Goal: Answer question/provide support: Share knowledge or assist other users

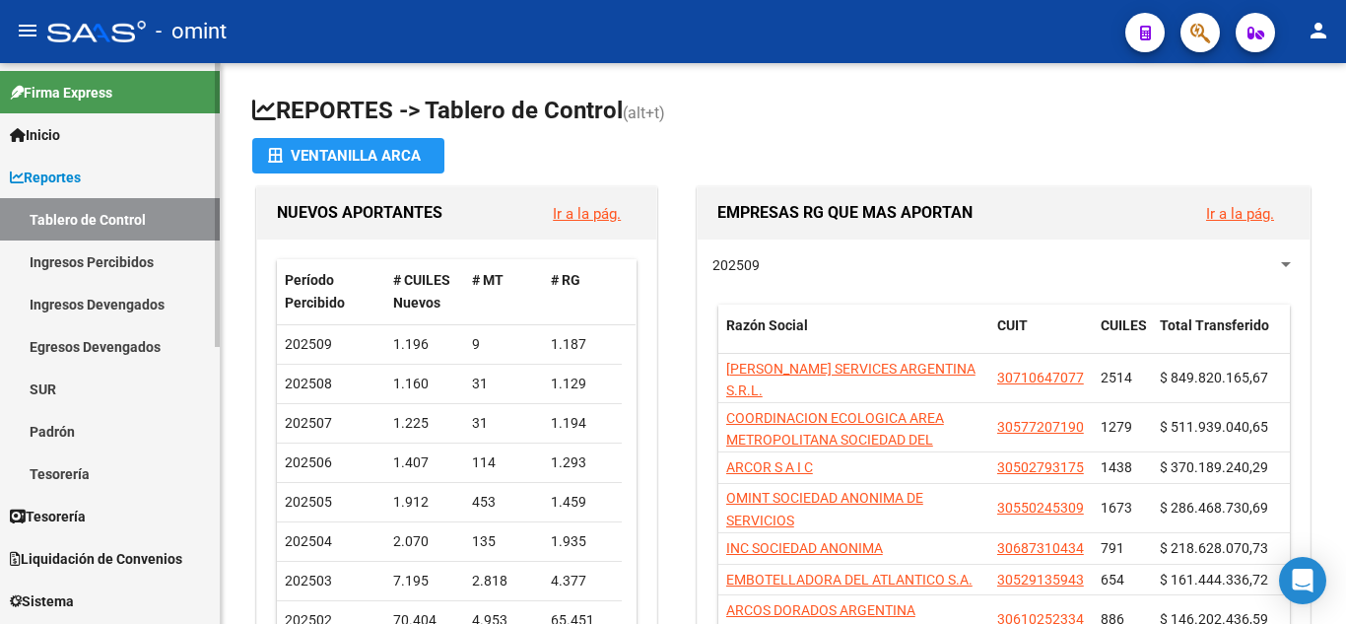
click at [47, 177] on span "Reportes" at bounding box center [45, 178] width 71 height 22
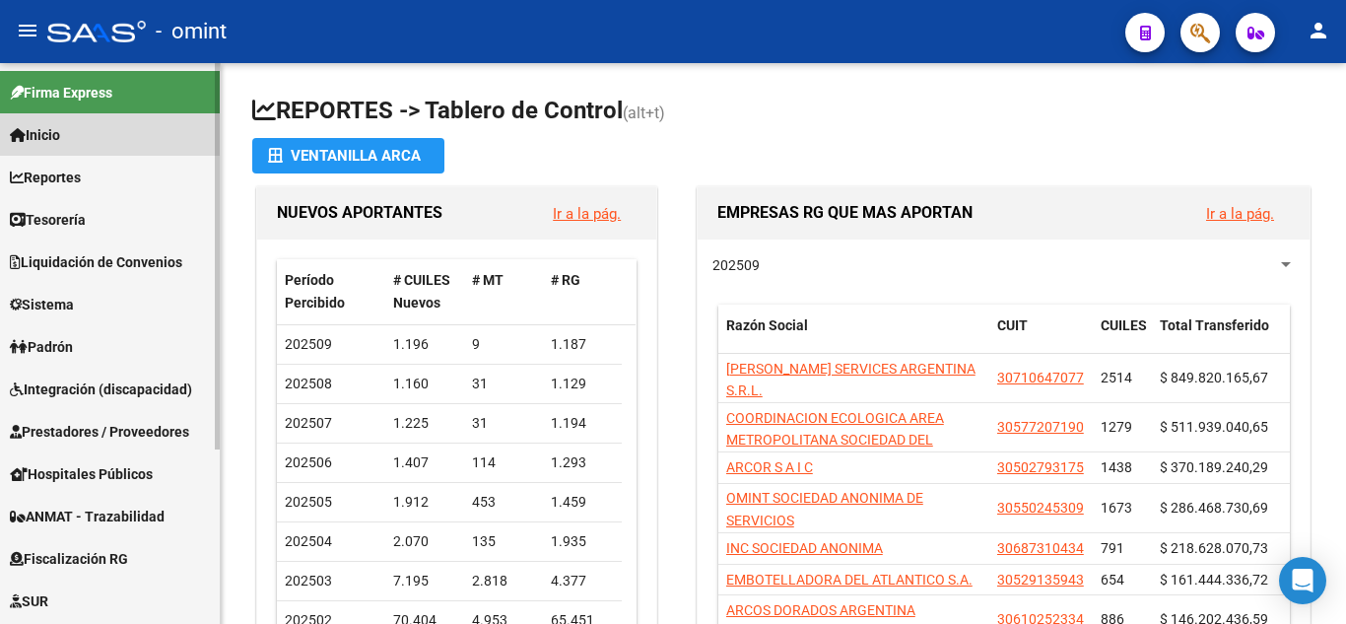
click at [45, 130] on span "Inicio" at bounding box center [35, 135] width 50 height 22
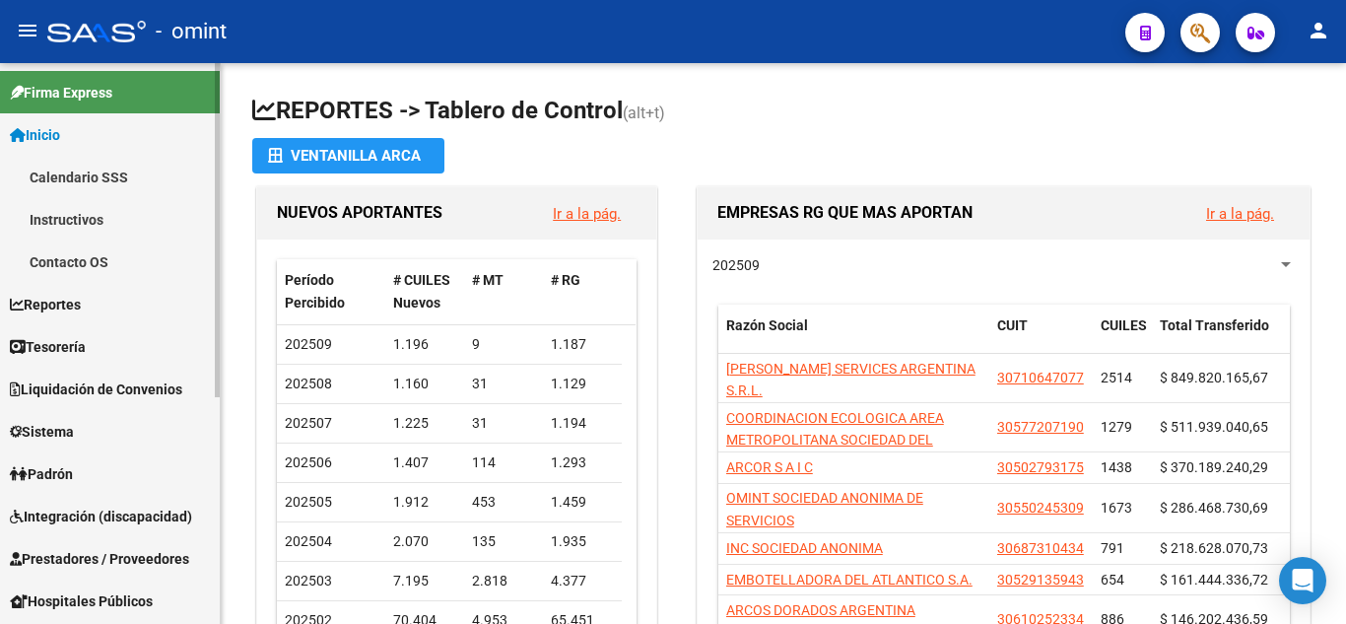
click at [55, 130] on span "Inicio" at bounding box center [35, 135] width 50 height 22
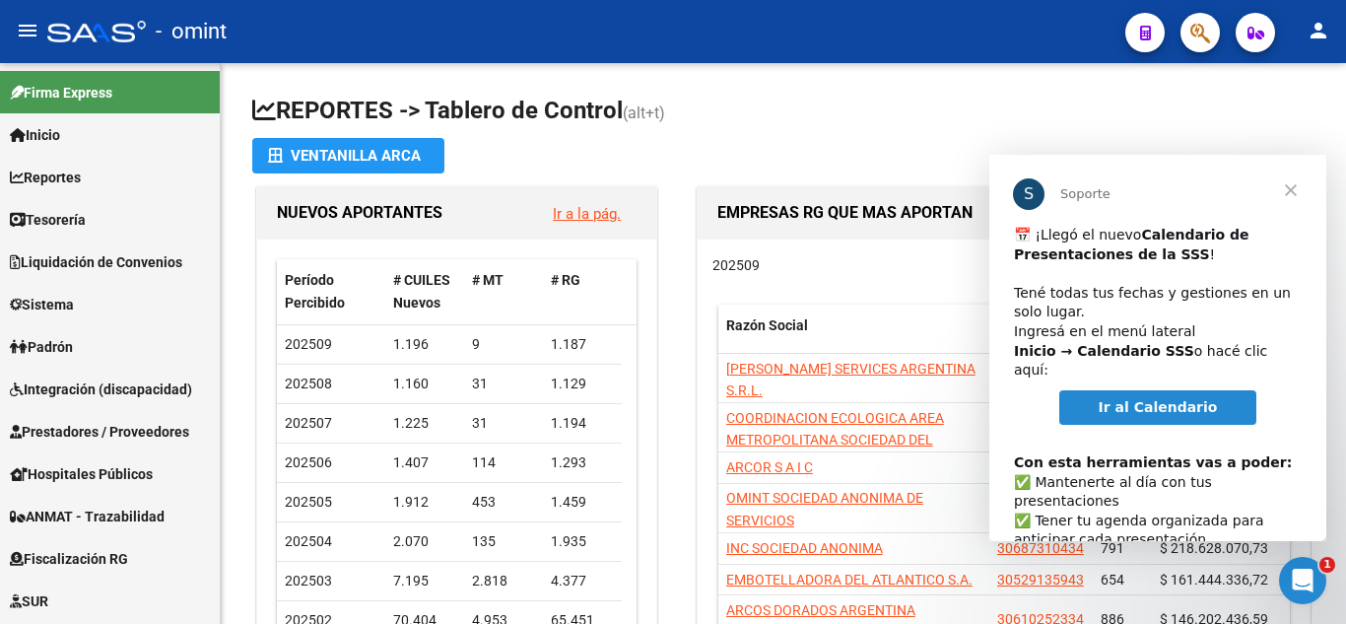
click at [1147, 399] on span "Ir al Calendario" at bounding box center [1158, 407] width 119 height 16
click at [1292, 191] on span "Cerrar" at bounding box center [1290, 190] width 71 height 71
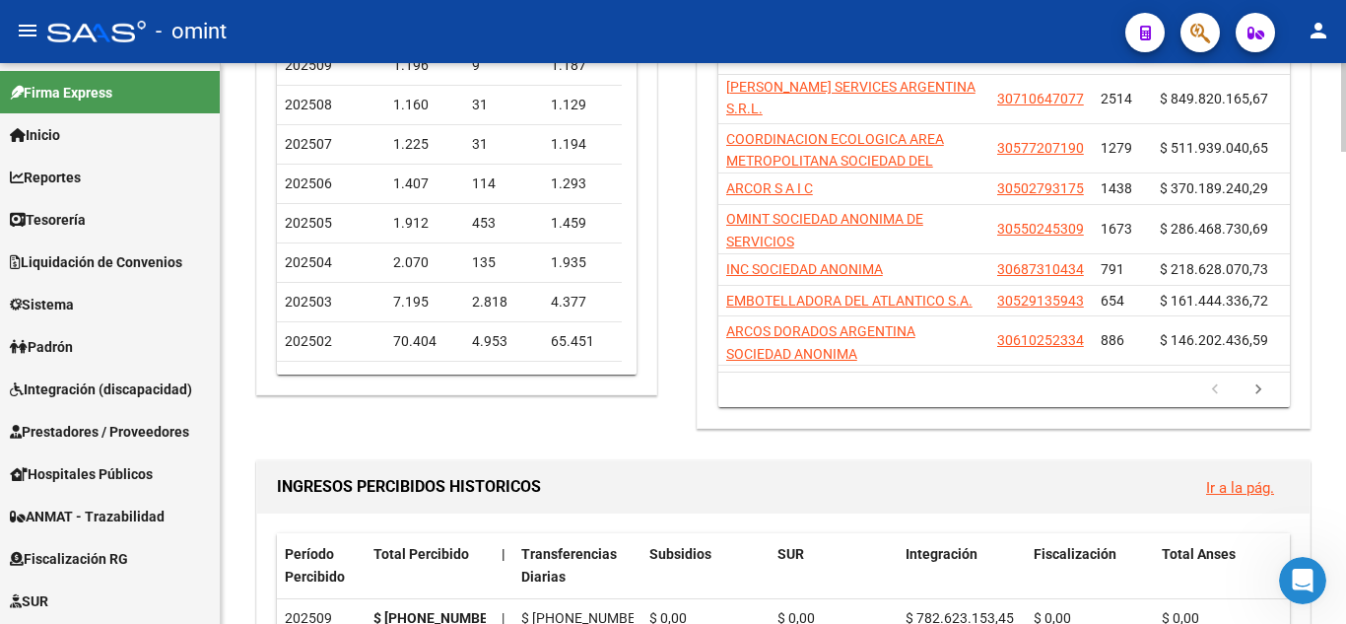
scroll to position [296, 0]
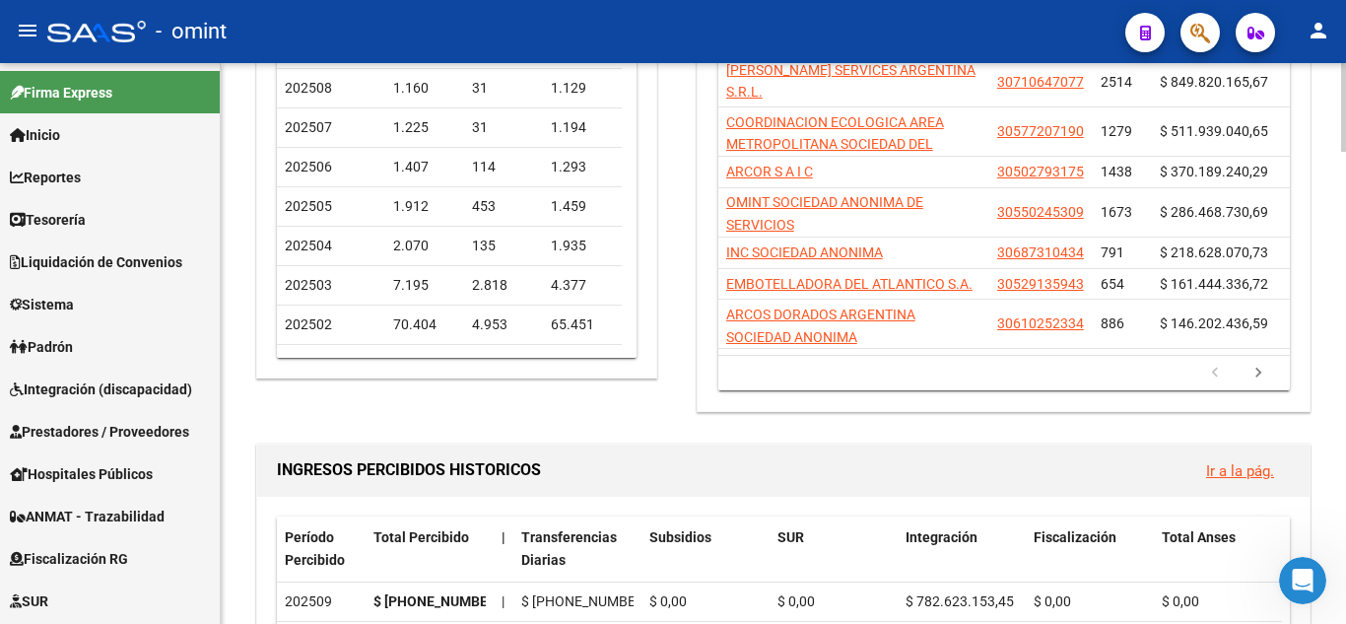
drag, startPoint x: 1252, startPoint y: 376, endPoint x: 1247, endPoint y: 368, distance: 10.7
click at [1252, 376] on icon "go to next page" at bounding box center [1259, 376] width 26 height 24
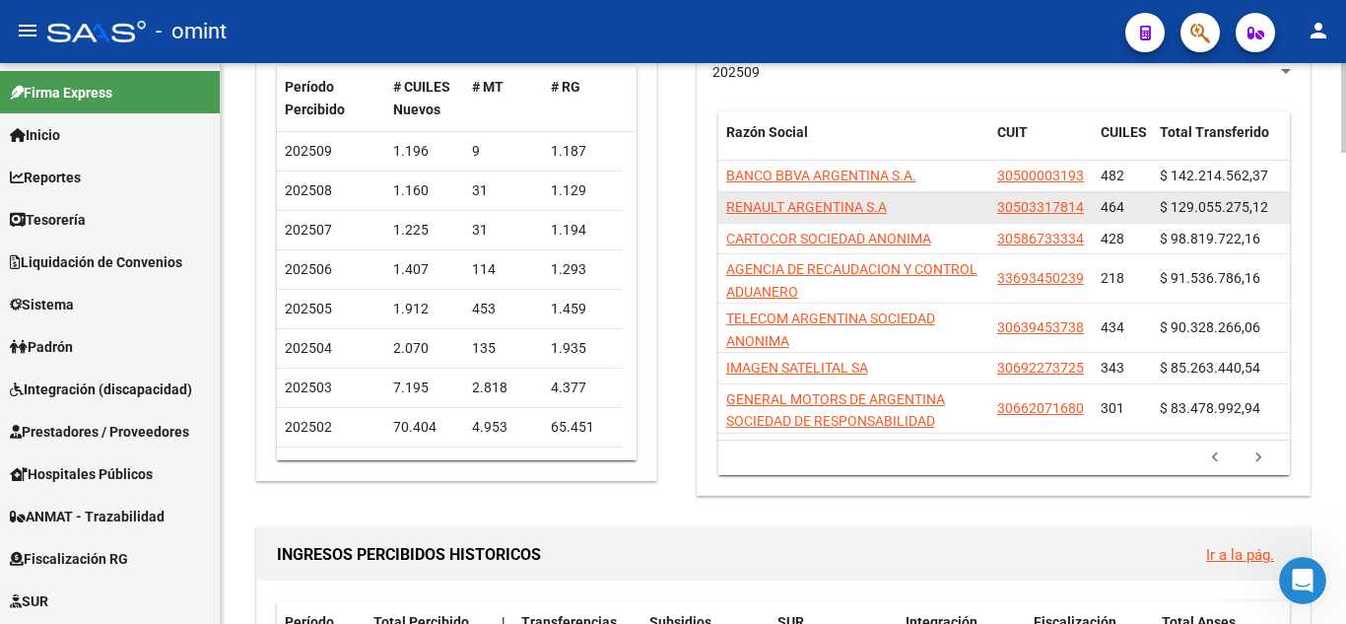
scroll to position [197, 0]
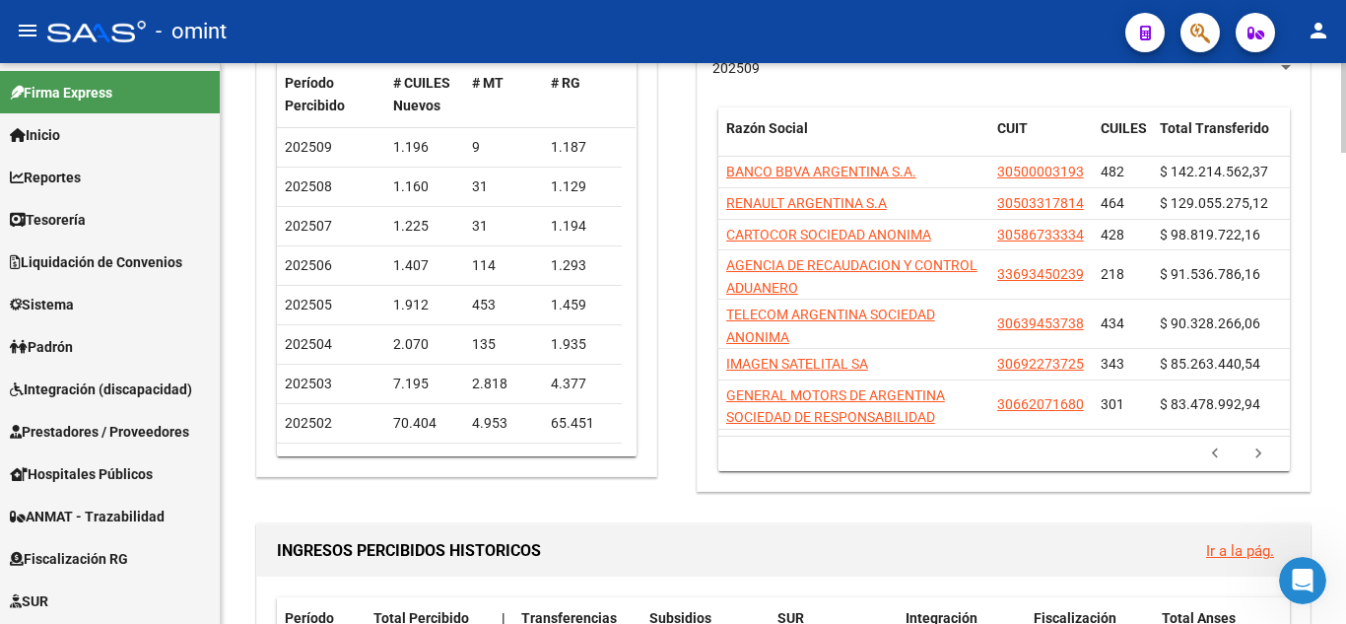
click at [1254, 445] on icon "go to next page" at bounding box center [1259, 456] width 26 height 24
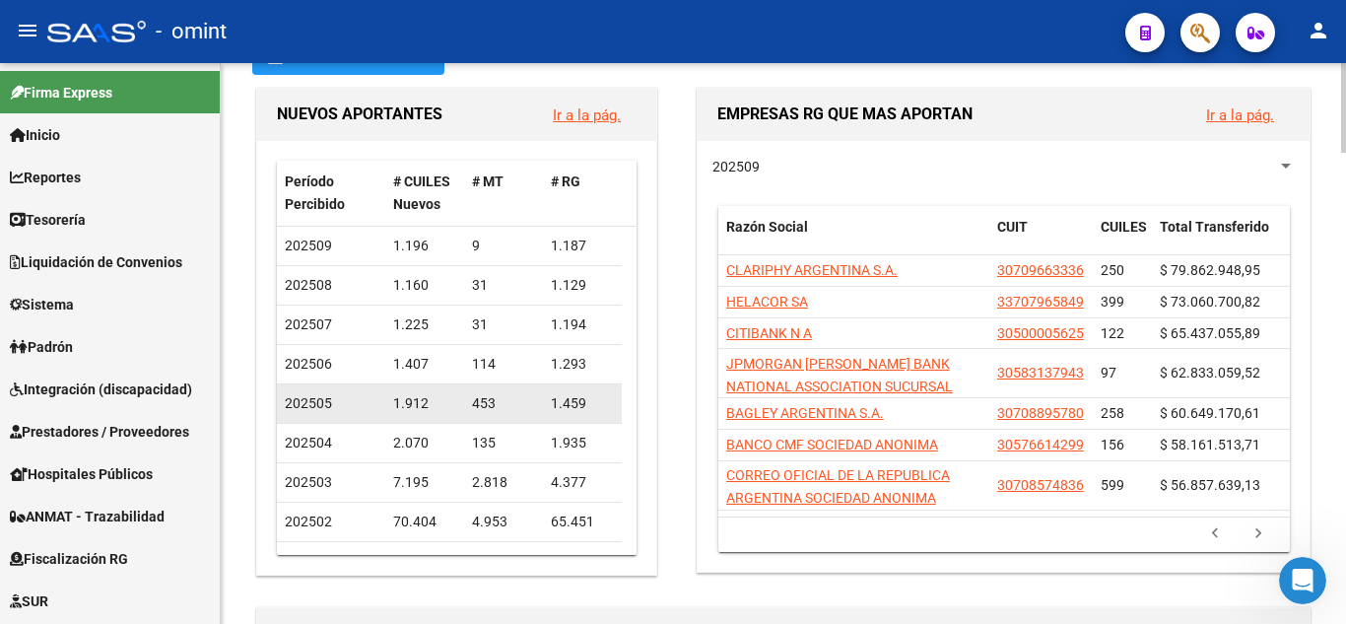
scroll to position [0, 0]
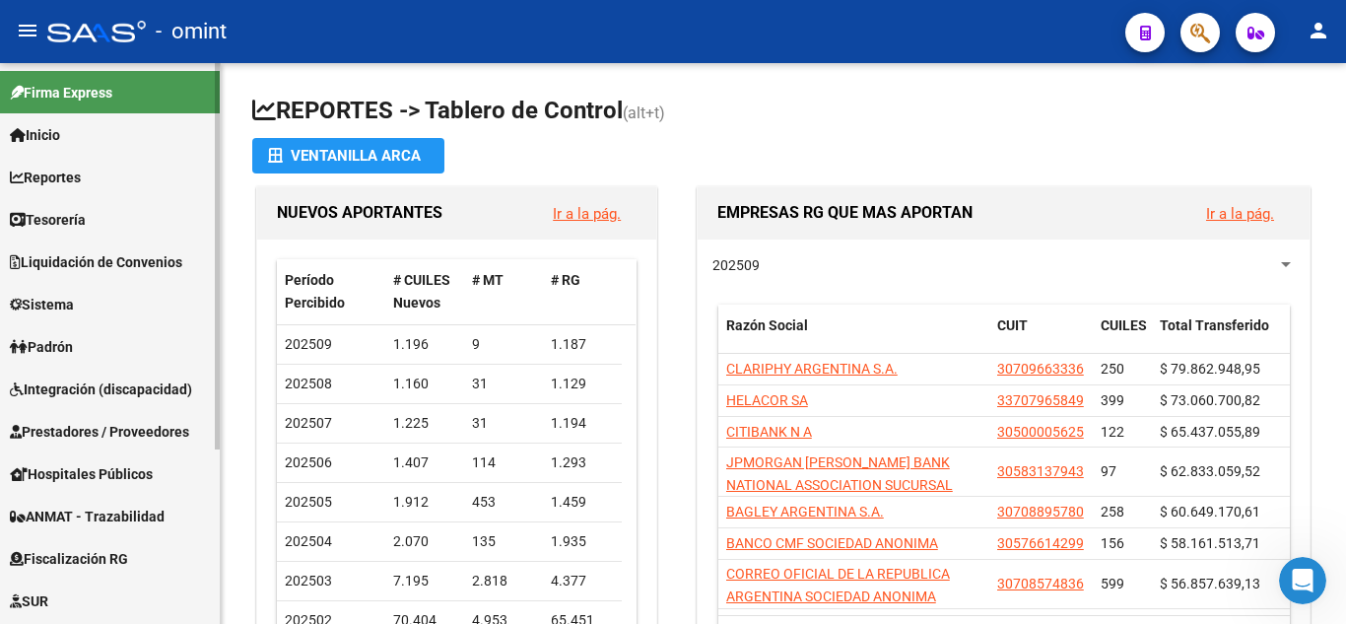
click at [52, 132] on span "Inicio" at bounding box center [35, 135] width 50 height 22
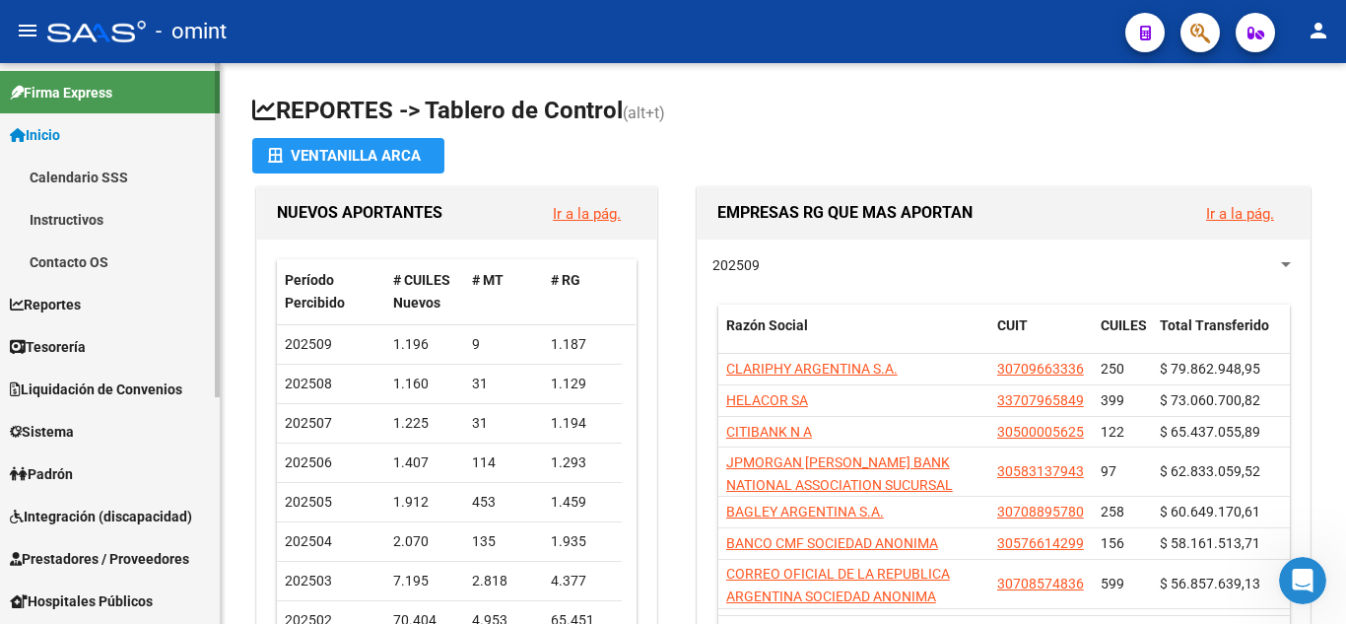
click at [84, 213] on link "Instructivos" at bounding box center [110, 219] width 220 height 42
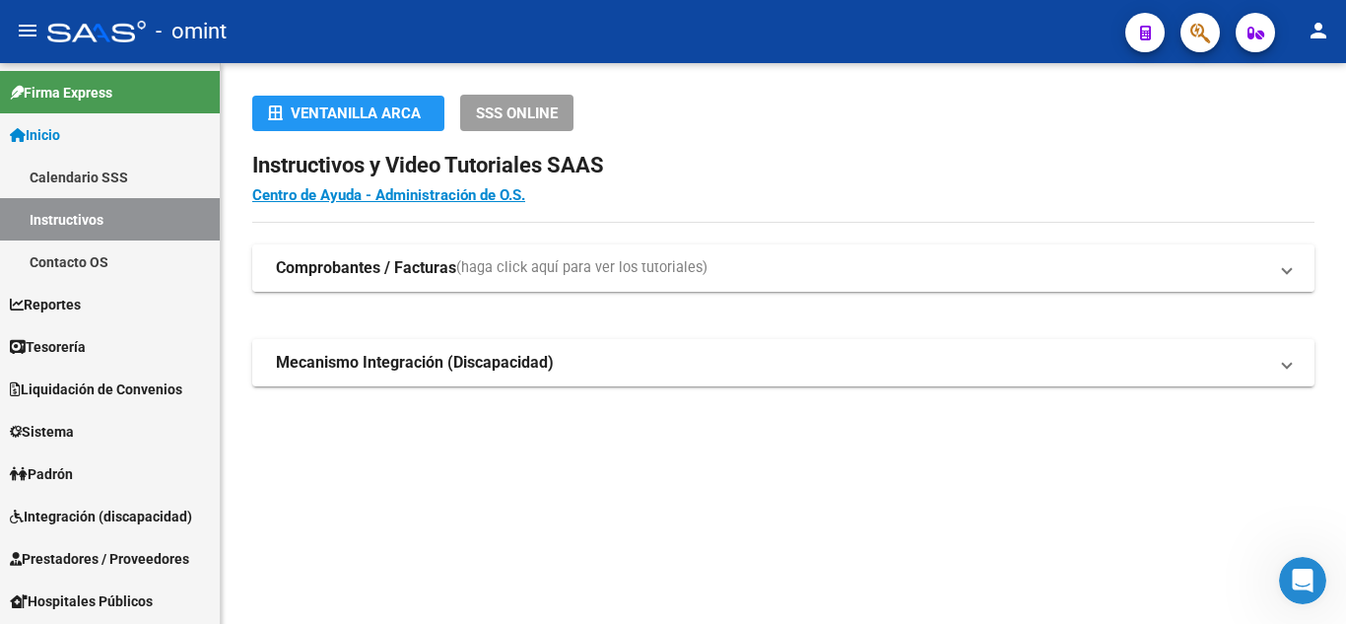
click at [1300, 276] on mat-expansion-panel-header "Comprobantes / Facturas (haga click aquí para ver los tutoriales)" at bounding box center [783, 267] width 1062 height 47
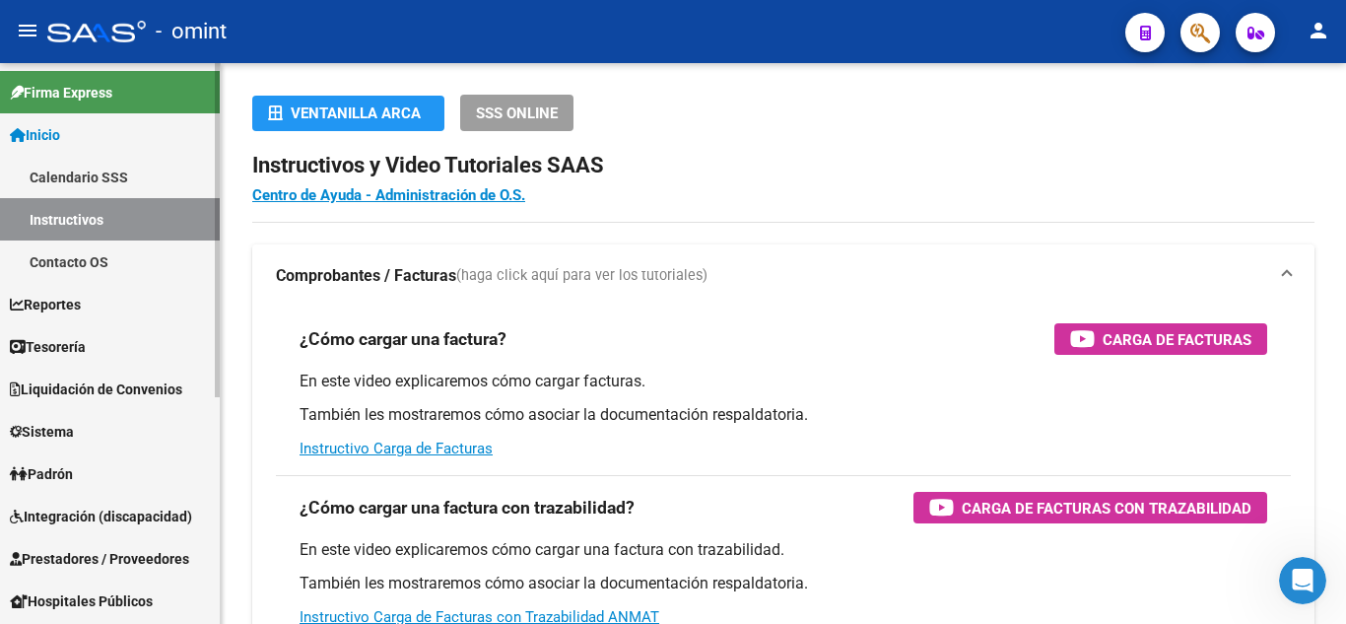
click at [71, 300] on span "Reportes" at bounding box center [45, 305] width 71 height 22
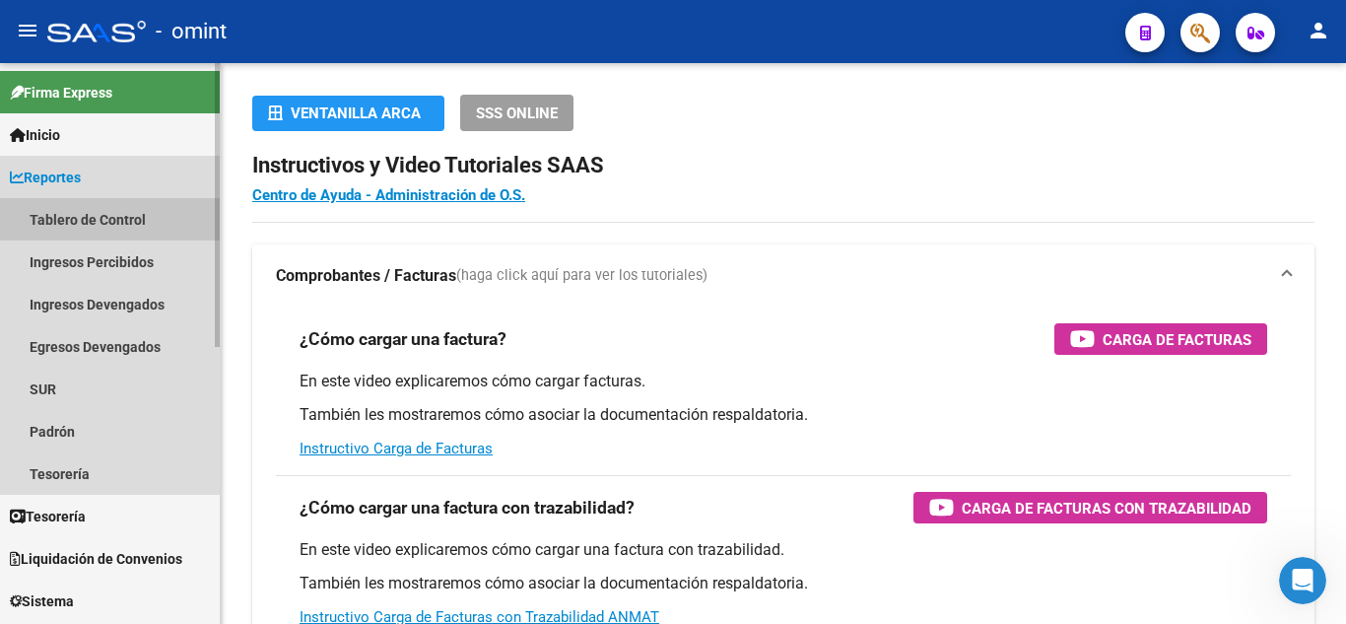
click at [128, 219] on link "Tablero de Control" at bounding box center [110, 219] width 220 height 42
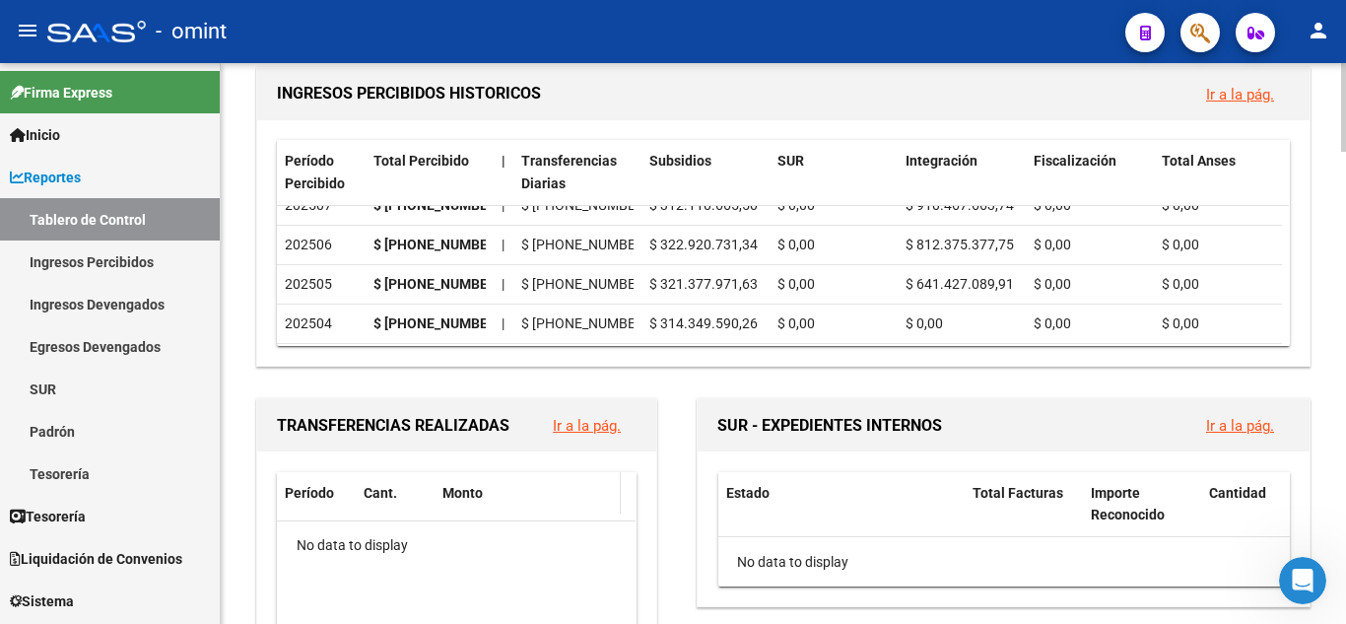
scroll to position [788, 0]
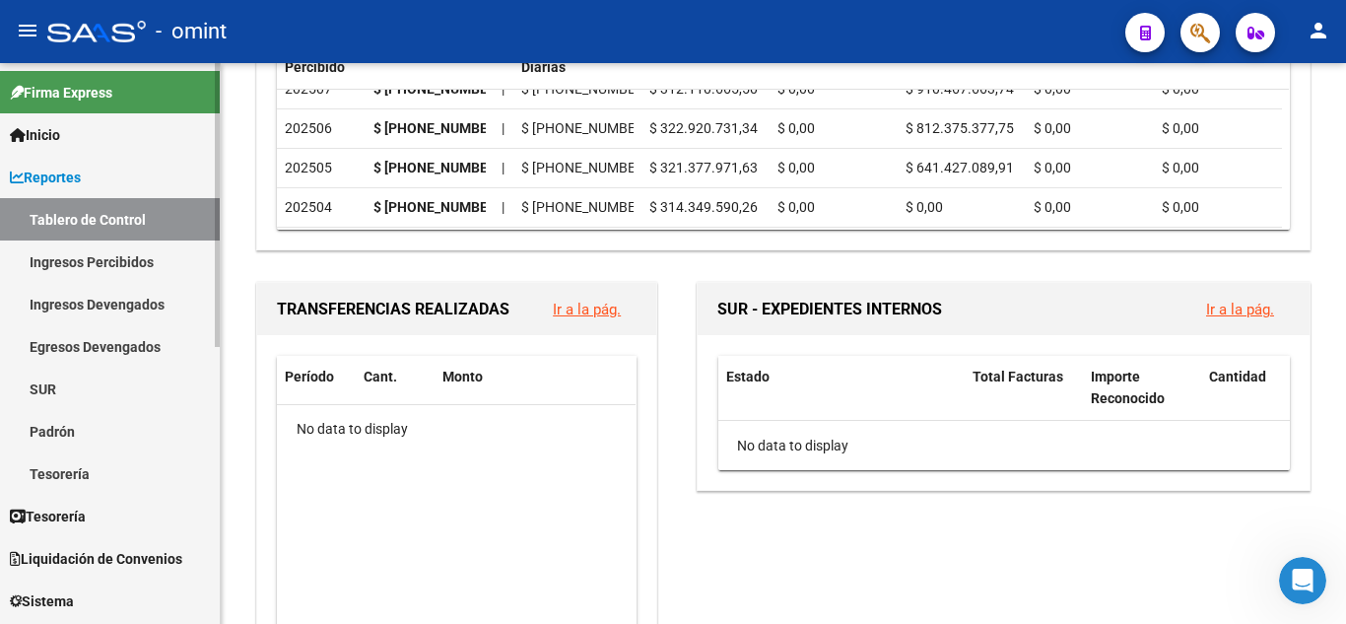
click at [103, 257] on link "Ingresos Percibidos" at bounding box center [110, 261] width 220 height 42
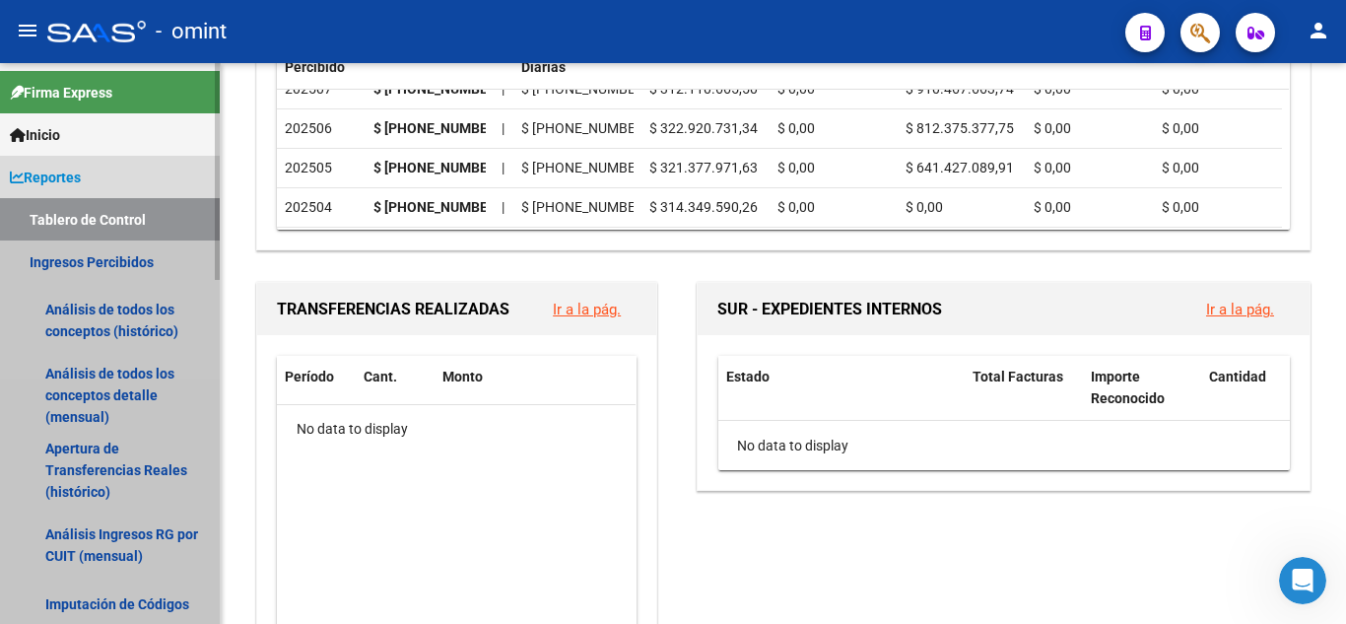
click at [119, 260] on link "Ingresos Percibidos" at bounding box center [110, 261] width 220 height 42
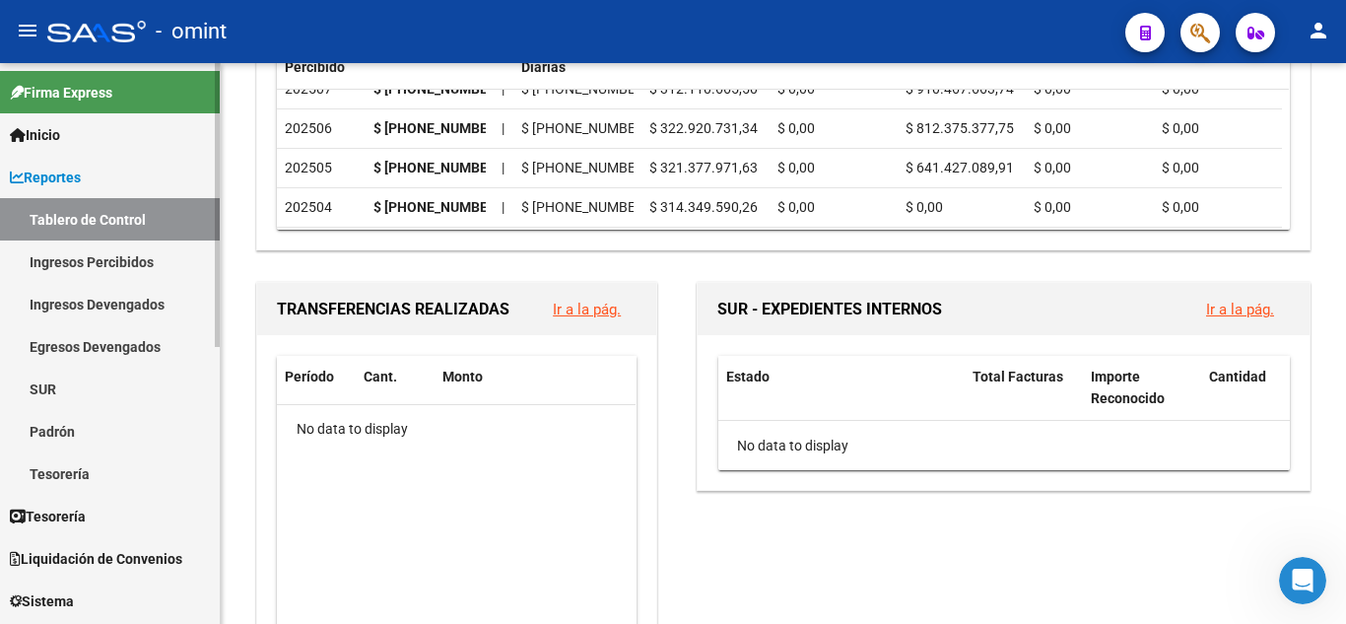
click at [121, 265] on link "Ingresos Percibidos" at bounding box center [110, 261] width 220 height 42
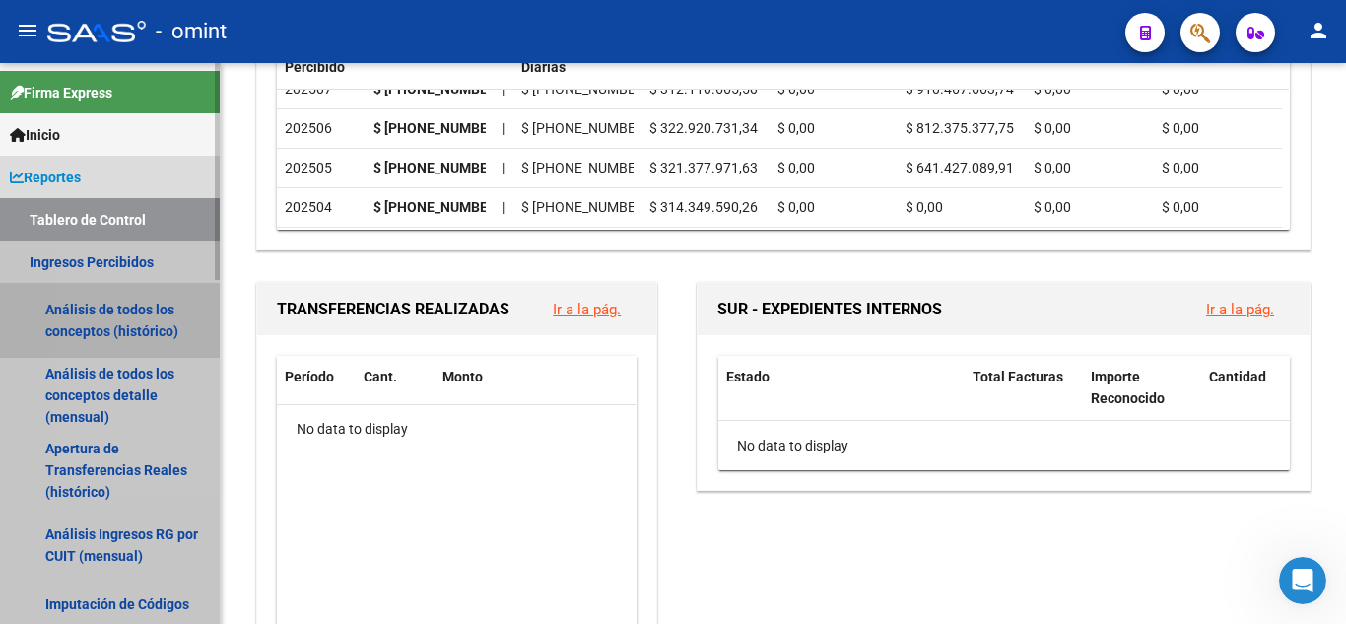
click at [132, 323] on link "Análisis de todos los conceptos (histórico)" at bounding box center [110, 320] width 220 height 75
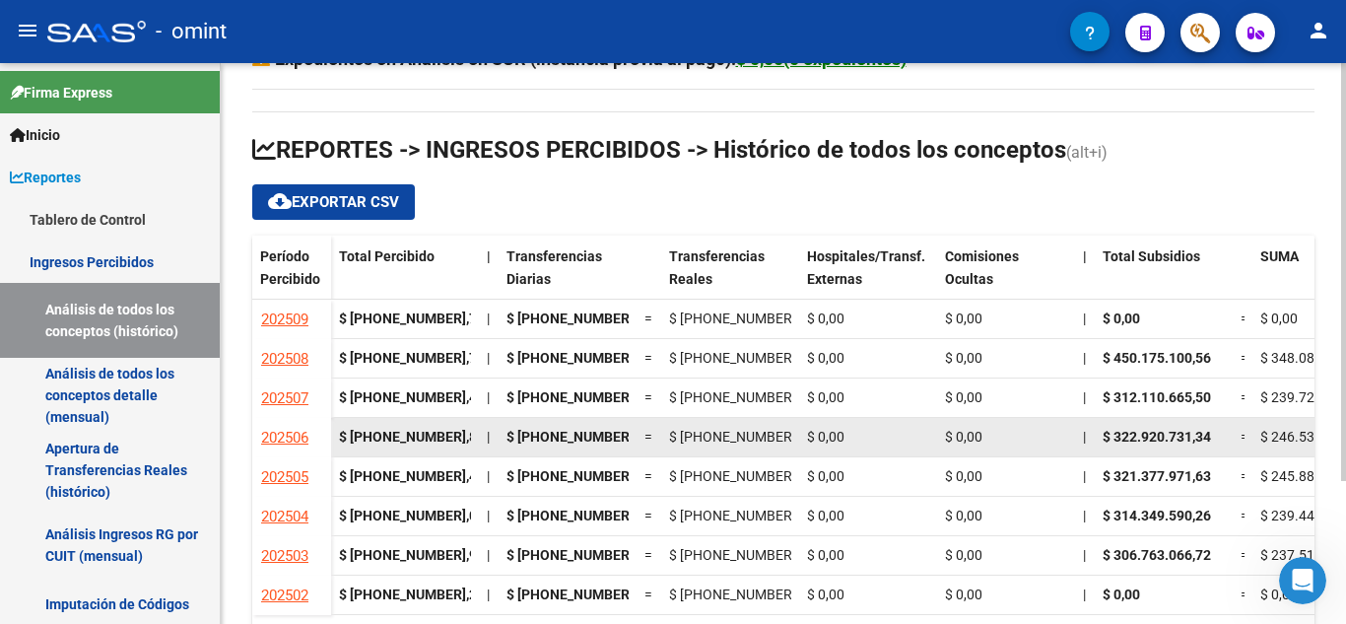
scroll to position [191, 0]
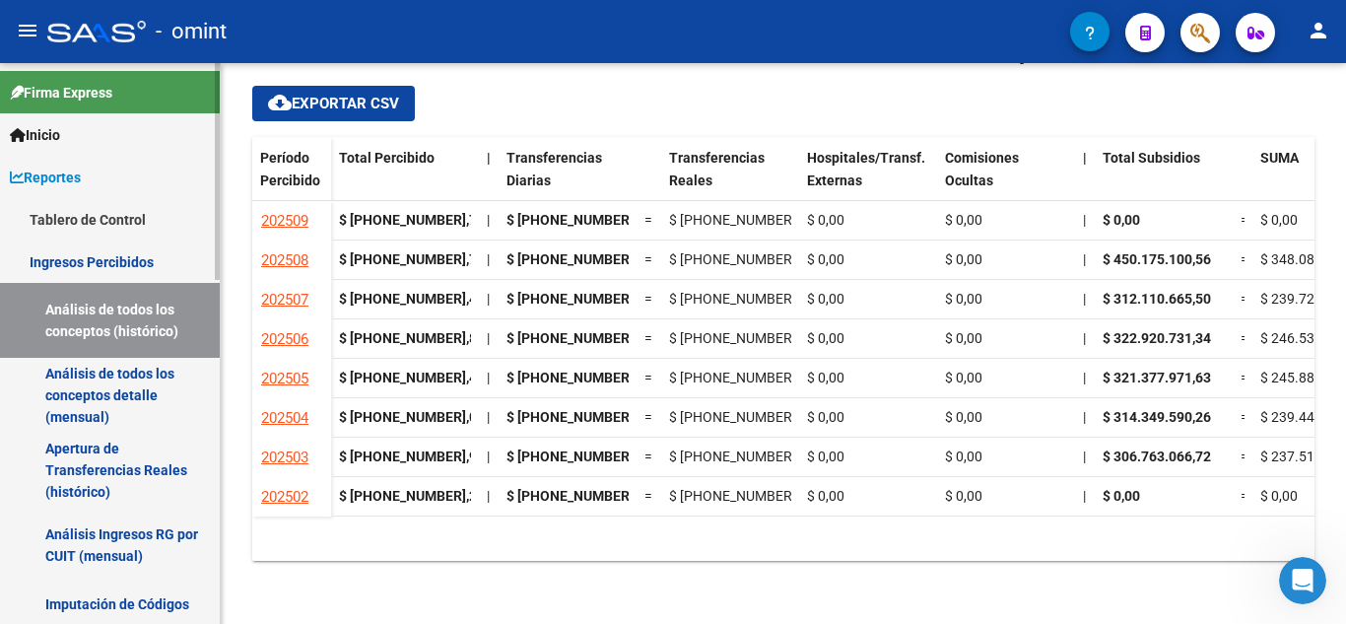
click at [150, 375] on link "Análisis de todos los conceptos detalle (mensual)" at bounding box center [110, 395] width 220 height 75
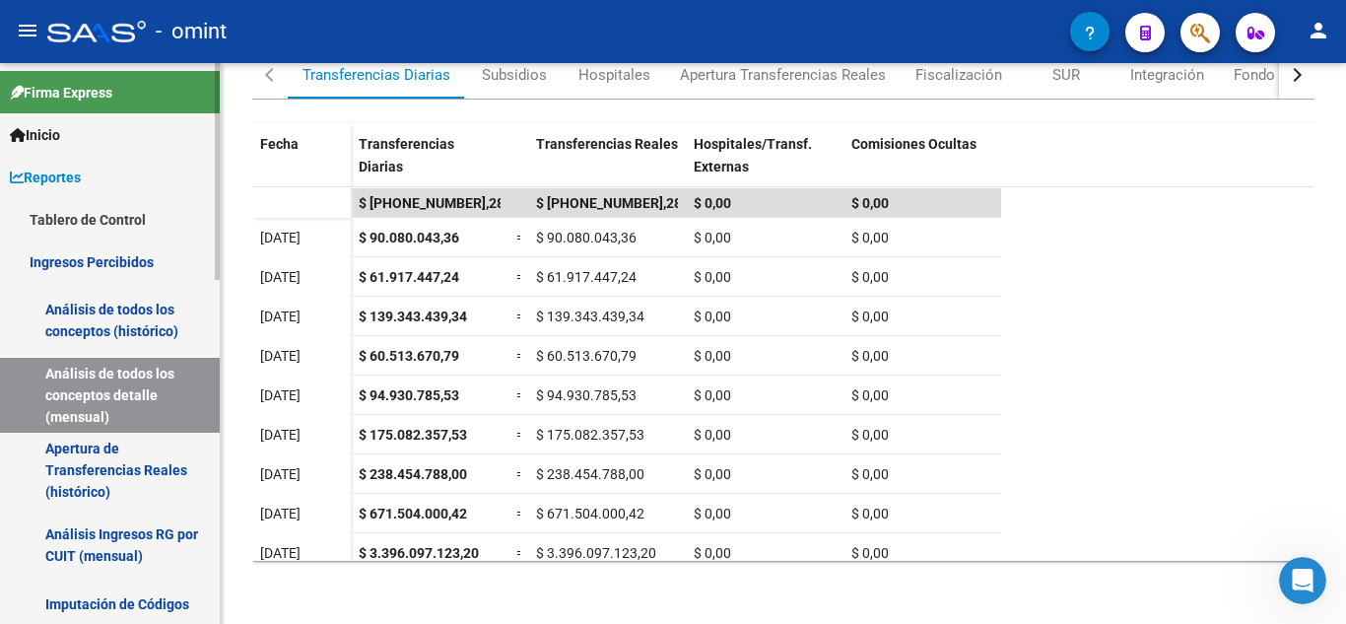
click at [104, 467] on link "Apertura de Transferencias Reales (histórico)" at bounding box center [110, 470] width 220 height 75
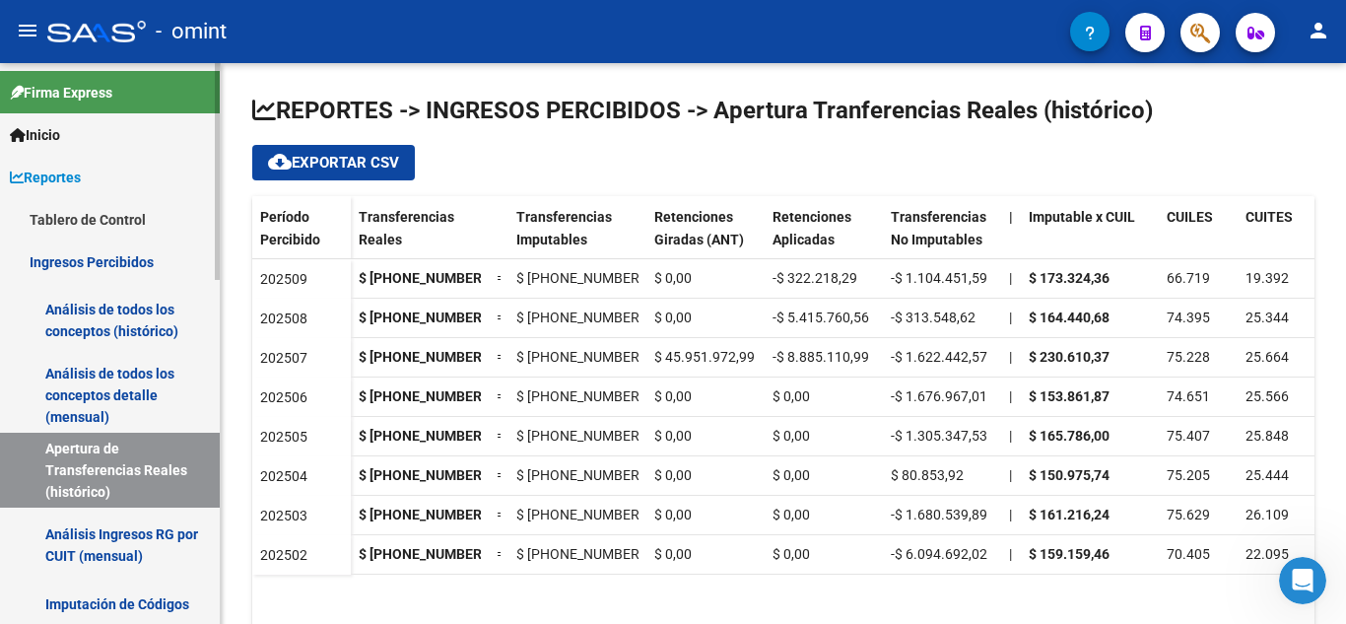
click at [123, 535] on link "Análisis Ingresos RG por CUIT (mensual)" at bounding box center [110, 544] width 220 height 75
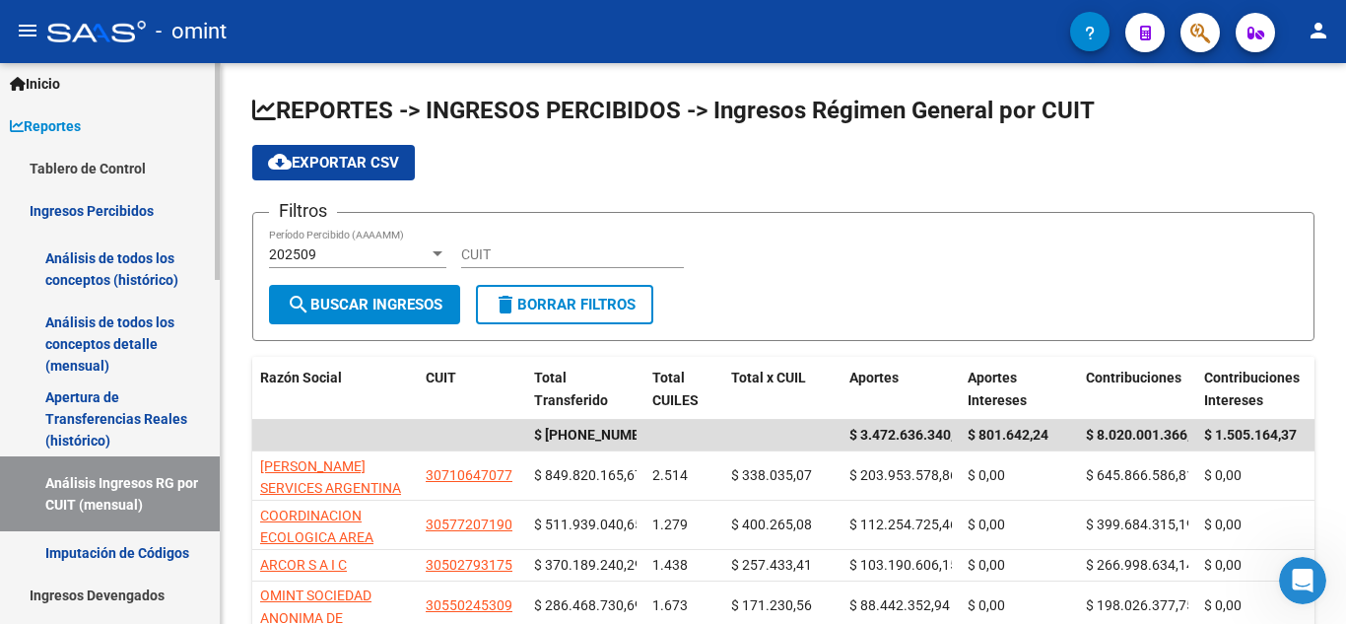
scroll to position [99, 0]
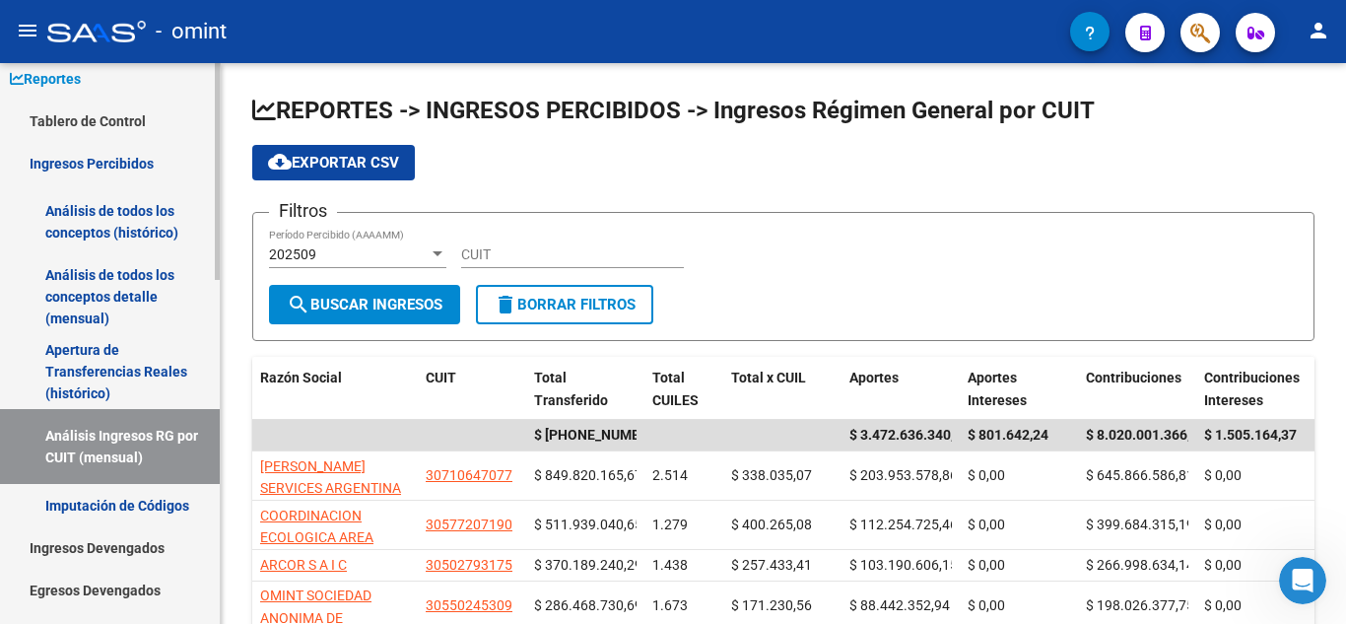
click at [157, 506] on link "Imputación de Códigos" at bounding box center [110, 505] width 220 height 42
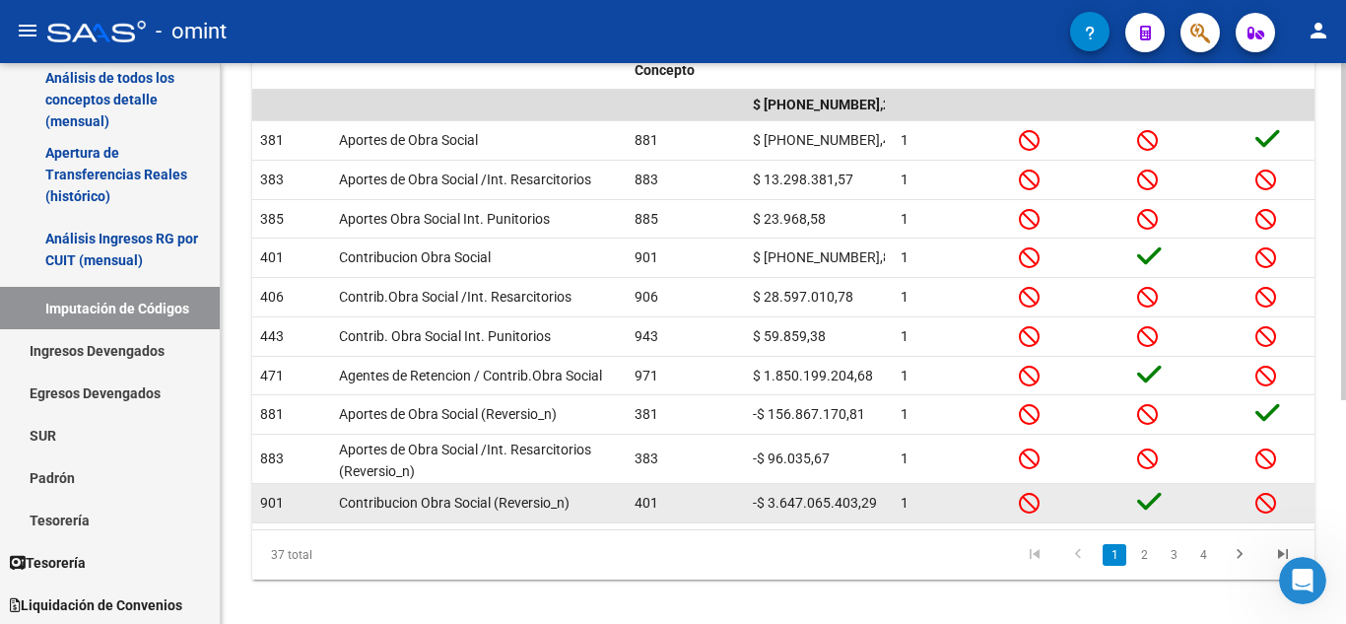
scroll to position [373, 0]
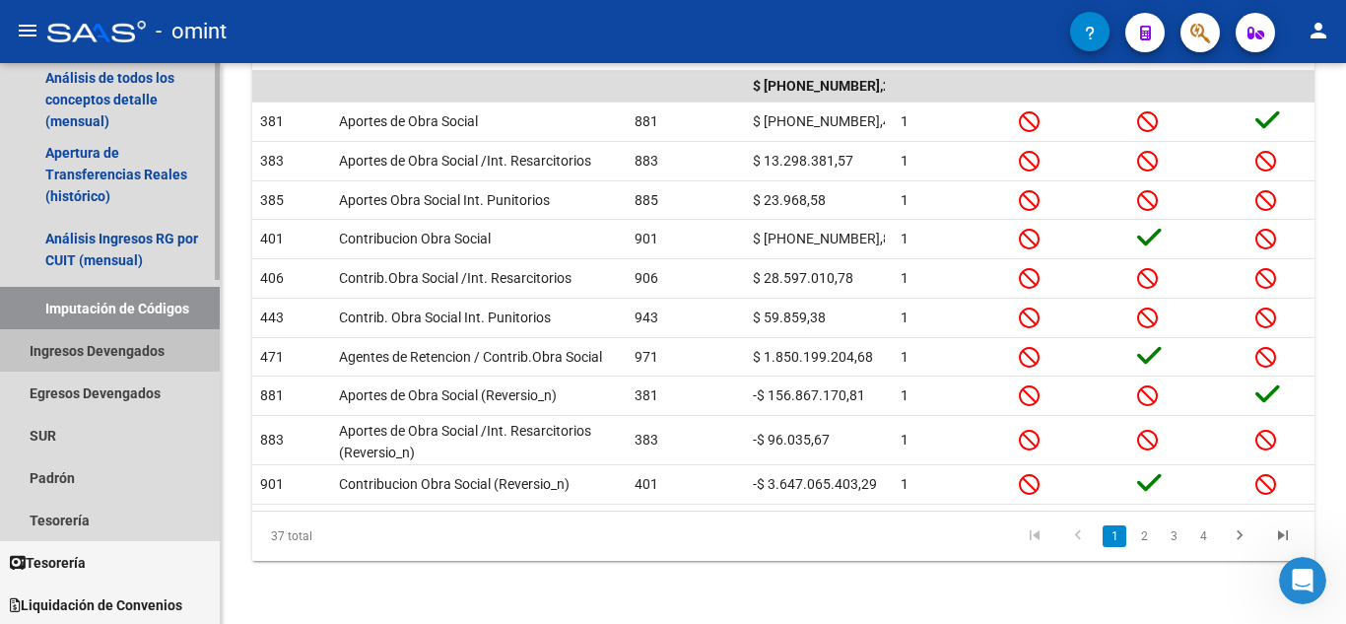
click at [101, 344] on link "Ingresos Devengados" at bounding box center [110, 350] width 220 height 42
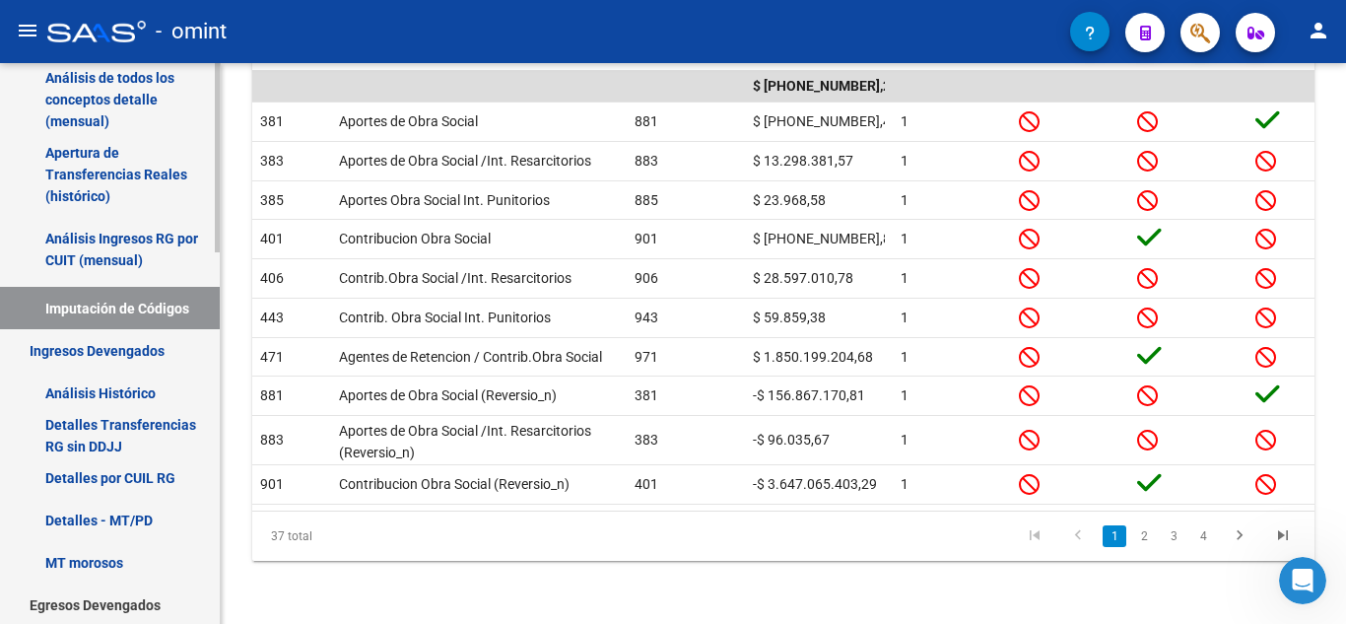
click at [123, 353] on link "Ingresos Devengados" at bounding box center [110, 350] width 220 height 42
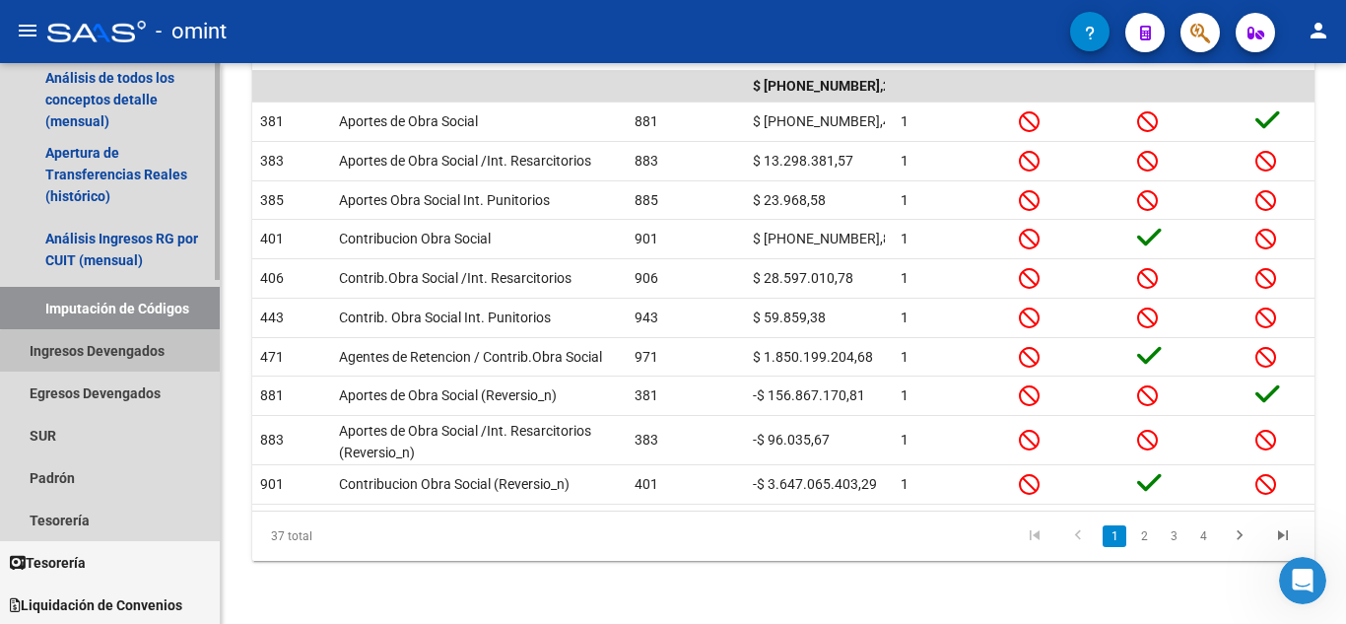
click at [123, 353] on link "Ingresos Devengados" at bounding box center [110, 350] width 220 height 42
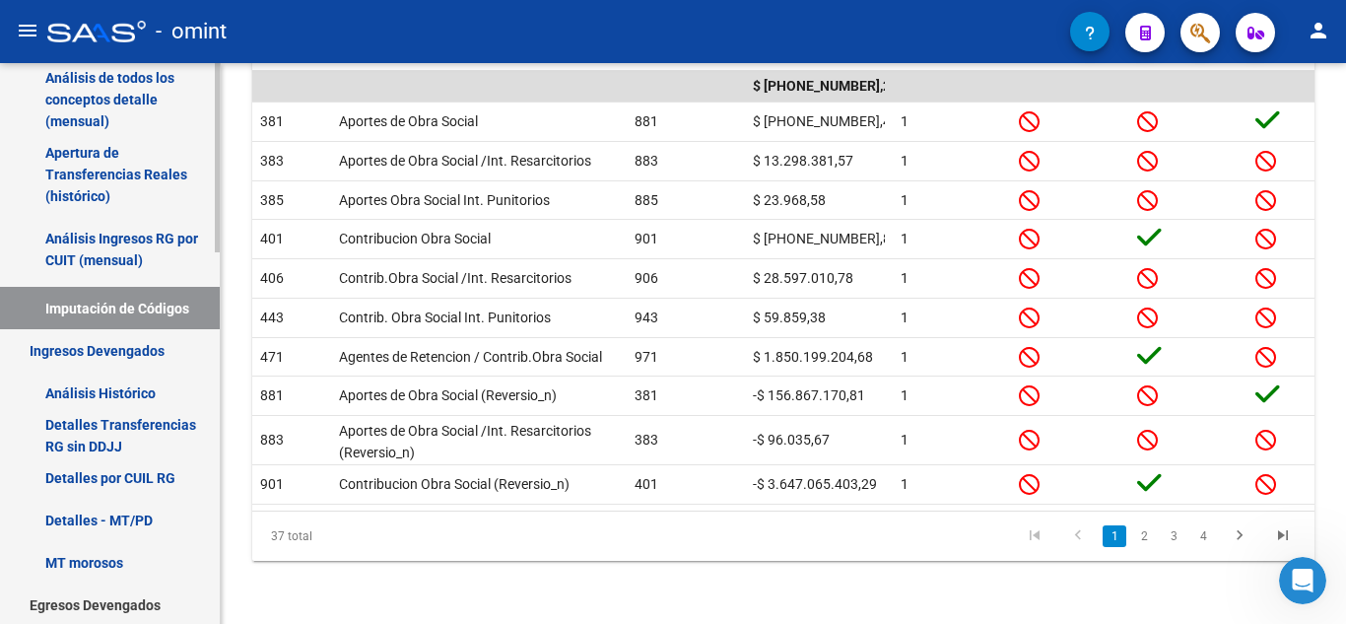
click at [130, 475] on link "Detalles por CUIL RG" at bounding box center [110, 477] width 220 height 42
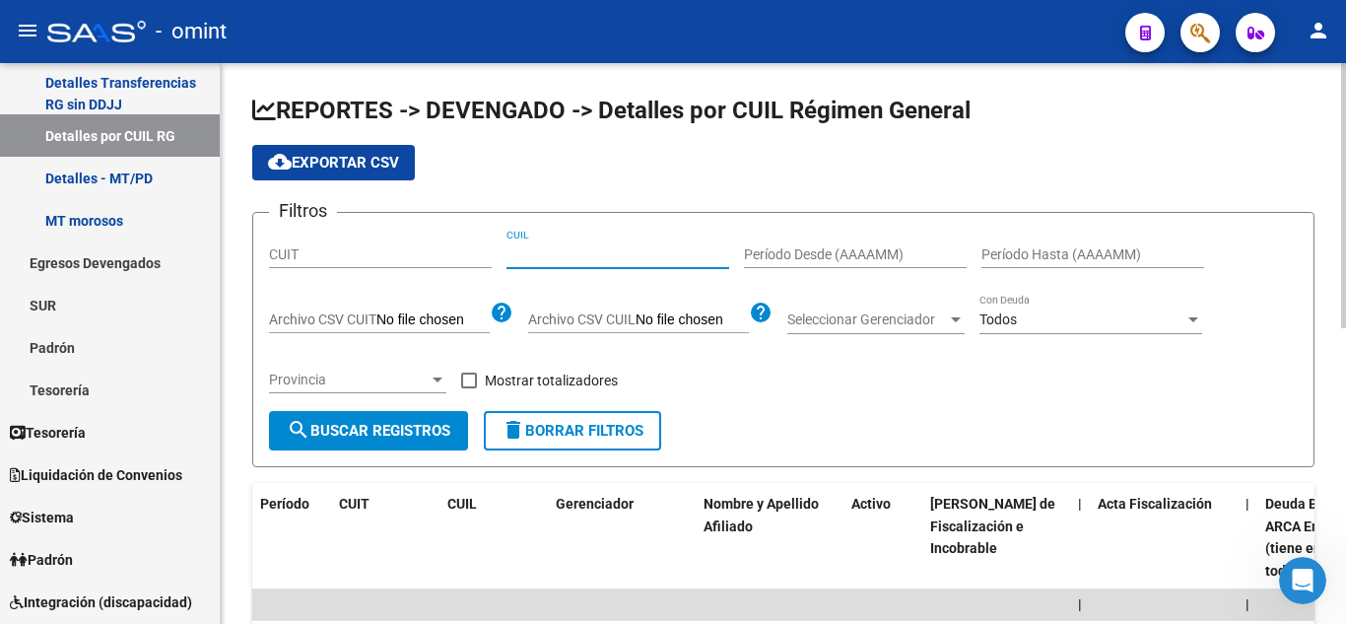
paste input "20-38949197-8"
type input "20-38949197-8"
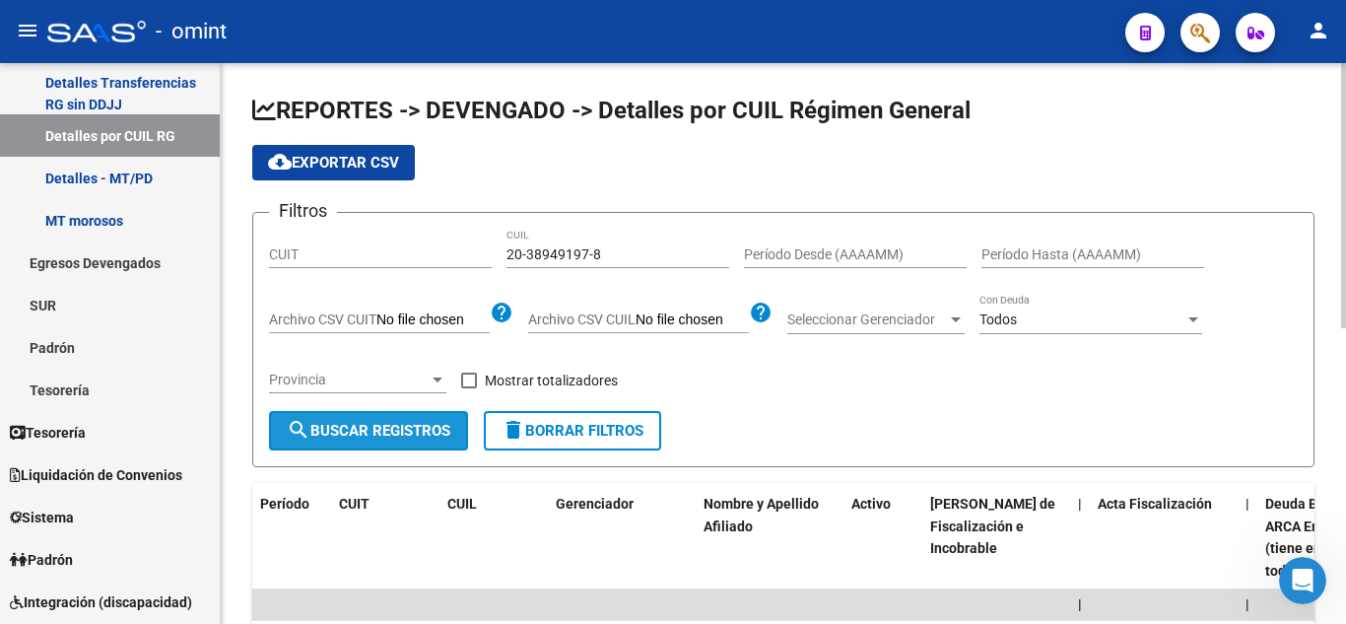
click at [355, 436] on span "search Buscar Registros" at bounding box center [369, 431] width 164 height 18
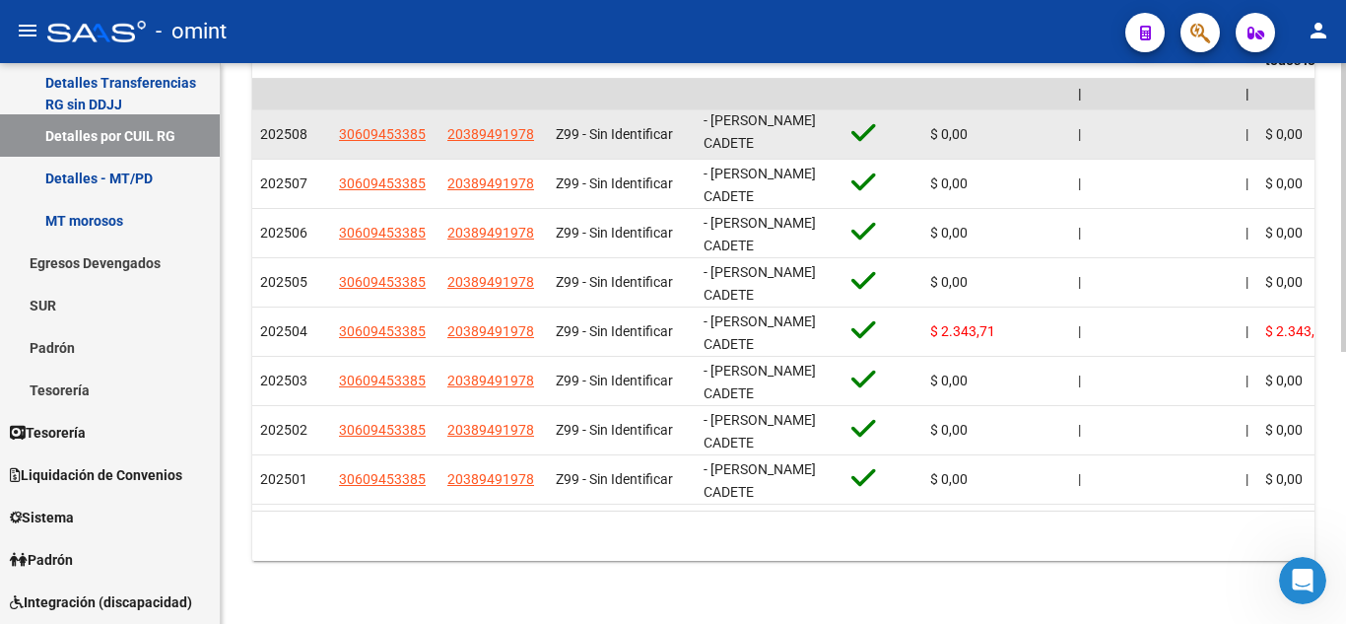
scroll to position [527, 0]
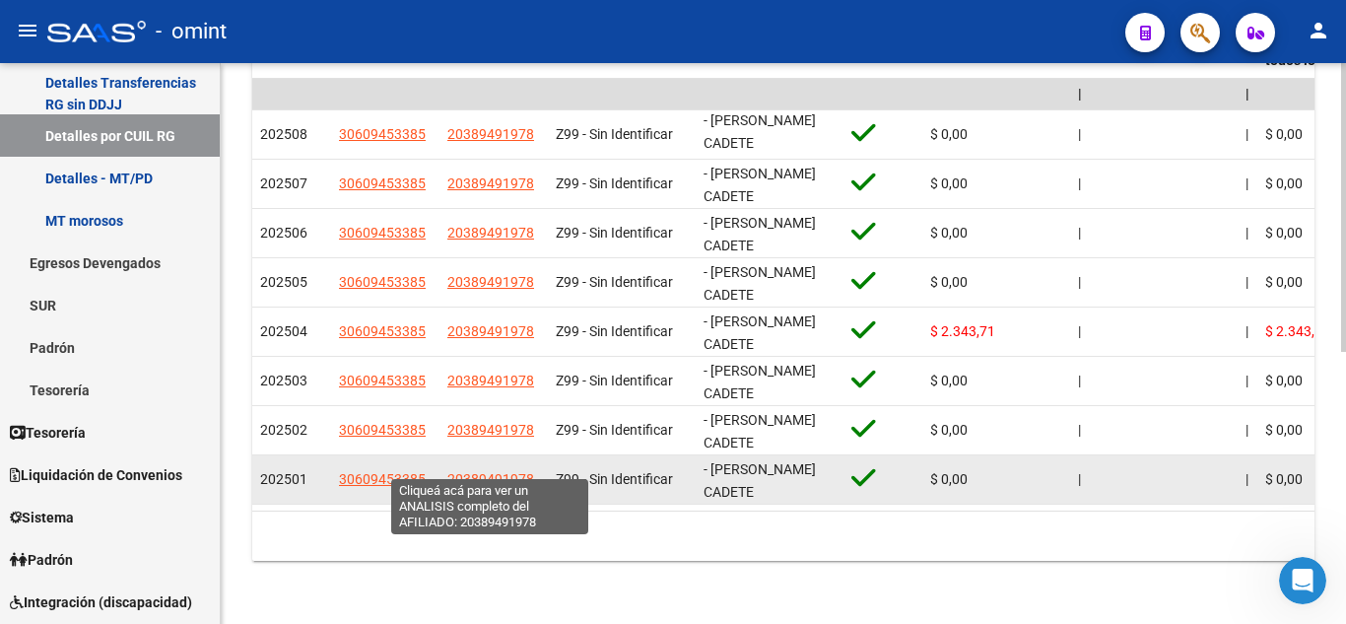
click at [472, 471] on span "20389491978" at bounding box center [490, 479] width 87 height 16
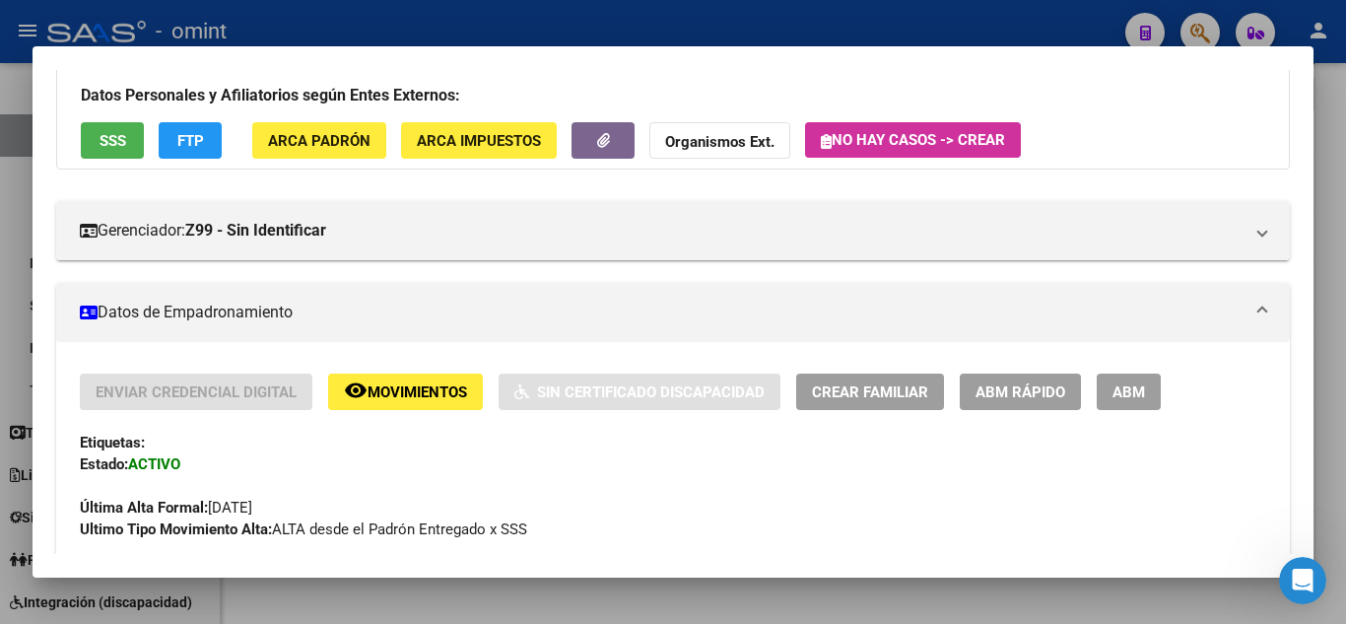
scroll to position [80, 0]
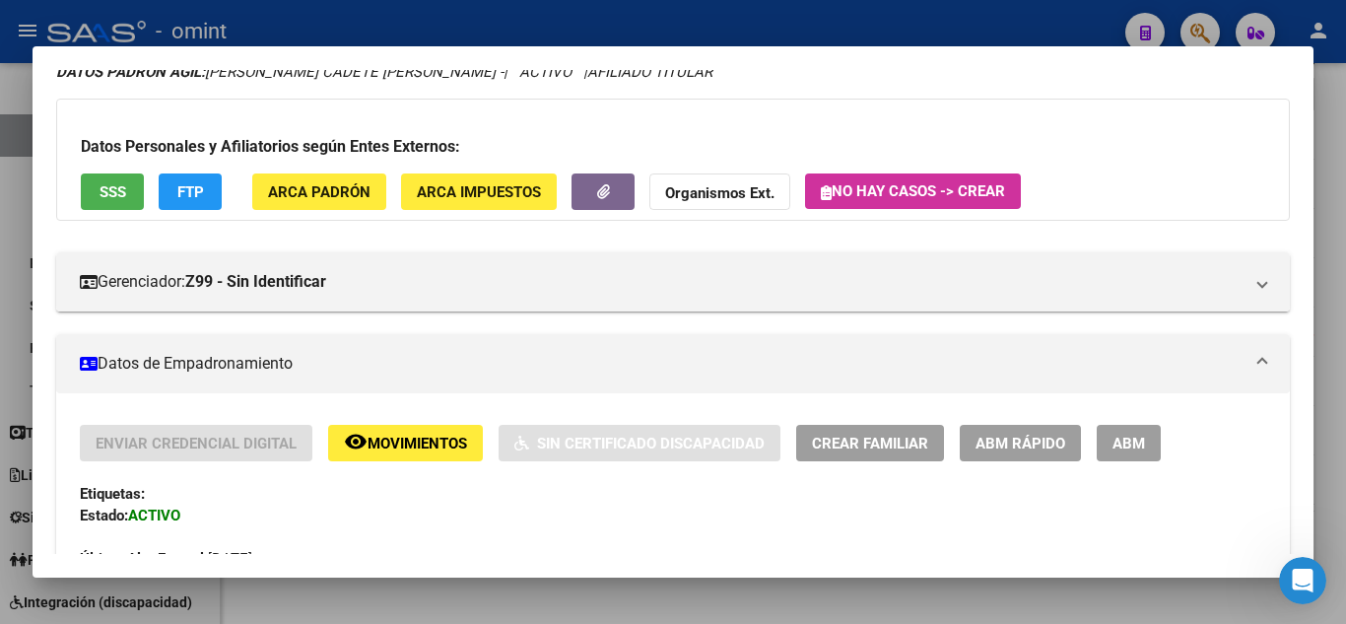
click at [1006, 439] on span "ABM Rápido" at bounding box center [1021, 444] width 90 height 18
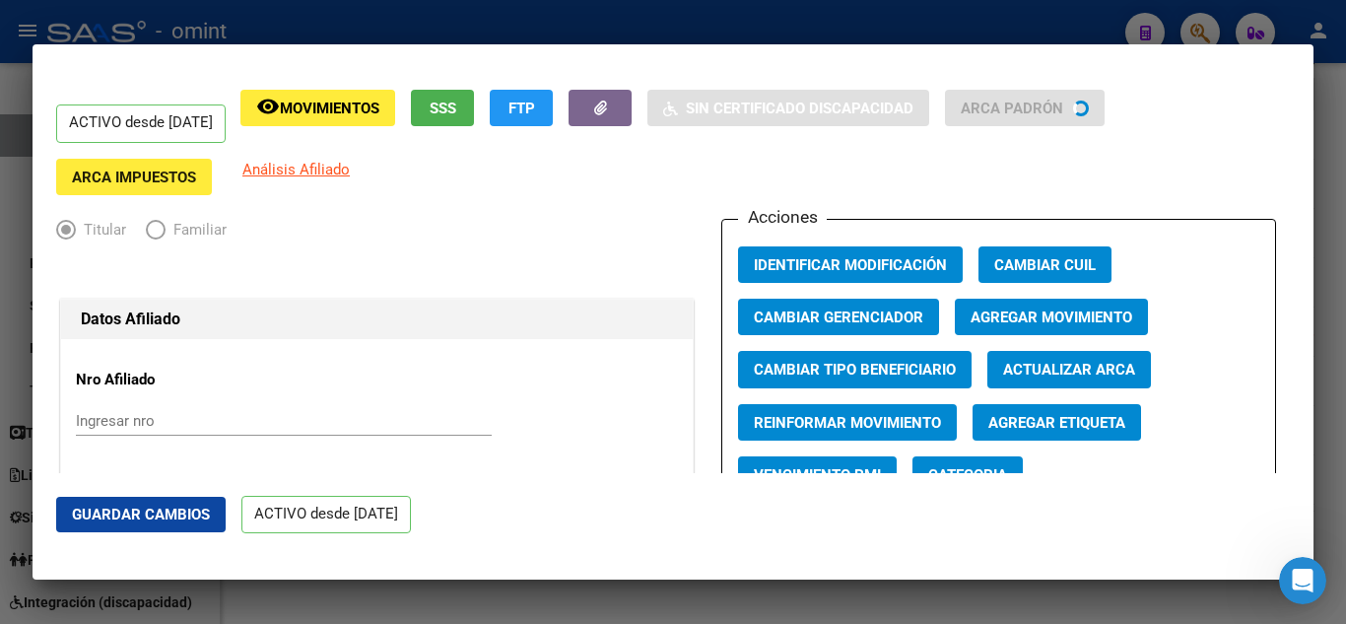
radio input "true"
type input "30-60945338-5"
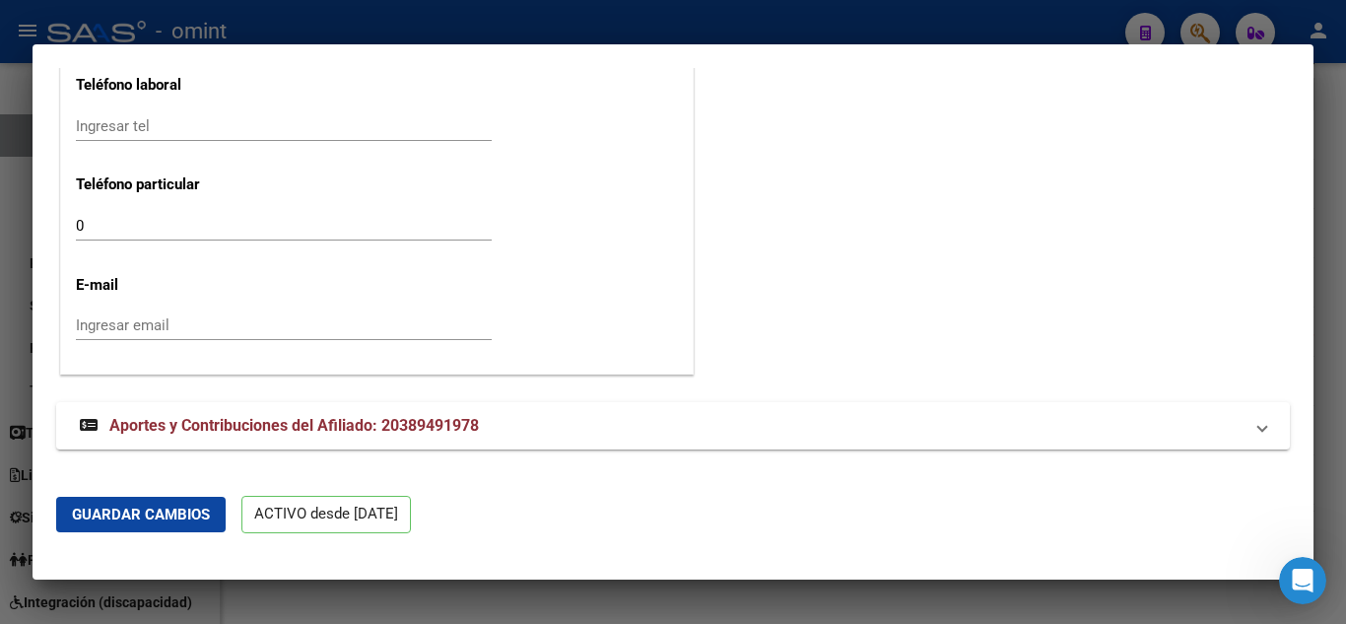
scroll to position [1967, 0]
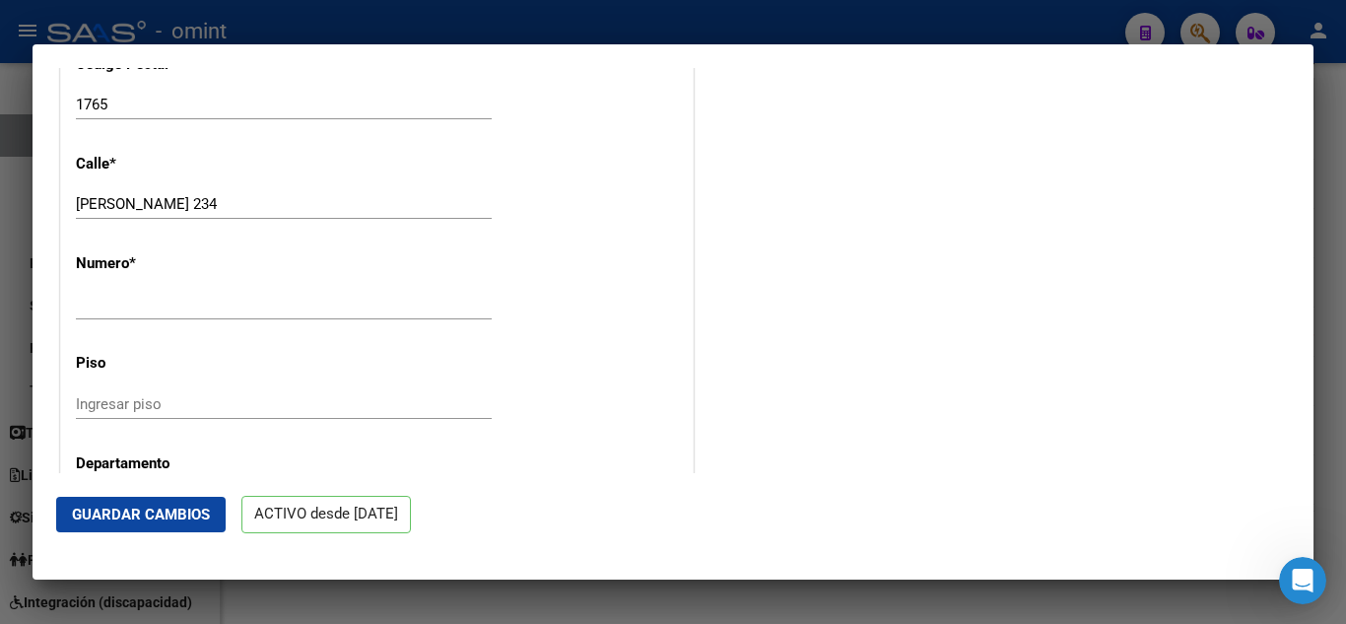
click at [1330, 182] on div at bounding box center [673, 312] width 1346 height 624
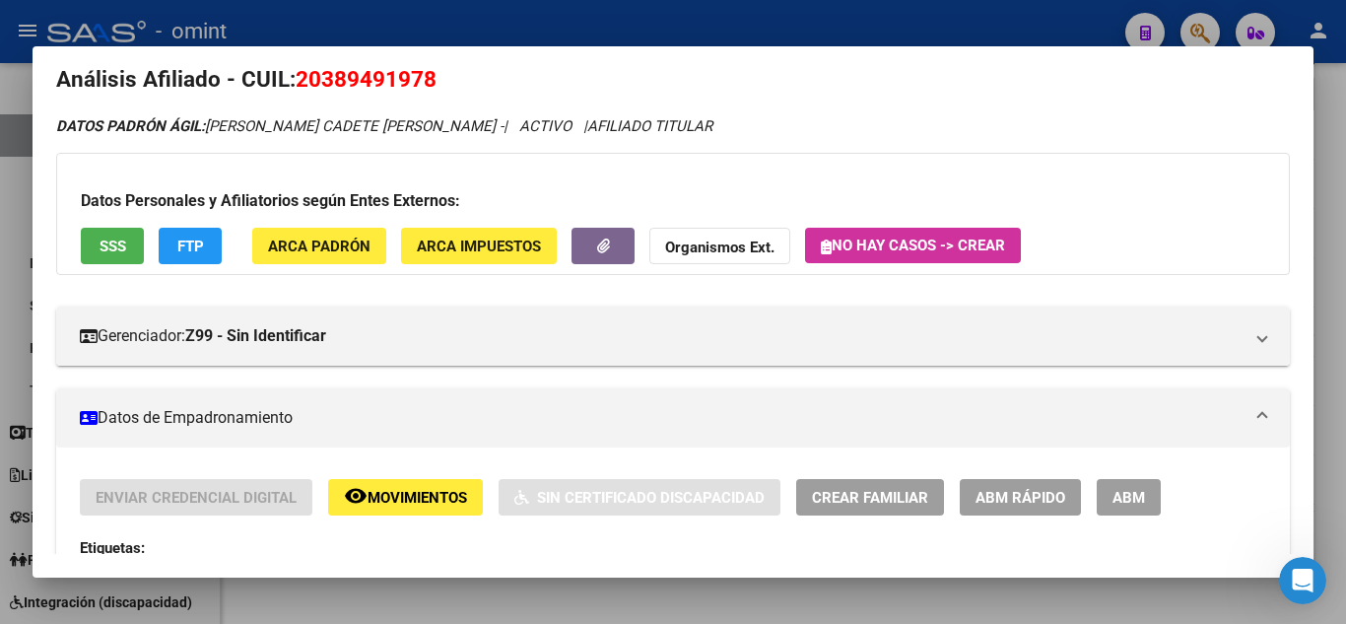
scroll to position [0, 0]
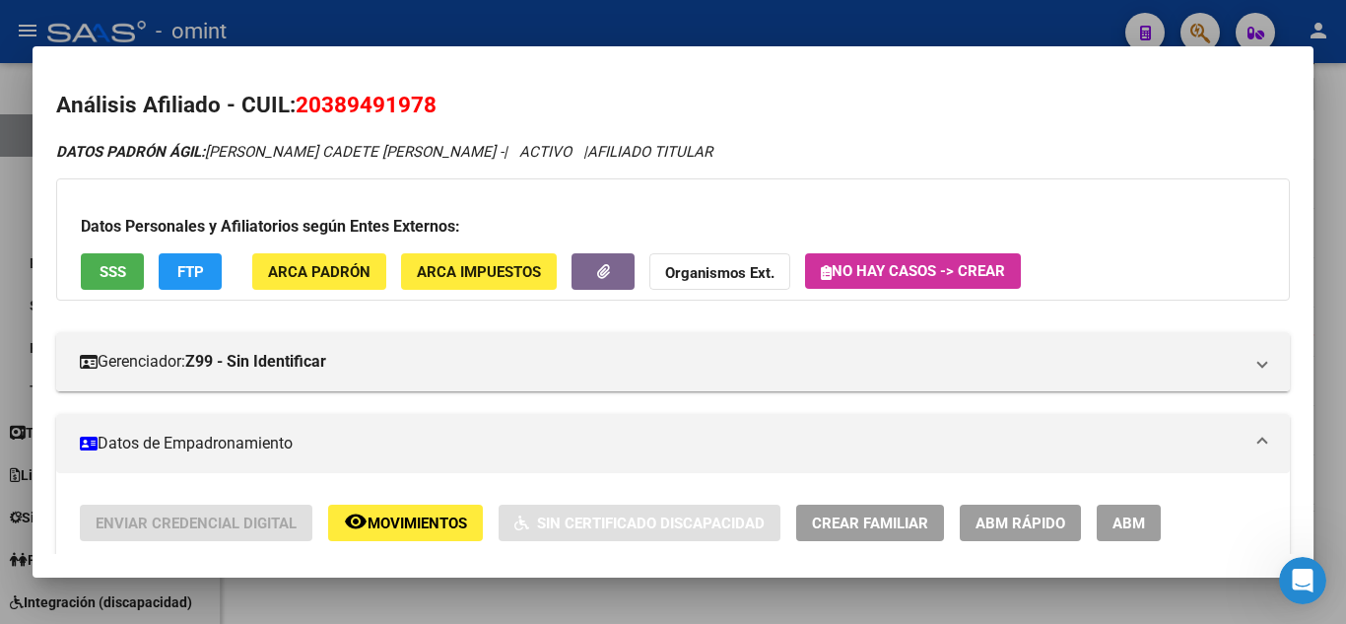
click at [1330, 157] on div at bounding box center [673, 312] width 1346 height 624
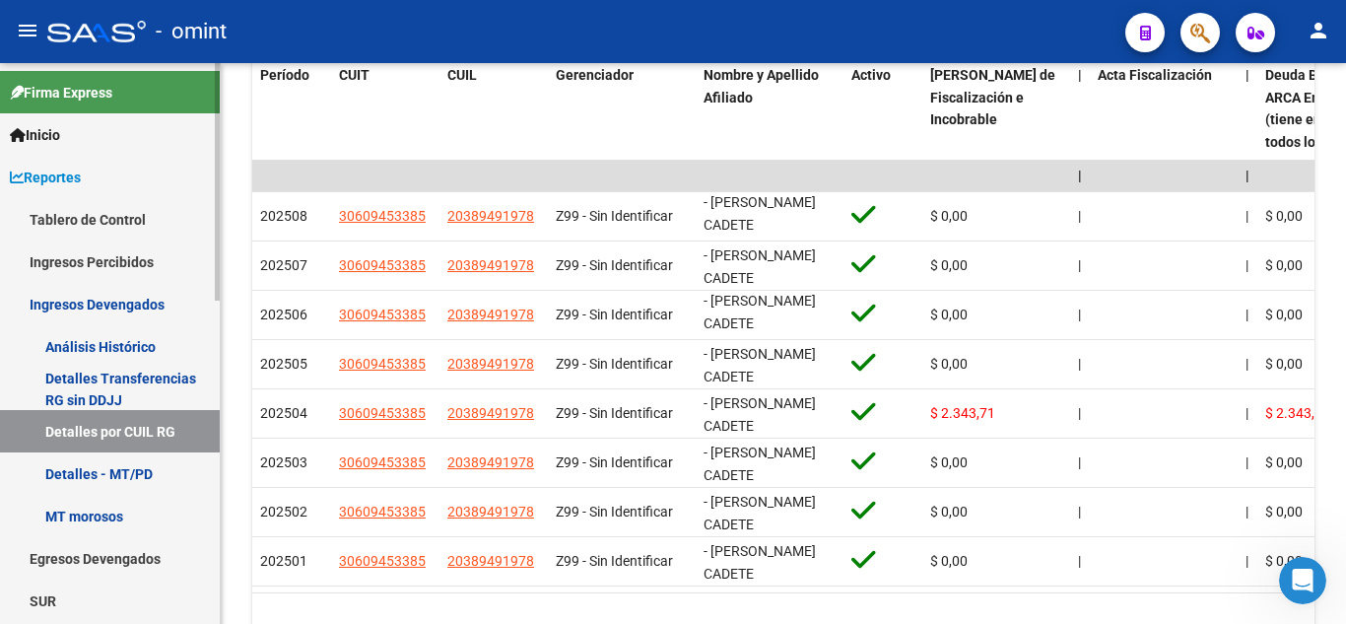
click at [127, 304] on link "Ingresos Devengados" at bounding box center [110, 304] width 220 height 42
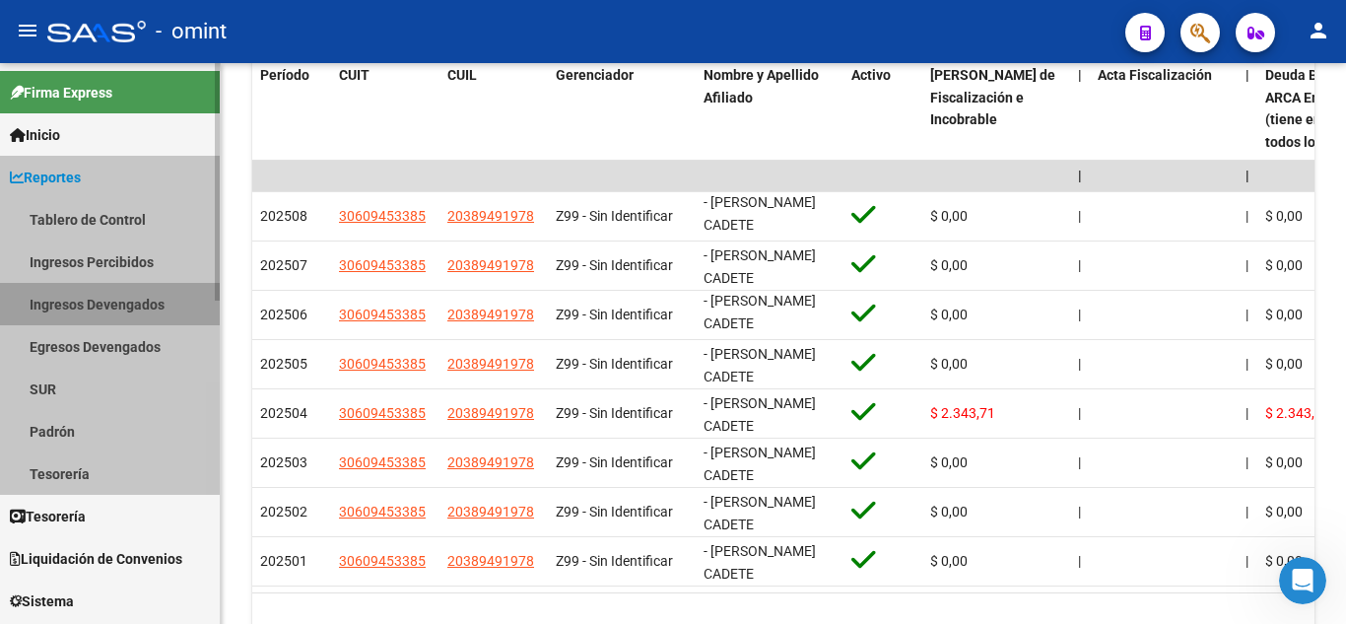
click at [127, 304] on link "Ingresos Devengados" at bounding box center [110, 304] width 220 height 42
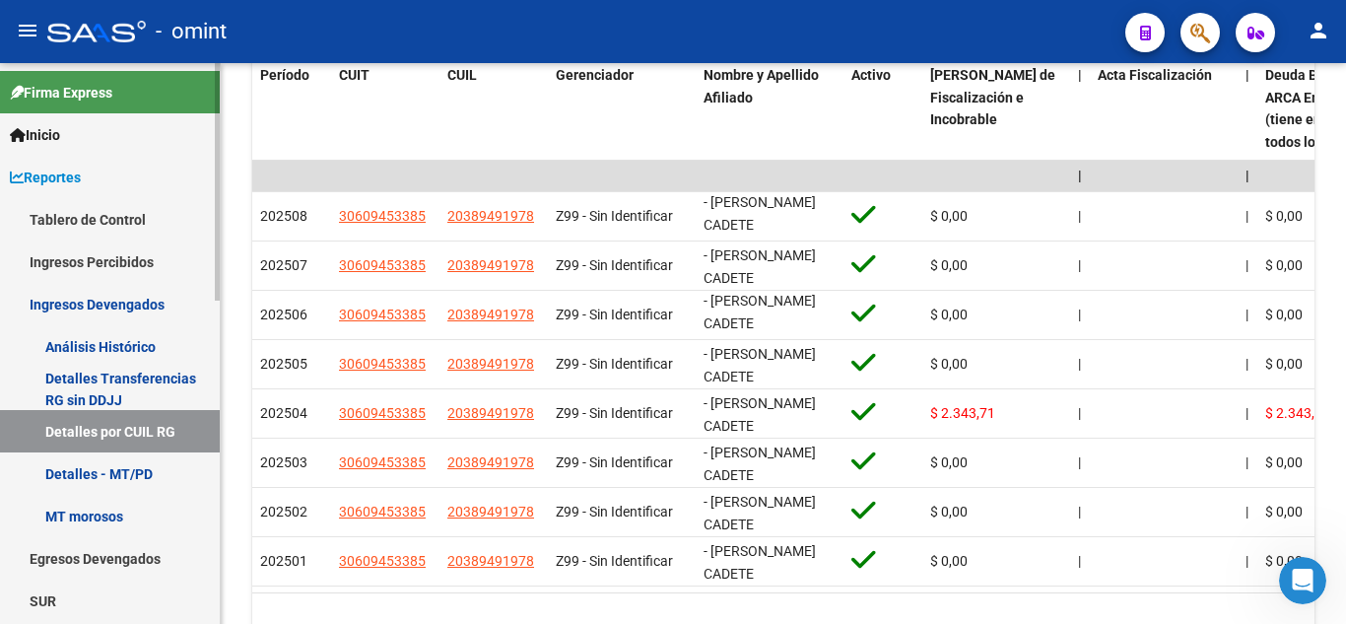
click at [128, 304] on link "Ingresos Devengados" at bounding box center [110, 304] width 220 height 42
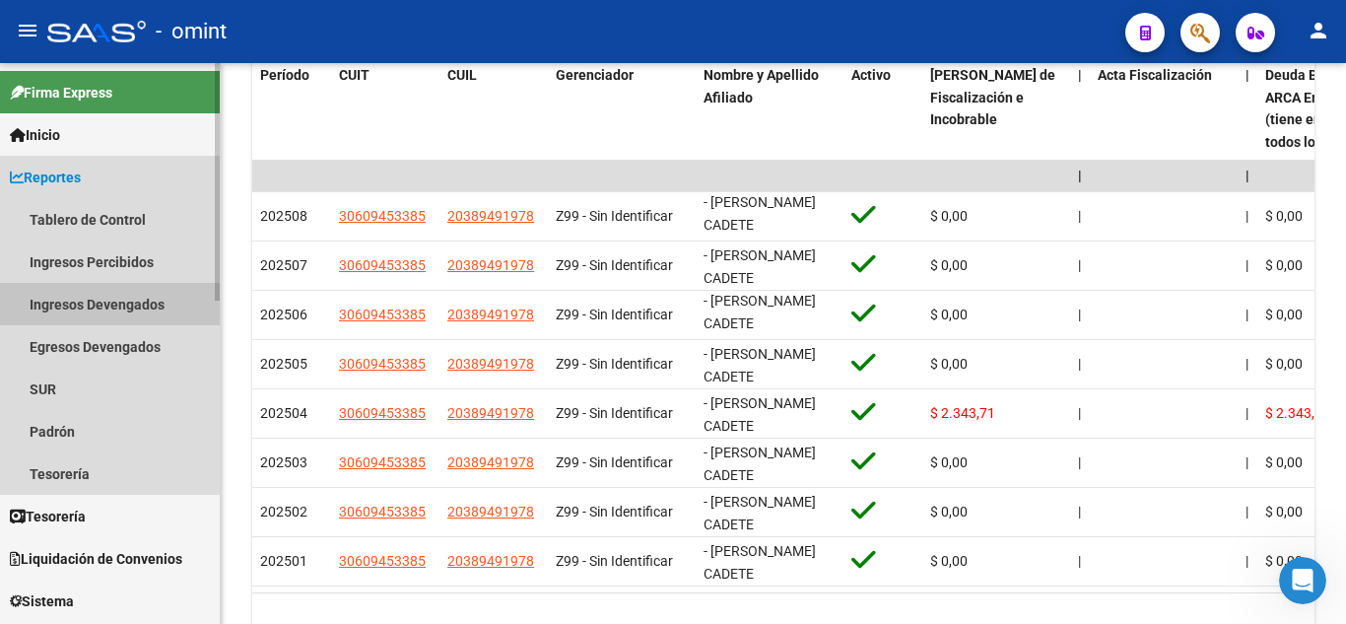
click at [128, 304] on link "Ingresos Devengados" at bounding box center [110, 304] width 220 height 42
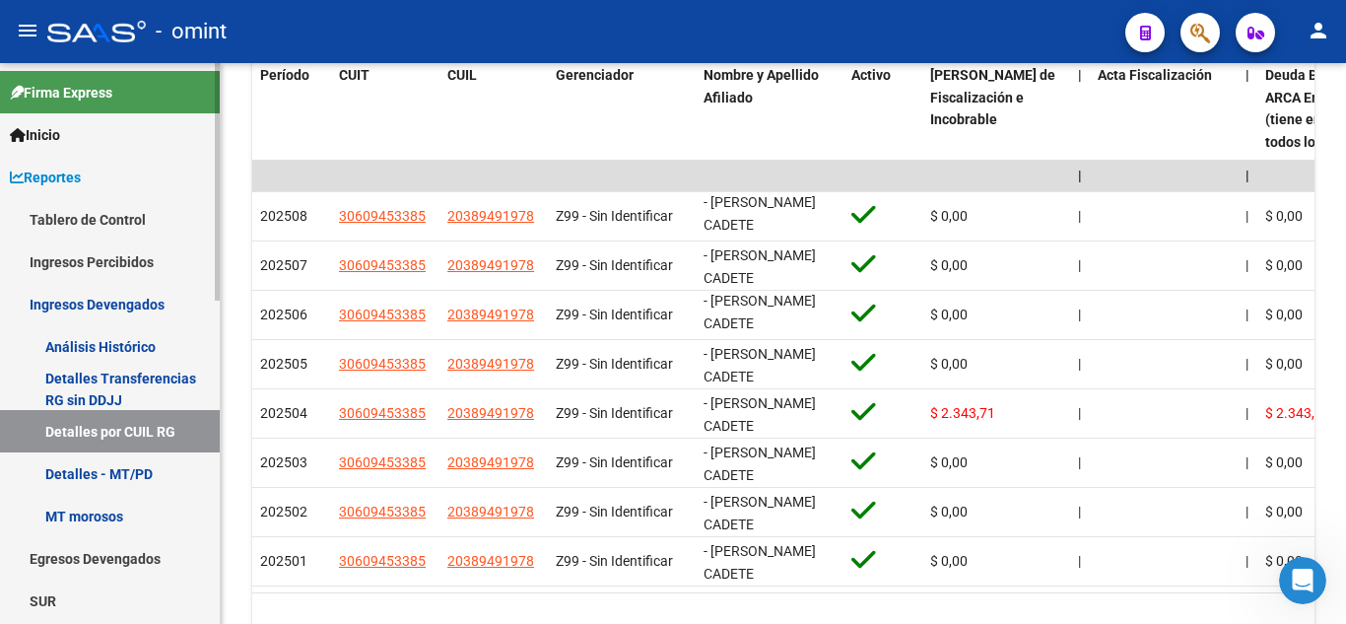
click at [130, 343] on link "Análisis Histórico" at bounding box center [110, 346] width 220 height 42
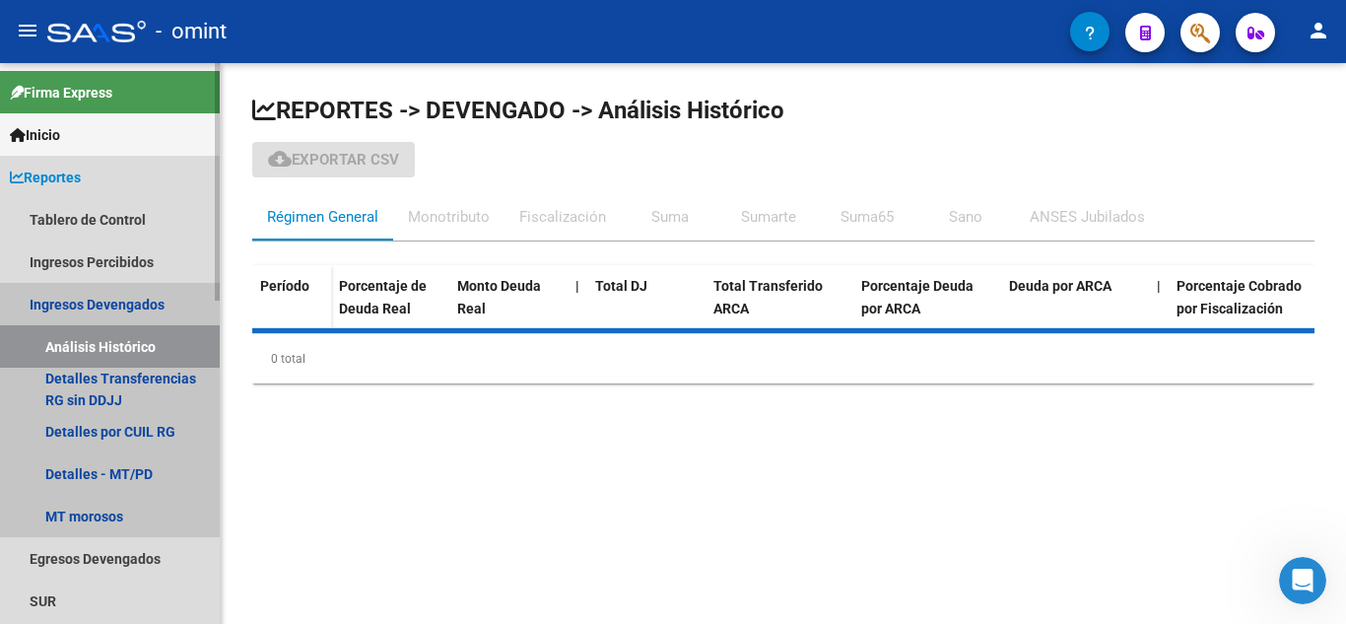
click at [108, 301] on link "Ingresos Devengados" at bounding box center [110, 304] width 220 height 42
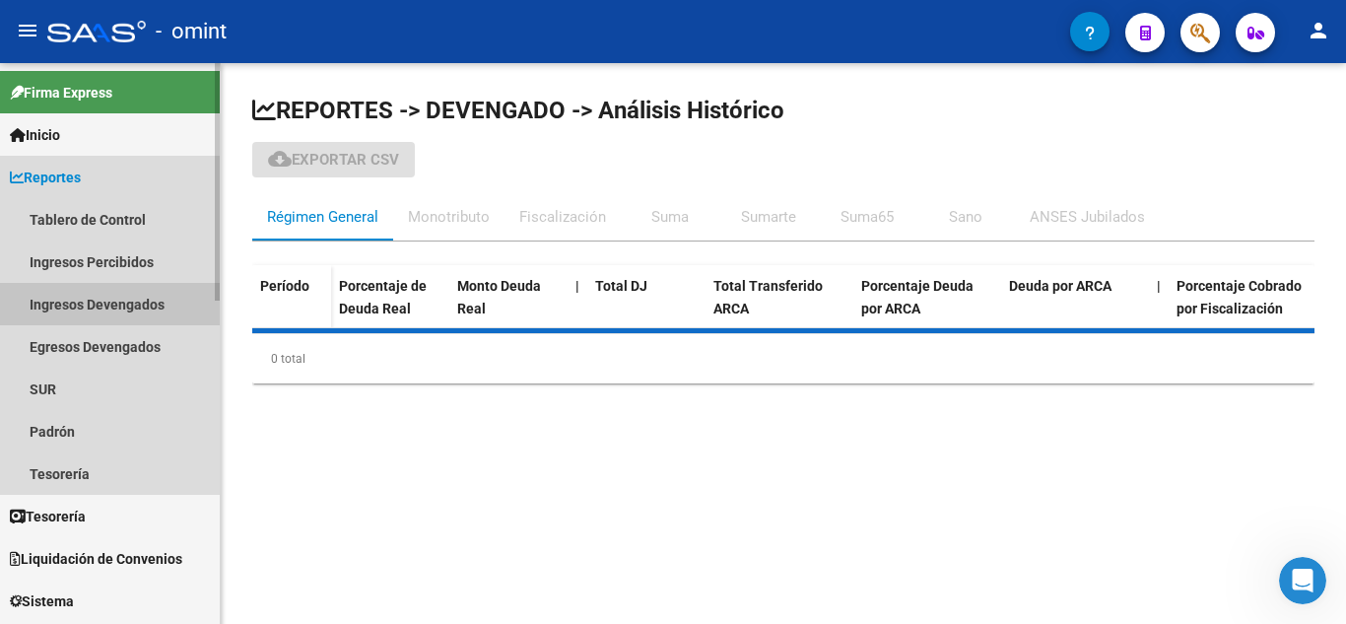
click at [108, 301] on link "Ingresos Devengados" at bounding box center [110, 304] width 220 height 42
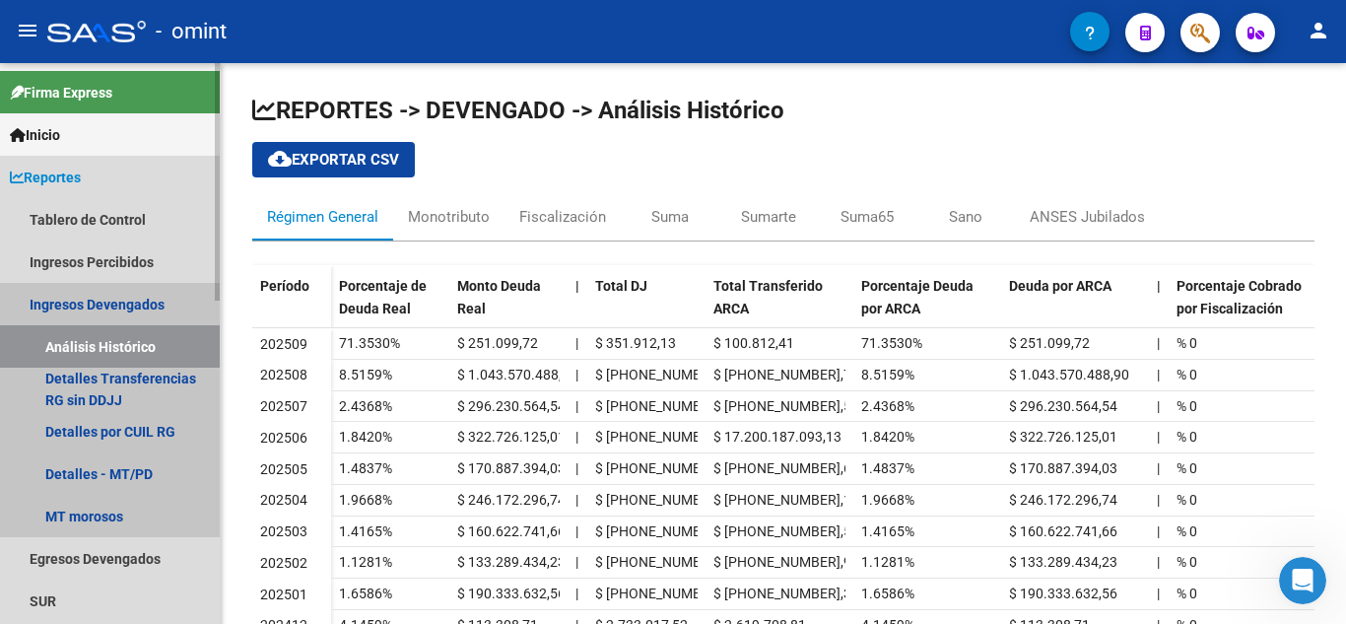
click at [108, 301] on link "Ingresos Devengados" at bounding box center [110, 304] width 220 height 42
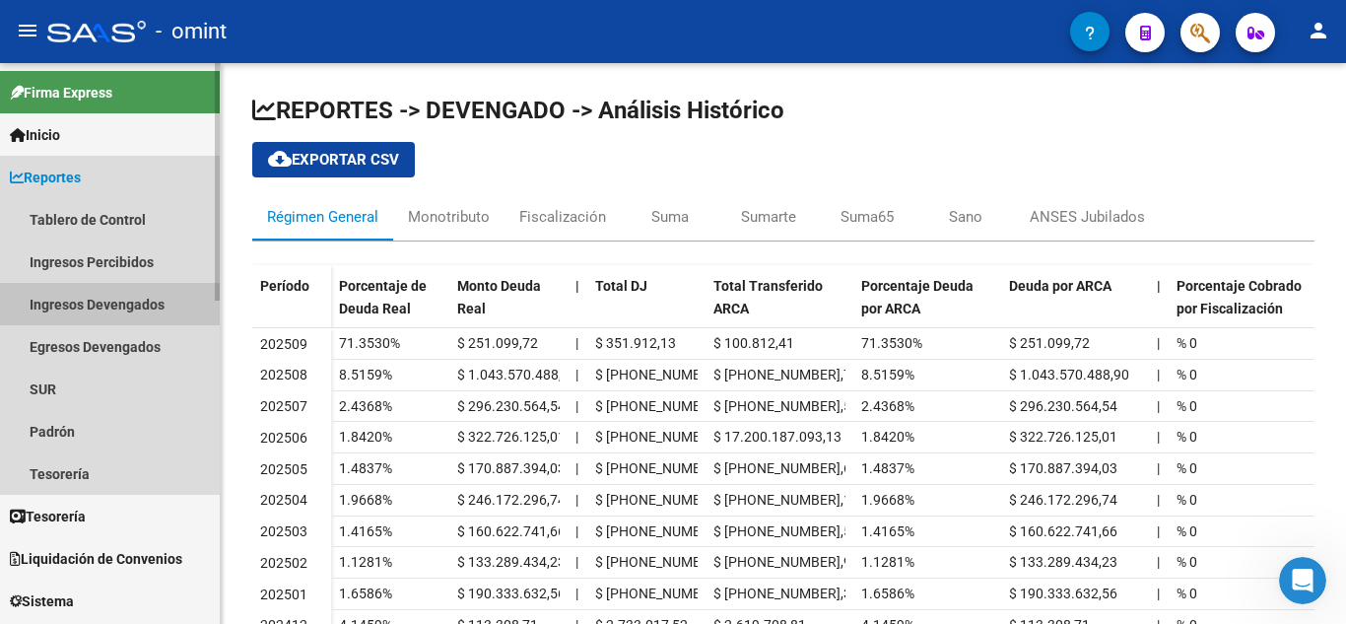
click at [108, 301] on link "Ingresos Devengados" at bounding box center [110, 304] width 220 height 42
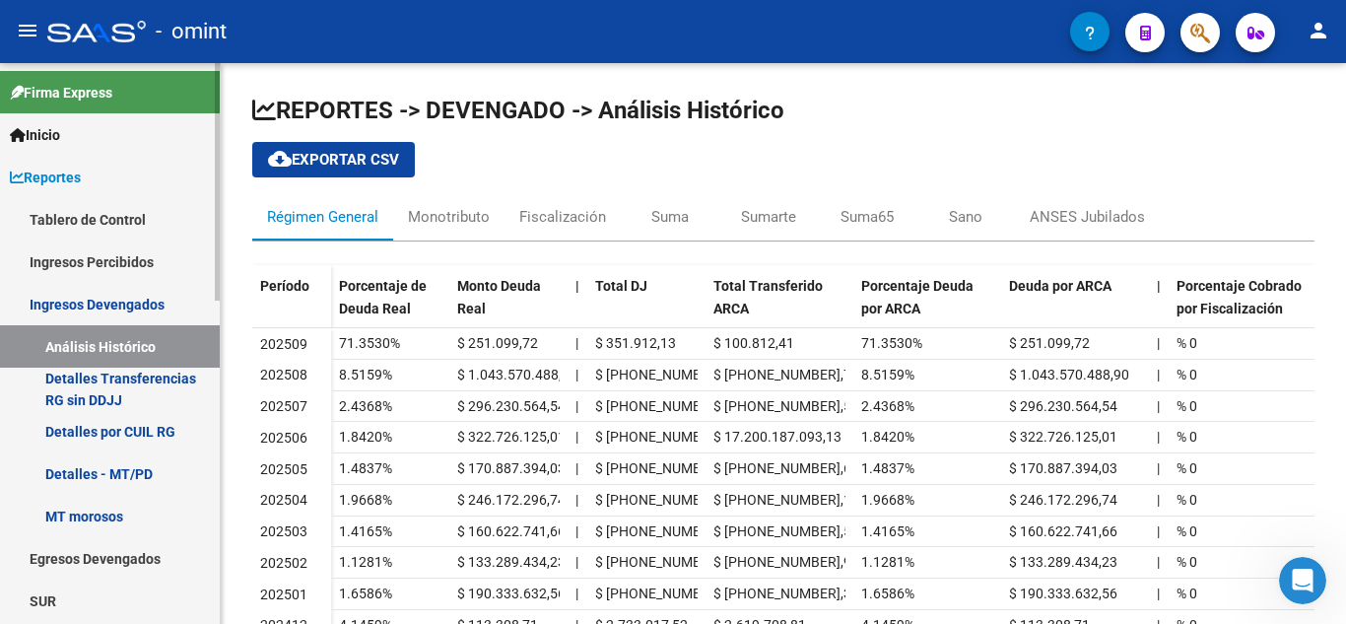
click at [49, 261] on link "Ingresos Percibidos" at bounding box center [110, 261] width 220 height 42
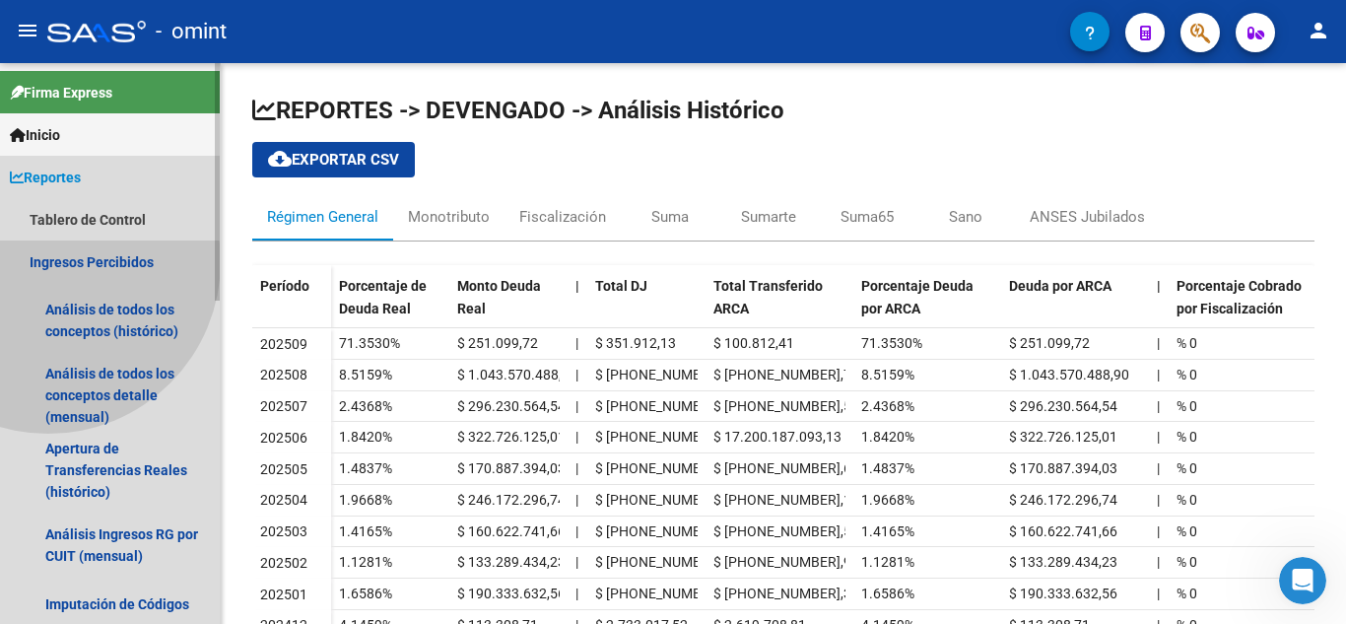
click at [49, 261] on link "Ingresos Percibidos" at bounding box center [110, 261] width 220 height 42
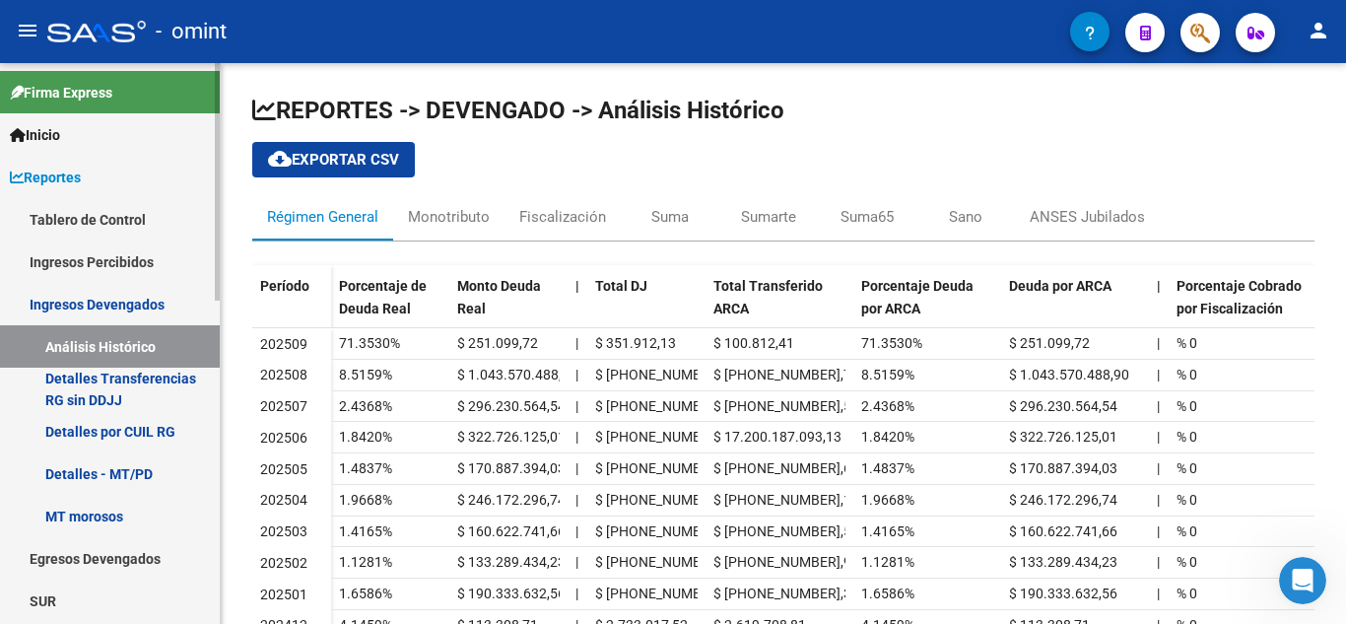
click at [49, 214] on link "Tablero de Control" at bounding box center [110, 219] width 220 height 42
click at [50, 214] on link "Tablero de Control" at bounding box center [110, 219] width 220 height 42
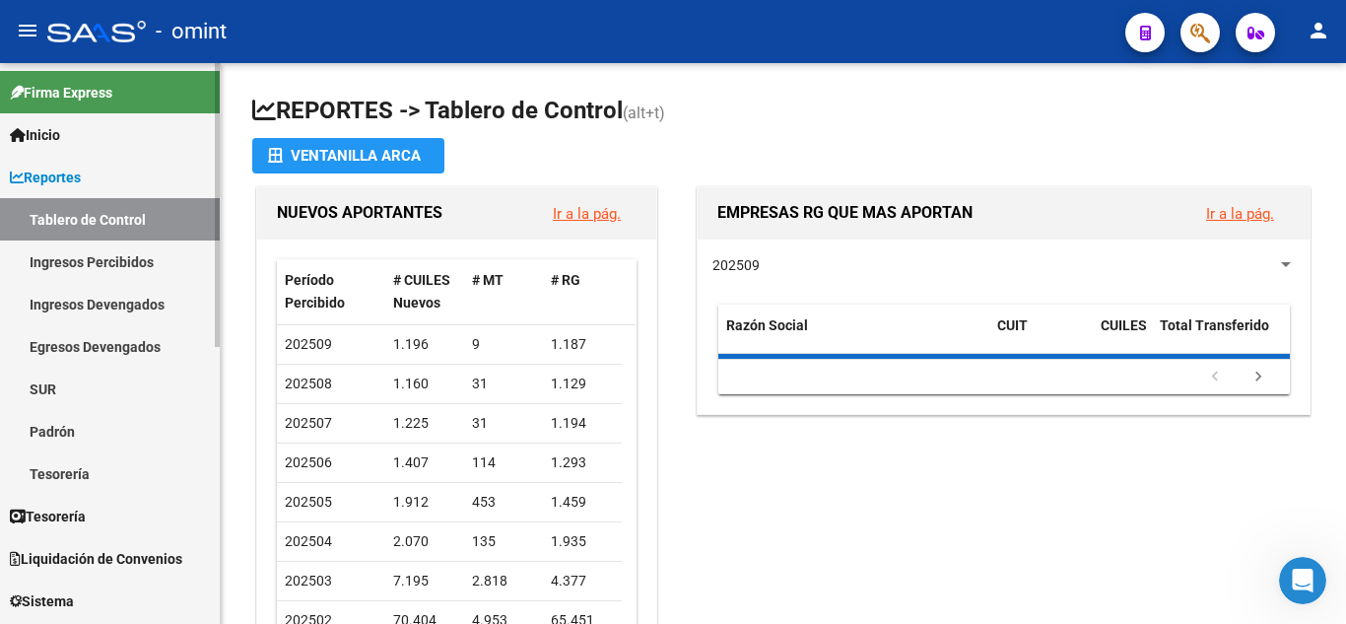
click at [55, 171] on span "Reportes" at bounding box center [45, 178] width 71 height 22
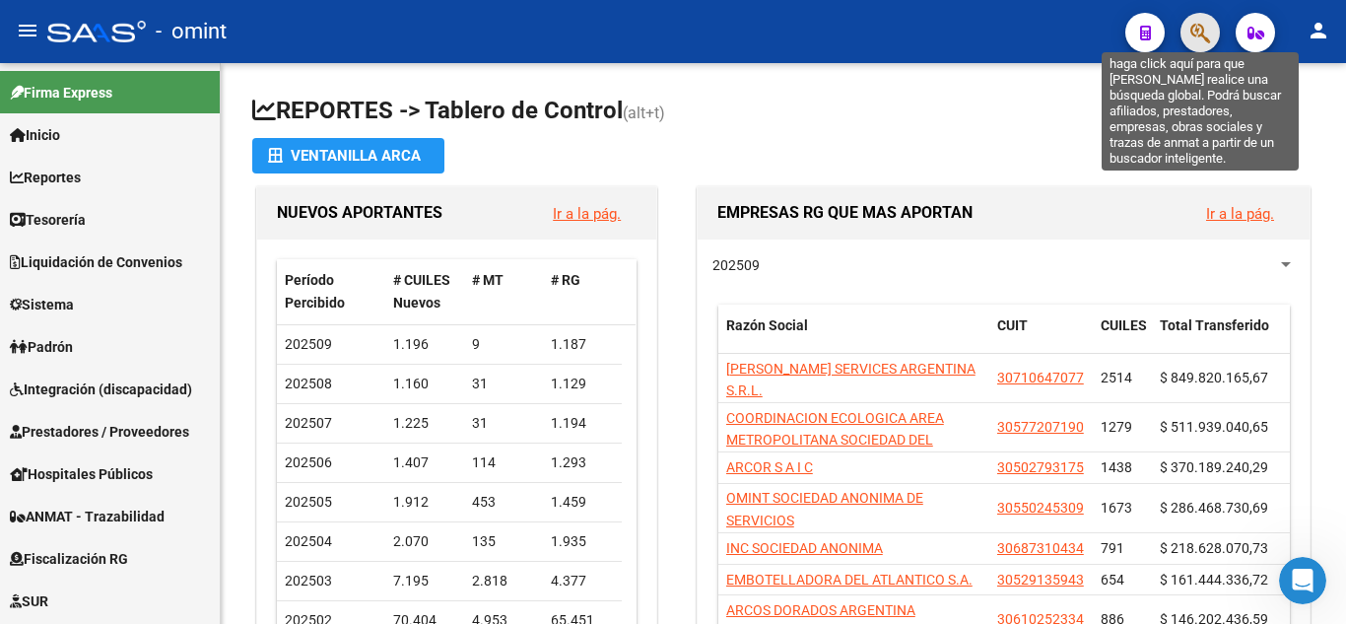
click at [1202, 36] on icon "button" at bounding box center [1200, 33] width 20 height 23
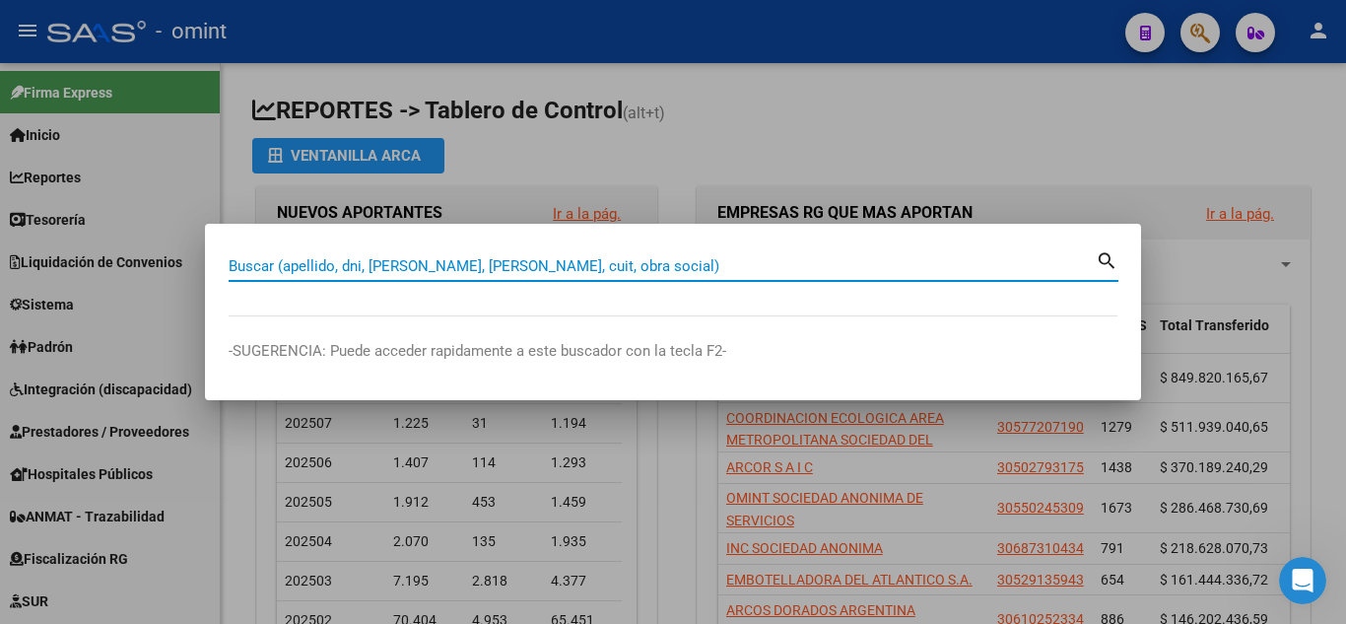
paste input "20389491978"
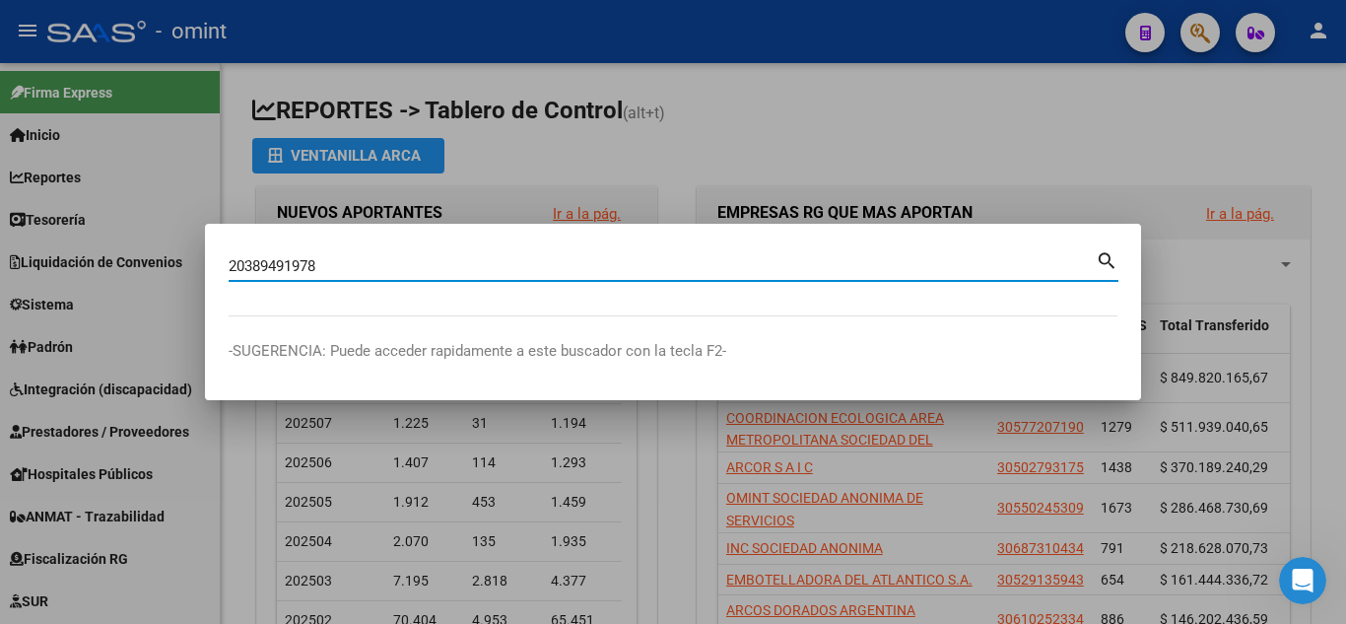
type input "20389491978"
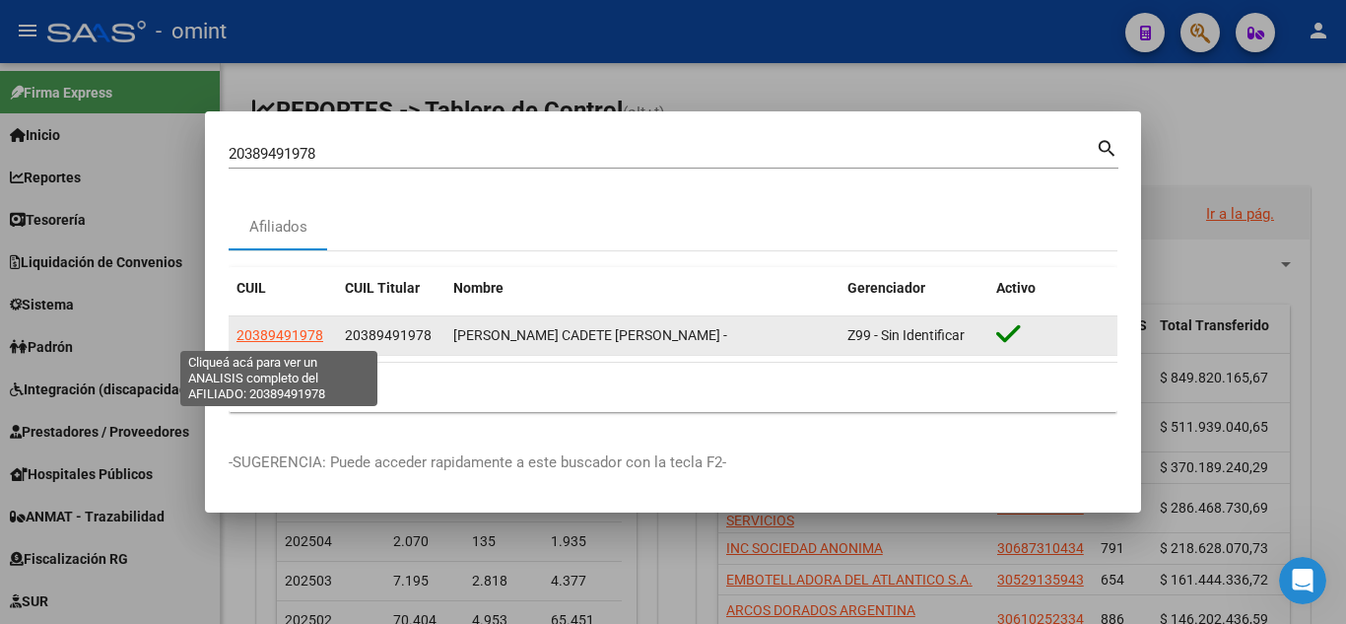
click at [286, 331] on span "20389491978" at bounding box center [279, 335] width 87 height 16
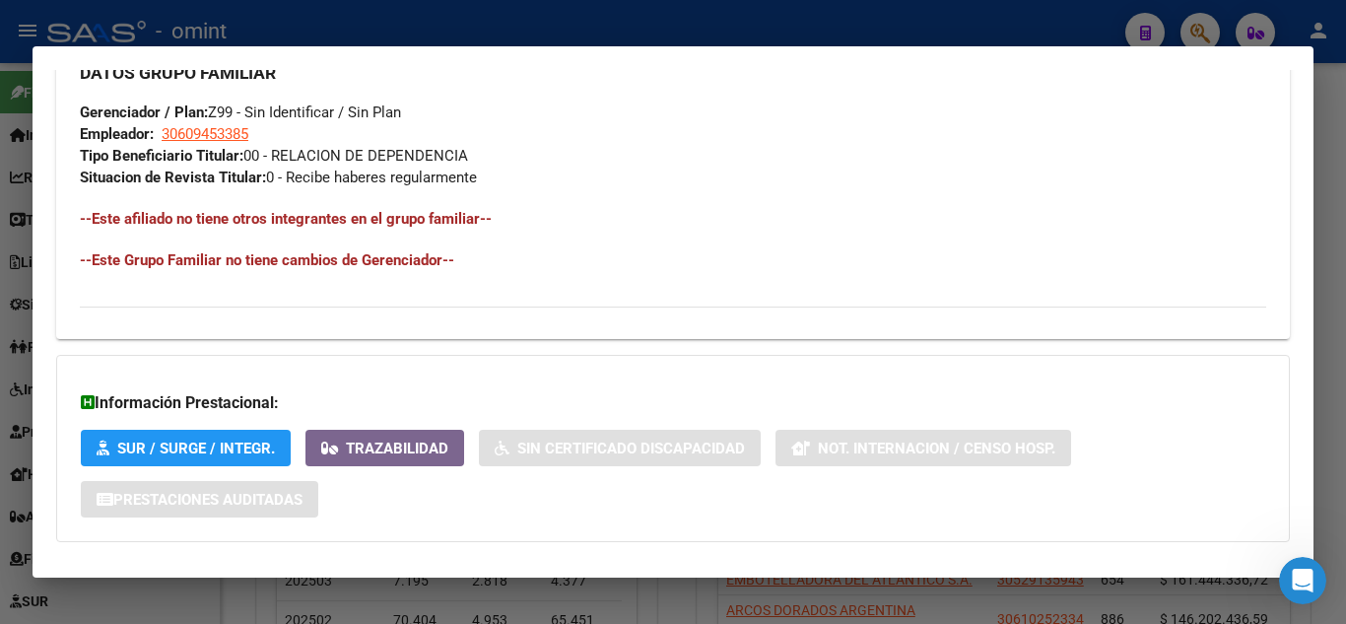
scroll to position [1065, 0]
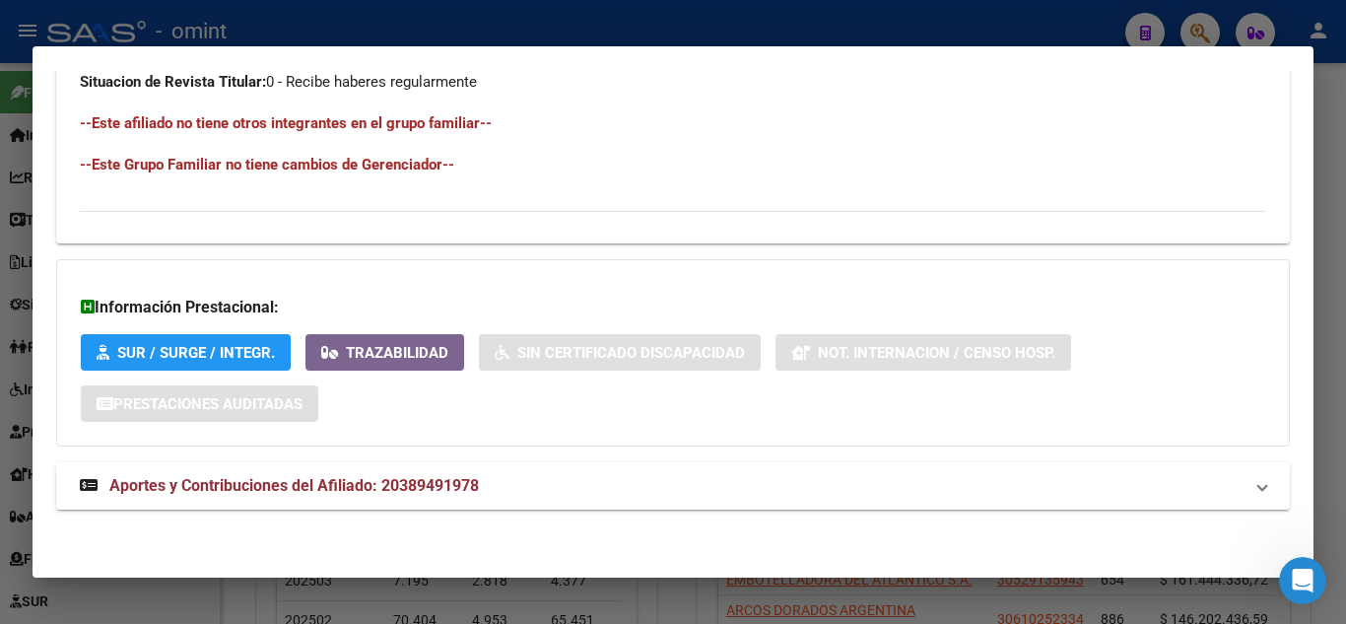
click at [1254, 495] on mat-expansion-panel-header "Aportes y Contribuciones del Afiliado: 20389491978" at bounding box center [673, 485] width 1234 height 47
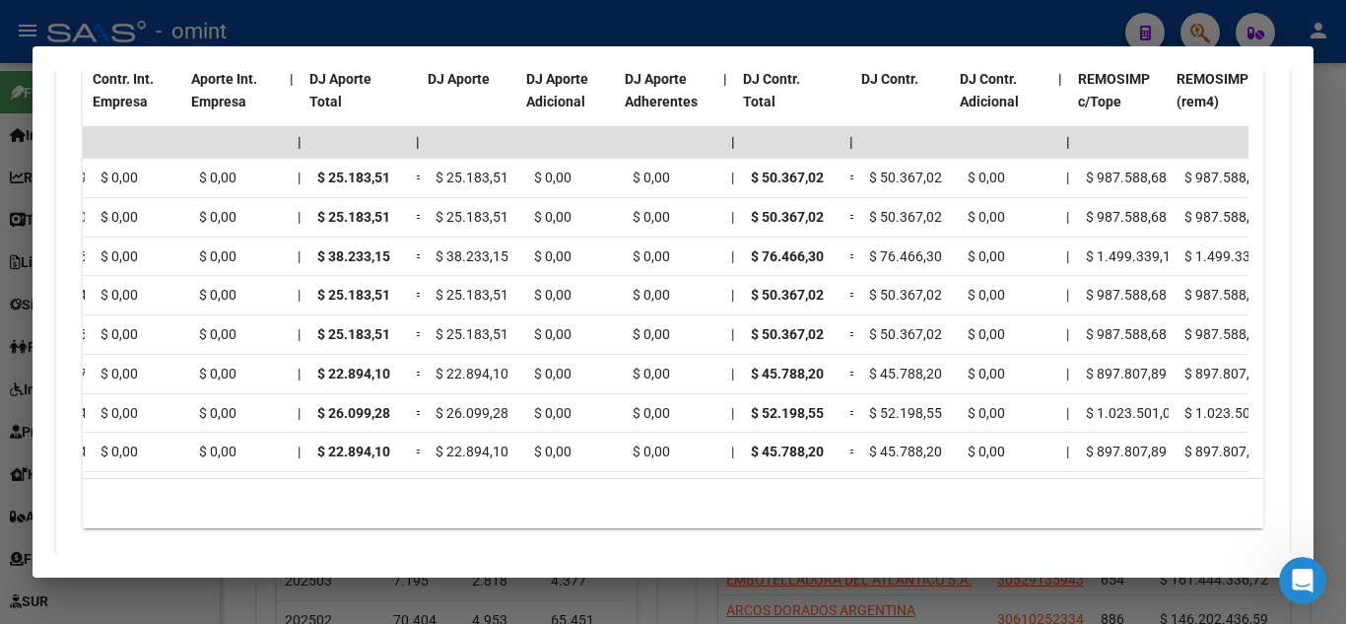
scroll to position [0, 1782]
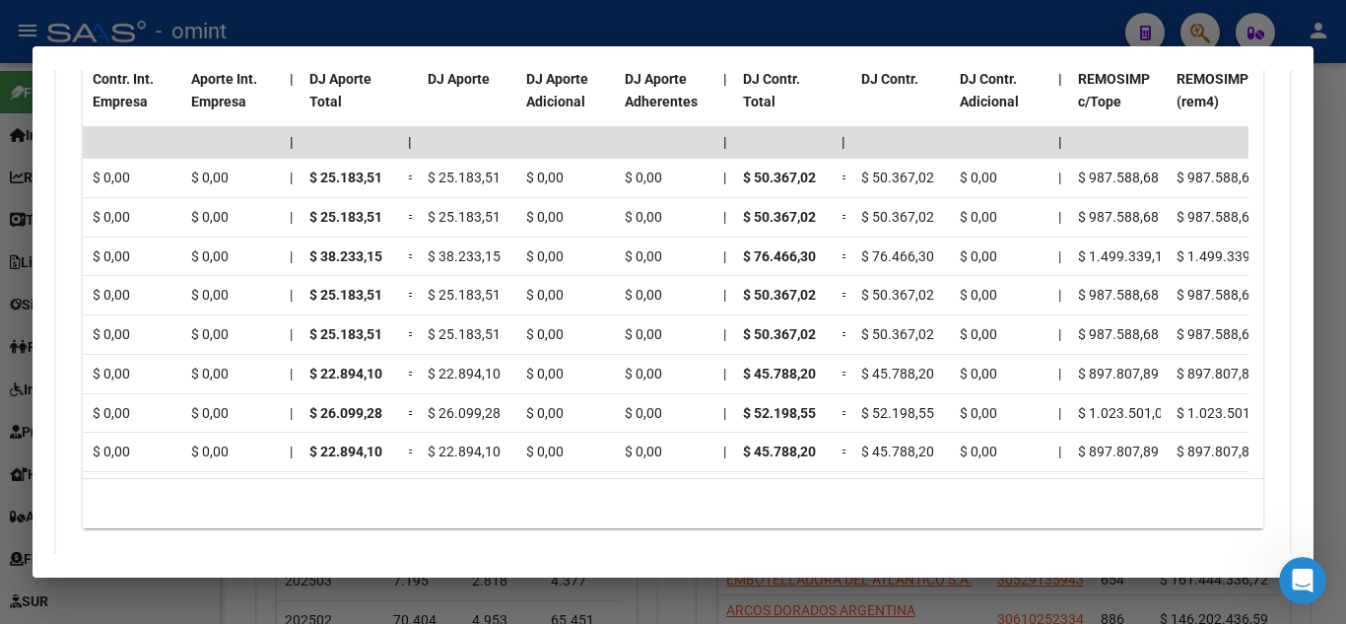
click at [1330, 275] on div at bounding box center [673, 312] width 1346 height 624
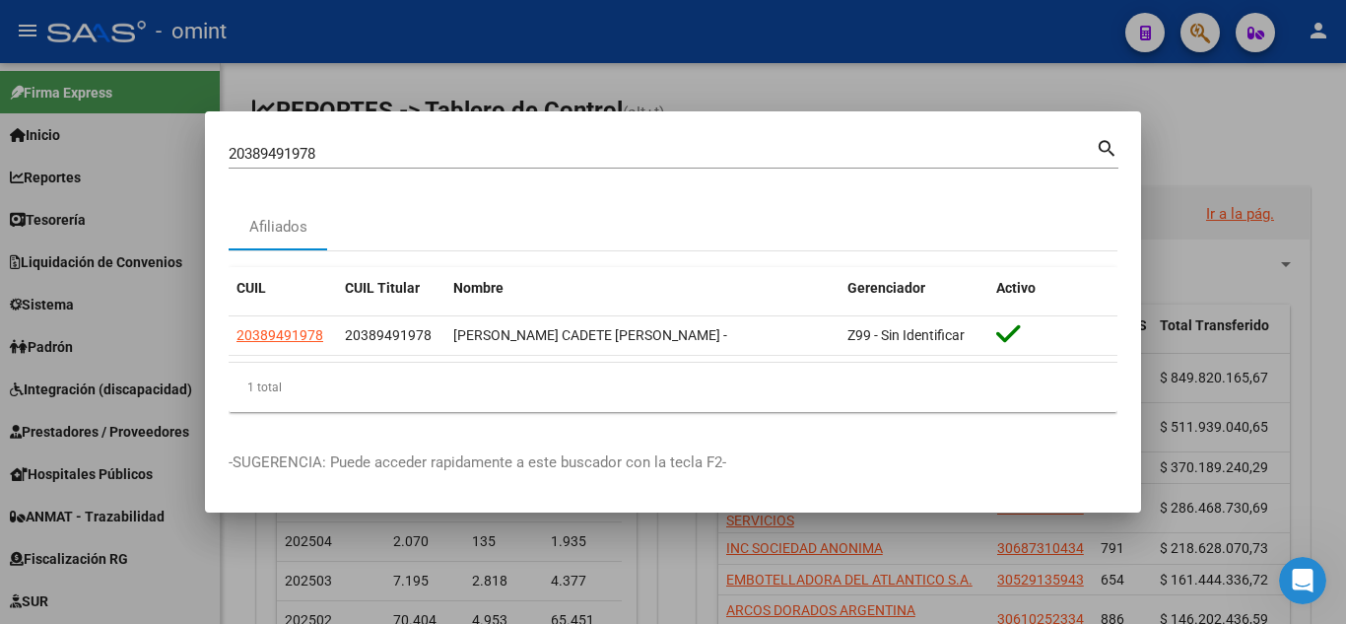
click at [1266, 123] on div at bounding box center [673, 312] width 1346 height 624
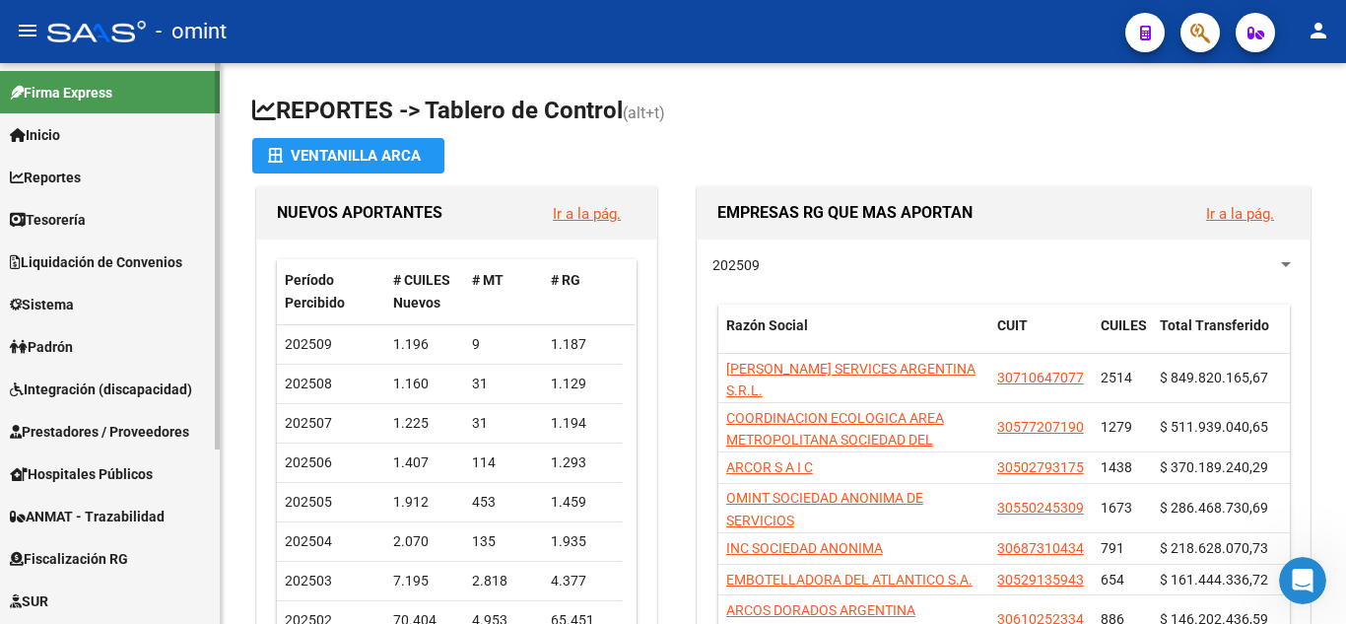
click at [101, 254] on span "Liquidación de Convenios" at bounding box center [96, 262] width 172 height 22
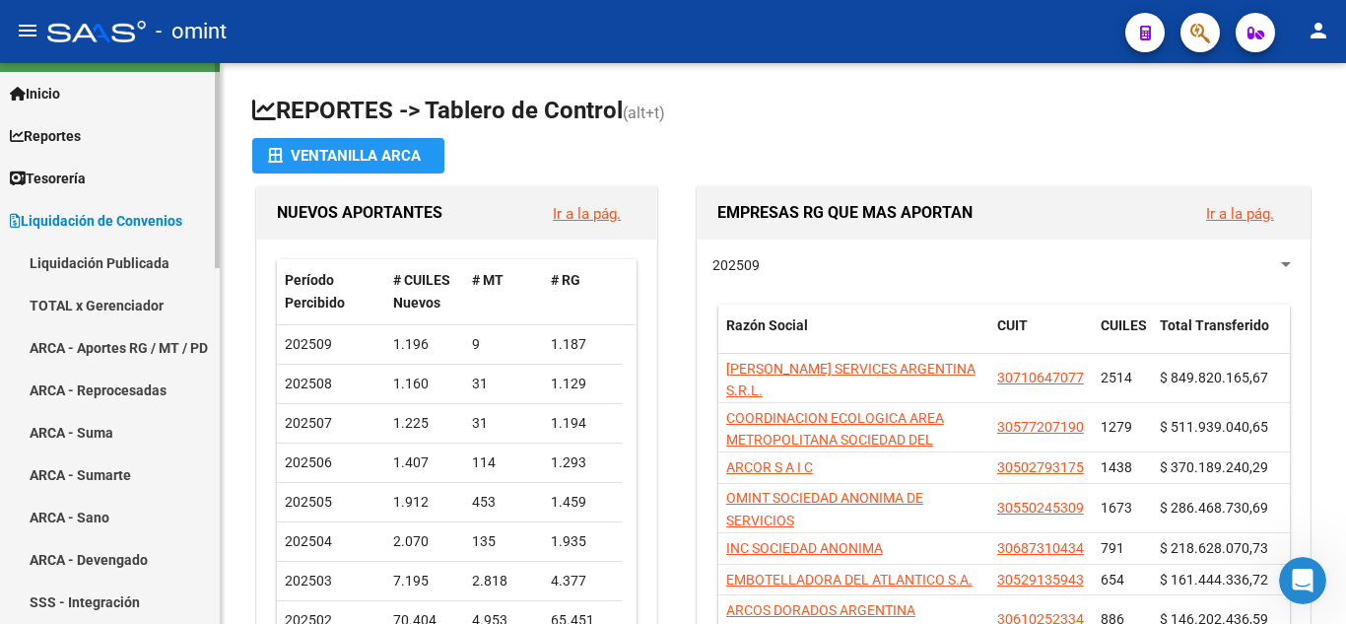
scroll to position [0, 0]
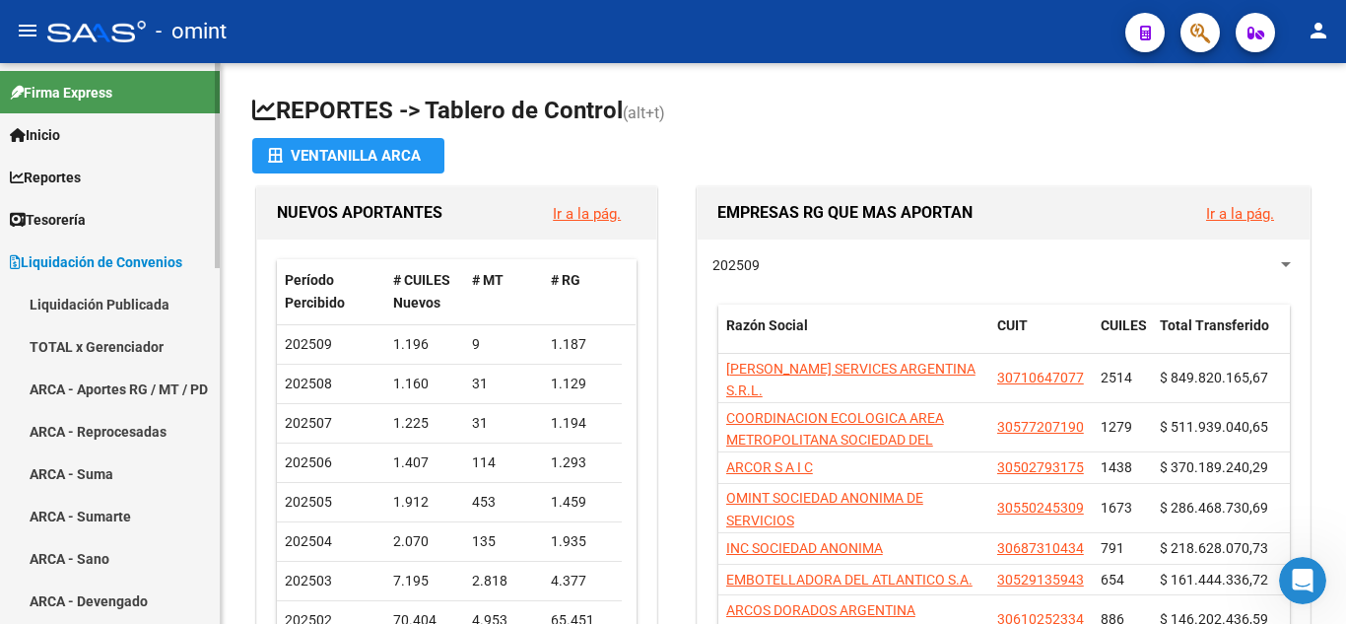
click at [136, 378] on link "ARCA - Aportes RG / MT / PD" at bounding box center [110, 389] width 220 height 42
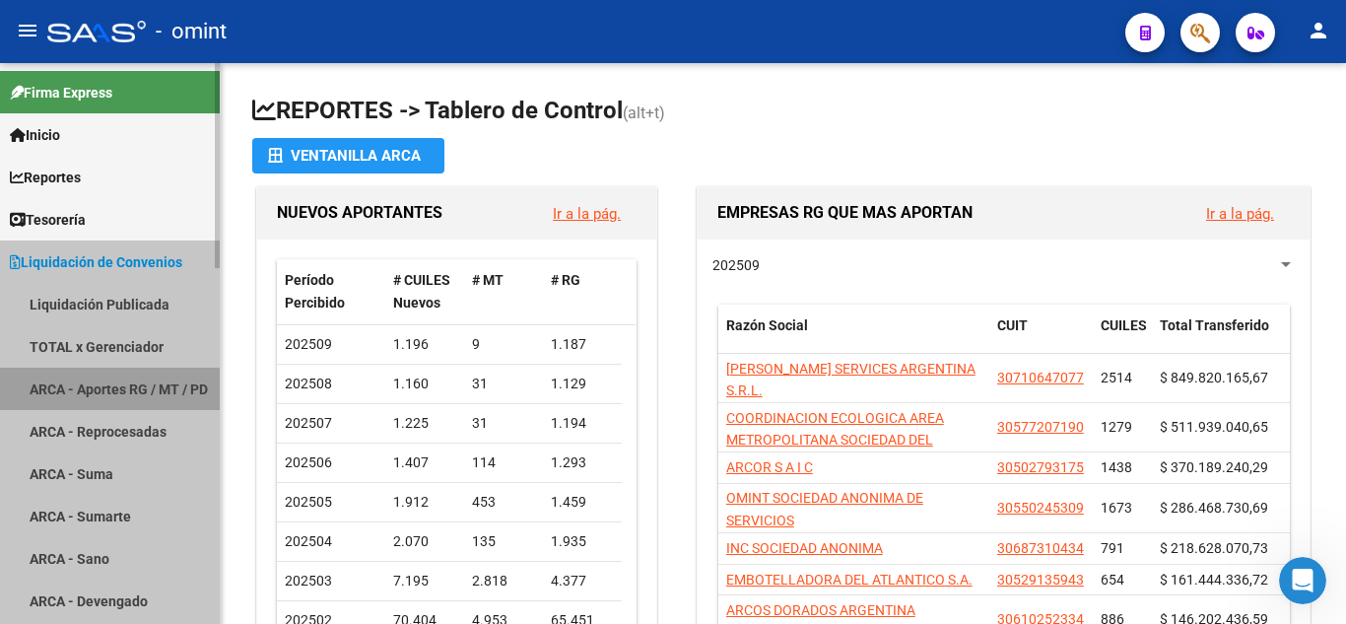
click at [136, 378] on link "ARCA - Aportes RG / MT / PD" at bounding box center [110, 389] width 220 height 42
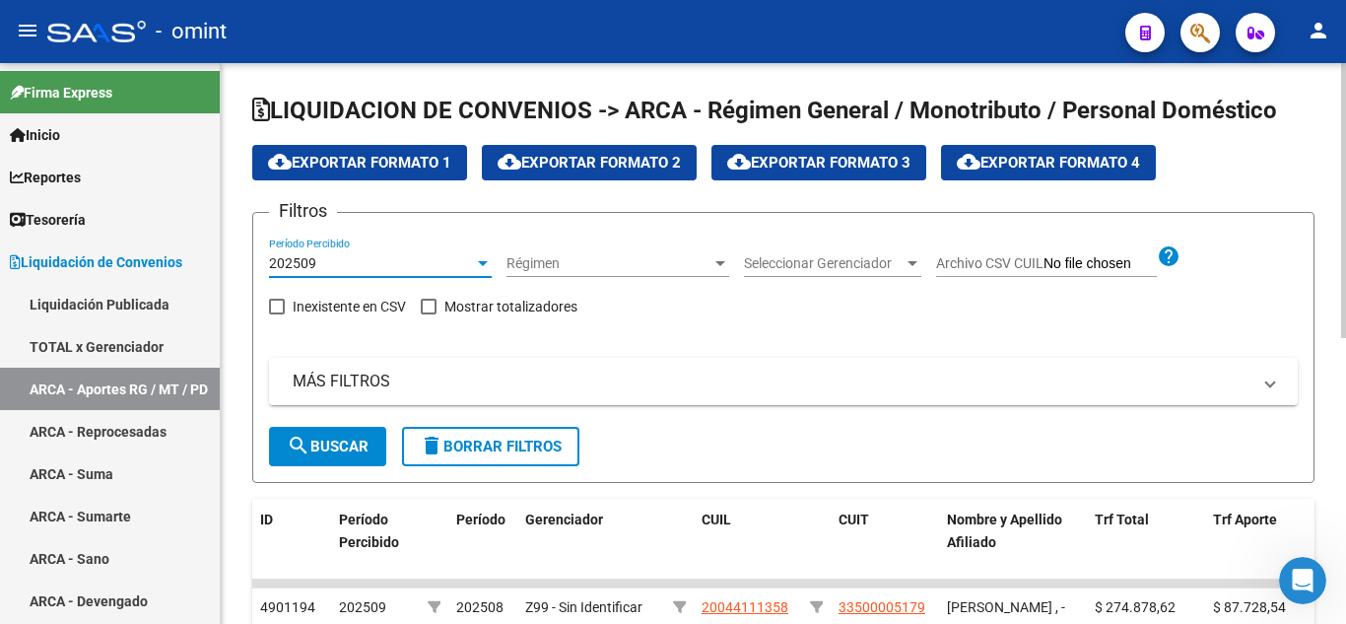
click at [479, 267] on div at bounding box center [483, 263] width 18 height 16
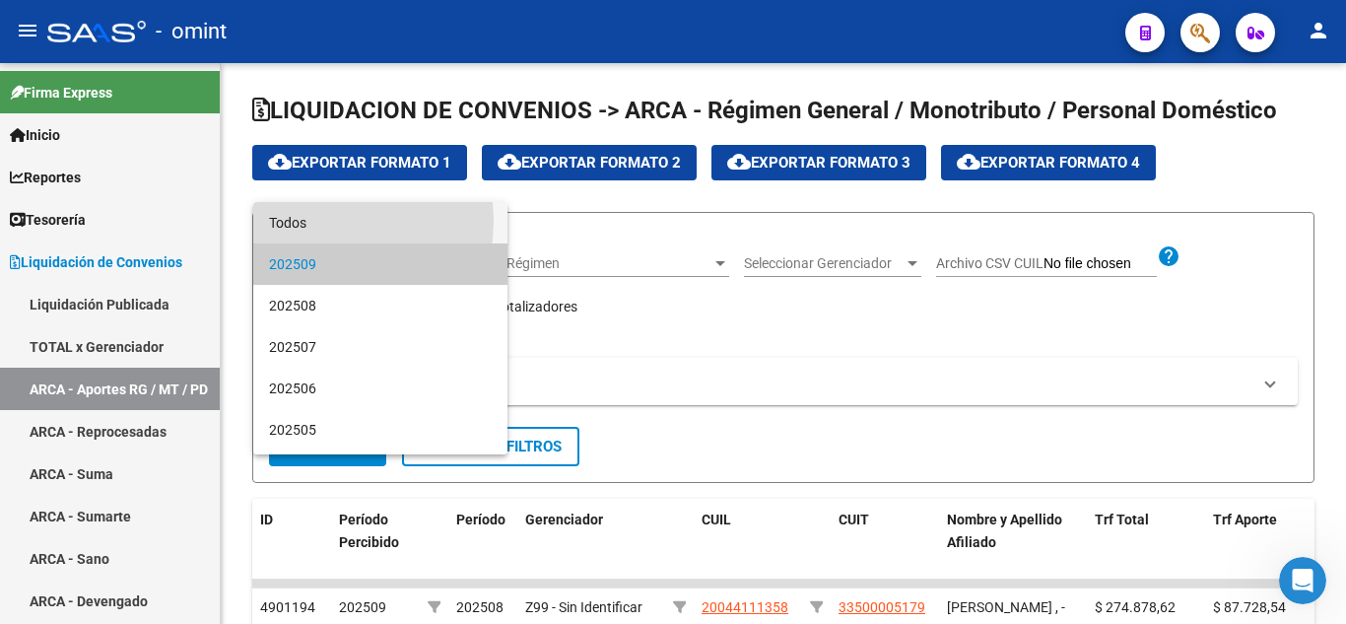
click at [312, 221] on span "Todos" at bounding box center [380, 222] width 223 height 41
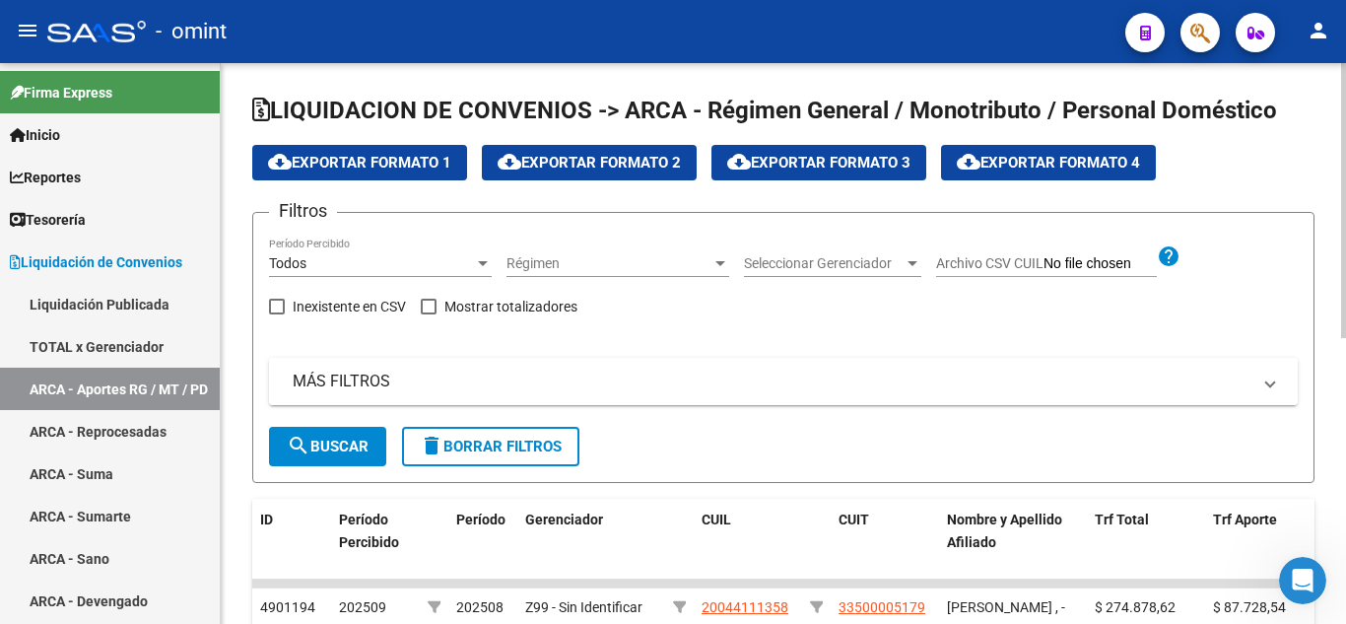
click at [334, 388] on mat-panel-title "MÁS FILTROS" at bounding box center [772, 382] width 958 height 22
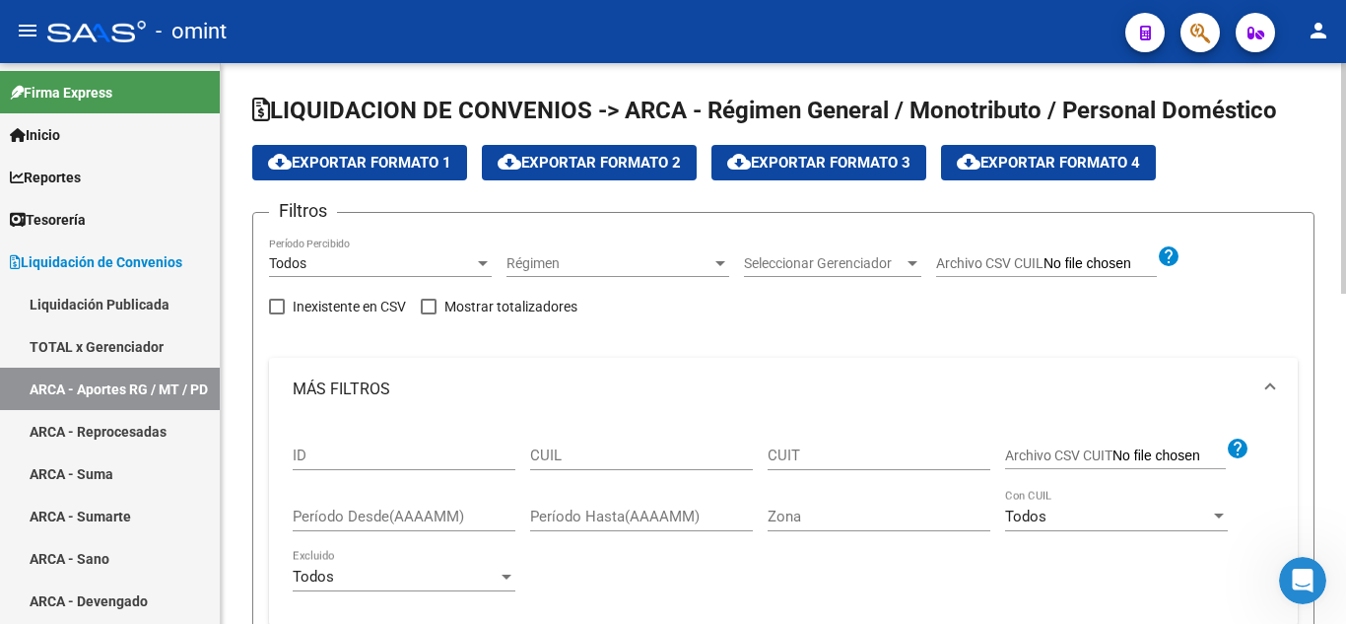
click at [551, 464] on input "CUIL" at bounding box center [641, 455] width 223 height 18
paste input "20-38949197-8"
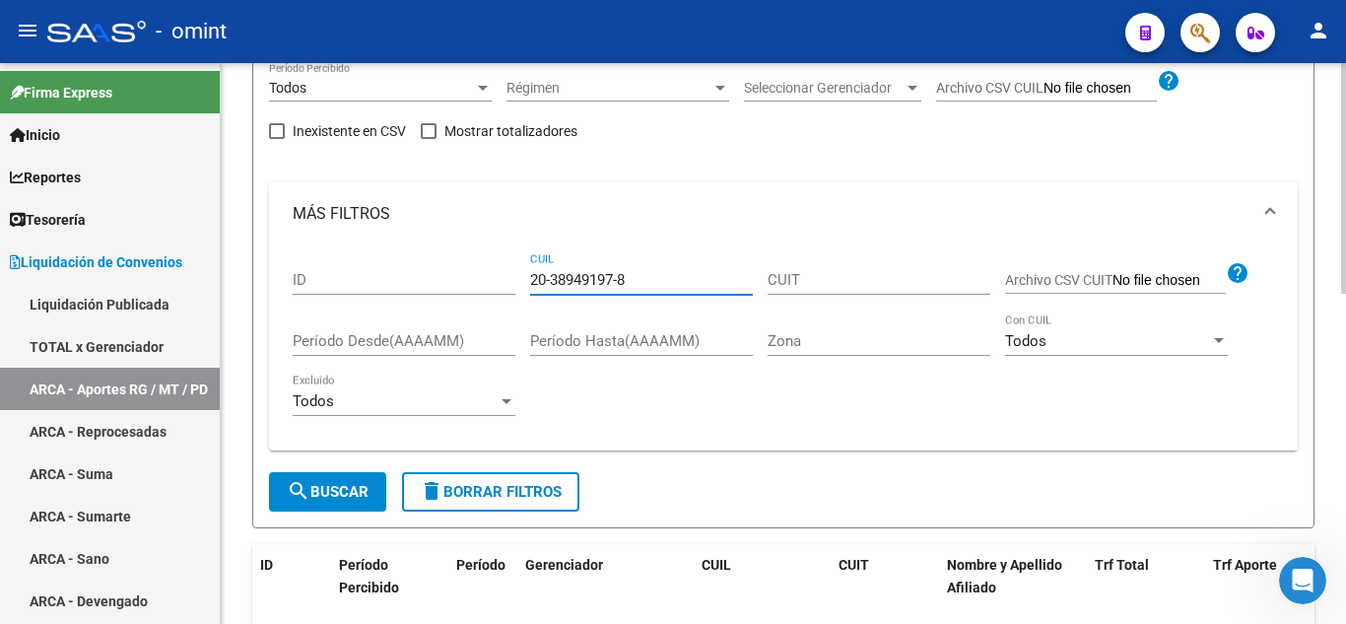
scroll to position [197, 0]
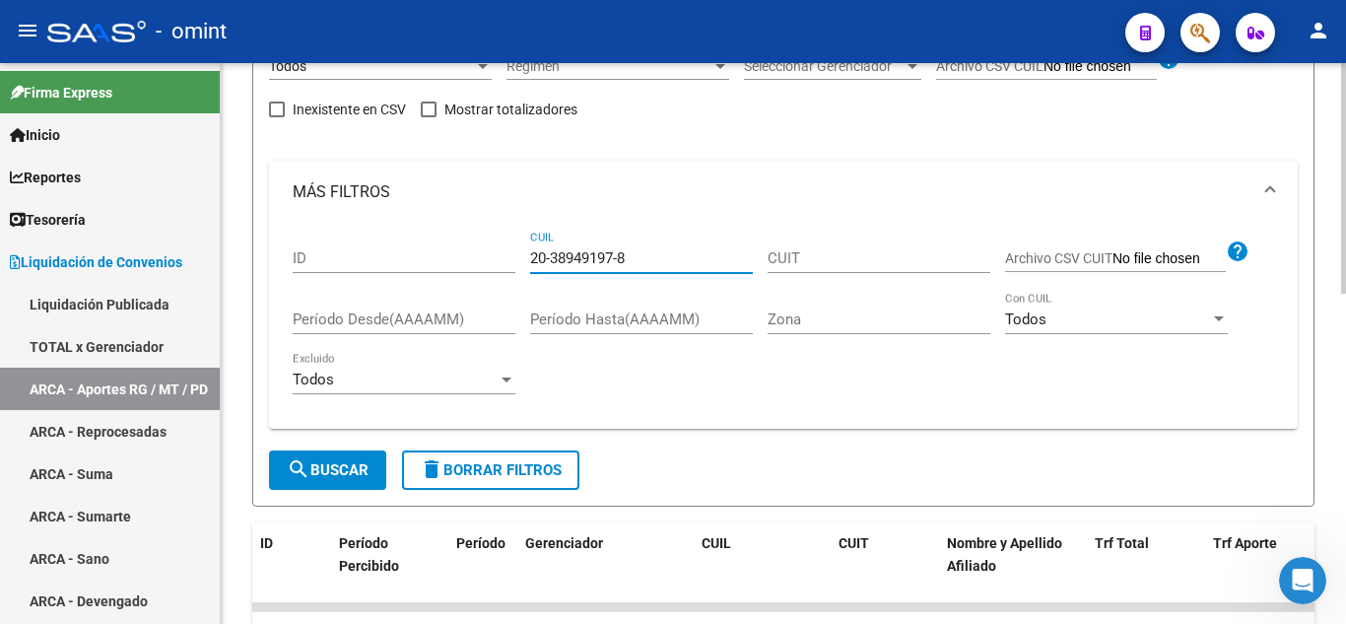
click at [337, 473] on span "search Buscar" at bounding box center [328, 470] width 82 height 18
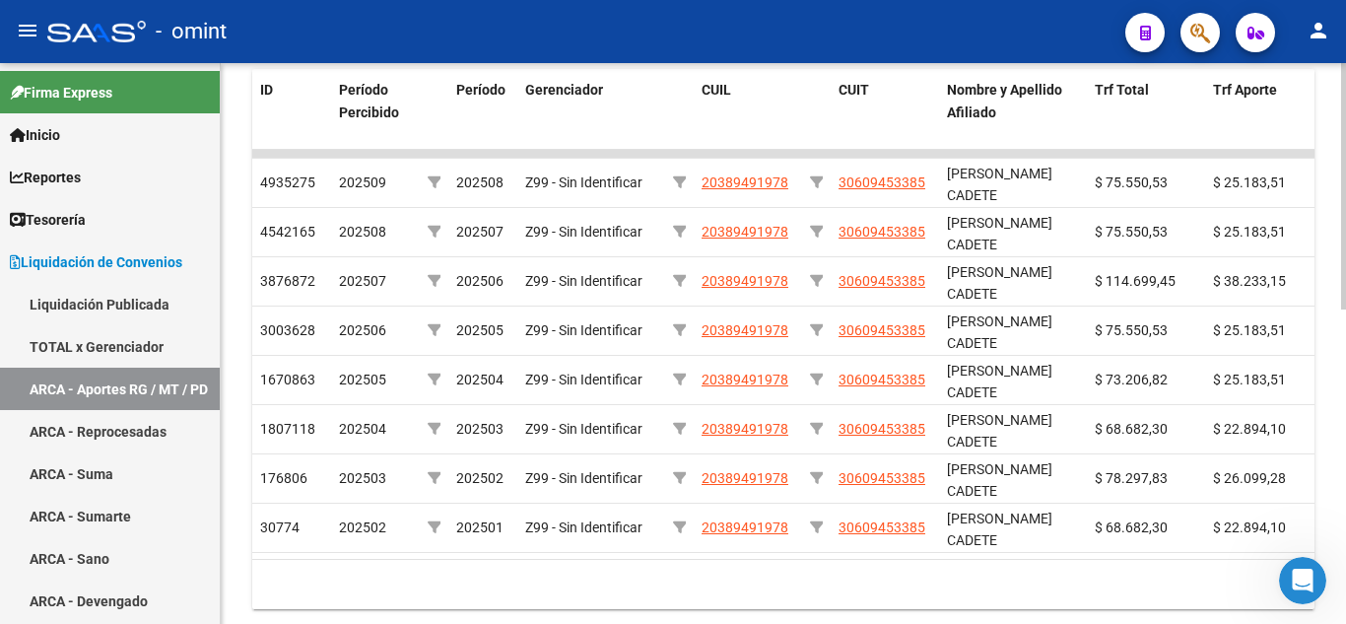
scroll to position [643, 0]
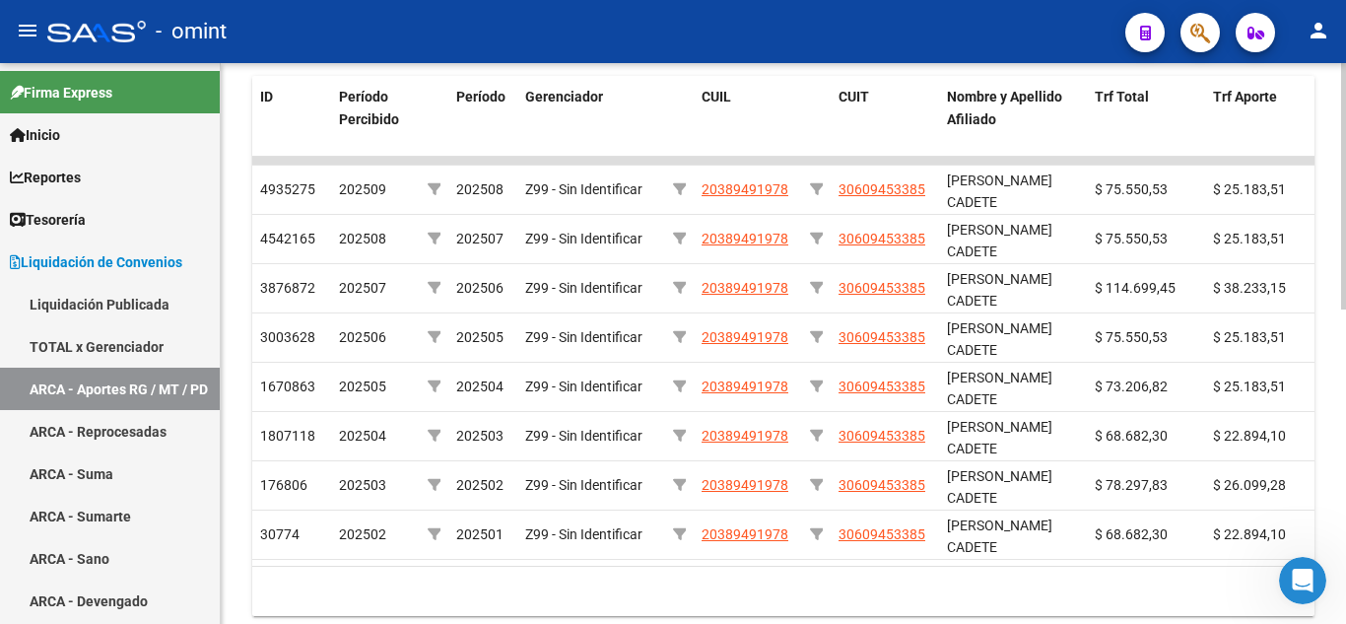
click at [1330, 395] on div at bounding box center [1343, 476] width 5 height 246
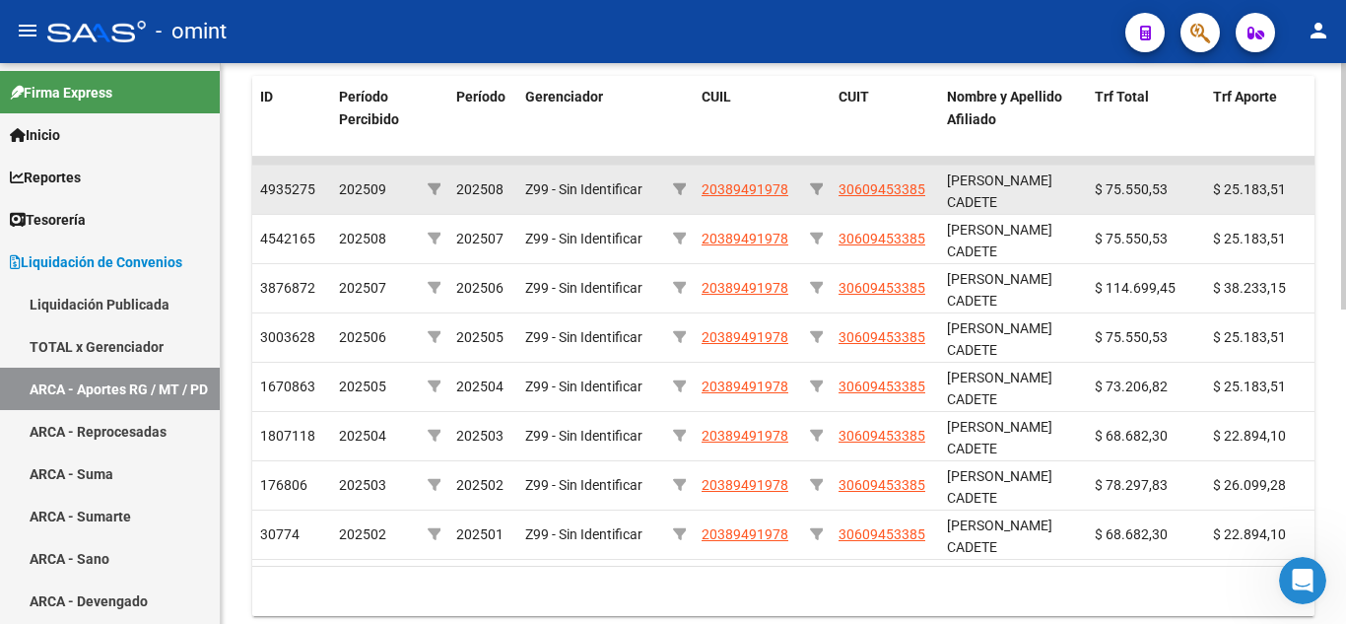
scroll to position [249, 0]
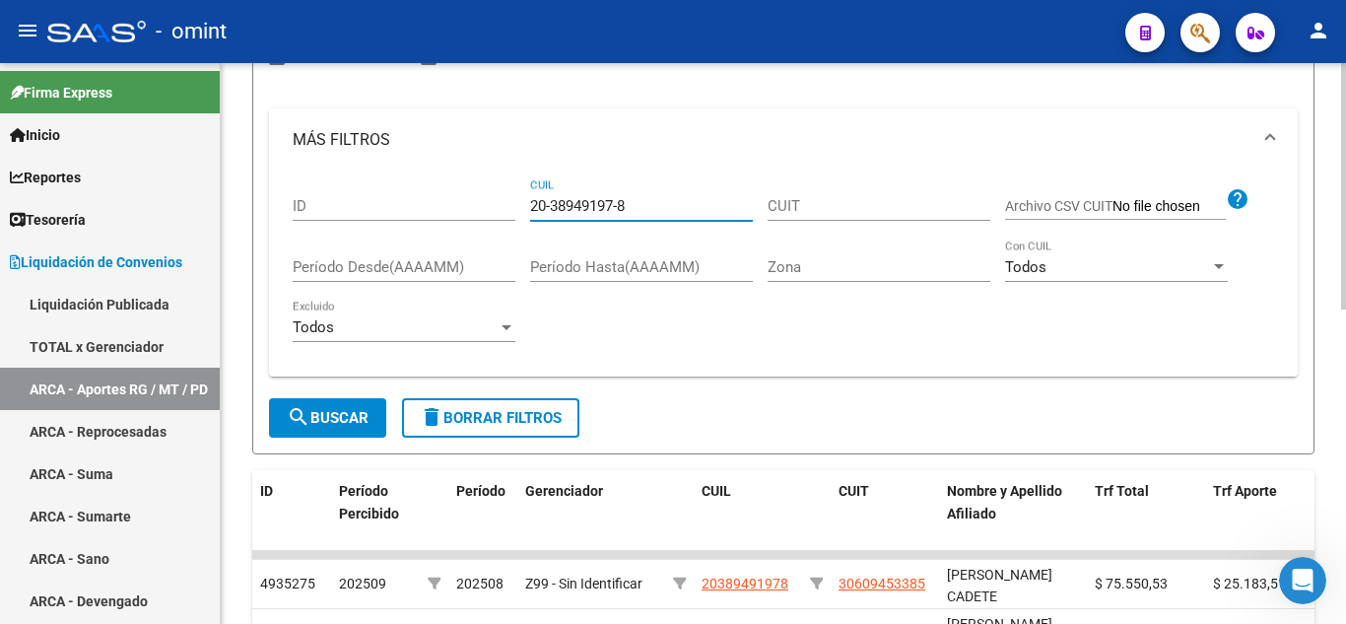
drag, startPoint x: 648, startPoint y: 204, endPoint x: 432, endPoint y: 203, distance: 216.8
click at [432, 203] on div "ID 20-38949197-8 CUIL CUIT Archivo CSV CUIT help Período Desde(AAAAMM) Período …" at bounding box center [783, 265] width 981 height 189
paste input "13487068-1"
type input "20-13487068-1"
click at [348, 415] on span "search Buscar" at bounding box center [328, 418] width 82 height 18
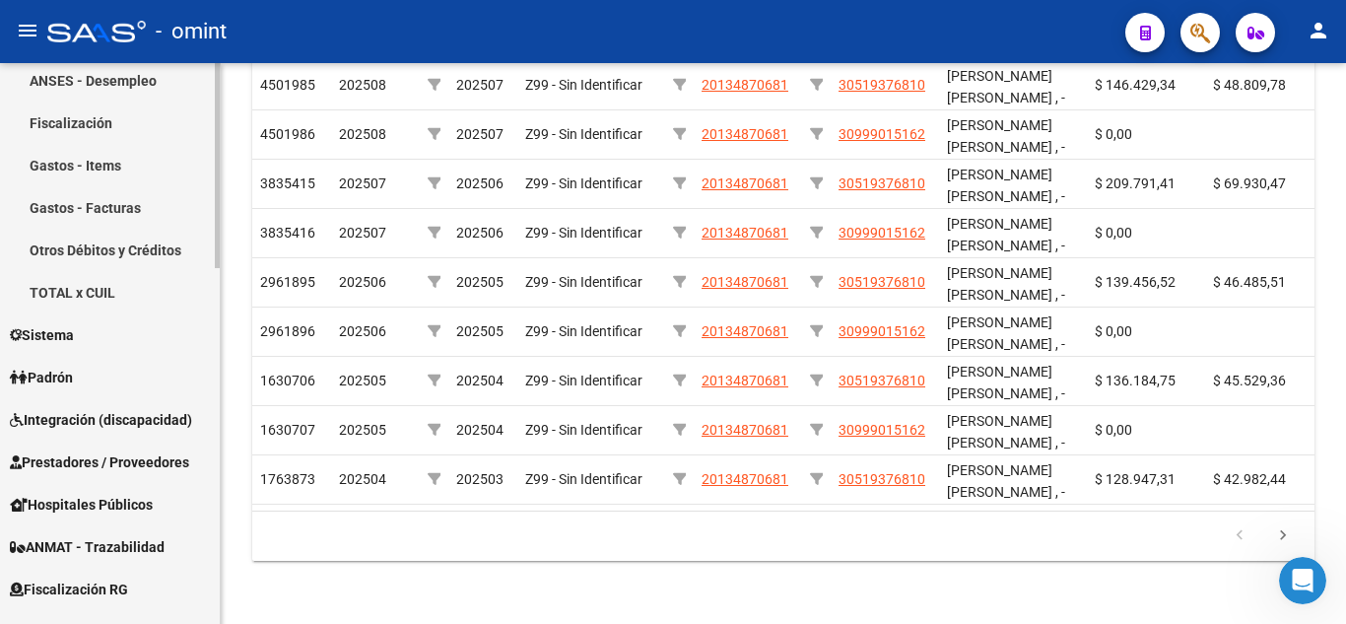
scroll to position [788, 0]
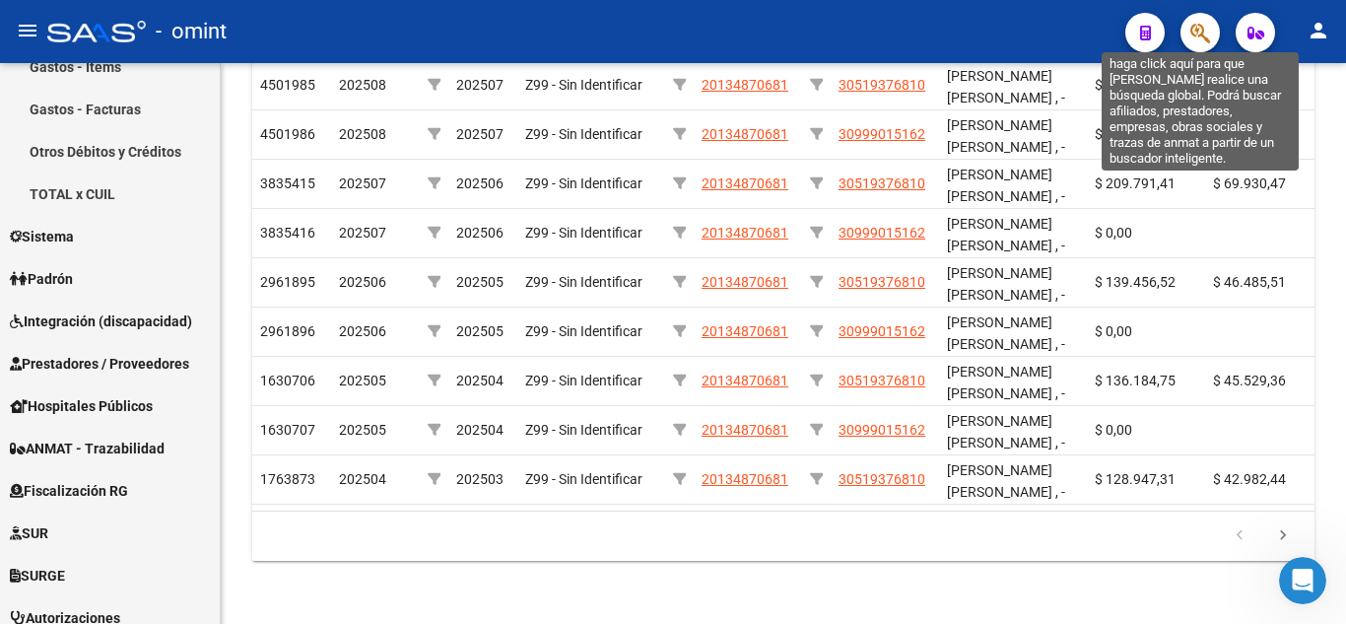
click at [1204, 32] on icon "button" at bounding box center [1200, 33] width 20 height 23
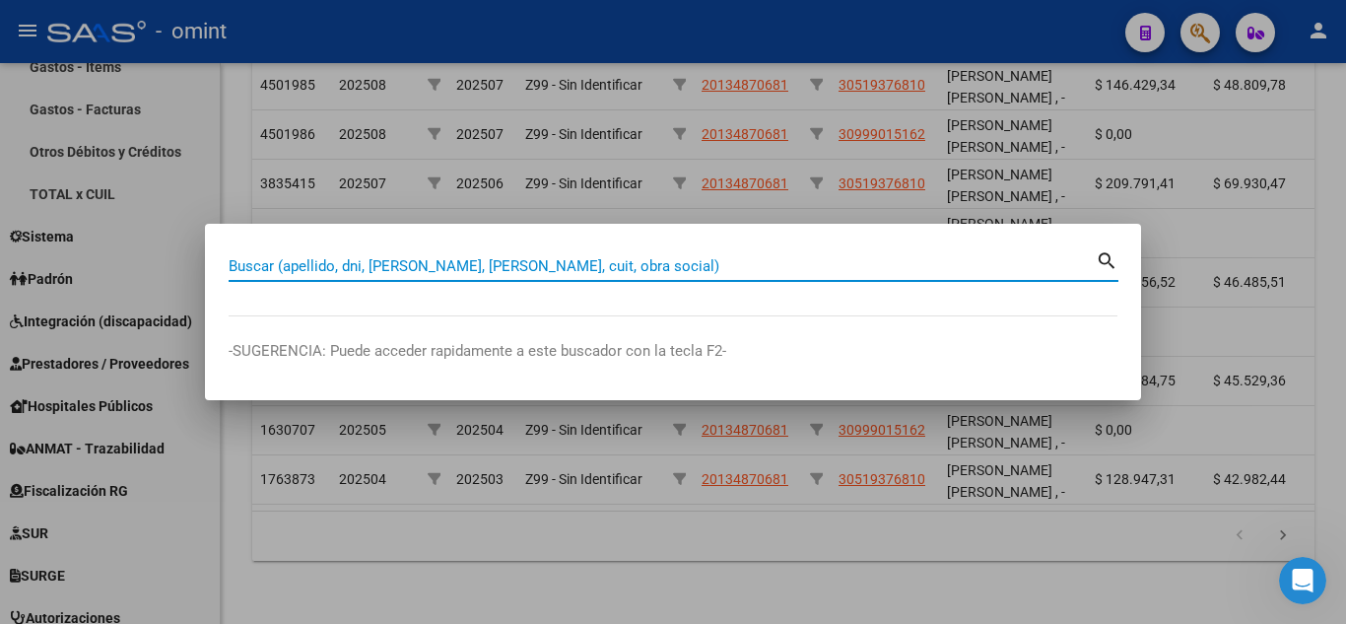
click at [1104, 259] on mat-icon "search" at bounding box center [1107, 259] width 23 height 24
click at [290, 266] on input "Buscar (apellido, dni, cuil, nro traspaso, cuit, obra social)" at bounding box center [662, 266] width 867 height 18
paste input "20-13487068-1"
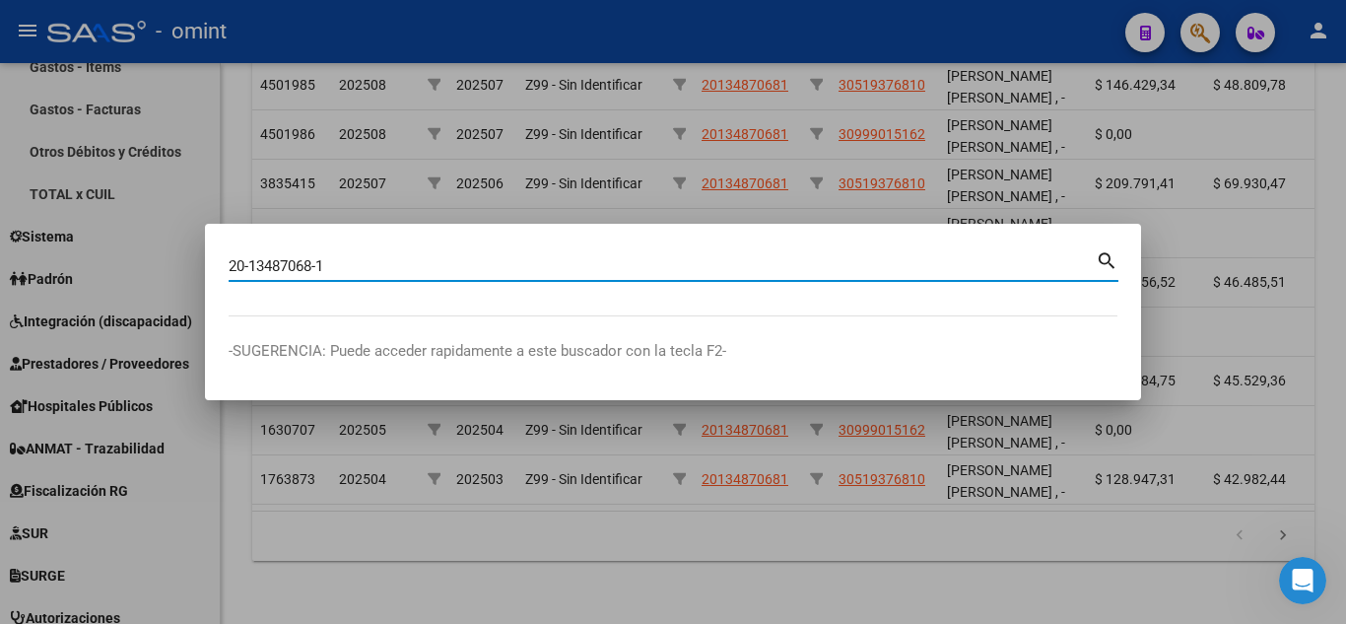
type input "20134870681"
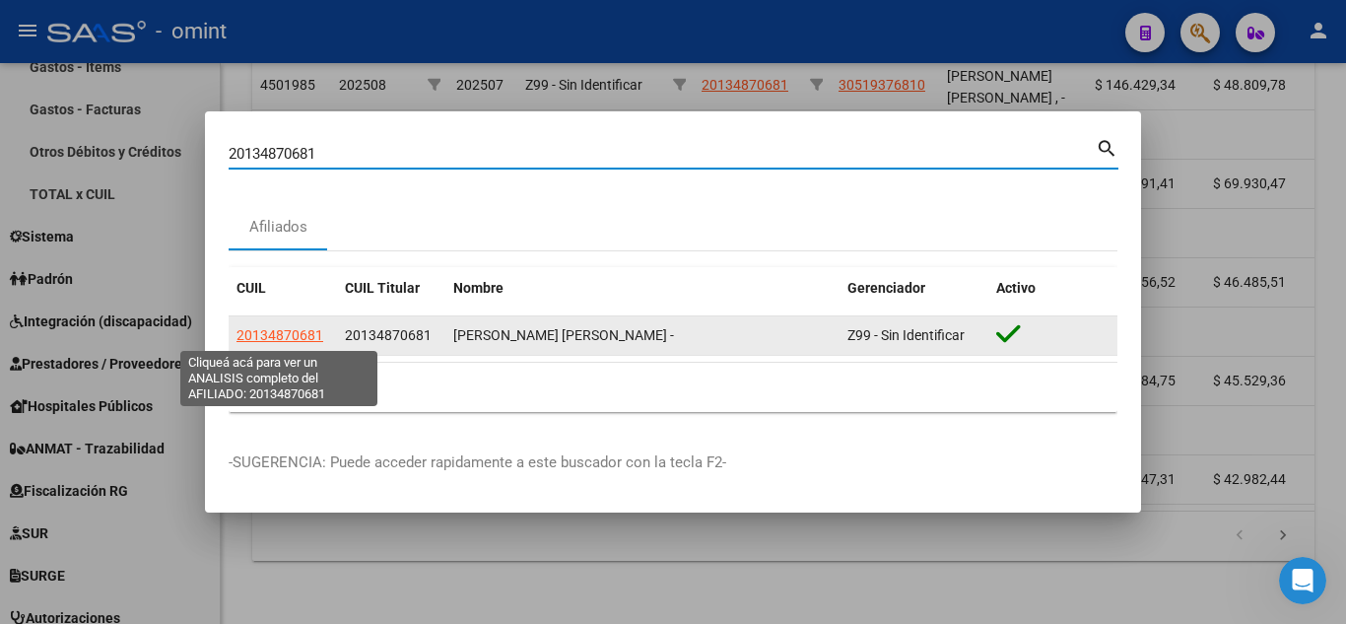
click at [298, 331] on span "20134870681" at bounding box center [279, 335] width 87 height 16
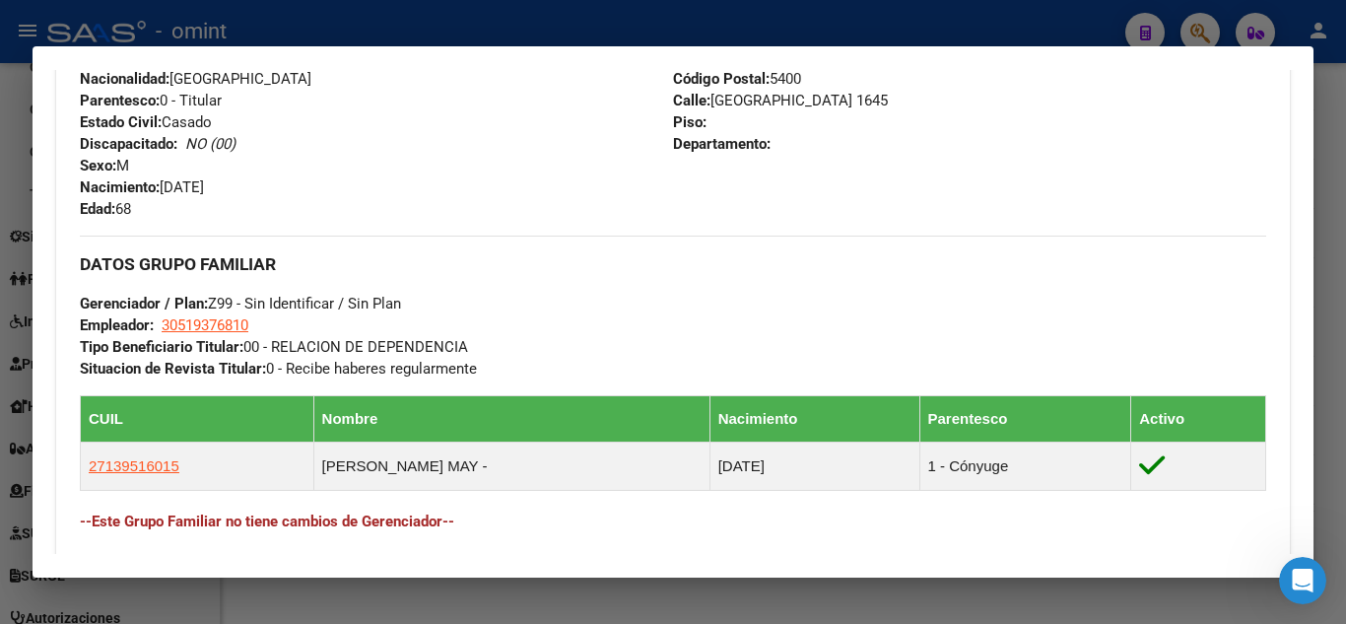
scroll to position [840, 0]
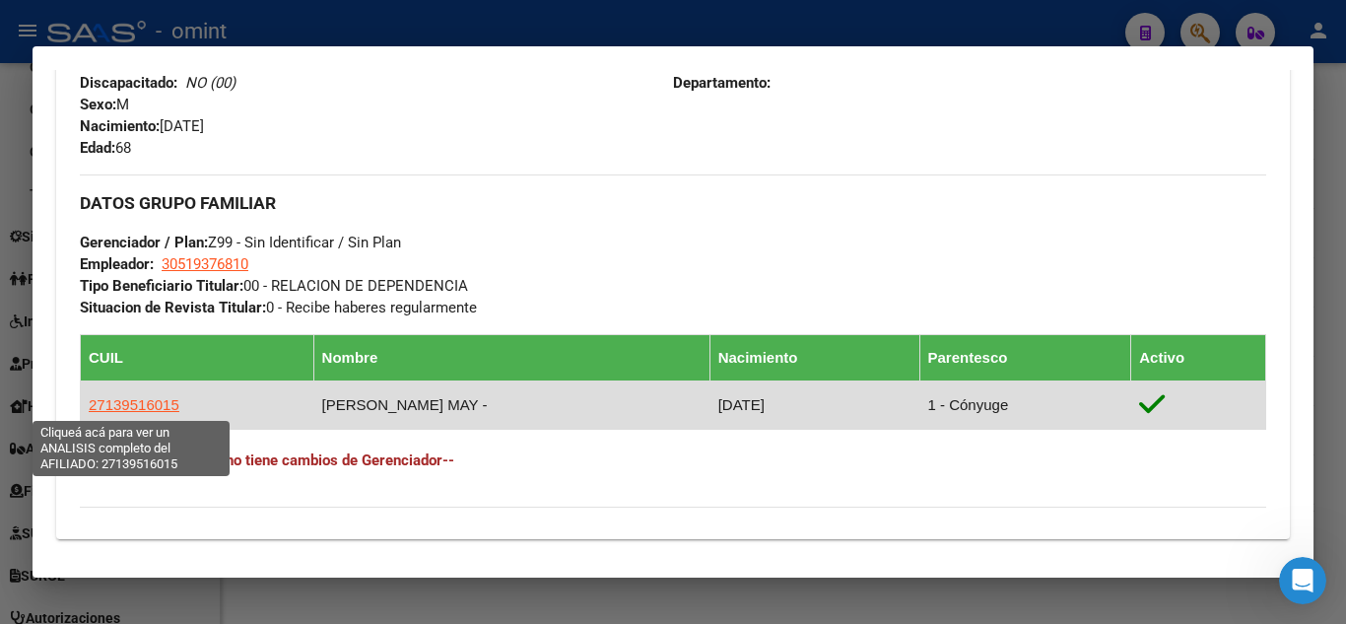
click at [133, 402] on span "27139516015" at bounding box center [134, 404] width 91 height 17
type textarea "27139516015"
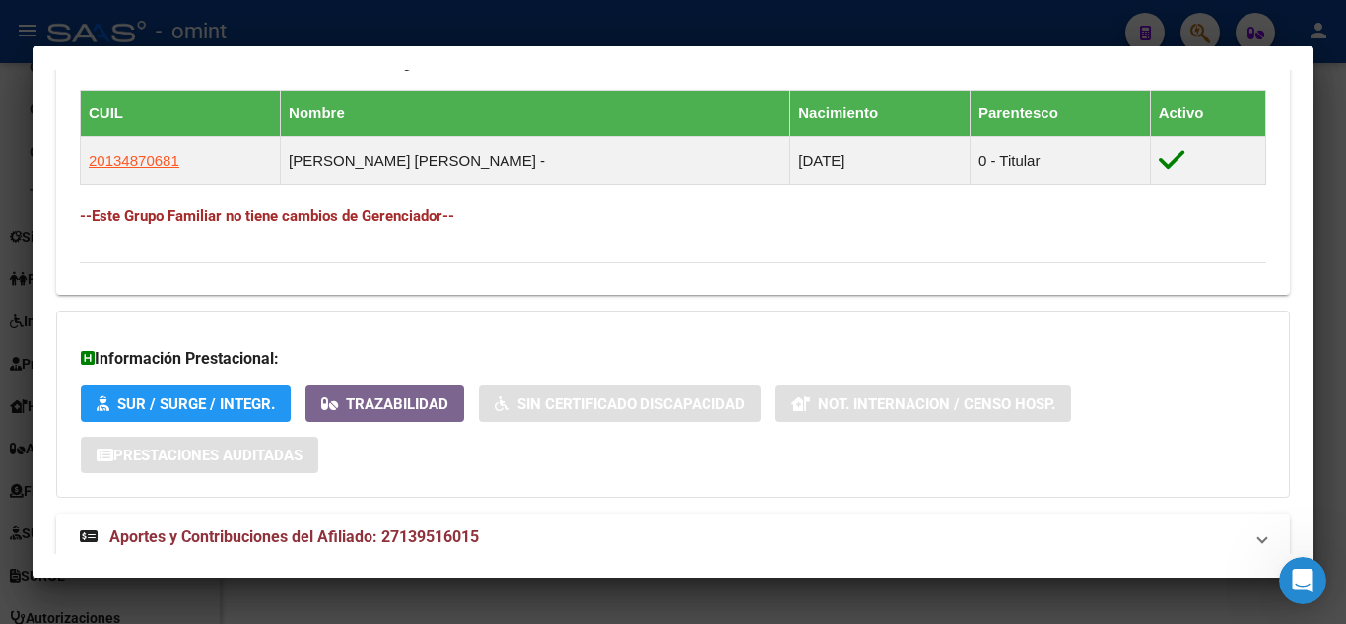
scroll to position [1182, 0]
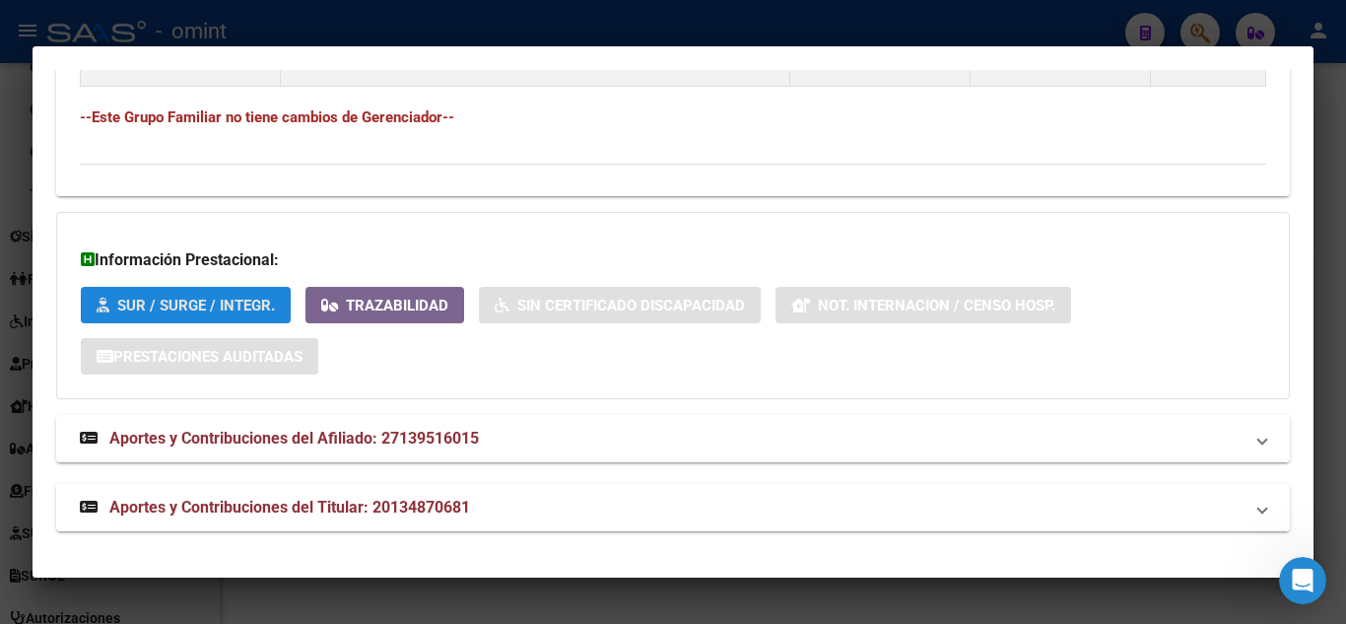
click at [198, 316] on button "SUR / SURGE / INTEGR." at bounding box center [186, 305] width 210 height 36
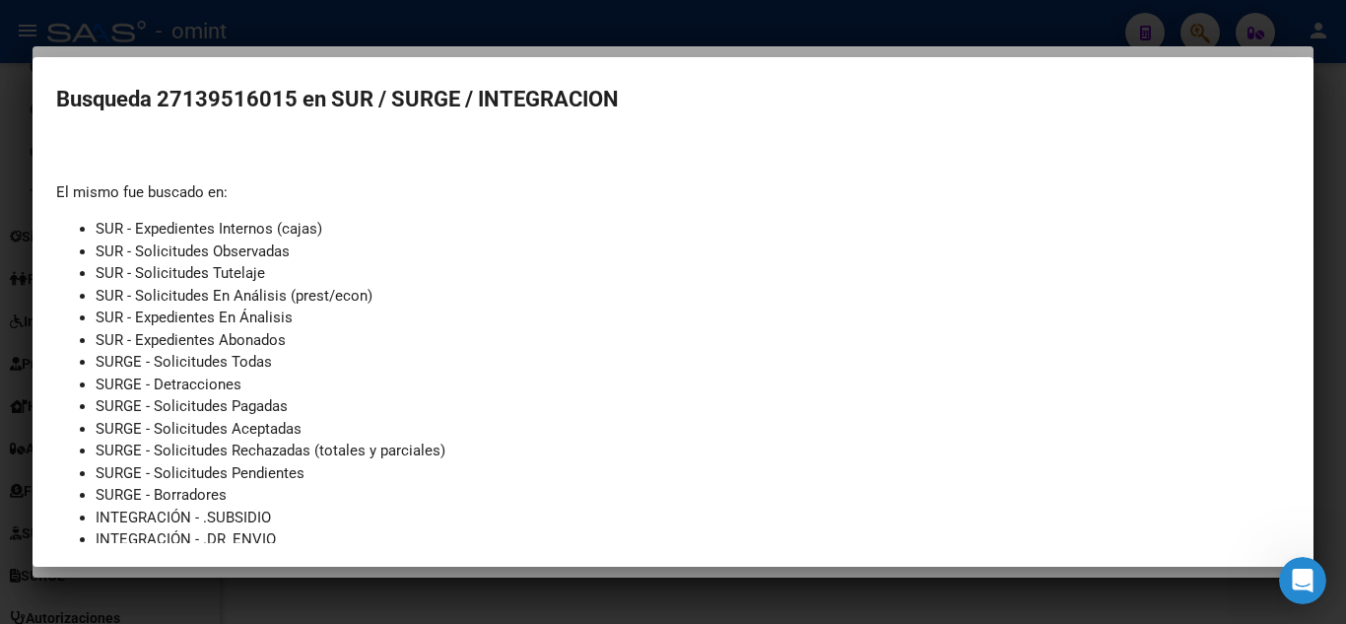
scroll to position [0, 0]
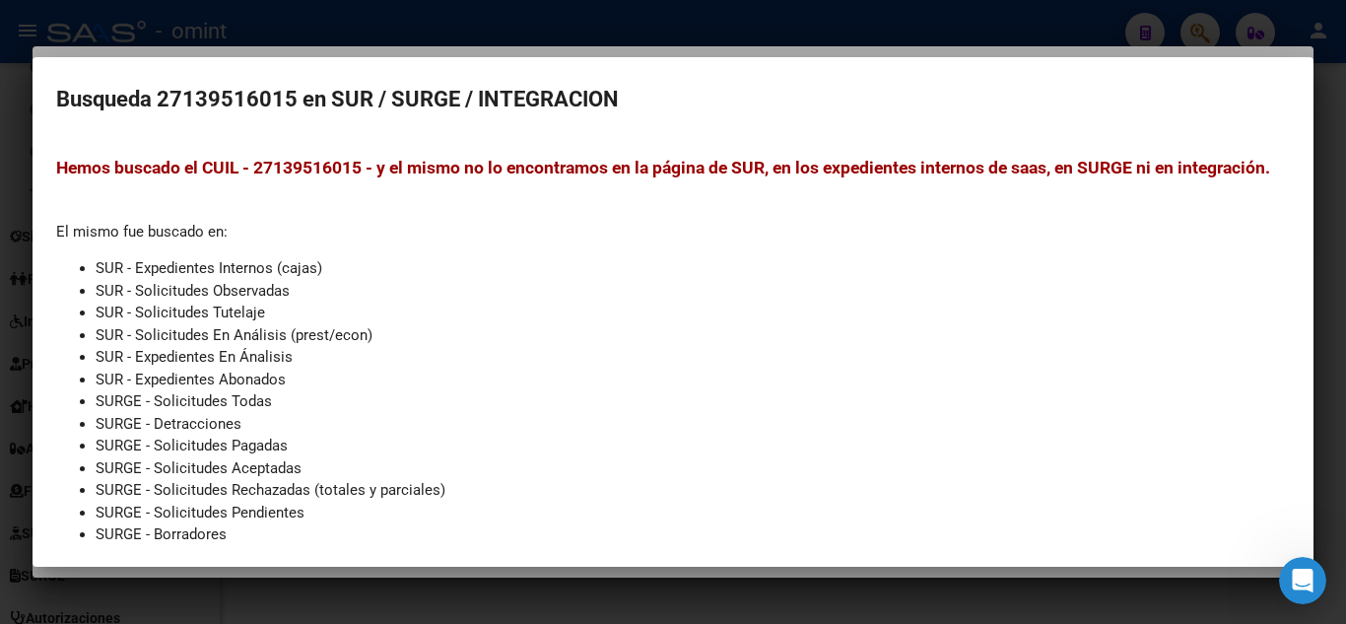
click at [962, 30] on div at bounding box center [673, 312] width 1346 height 624
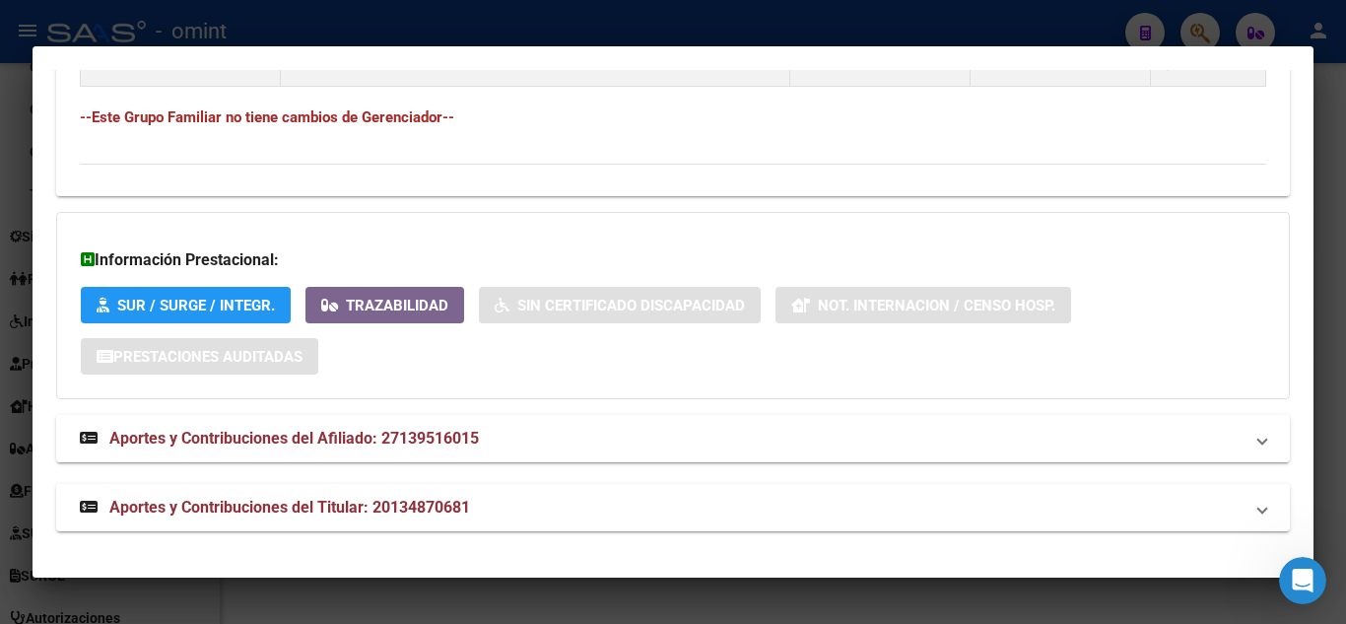
click at [720, 30] on div at bounding box center [673, 312] width 1346 height 624
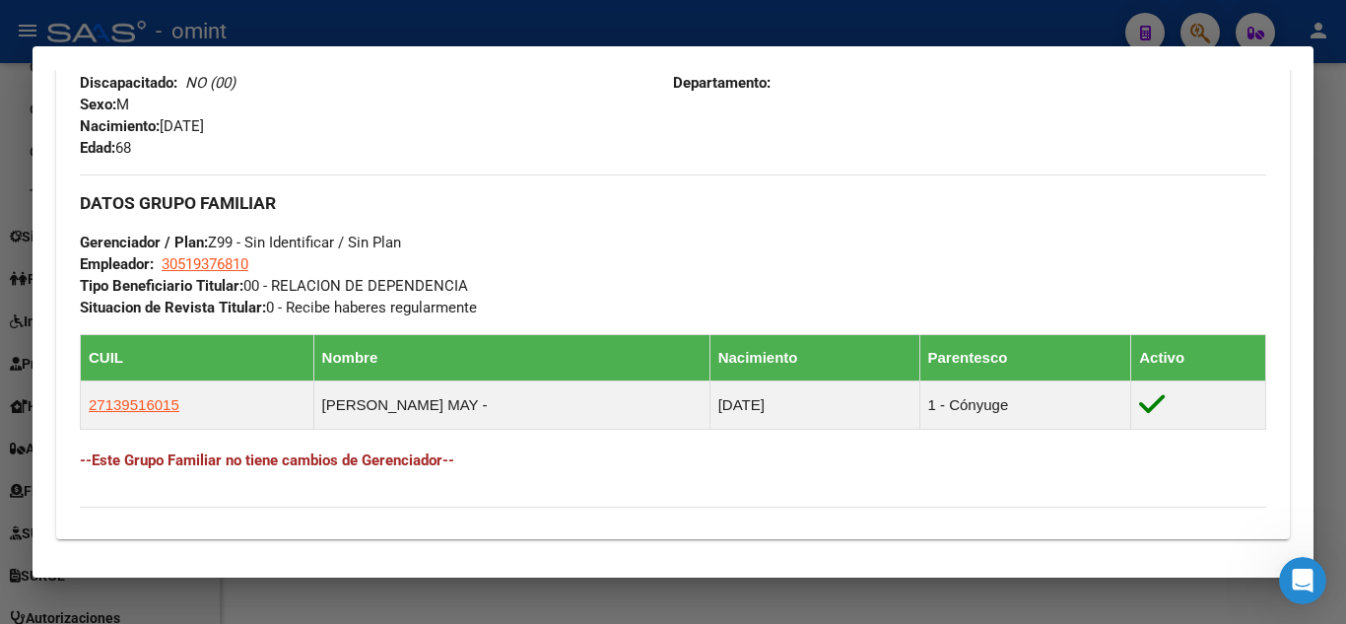
click at [718, 27] on div at bounding box center [673, 312] width 1346 height 624
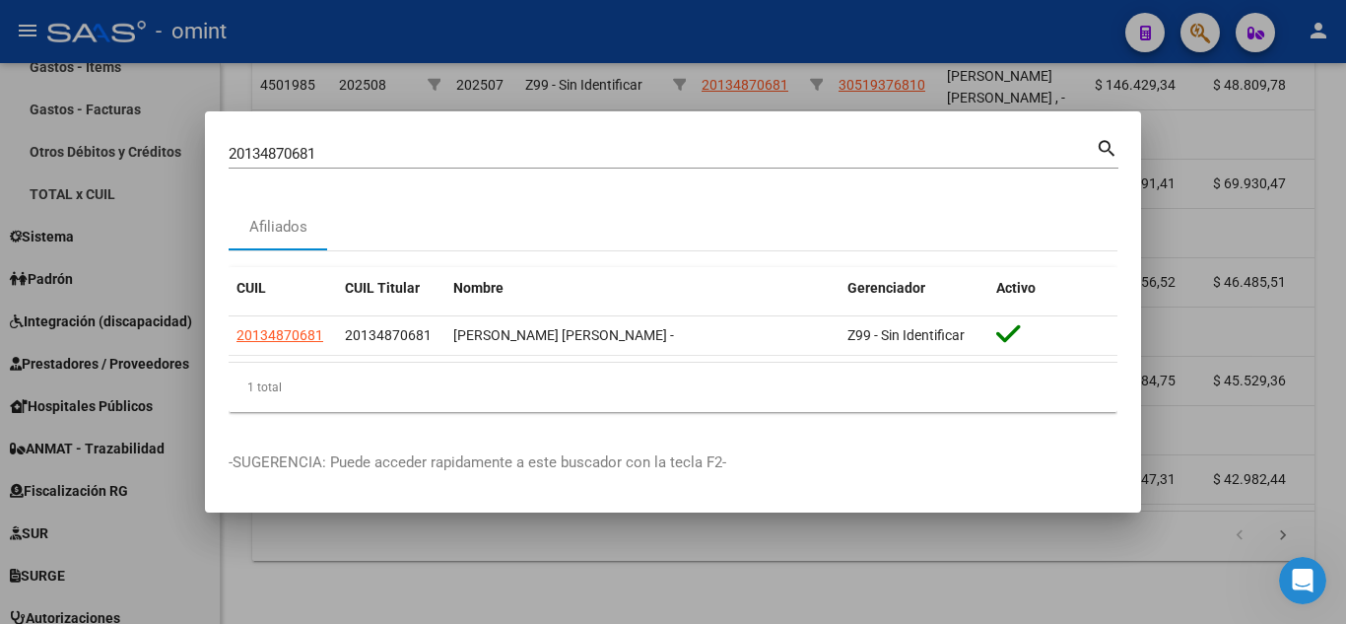
click at [887, 79] on div at bounding box center [673, 312] width 1346 height 624
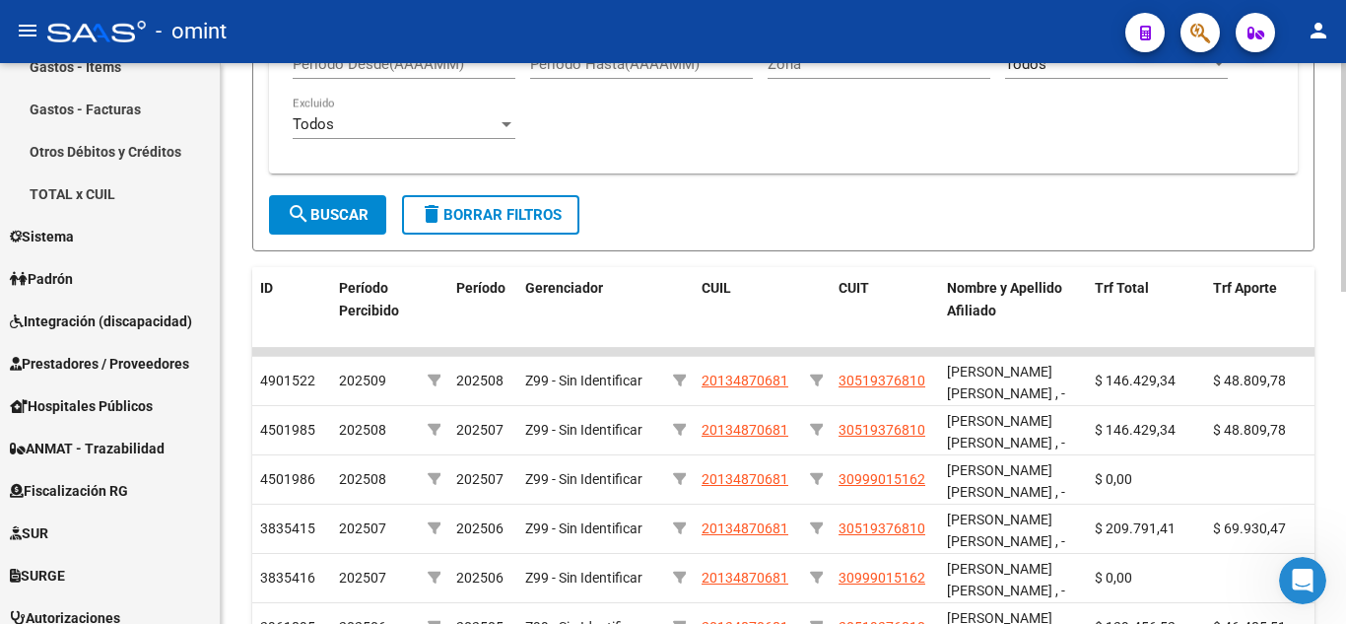
scroll to position [321, 0]
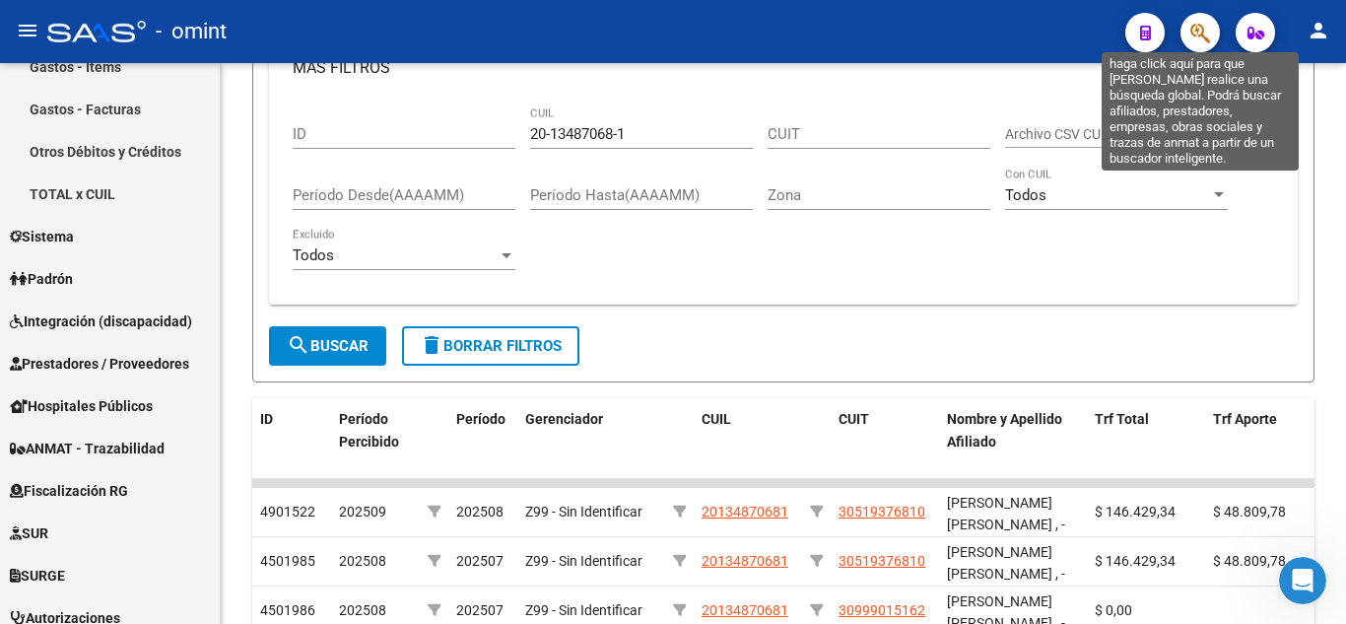
click at [1200, 38] on icon "button" at bounding box center [1200, 33] width 20 height 23
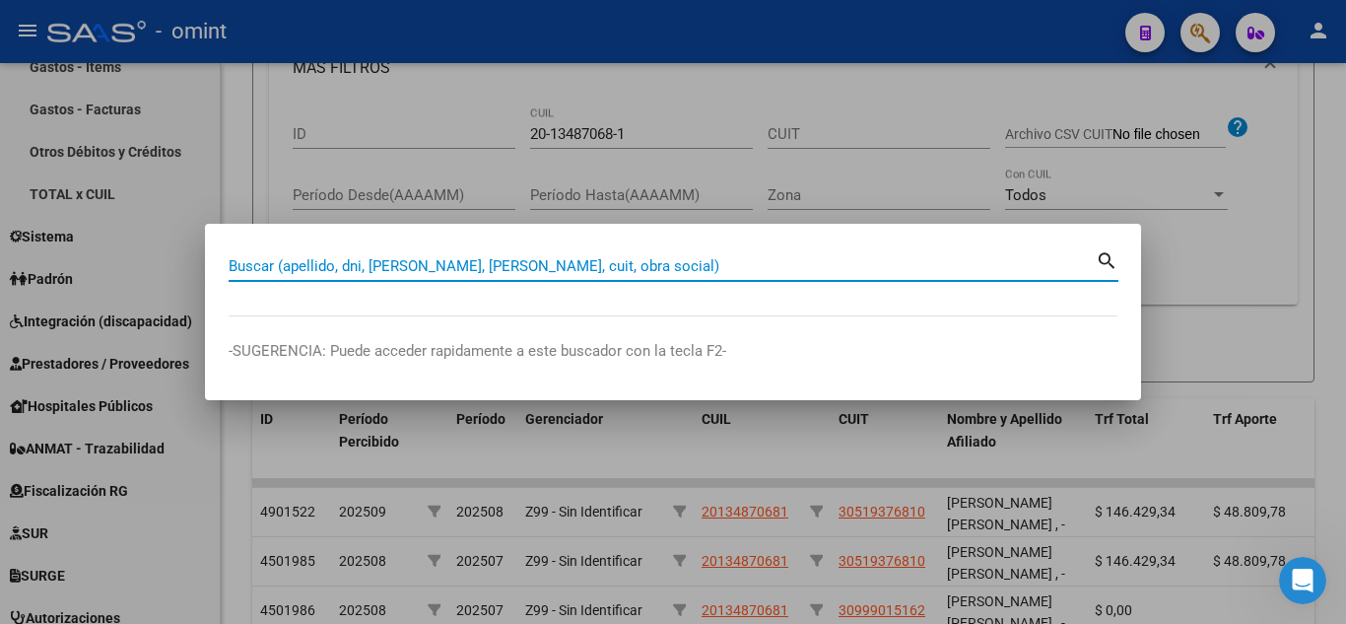
paste input "27139516015"
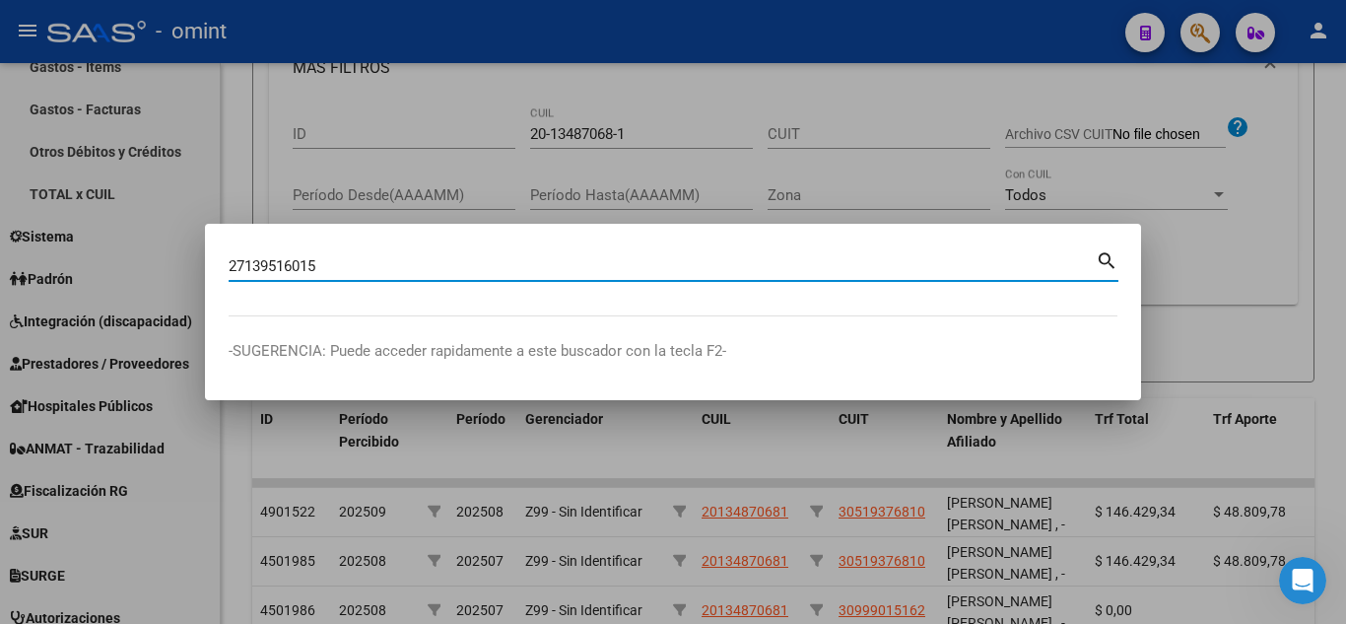
type input "27139516015"
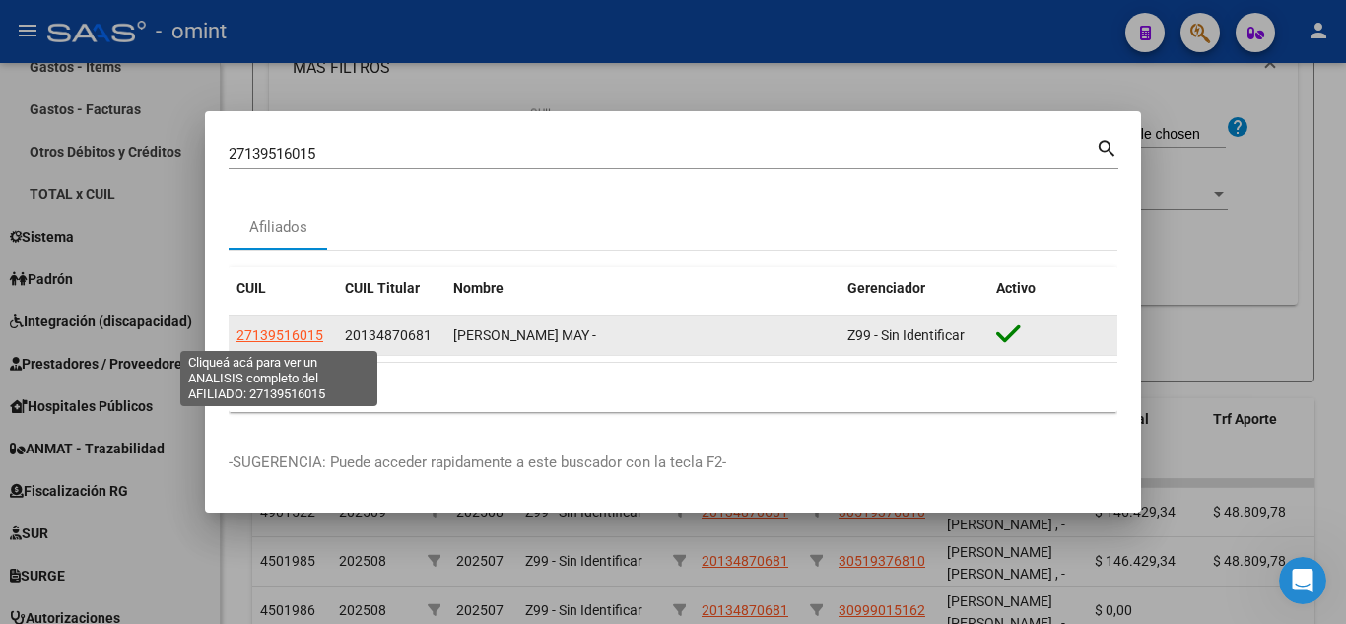
click at [262, 335] on span "27139516015" at bounding box center [279, 335] width 87 height 16
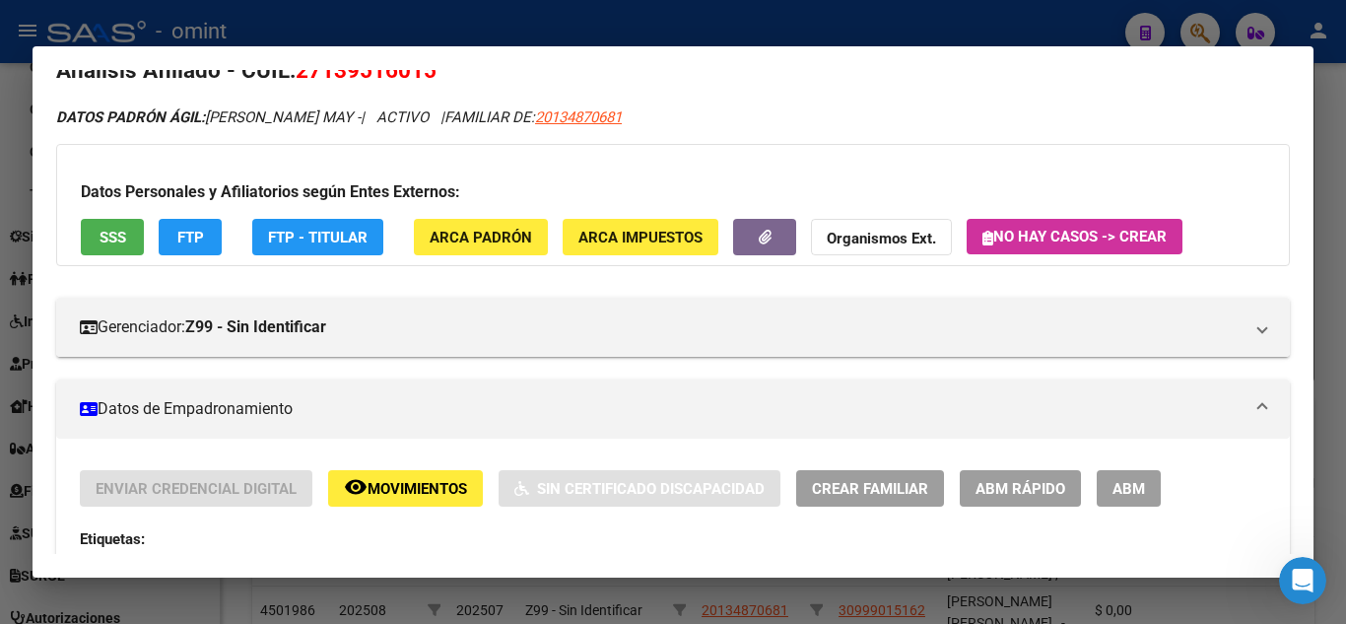
scroll to position [0, 0]
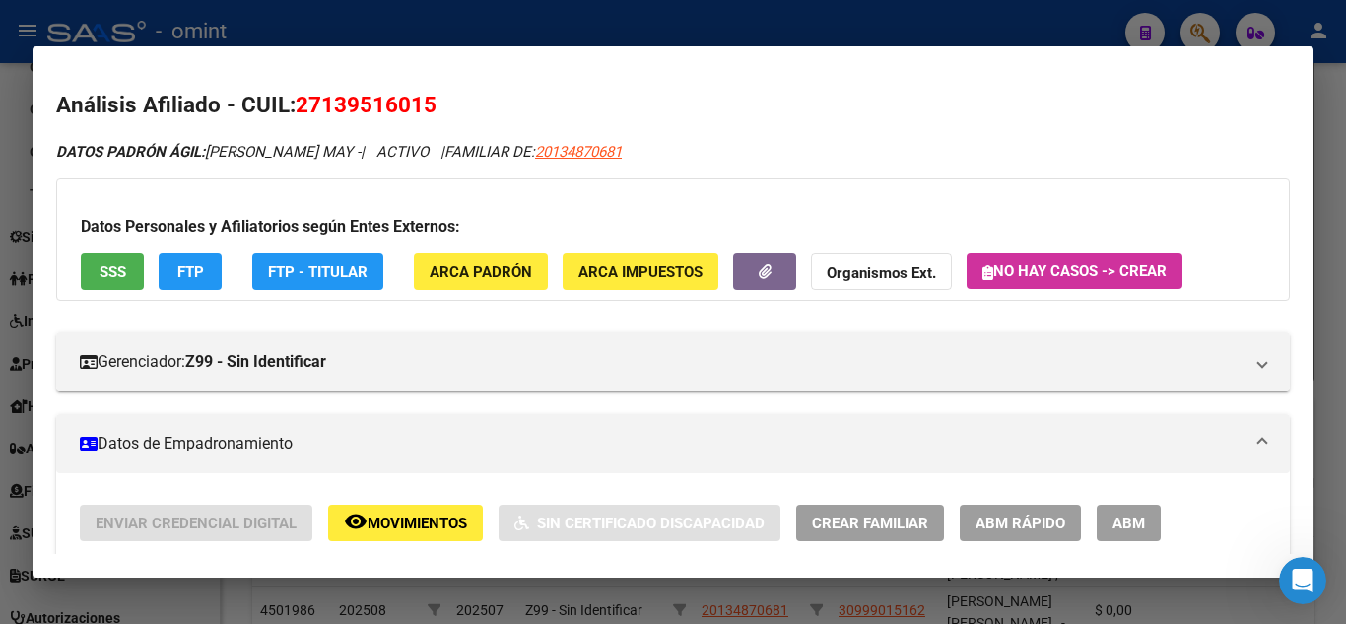
click at [1330, 136] on div at bounding box center [673, 312] width 1346 height 624
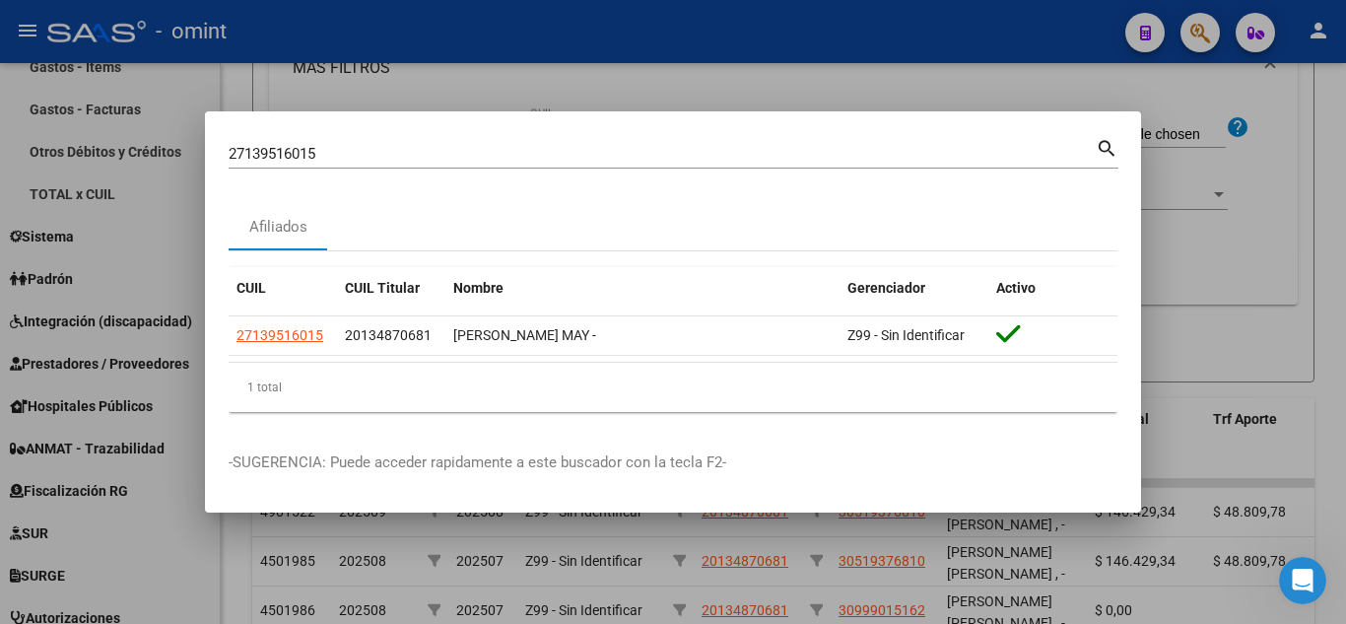
click at [1321, 130] on div at bounding box center [673, 312] width 1346 height 624
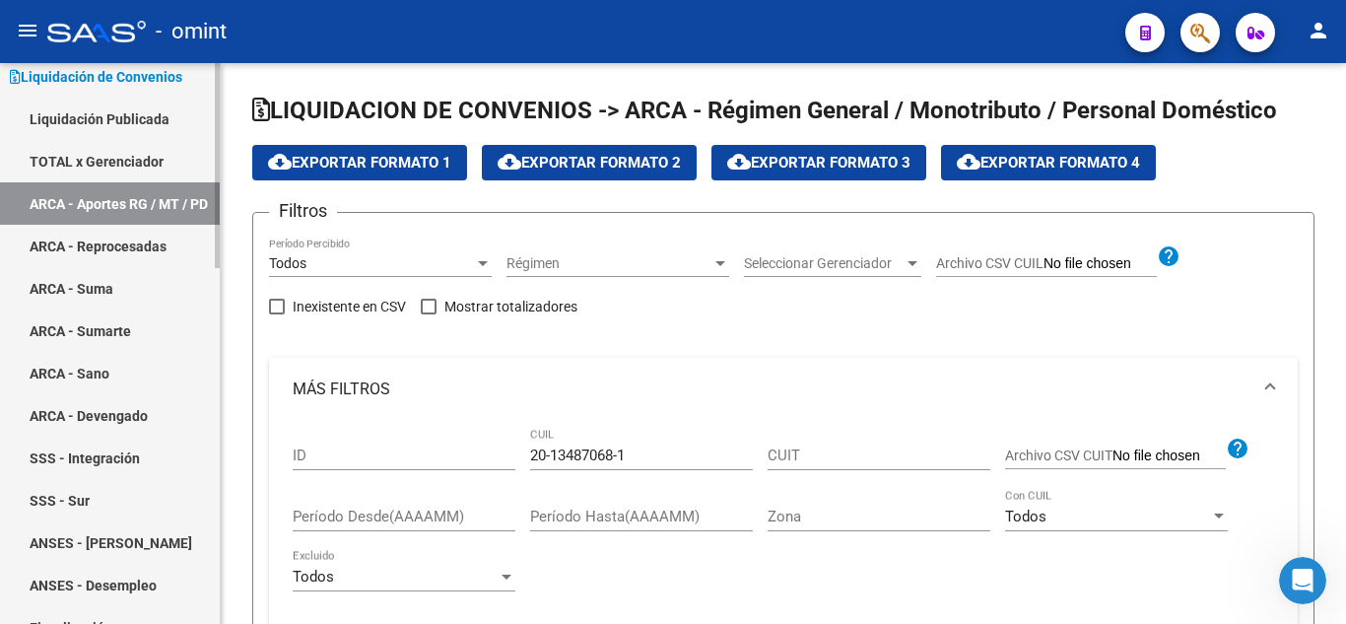
scroll to position [99, 0]
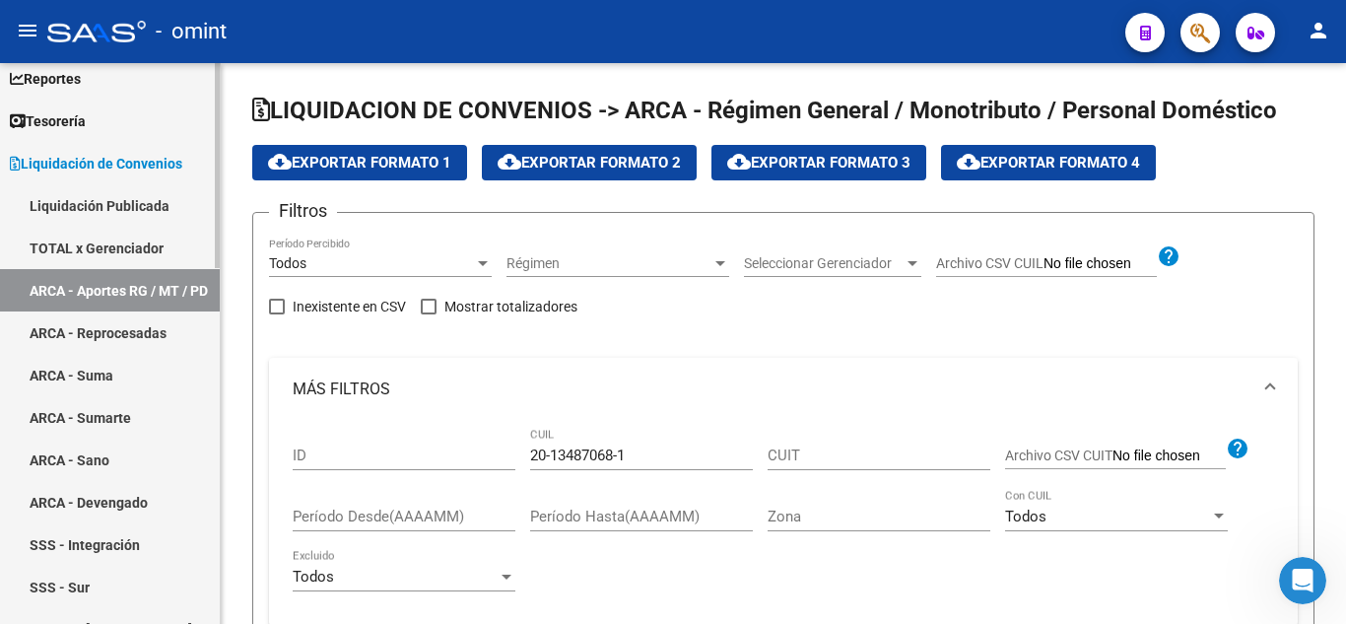
click at [101, 153] on span "Liquidación de Convenios" at bounding box center [96, 164] width 172 height 22
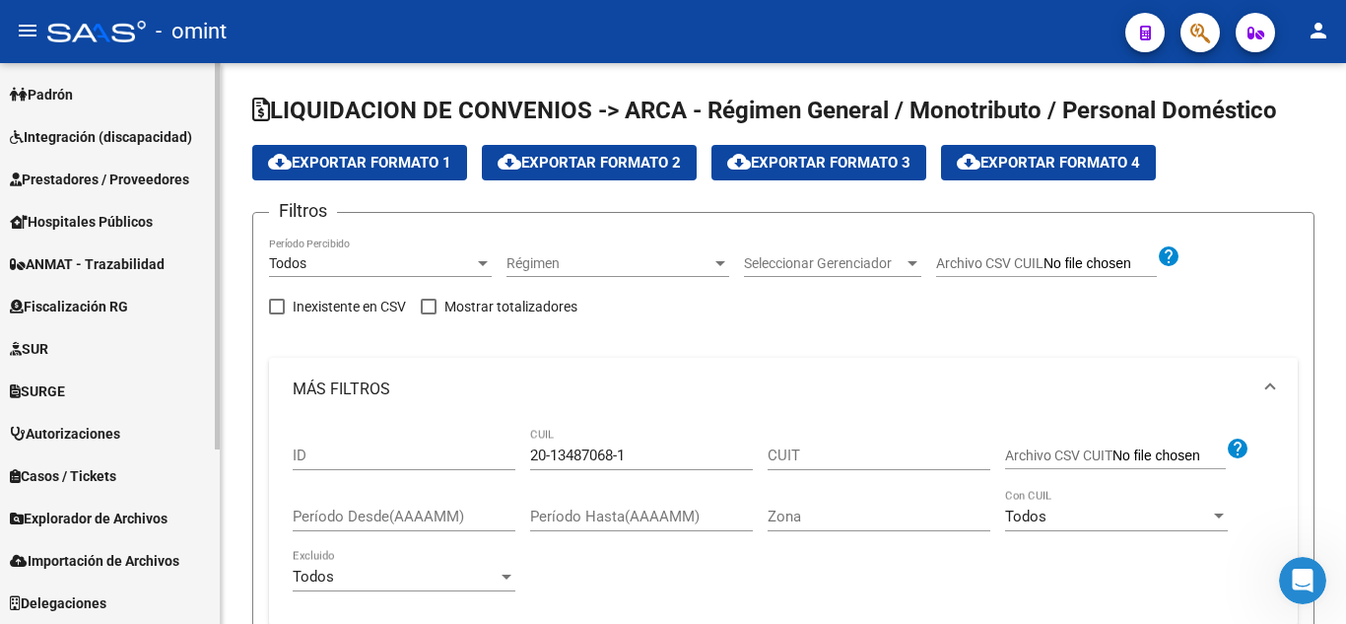
scroll to position [0, 0]
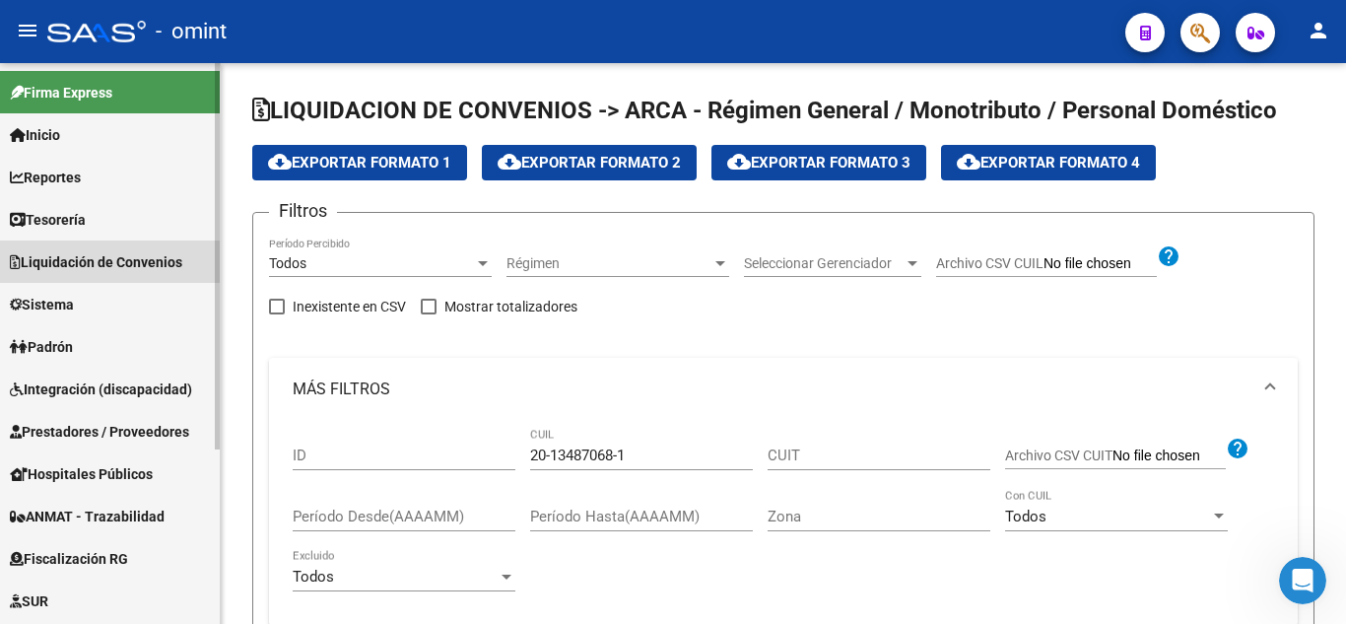
click at [110, 265] on span "Liquidación de Convenios" at bounding box center [96, 262] width 172 height 22
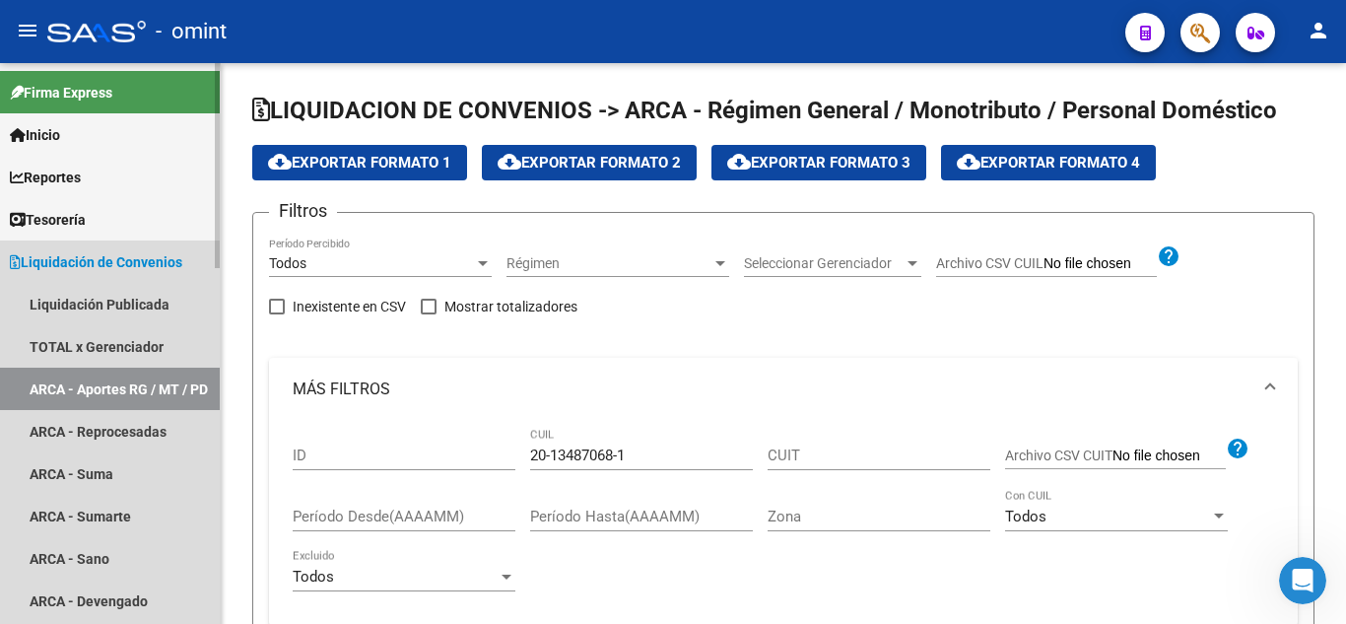
click at [78, 263] on span "Liquidación de Convenios" at bounding box center [96, 262] width 172 height 22
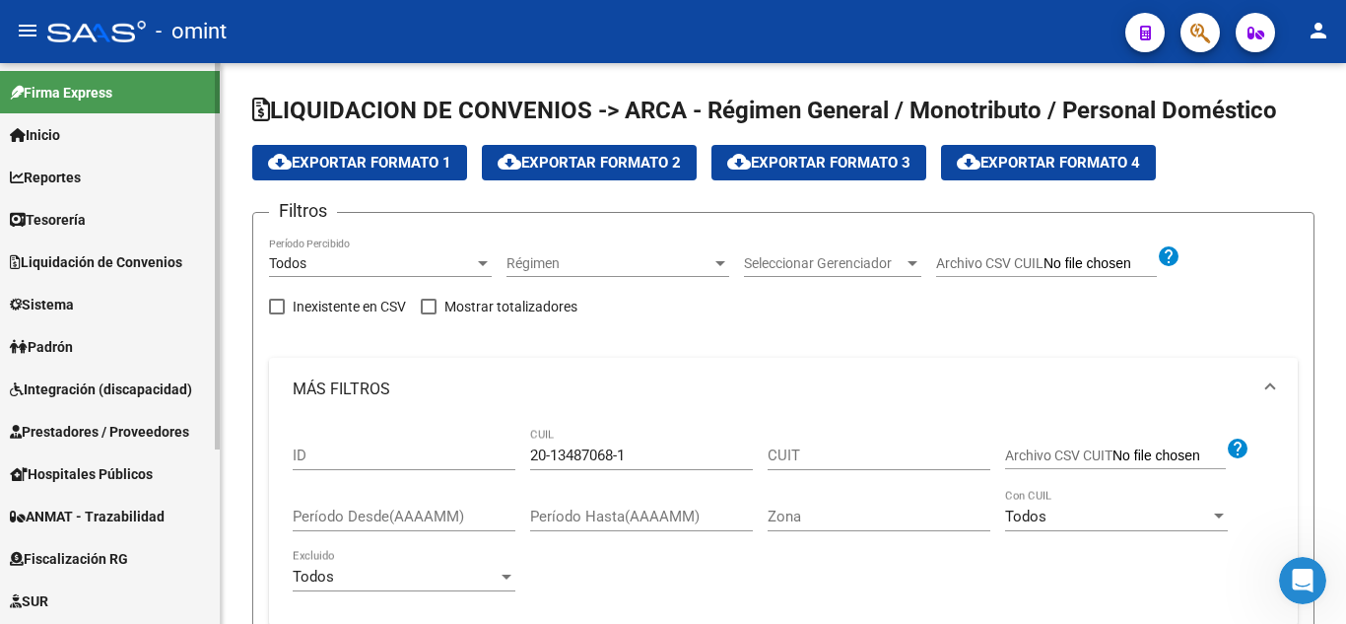
click at [78, 262] on span "Liquidación de Convenios" at bounding box center [96, 262] width 172 height 22
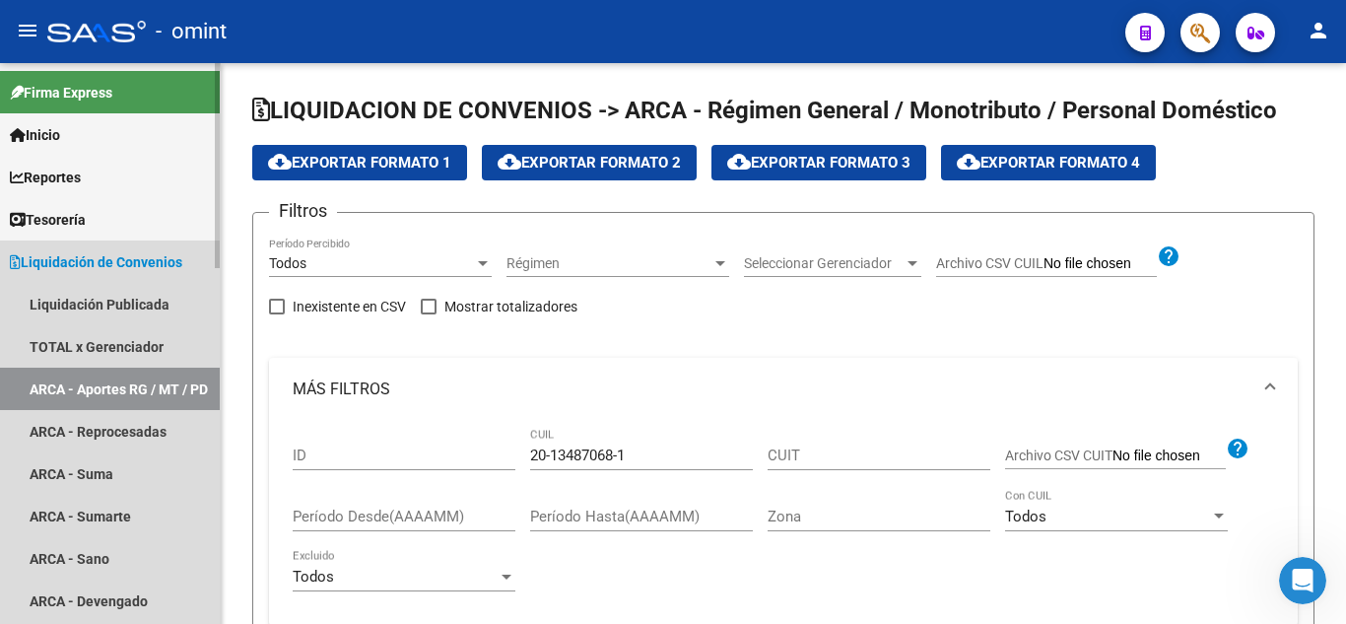
click at [78, 262] on span "Liquidación de Convenios" at bounding box center [96, 262] width 172 height 22
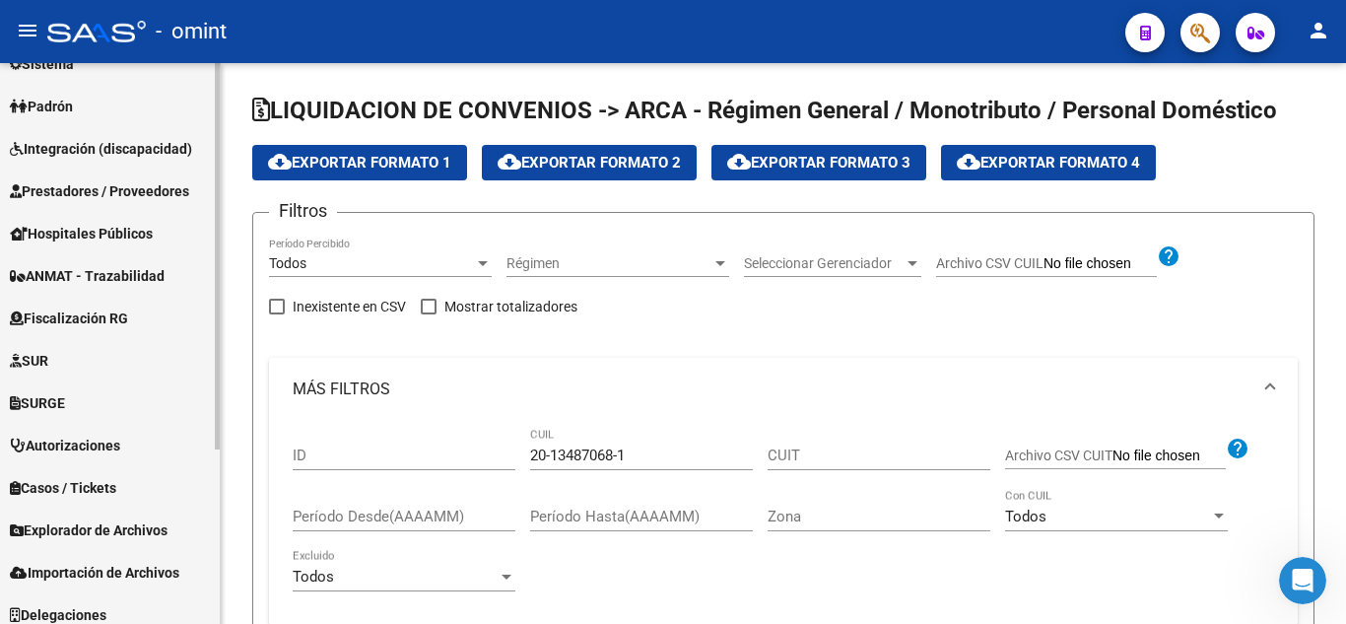
scroll to position [252, 0]
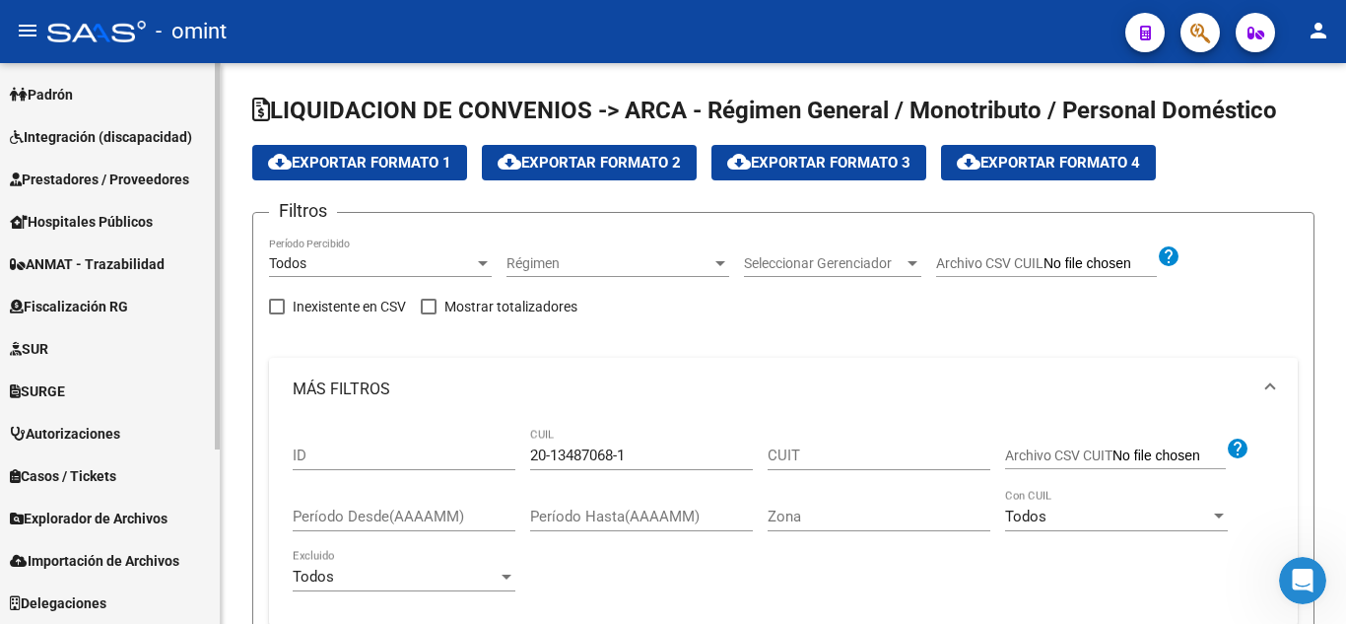
click at [110, 305] on span "Fiscalización RG" at bounding box center [69, 307] width 118 height 22
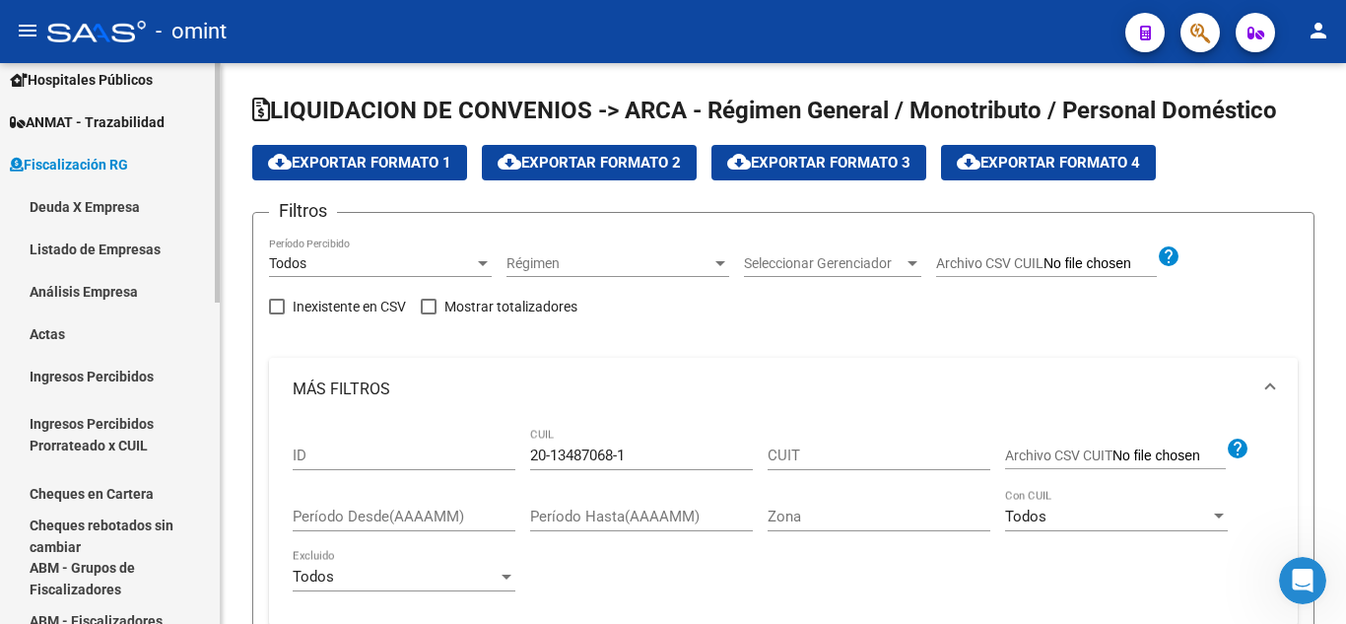
scroll to position [449, 0]
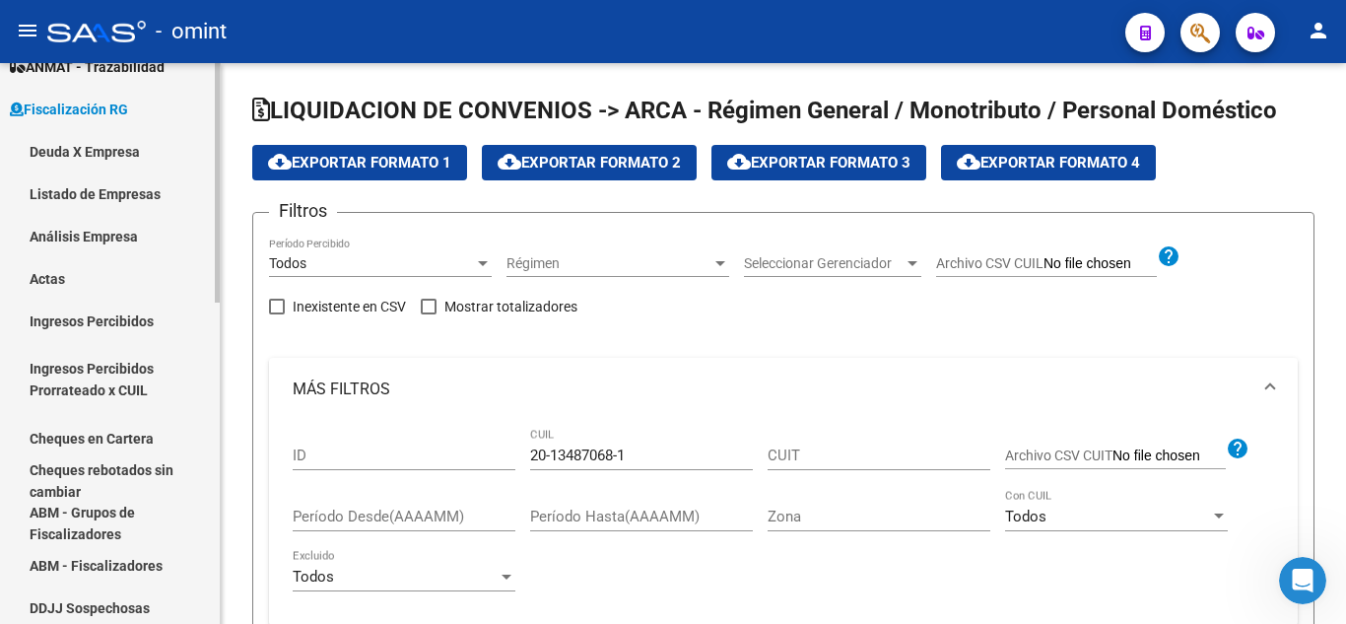
click at [107, 322] on link "Ingresos Percibidos" at bounding box center [110, 321] width 220 height 42
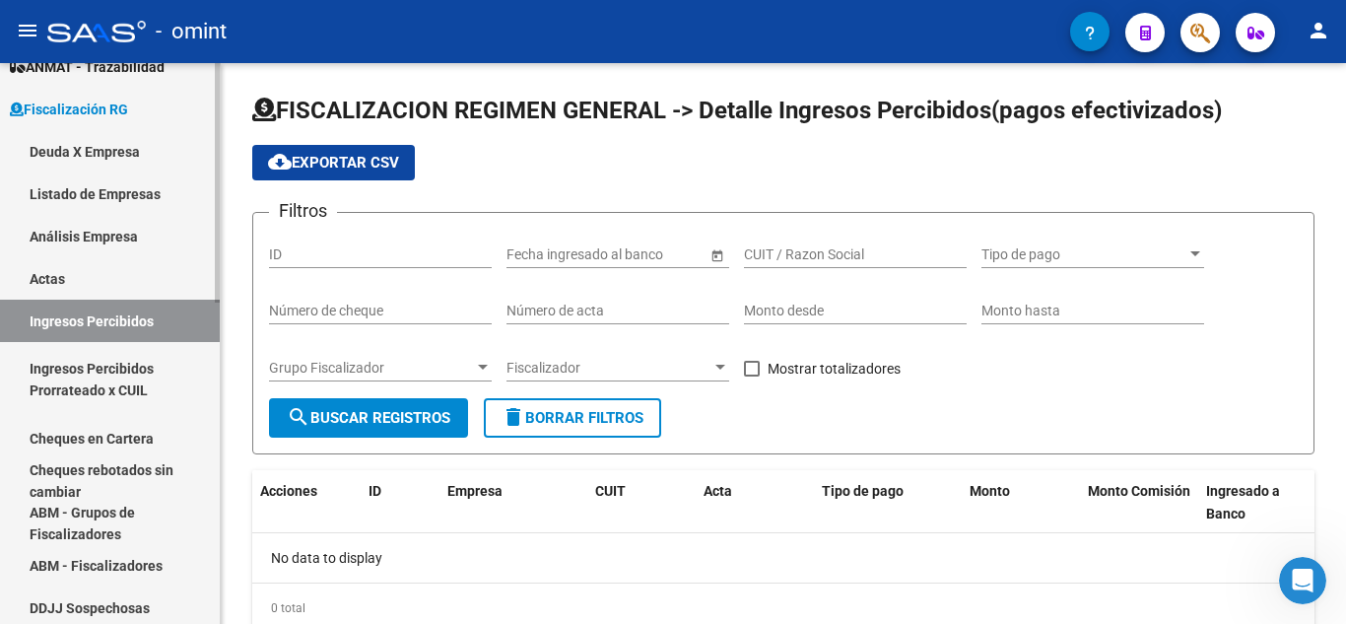
click at [104, 377] on link "Ingresos Percibidos Prorrateado x CUIL" at bounding box center [110, 379] width 220 height 75
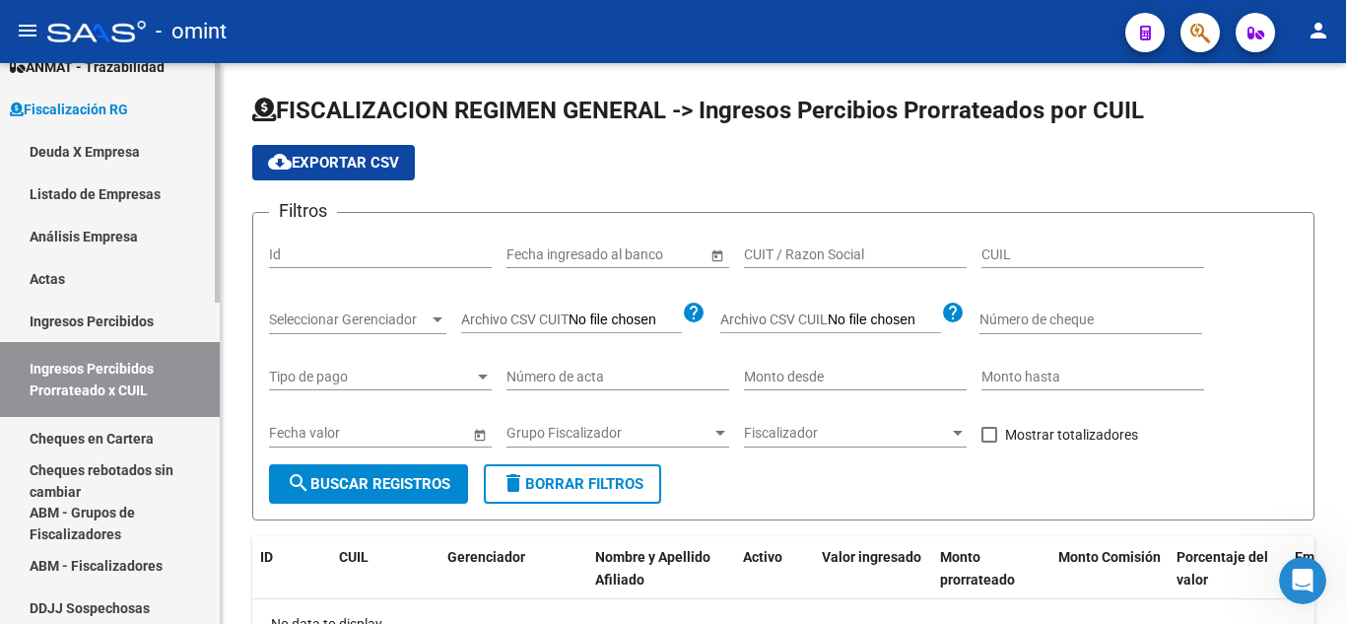
scroll to position [646, 0]
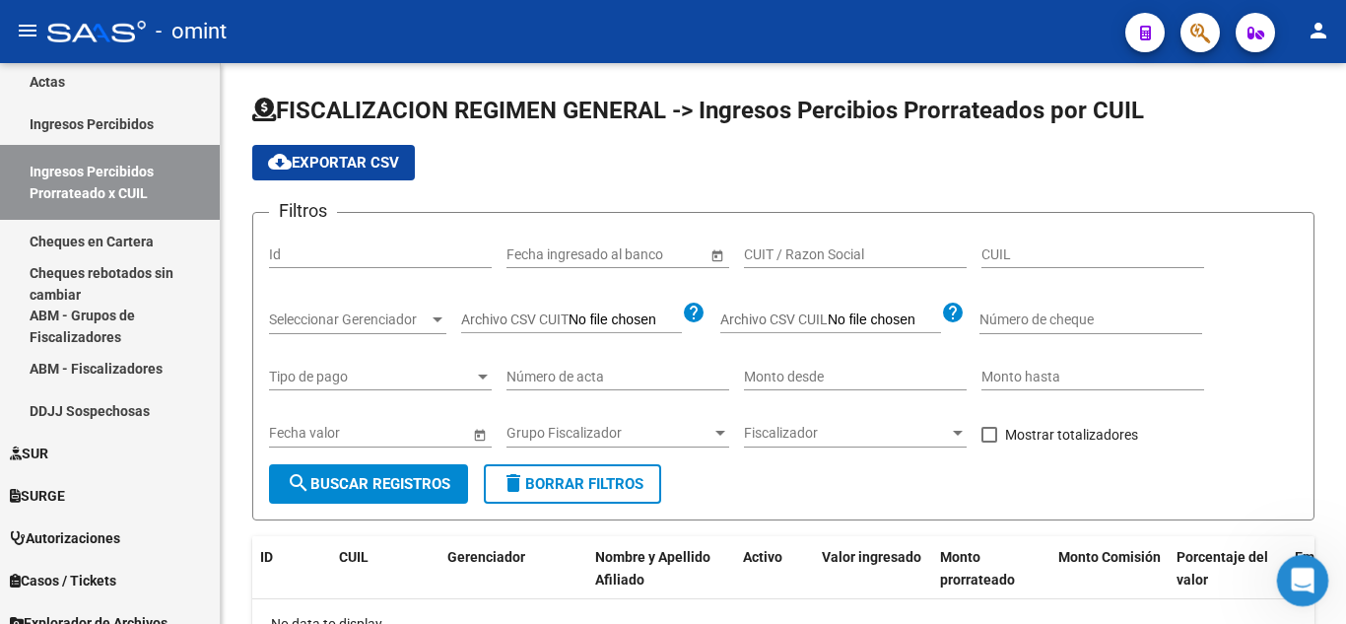
click at [1312, 571] on icon "Abrir Intercom Messenger" at bounding box center [1300, 578] width 33 height 33
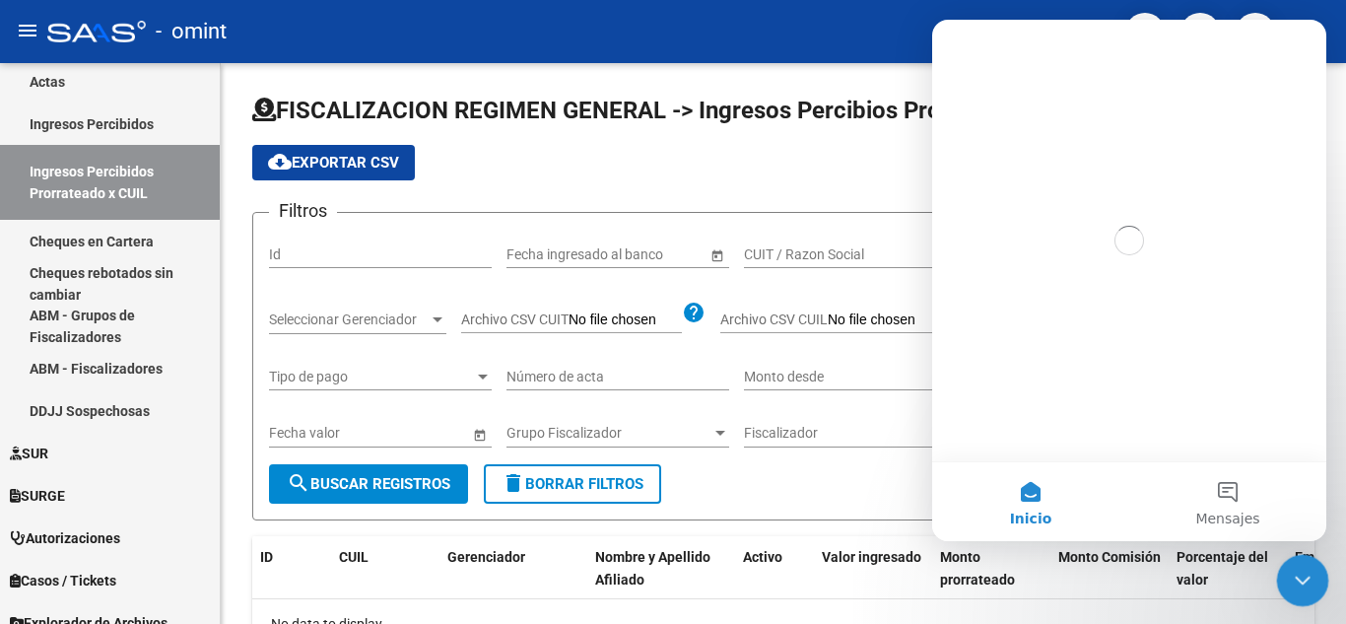
scroll to position [0, 0]
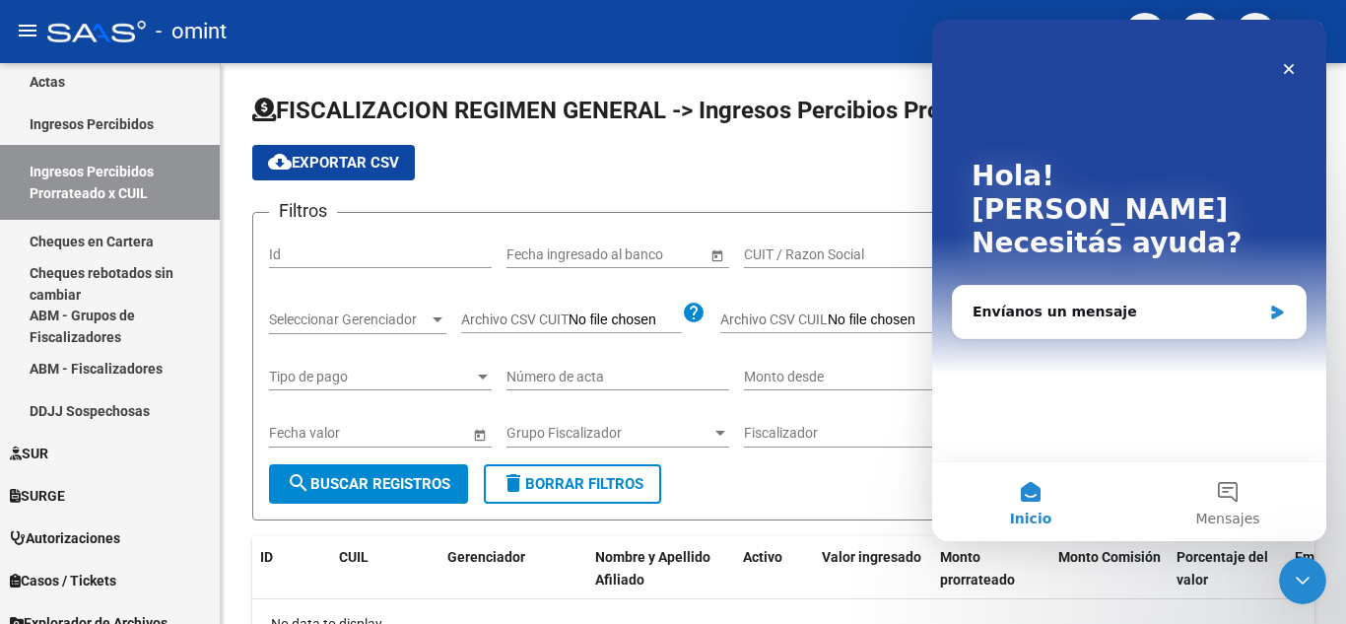
click at [993, 38] on div "Hola! Marcelo Necesitás ayuda?" at bounding box center [1129, 214] width 355 height 388
click at [1293, 70] on icon "Cerrar" at bounding box center [1289, 69] width 16 height 16
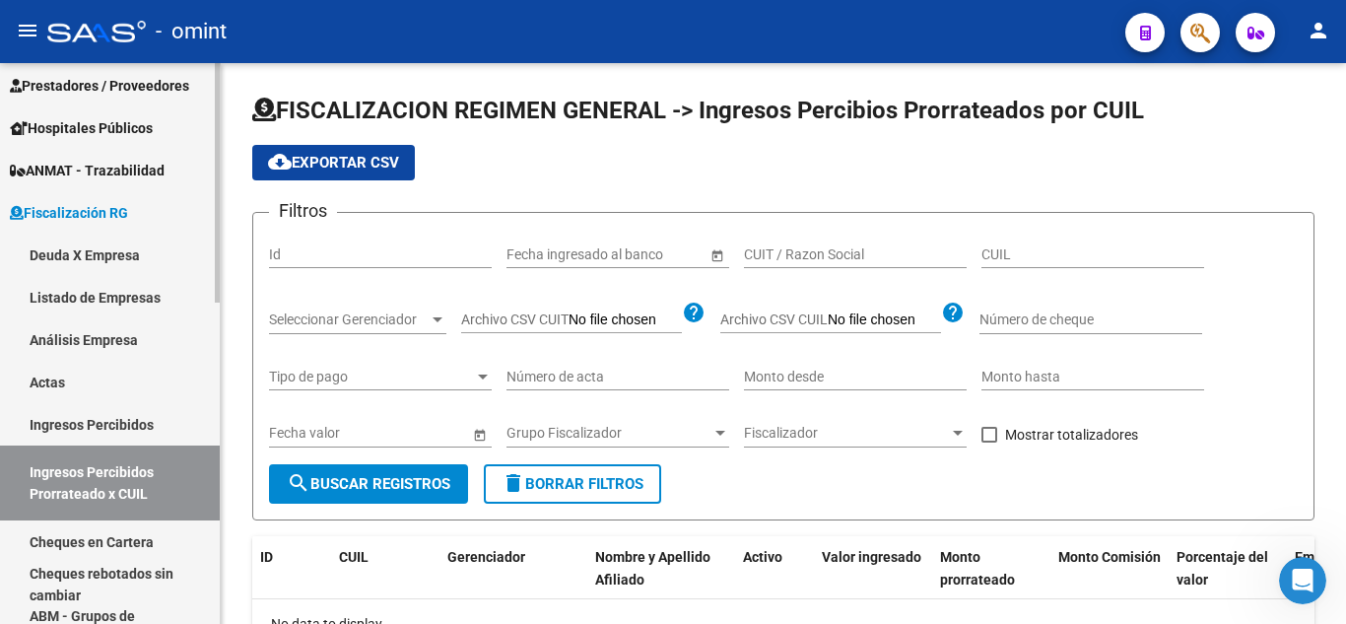
scroll to position [449, 0]
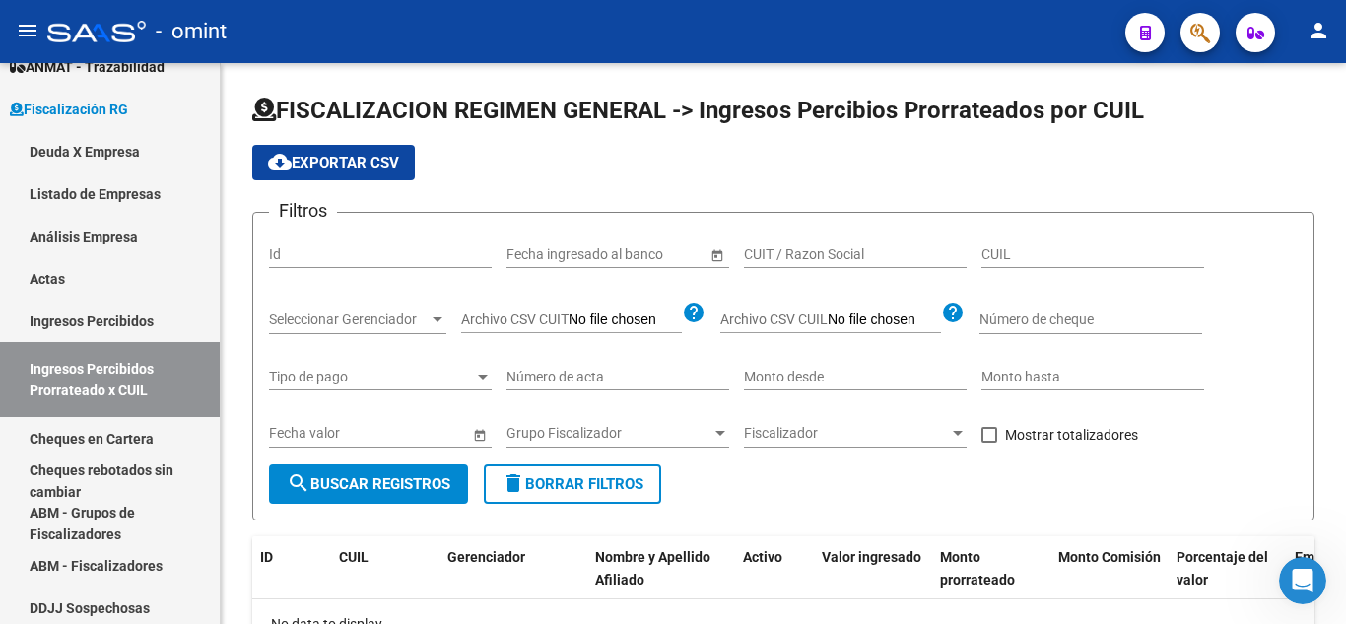
click at [1192, 35] on icon "button" at bounding box center [1200, 33] width 20 height 23
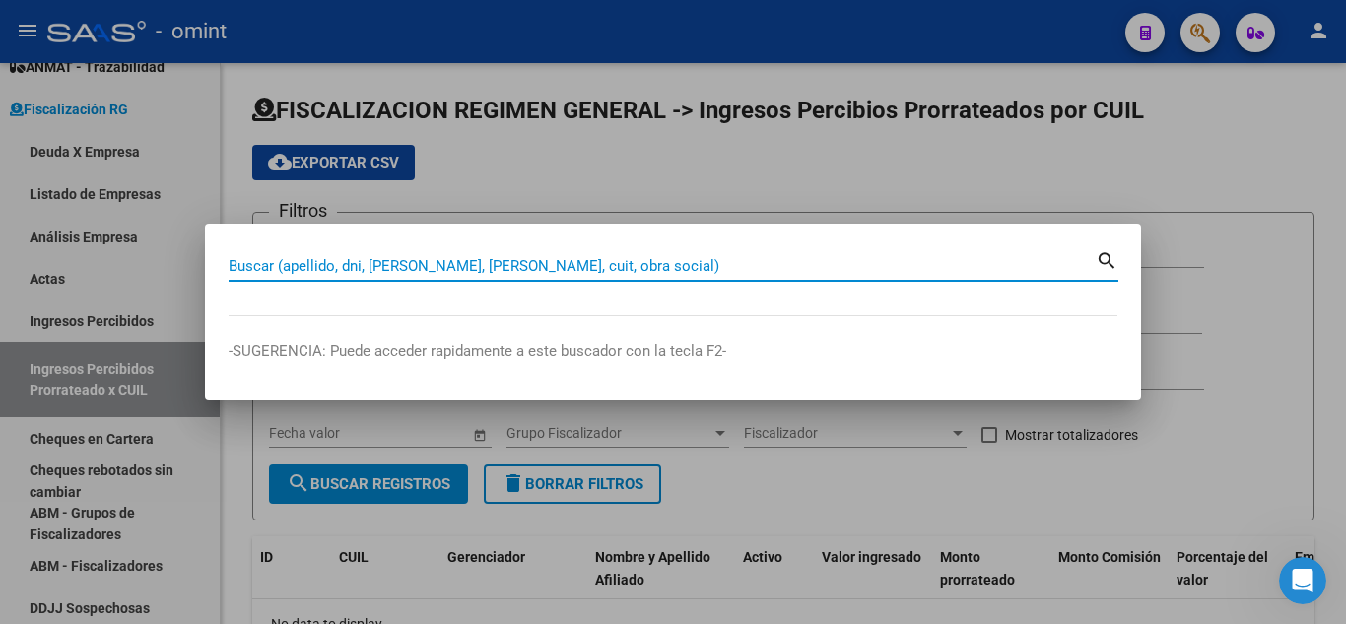
click at [238, 267] on input "Buscar (apellido, dni, cuil, nro traspaso, cuit, obra social)" at bounding box center [662, 266] width 867 height 18
paste input "27139516015"
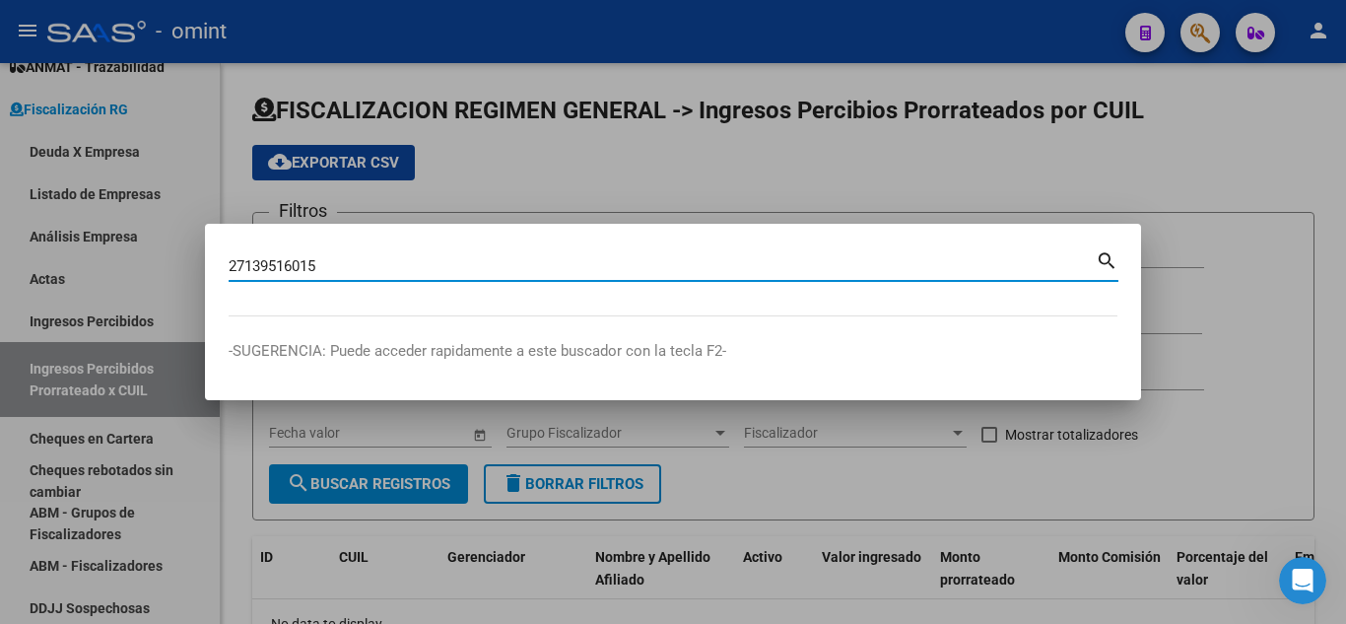
type input "27139516015"
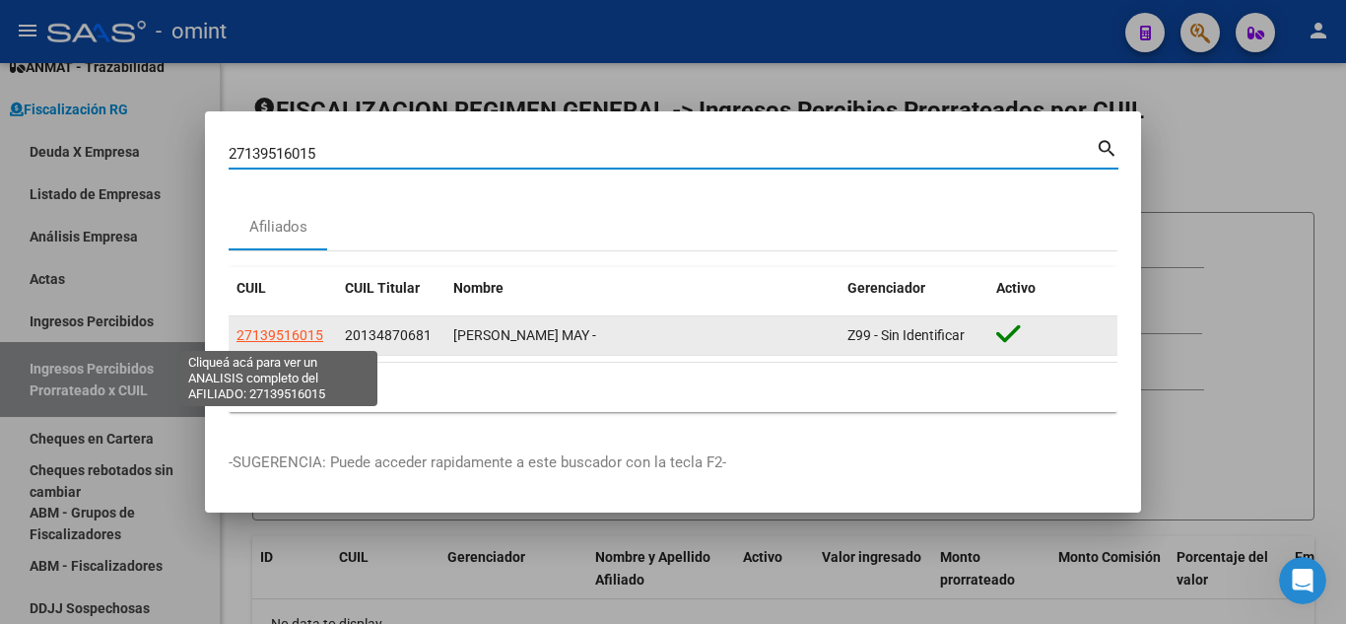
click at [294, 337] on span "27139516015" at bounding box center [279, 335] width 87 height 16
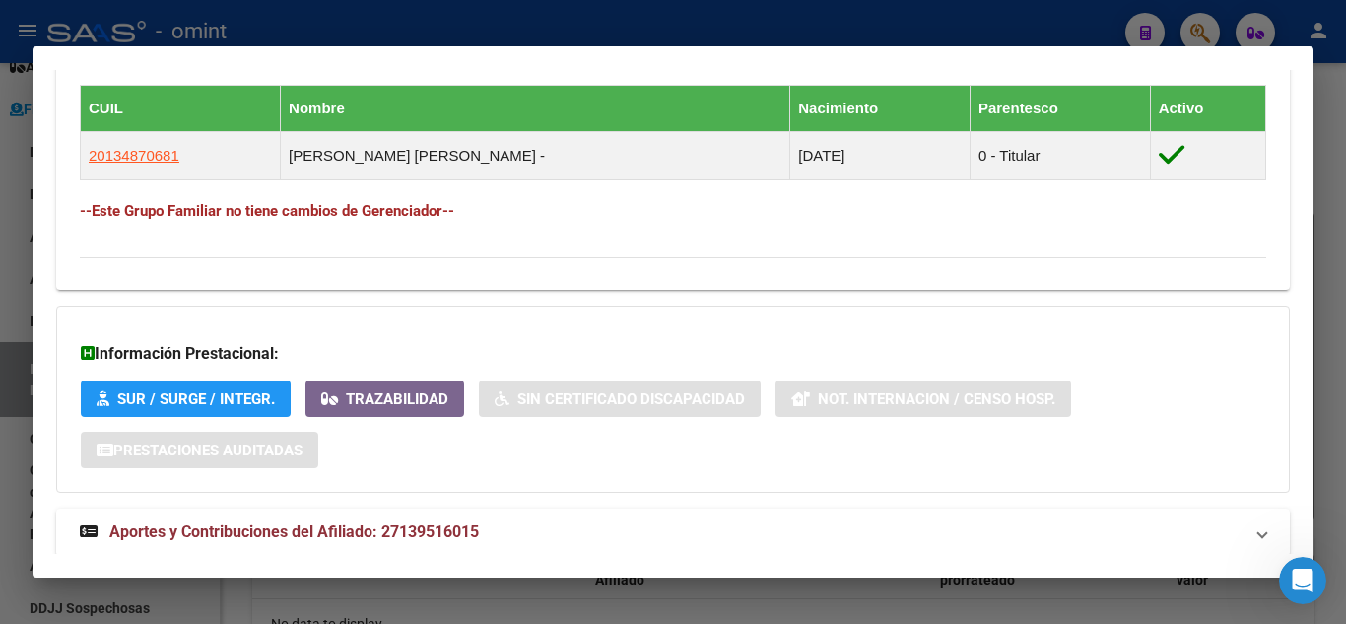
scroll to position [1182, 0]
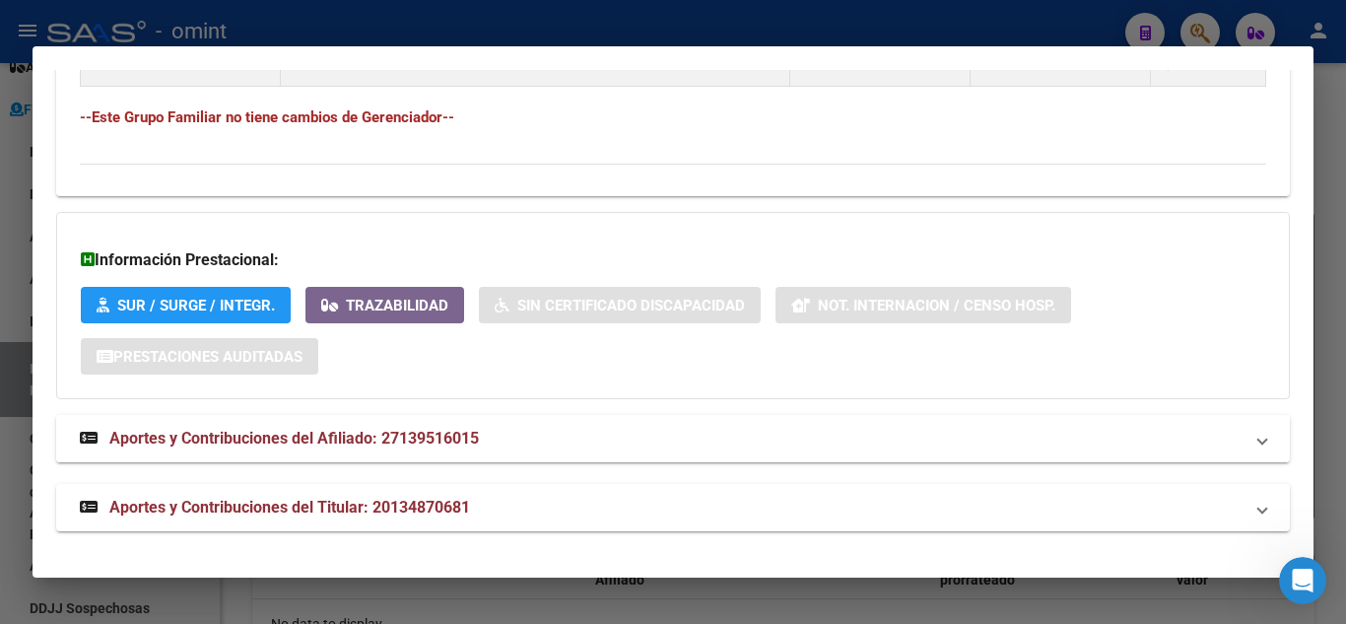
click at [1258, 443] on span at bounding box center [1262, 439] width 8 height 24
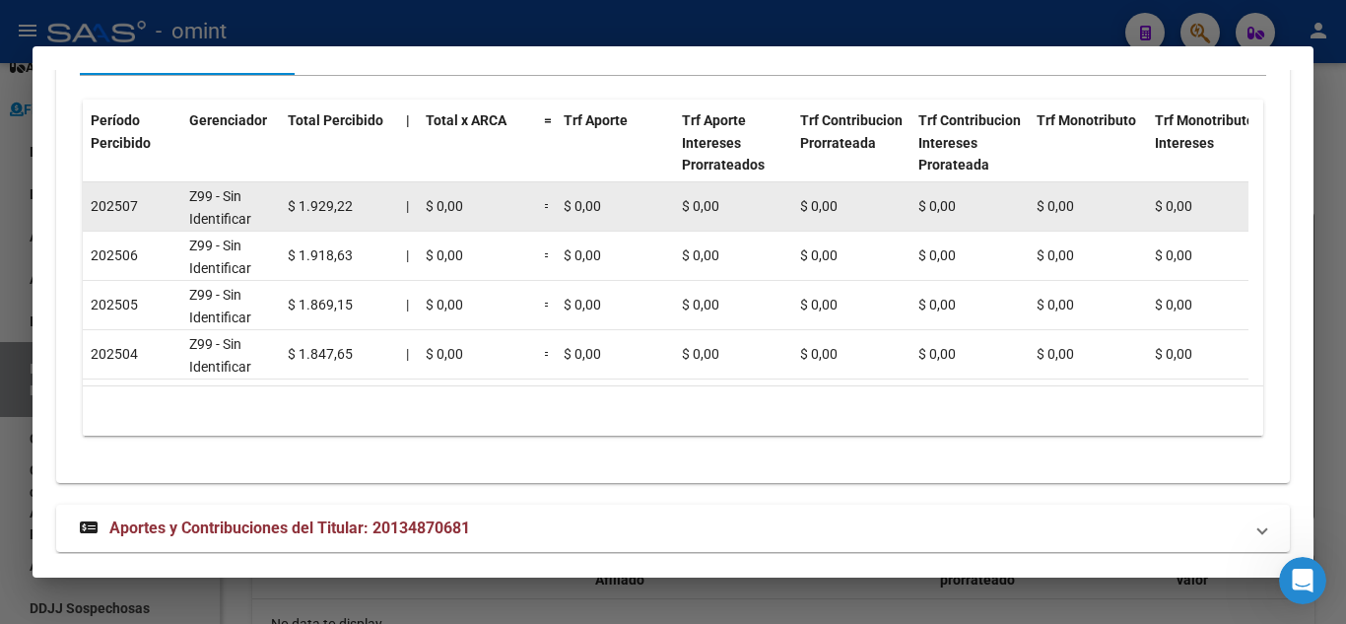
scroll to position [1767, 0]
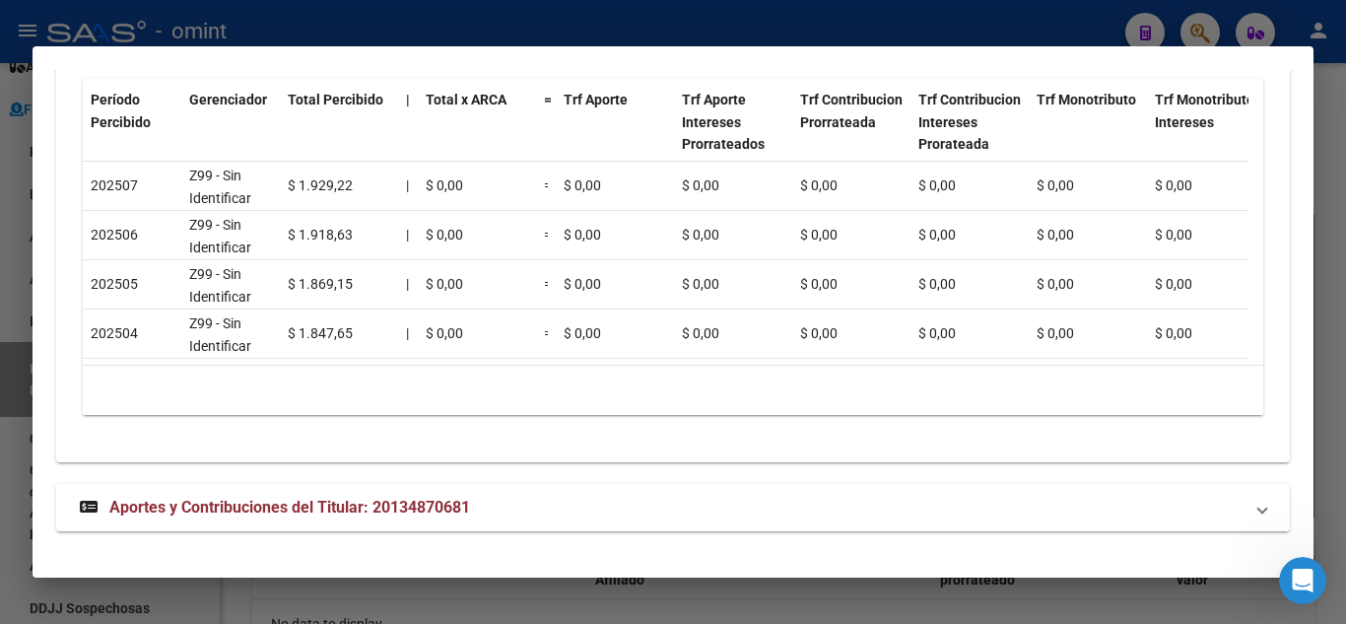
click at [286, 508] on span "Aportes y Contribuciones del Titular: 20134870681" at bounding box center [289, 507] width 361 height 19
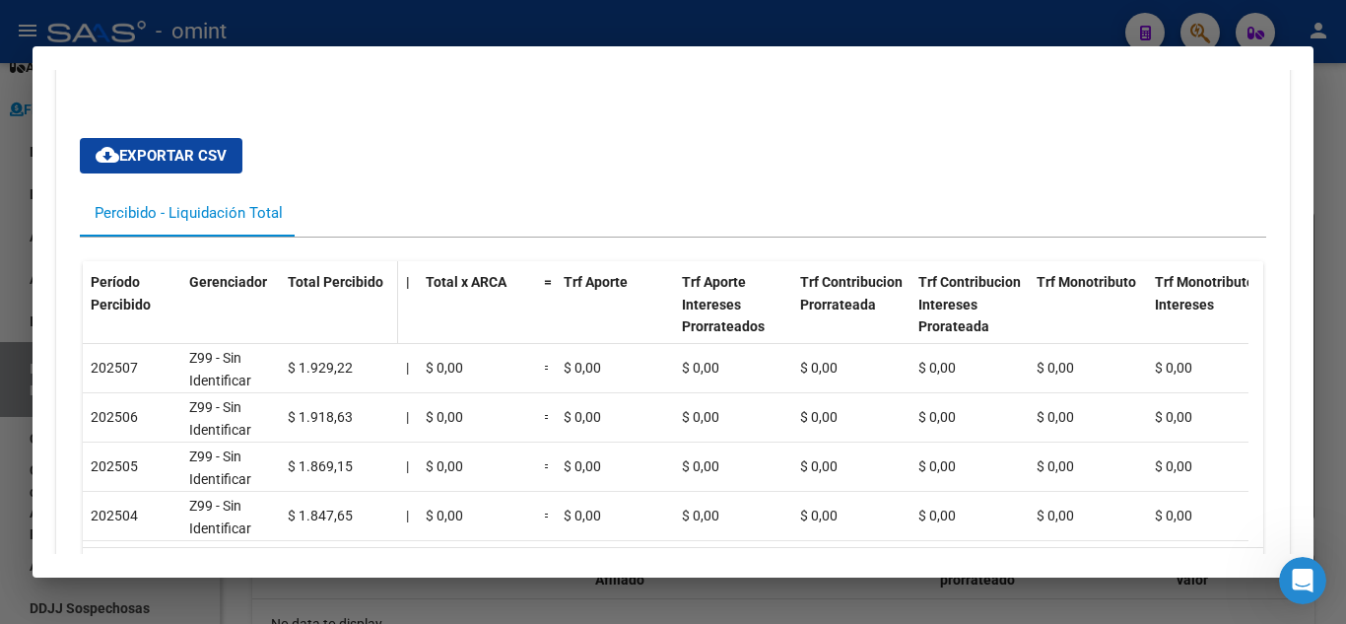
scroll to position [1471, 0]
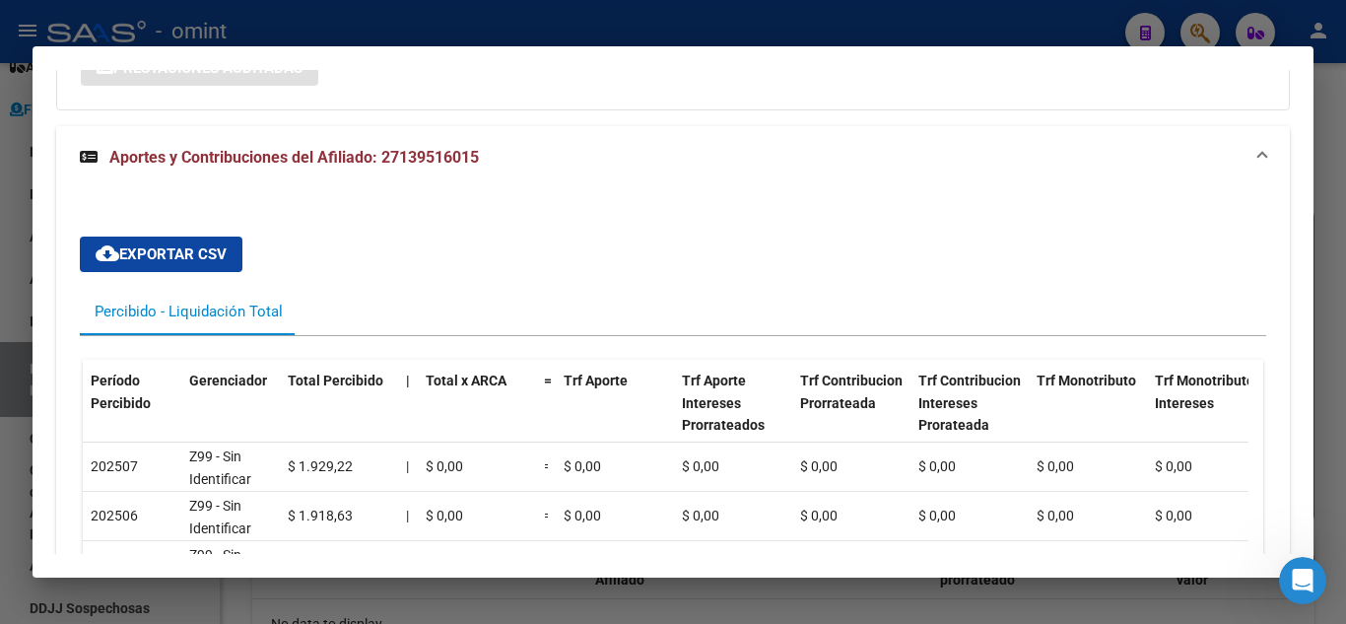
click at [314, 156] on span "Aportes y Contribuciones del Afiliado: 27139516015" at bounding box center [294, 157] width 370 height 19
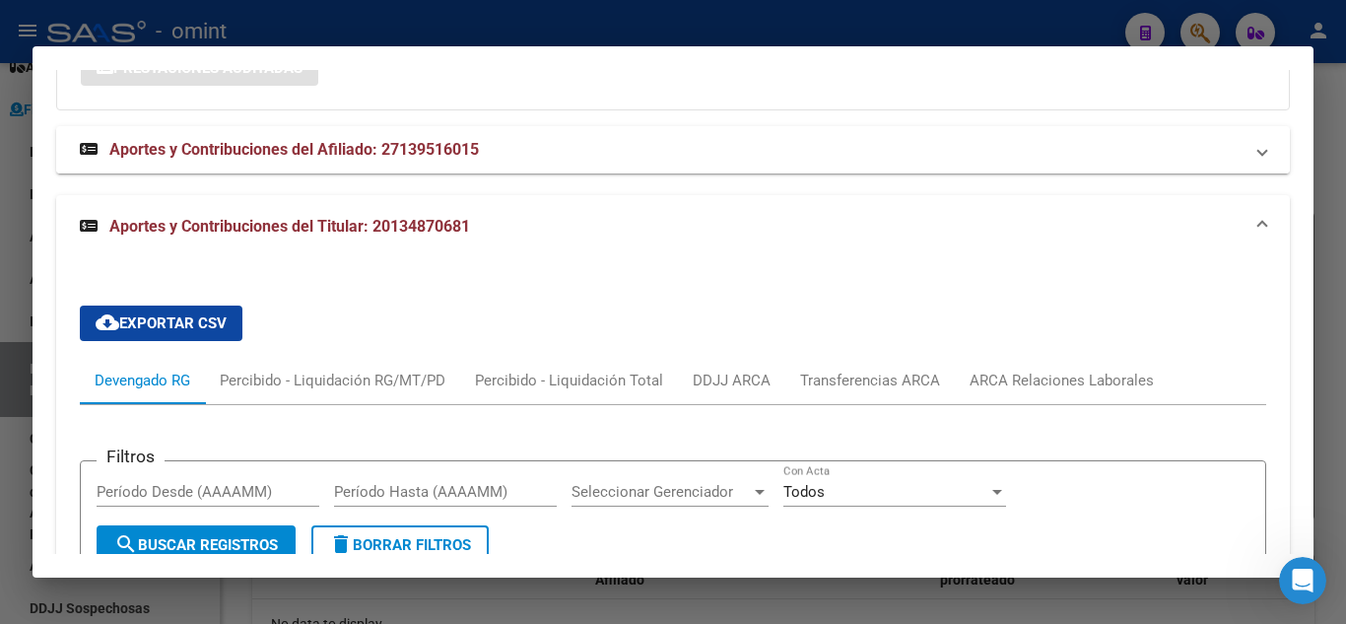
click at [314, 156] on span "Aportes y Contribuciones del Afiliado: 27139516015" at bounding box center [294, 149] width 370 height 19
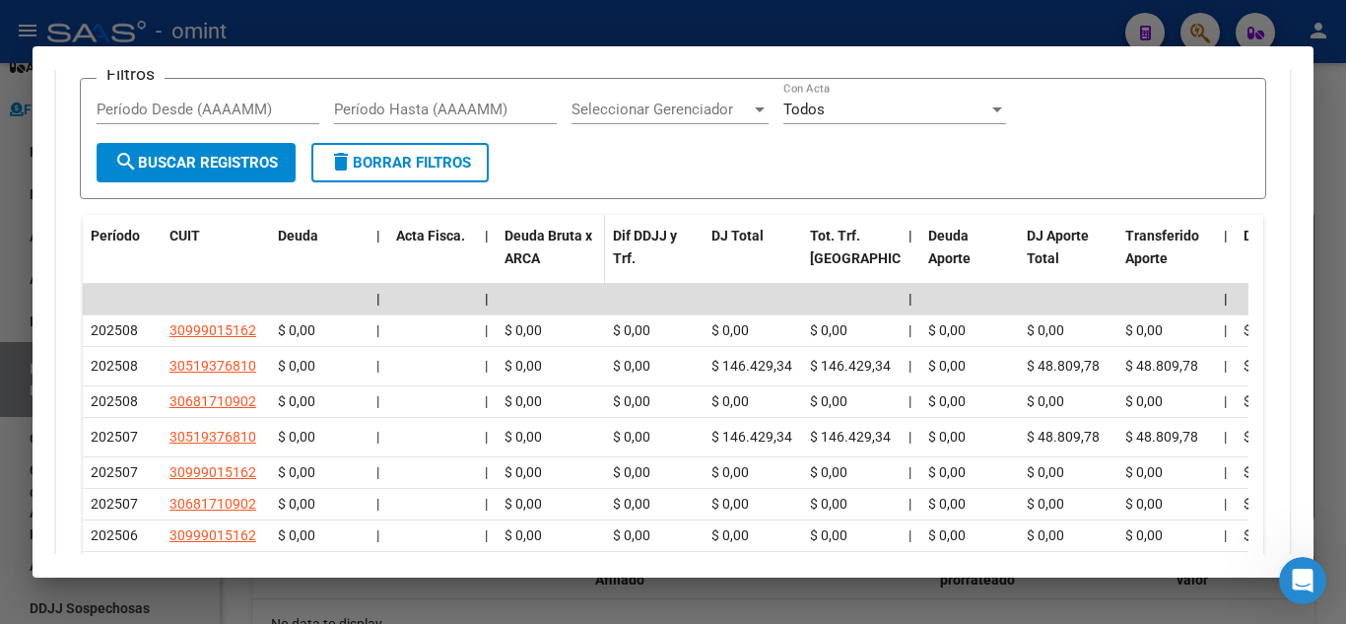
scroll to position [2393, 0]
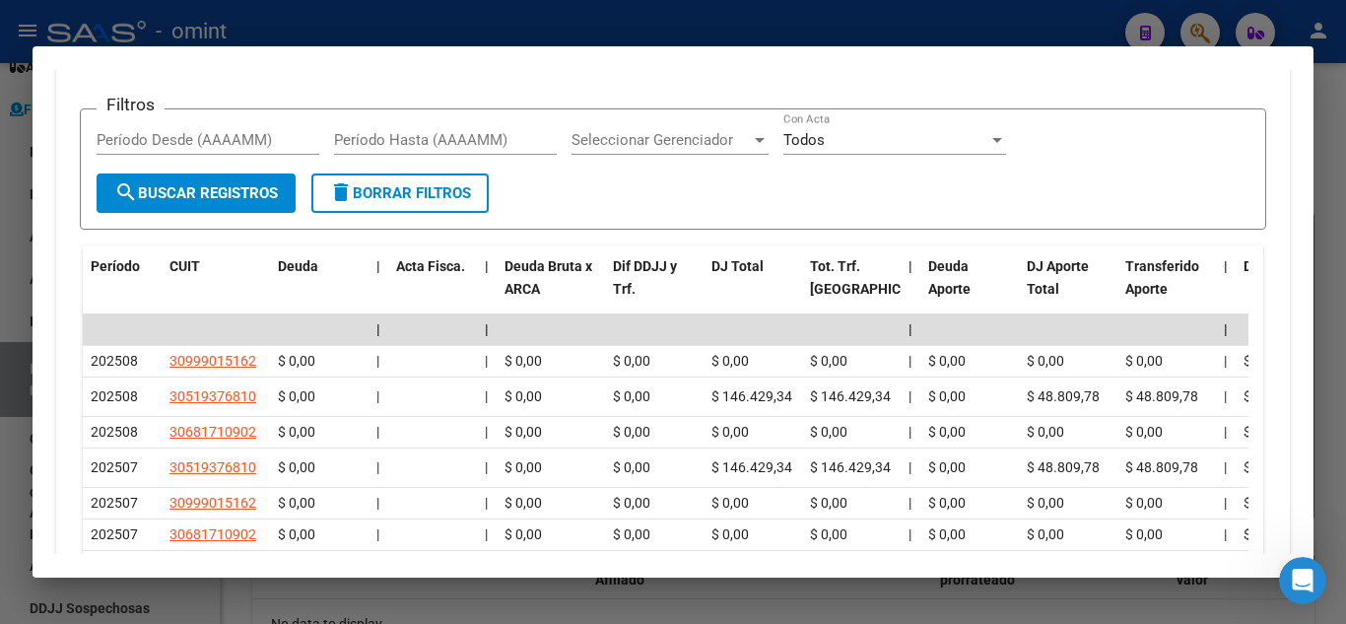
click at [239, 149] on input "Período Desde (AAAAMM)" at bounding box center [208, 140] width 223 height 18
type input "202501"
click at [235, 202] on span "search Buscar Registros" at bounding box center [196, 193] width 164 height 18
click at [207, 202] on span "search Buscar Registros" at bounding box center [196, 193] width 164 height 18
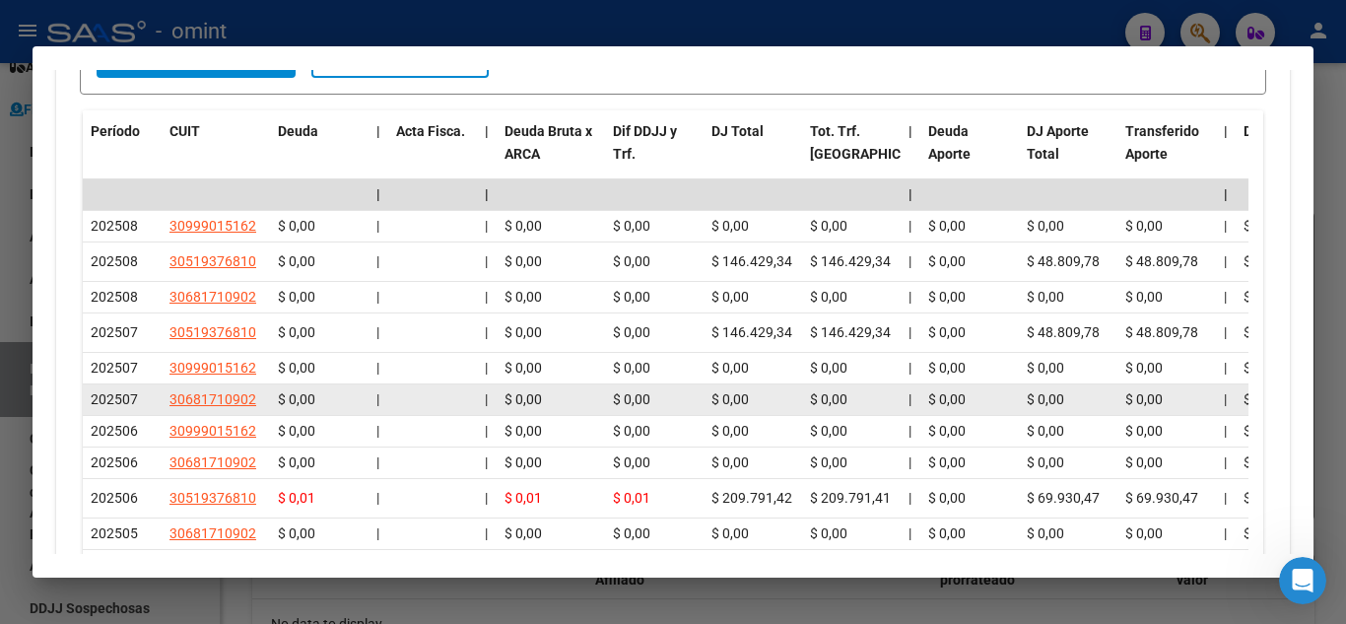
scroll to position [2688, 0]
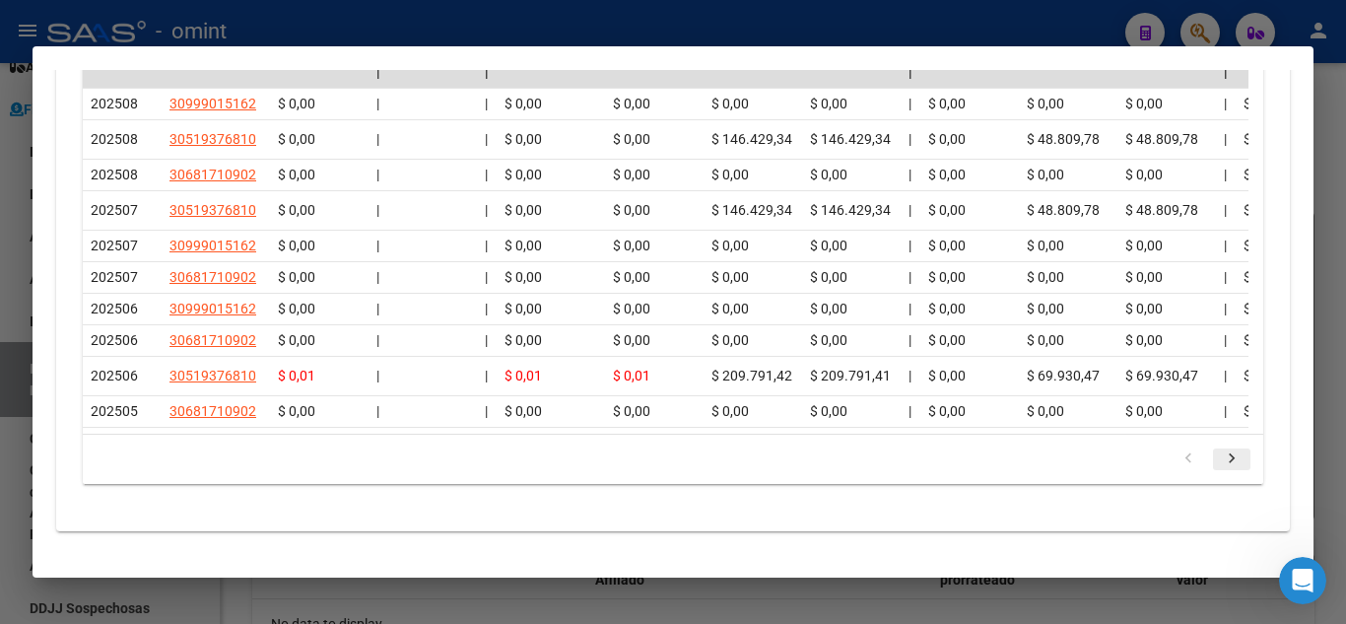
click at [1222, 465] on icon "go to next page" at bounding box center [1232, 461] width 26 height 24
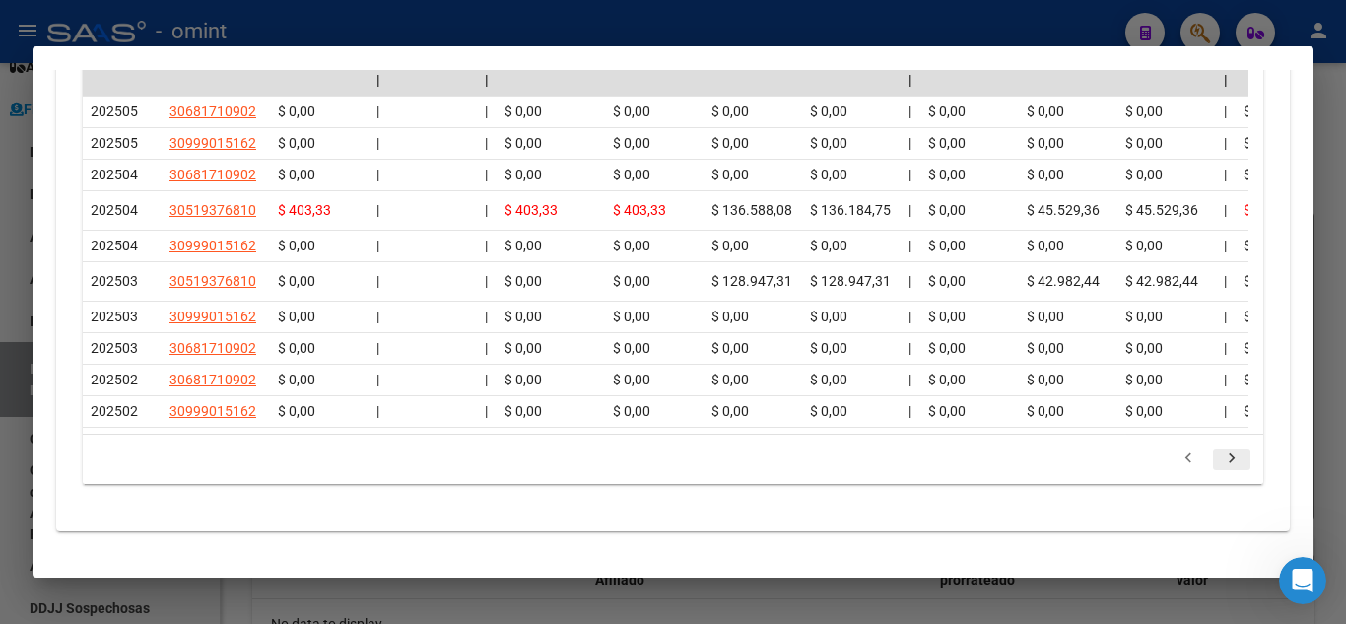
scroll to position [2681, 0]
click at [1219, 461] on icon "go to next page" at bounding box center [1232, 461] width 26 height 24
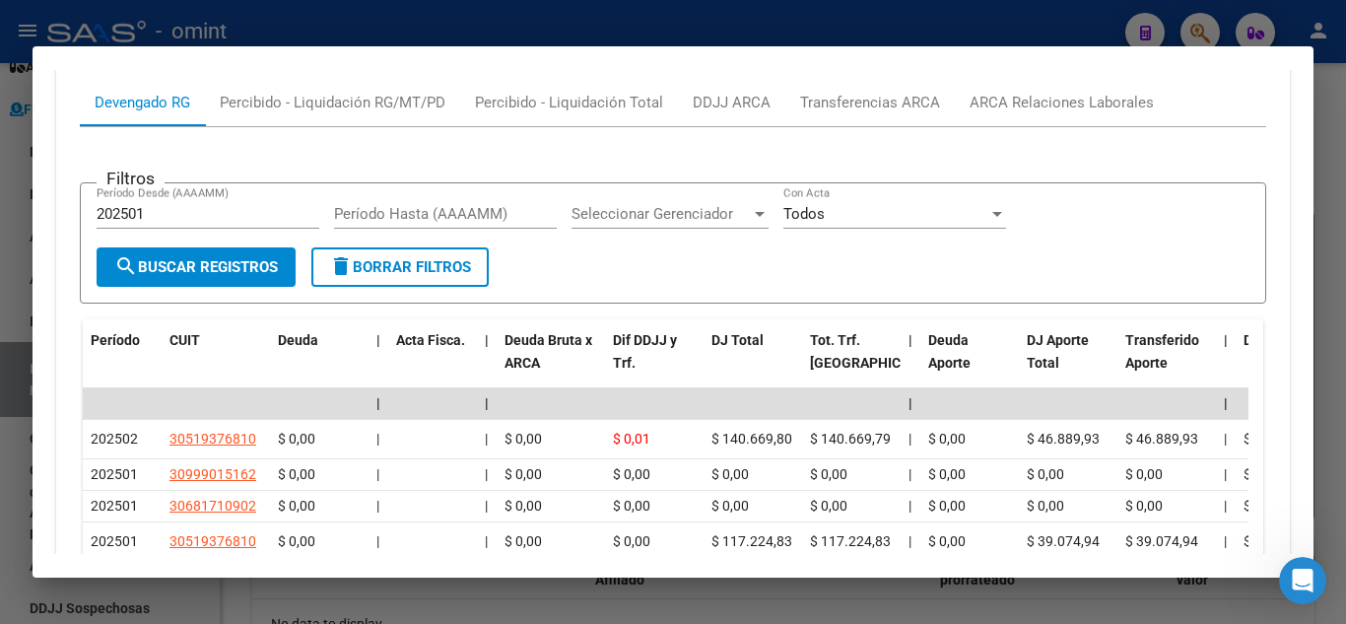
scroll to position [2289, 0]
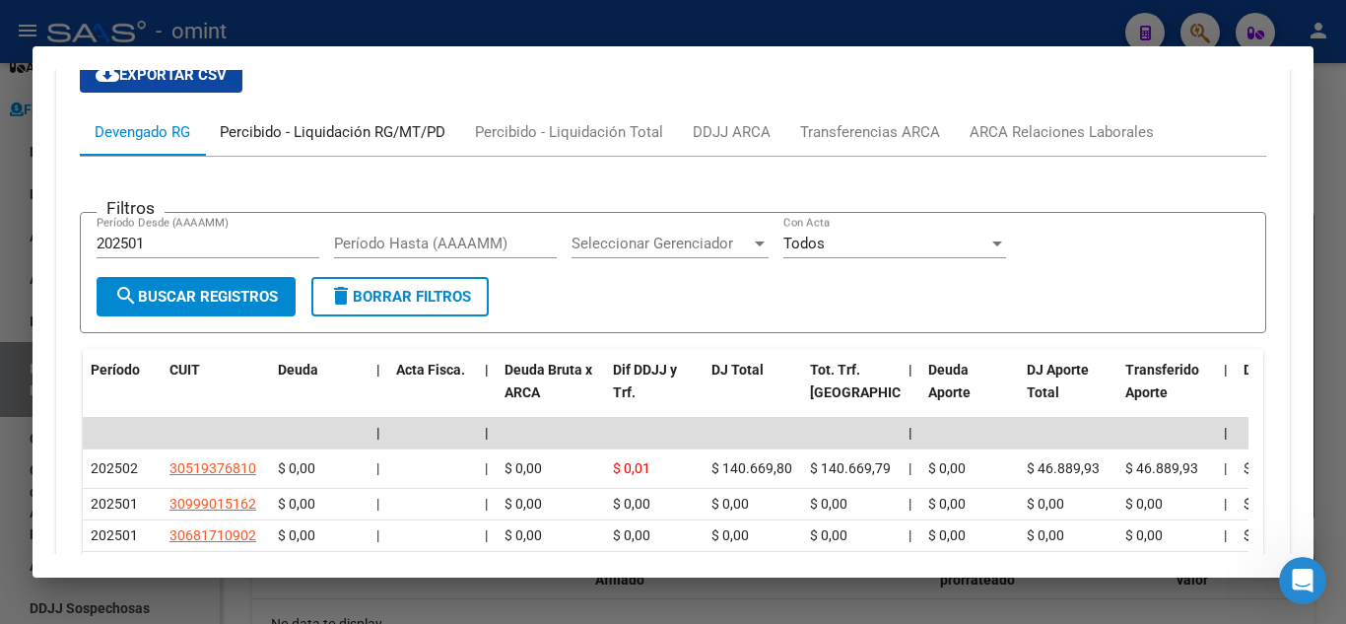
click at [395, 143] on div "Percibido - Liquidación RG/MT/PD" at bounding box center [333, 132] width 226 height 22
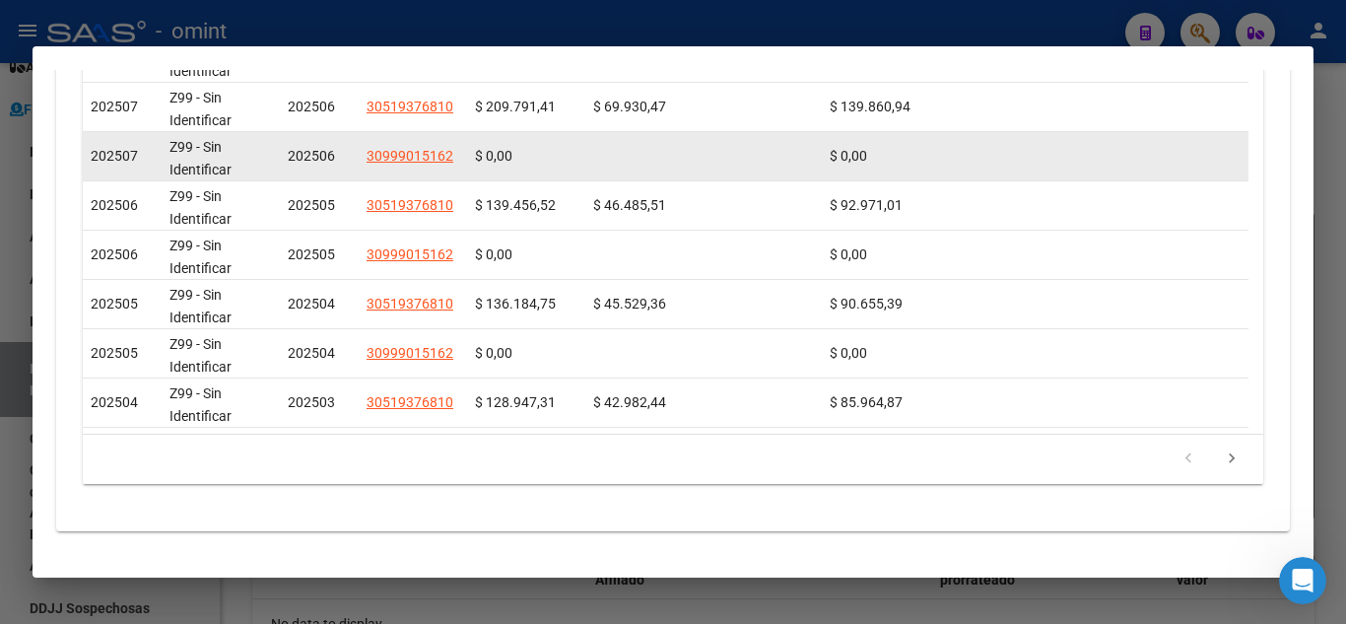
scroll to position [2647, 0]
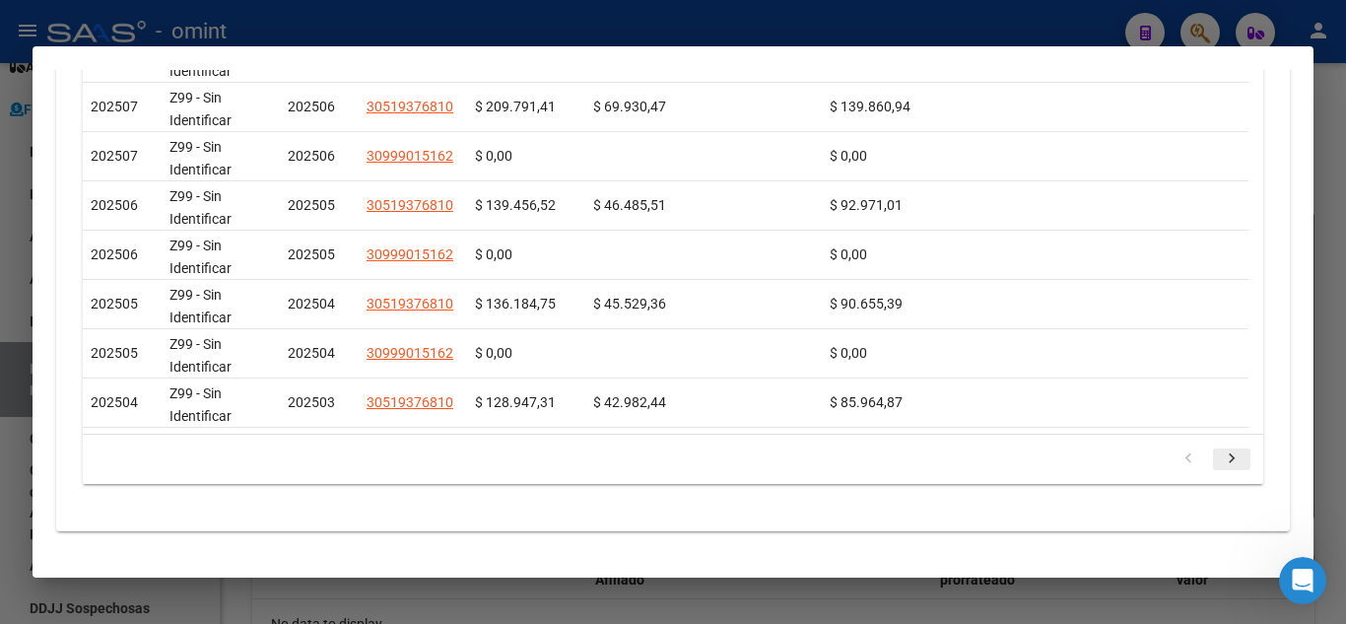
click at [1219, 462] on icon "go to next page" at bounding box center [1232, 461] width 26 height 24
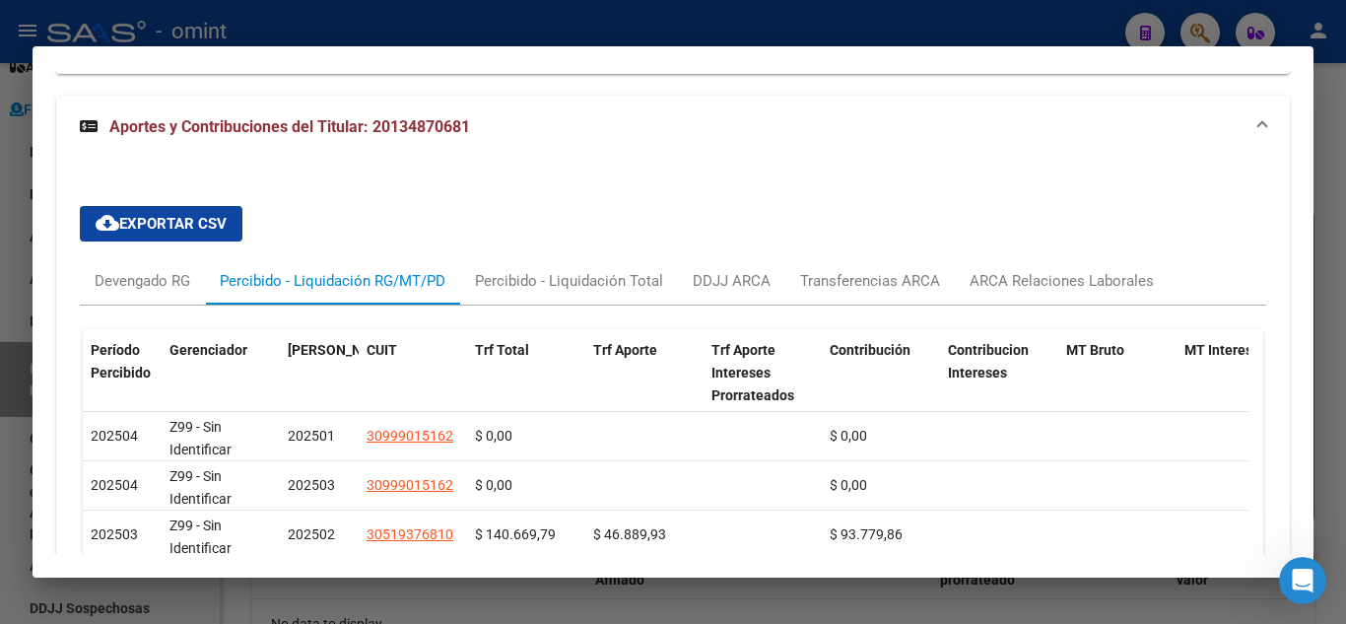
scroll to position [2147, 0]
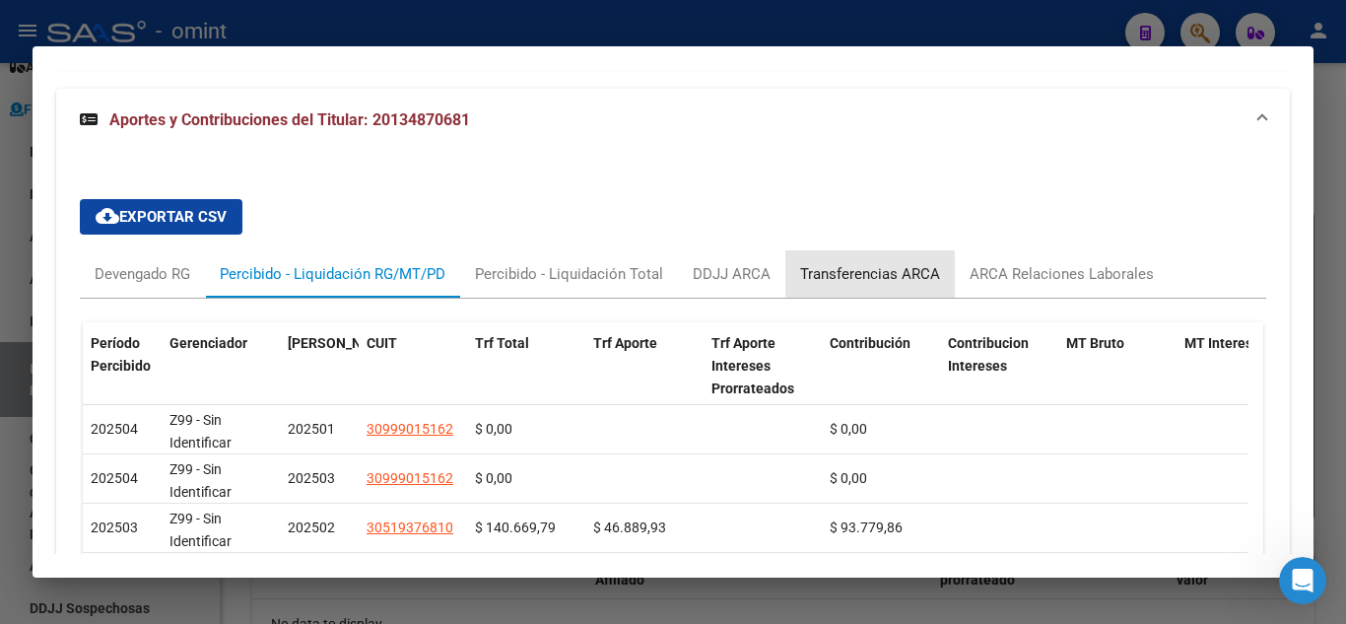
click at [886, 285] on div "Transferencias ARCA" at bounding box center [870, 274] width 140 height 22
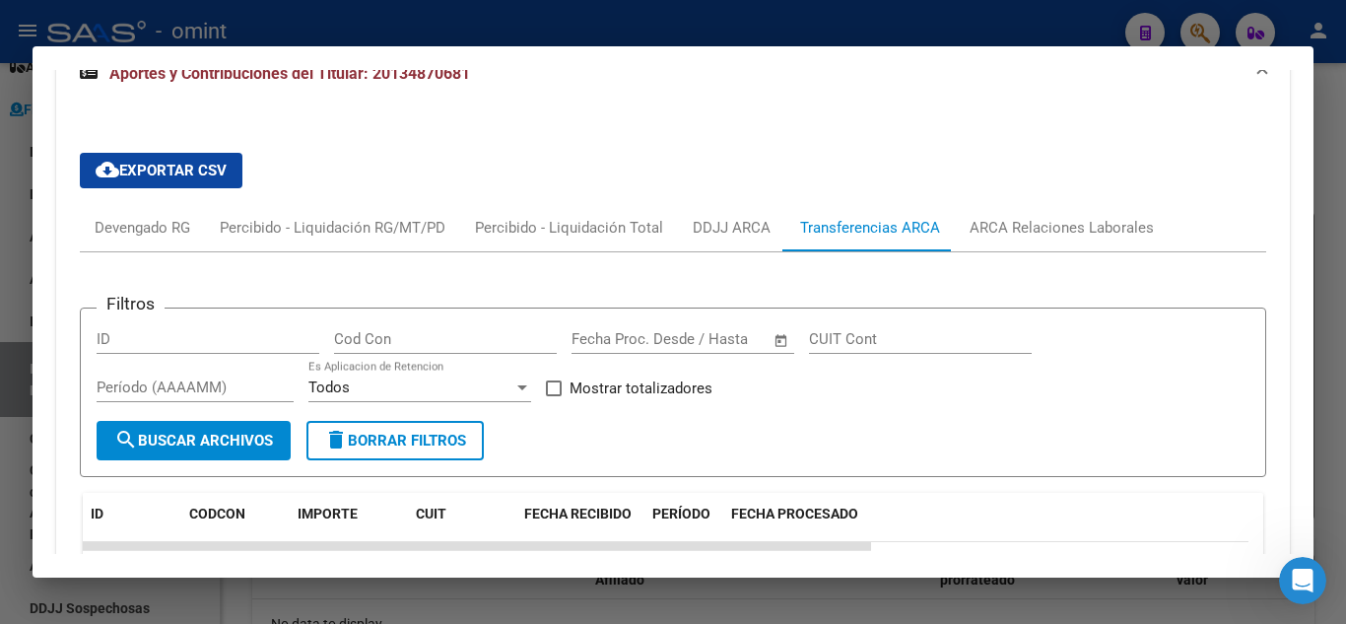
scroll to position [2187, 0]
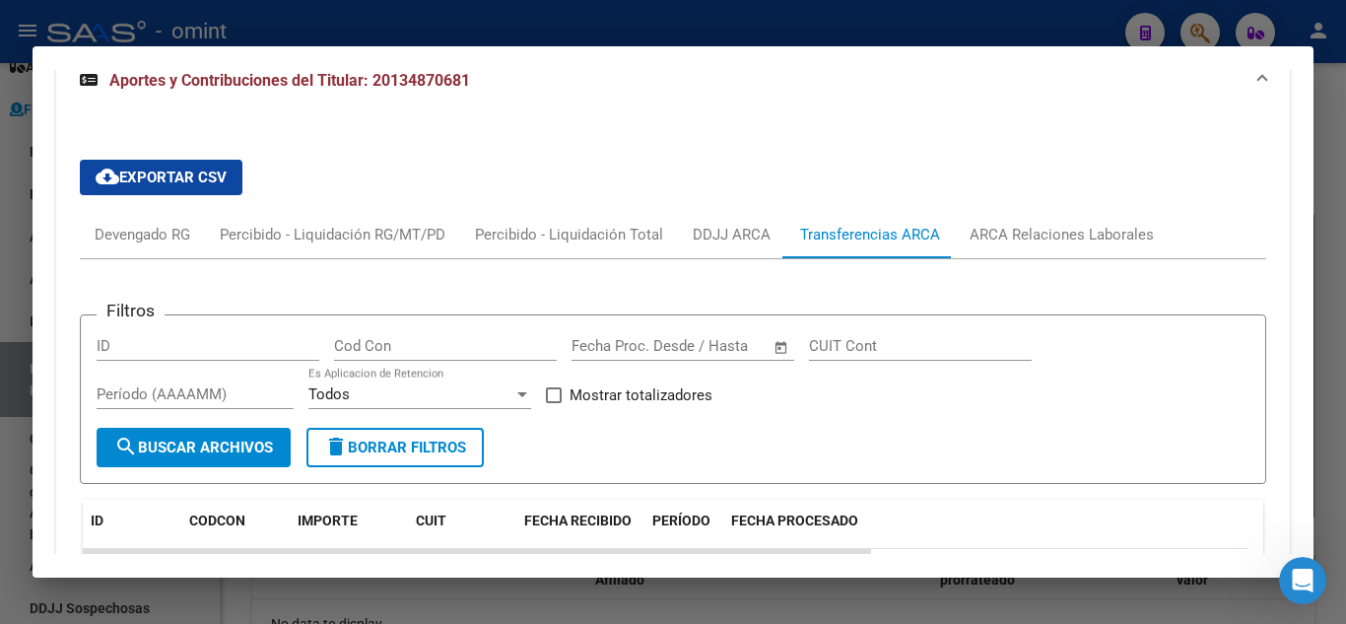
click at [1324, 173] on div at bounding box center [673, 312] width 1346 height 624
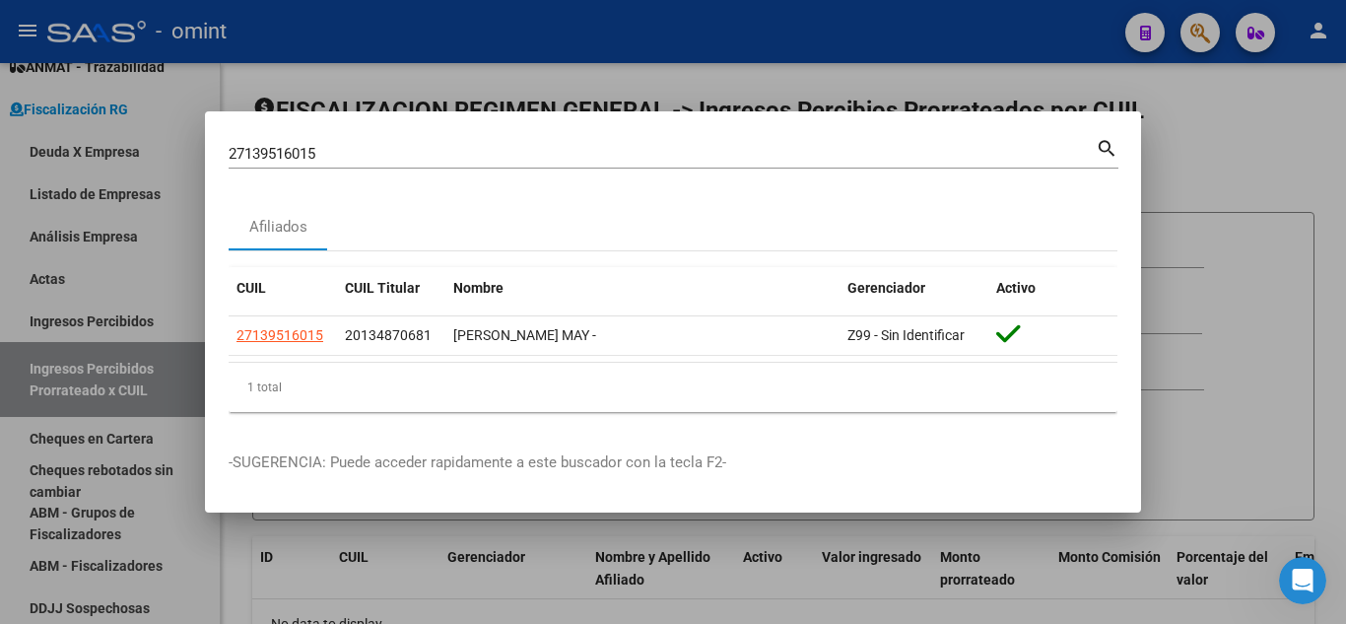
click at [1224, 118] on div at bounding box center [673, 312] width 1346 height 624
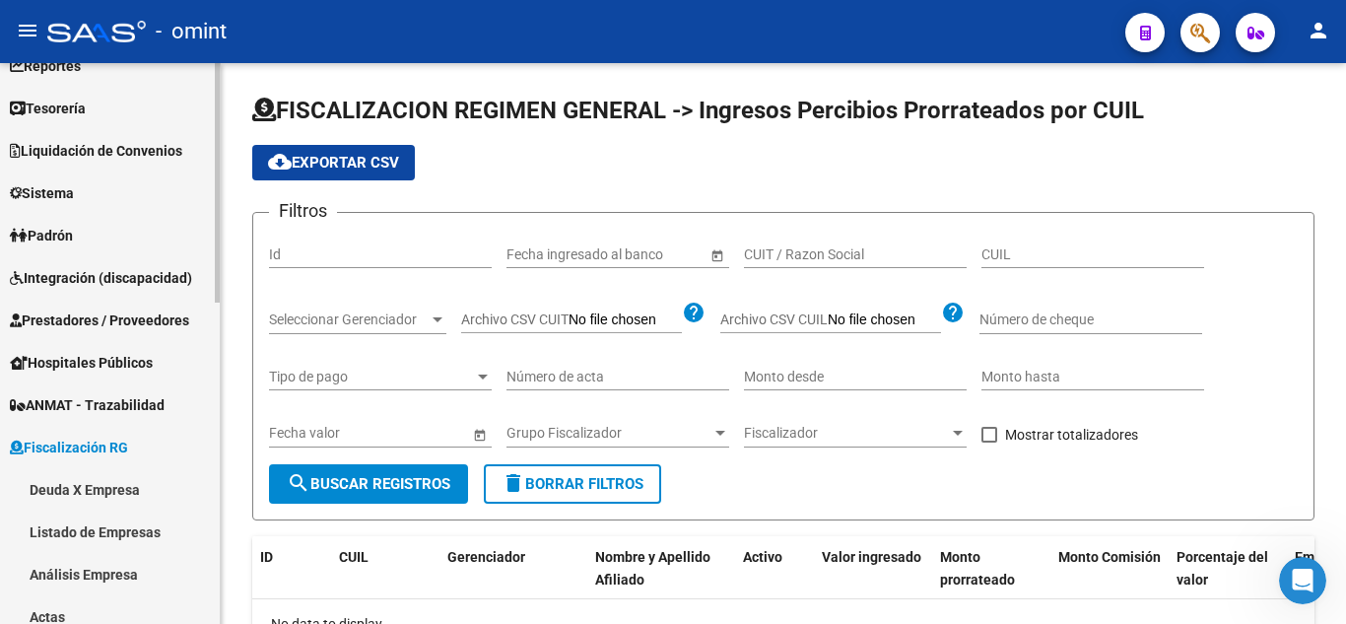
scroll to position [296, 0]
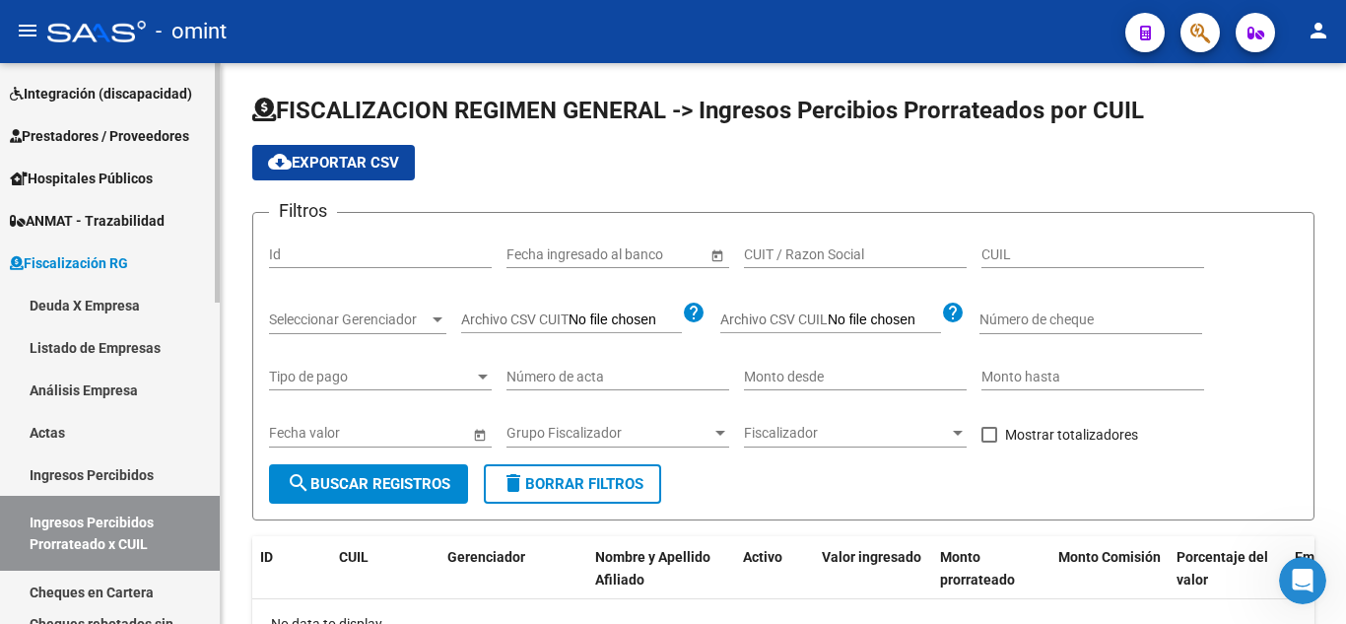
click at [98, 262] on span "Fiscalización RG" at bounding box center [69, 263] width 118 height 22
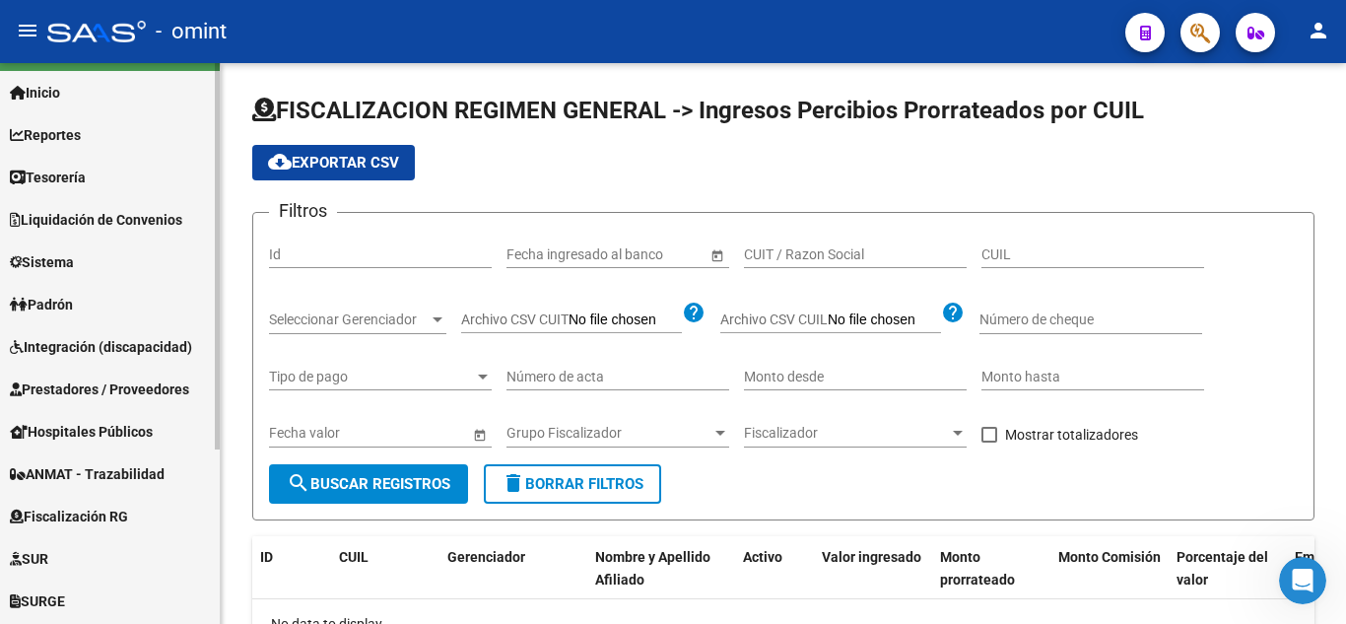
scroll to position [0, 0]
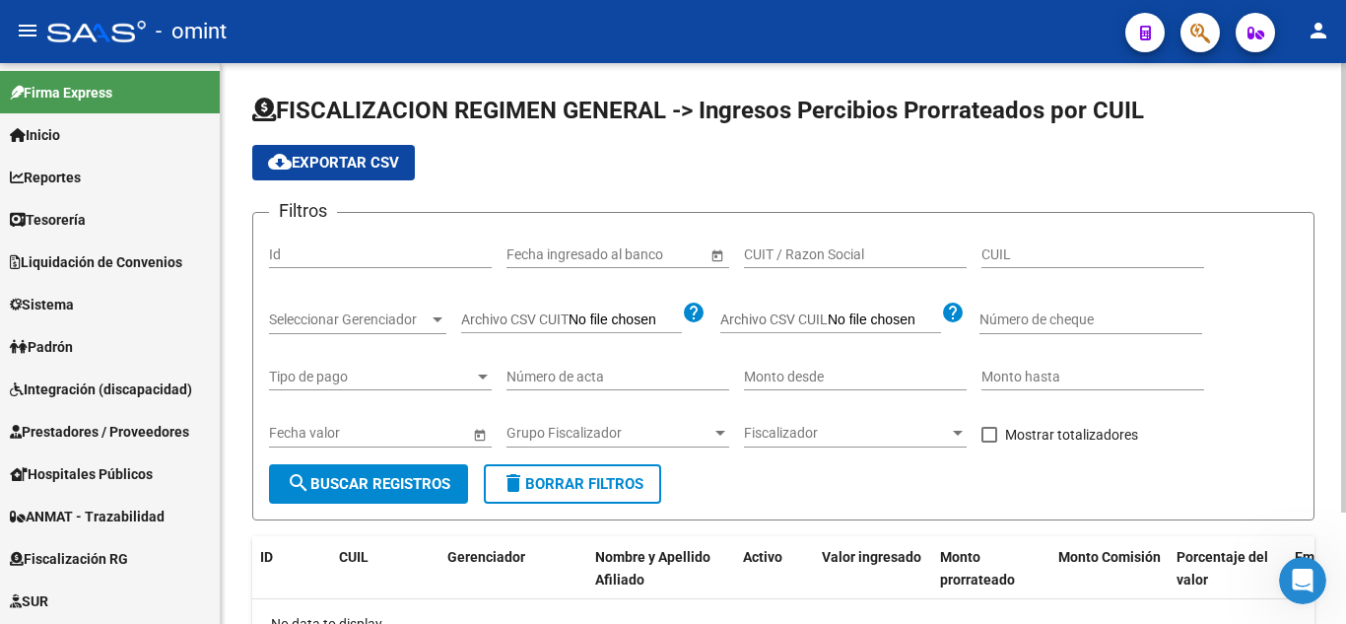
click at [779, 145] on app-list-header "FISCALIZACION REGIMEN GENERAL -> Ingresos Percibios Prorrateados por CUIL cloud…" at bounding box center [783, 308] width 1062 height 426
click at [90, 562] on span "Fiscalización RG" at bounding box center [69, 559] width 118 height 22
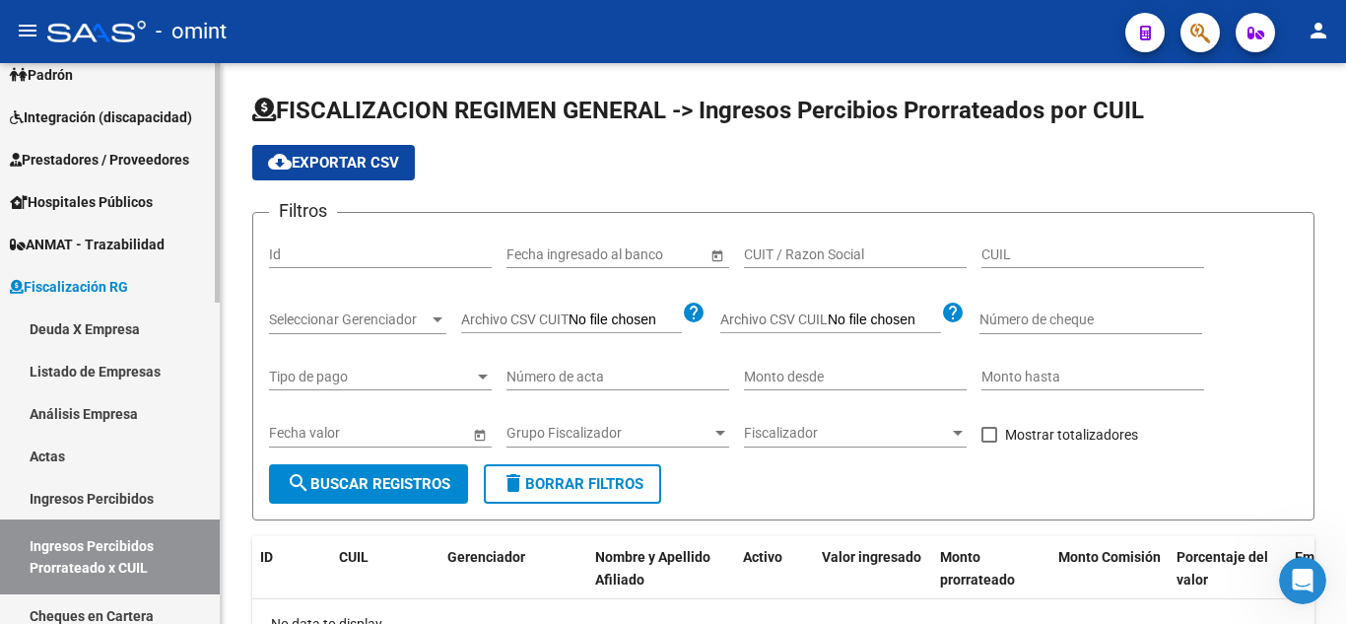
scroll to position [296, 0]
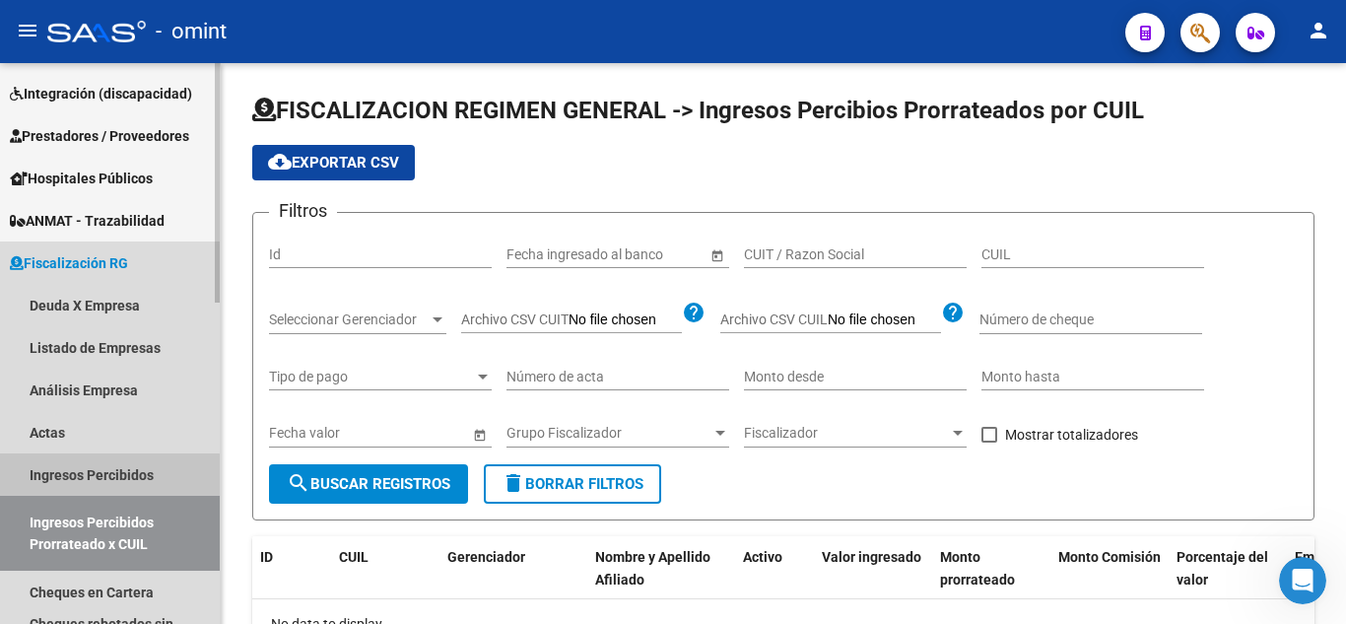
click at [103, 475] on link "Ingresos Percibidos" at bounding box center [110, 474] width 220 height 42
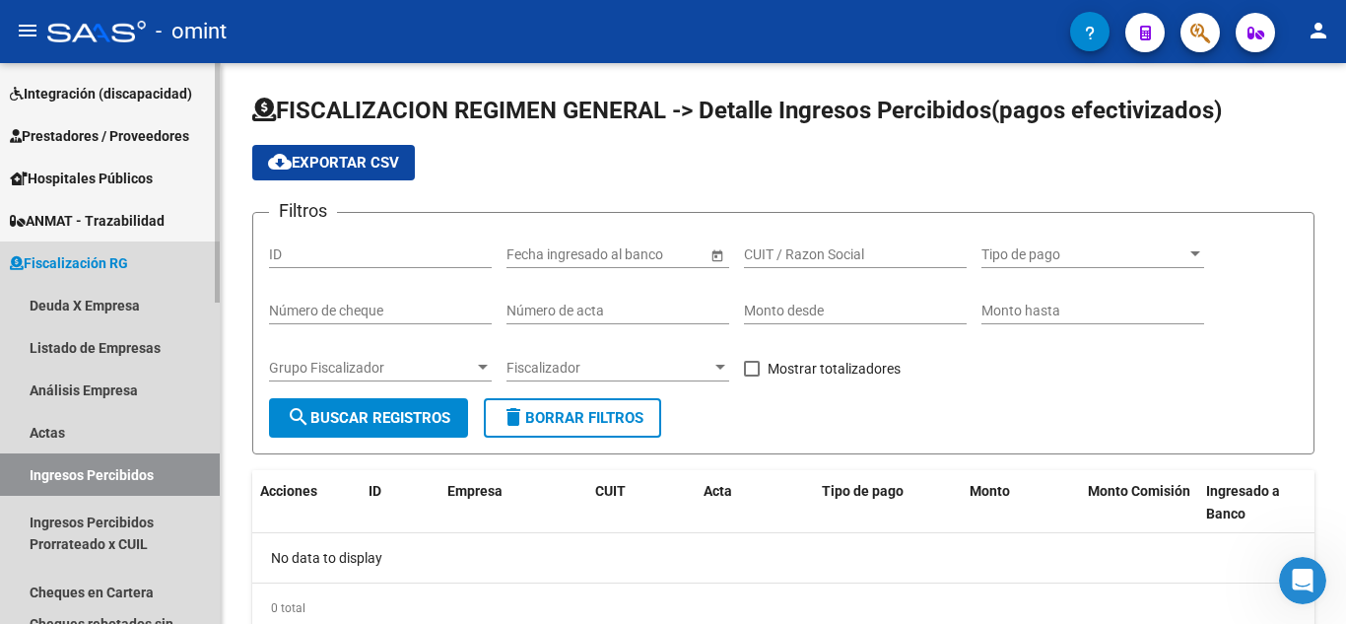
click at [93, 262] on span "Fiscalización RG" at bounding box center [69, 263] width 118 height 22
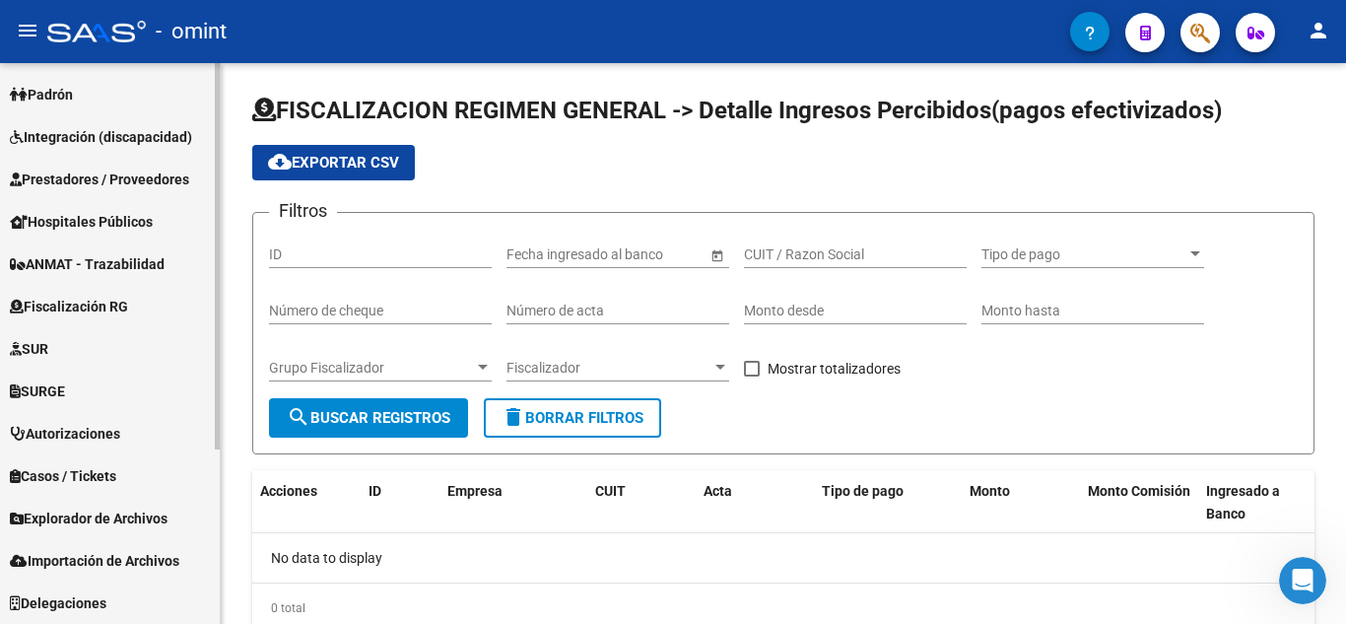
click at [102, 300] on span "Fiscalización RG" at bounding box center [69, 307] width 118 height 22
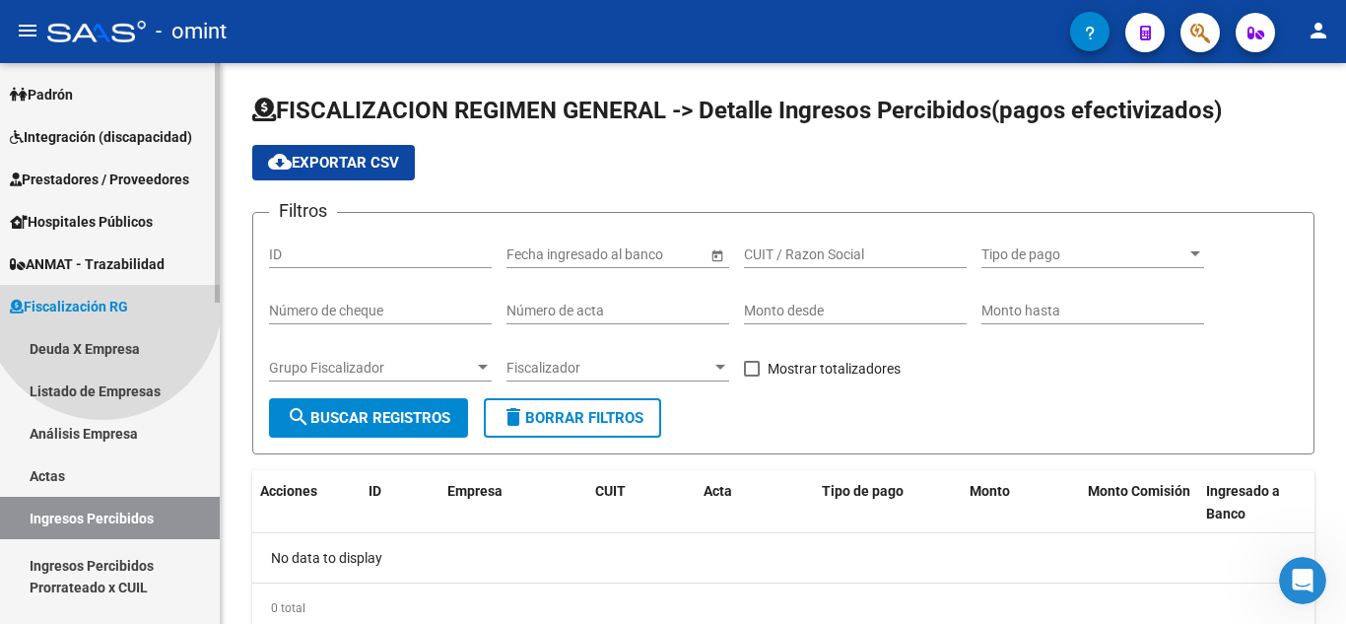
scroll to position [296, 0]
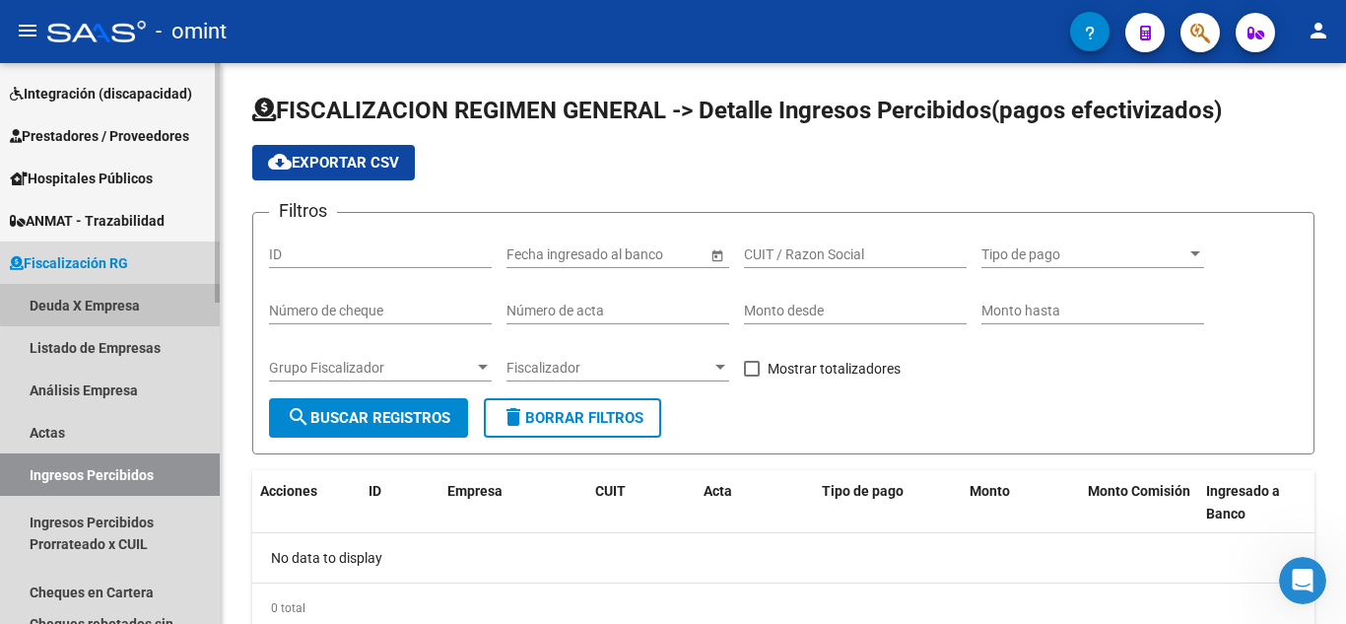
click at [121, 298] on link "Deuda X Empresa" at bounding box center [110, 305] width 220 height 42
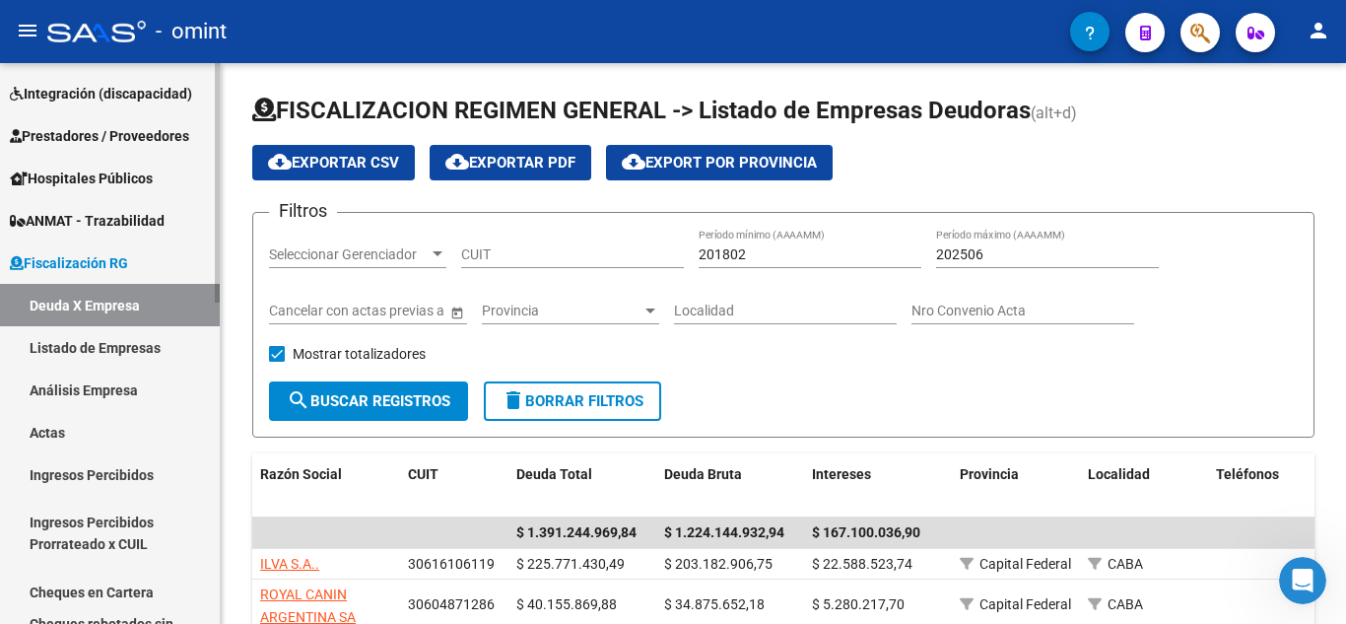
click at [112, 262] on span "Fiscalización RG" at bounding box center [69, 263] width 118 height 22
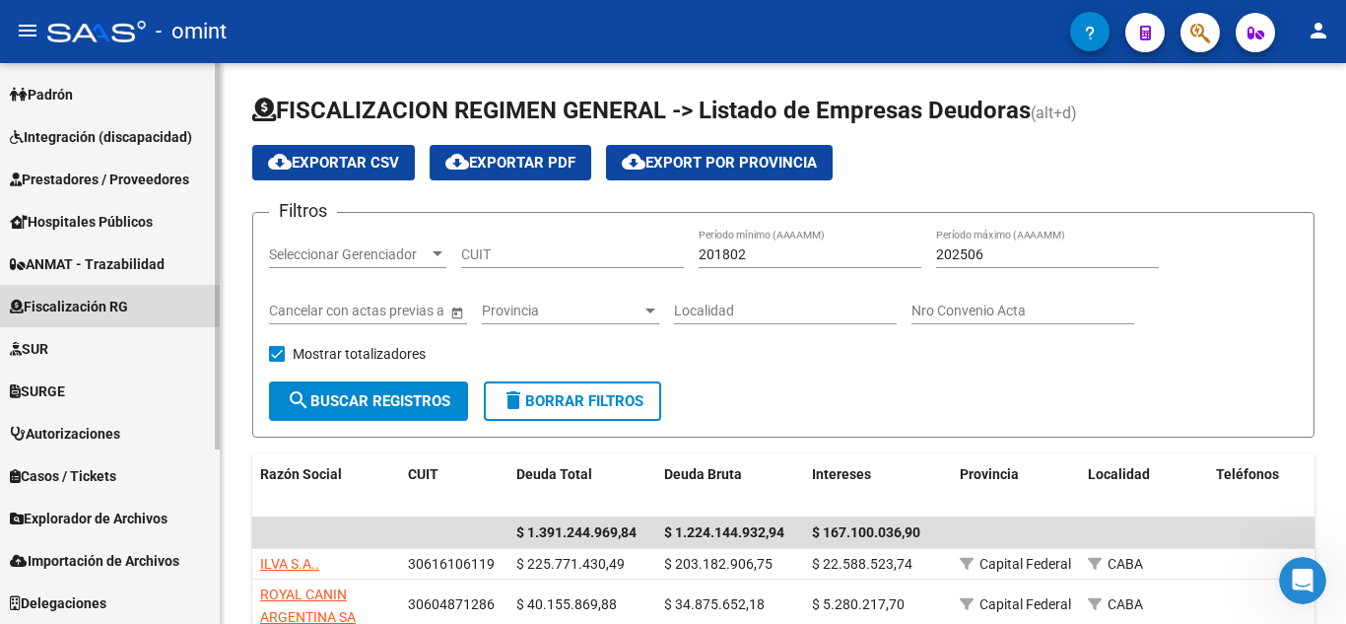
click at [116, 302] on span "Fiscalización RG" at bounding box center [69, 307] width 118 height 22
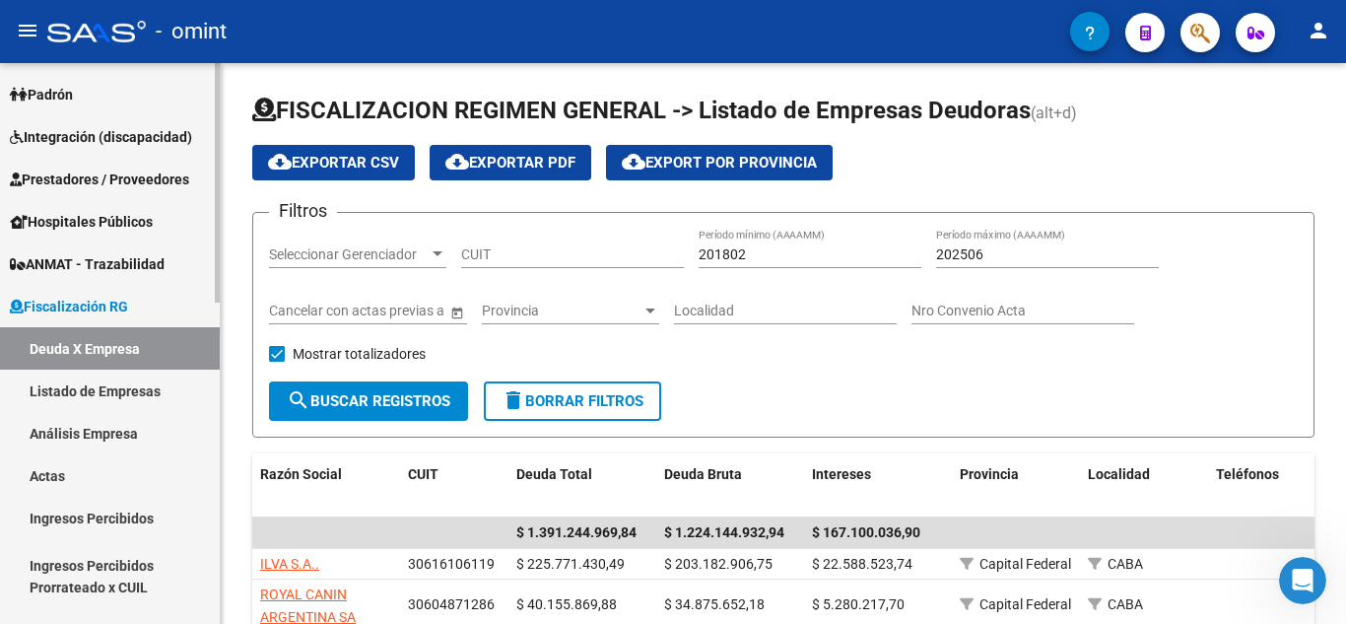
scroll to position [296, 0]
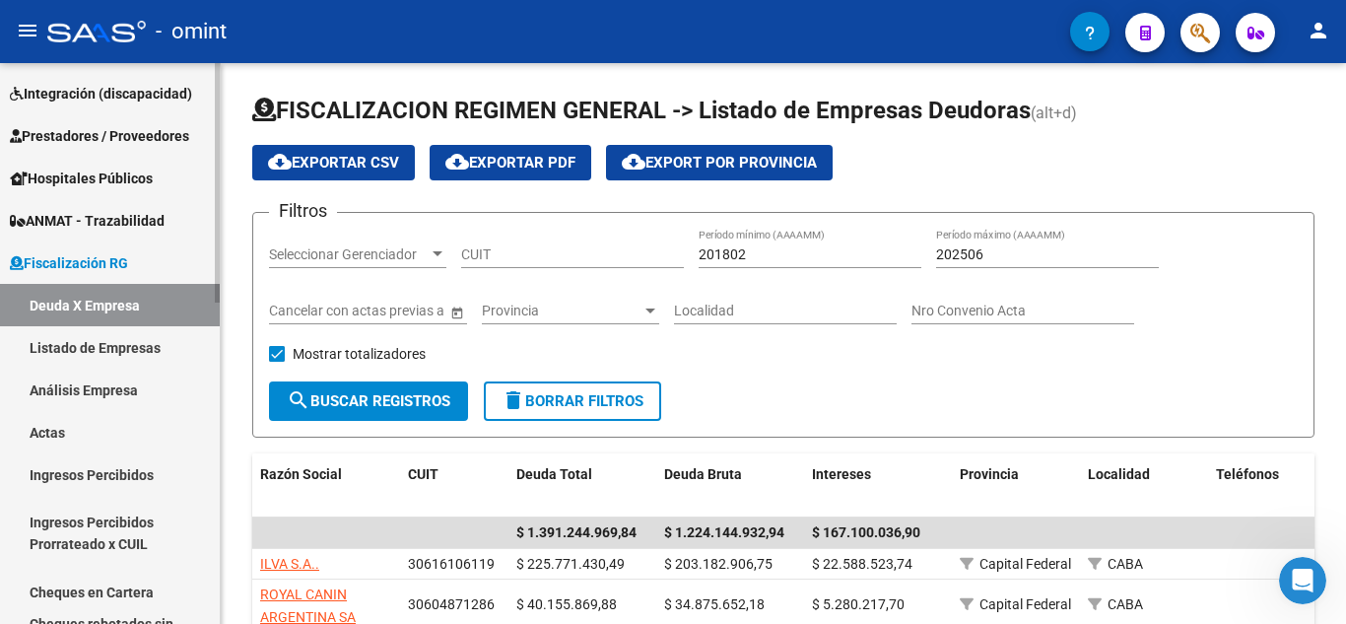
click at [109, 256] on span "Fiscalización RG" at bounding box center [69, 263] width 118 height 22
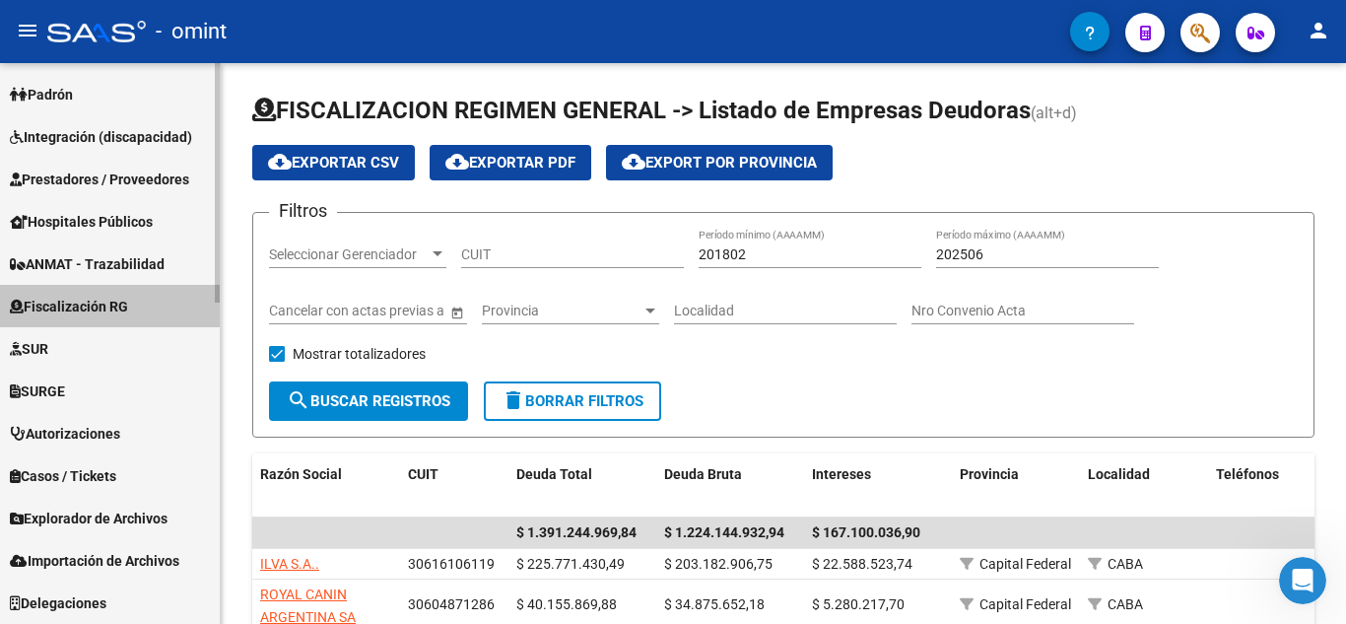
click at [109, 296] on span "Fiscalización RG" at bounding box center [69, 307] width 118 height 22
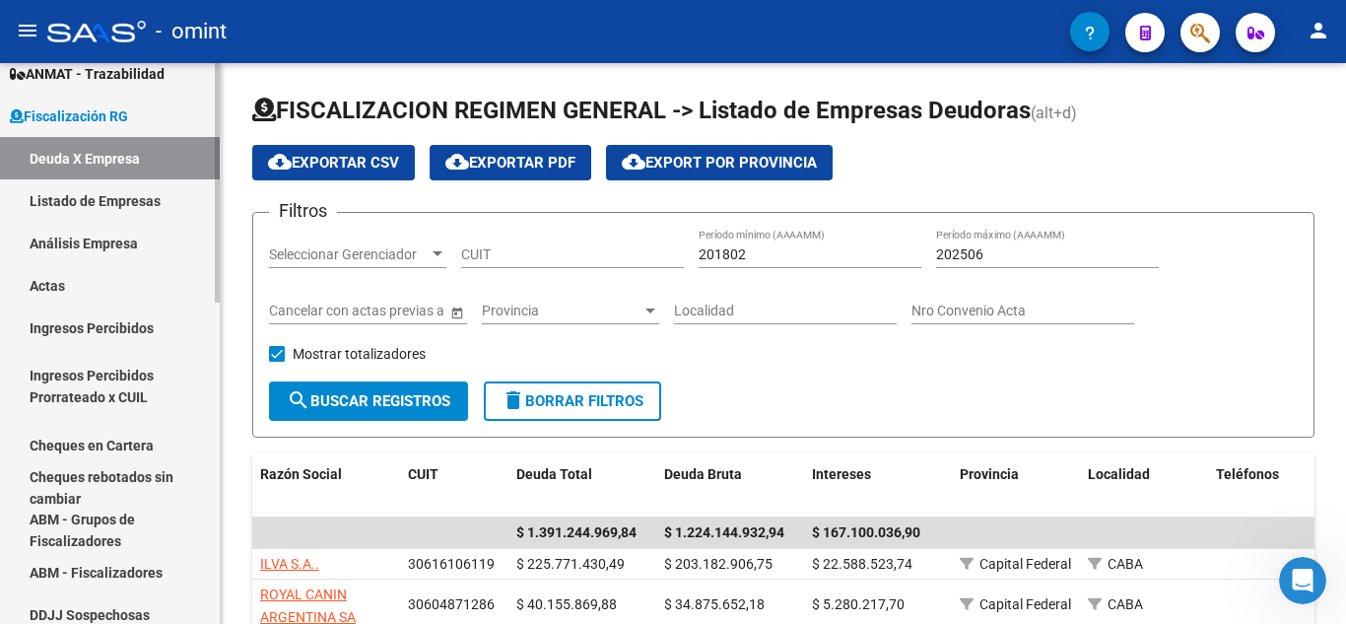
scroll to position [394, 0]
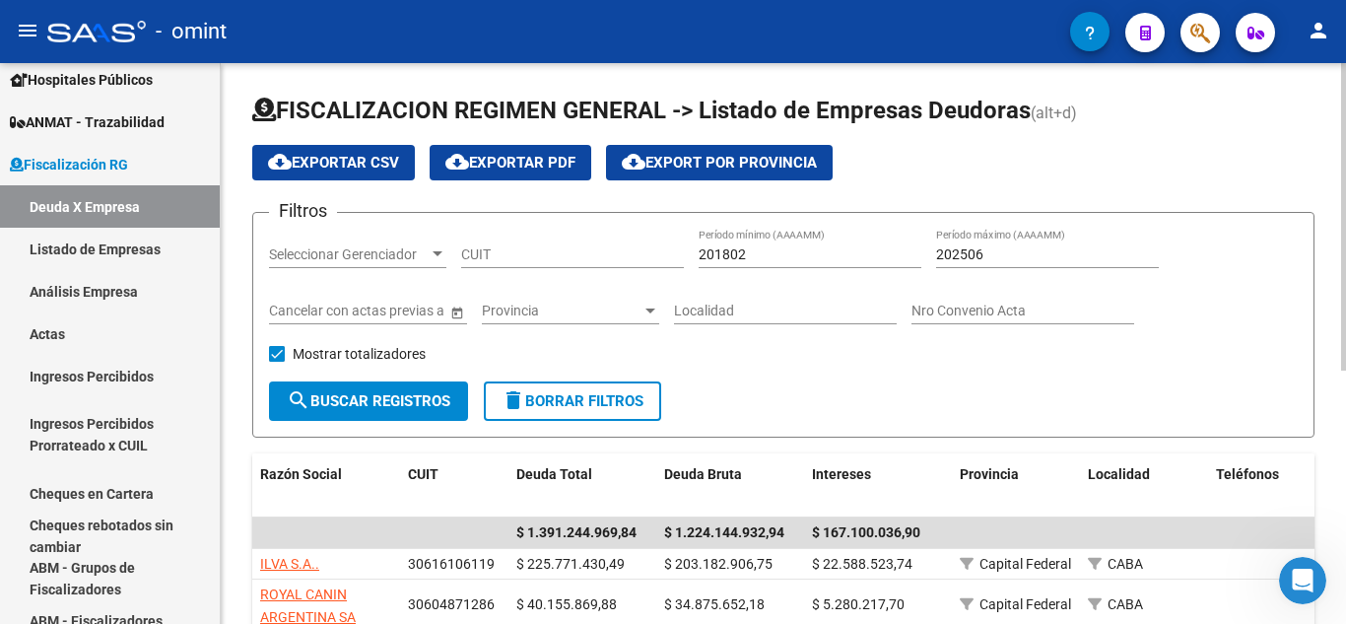
click at [450, 249] on app-drop-down-list "Seleccionar Gerenciador Seleccionar Gerenciador" at bounding box center [365, 257] width 192 height 56
click at [442, 253] on div at bounding box center [438, 254] width 18 height 16
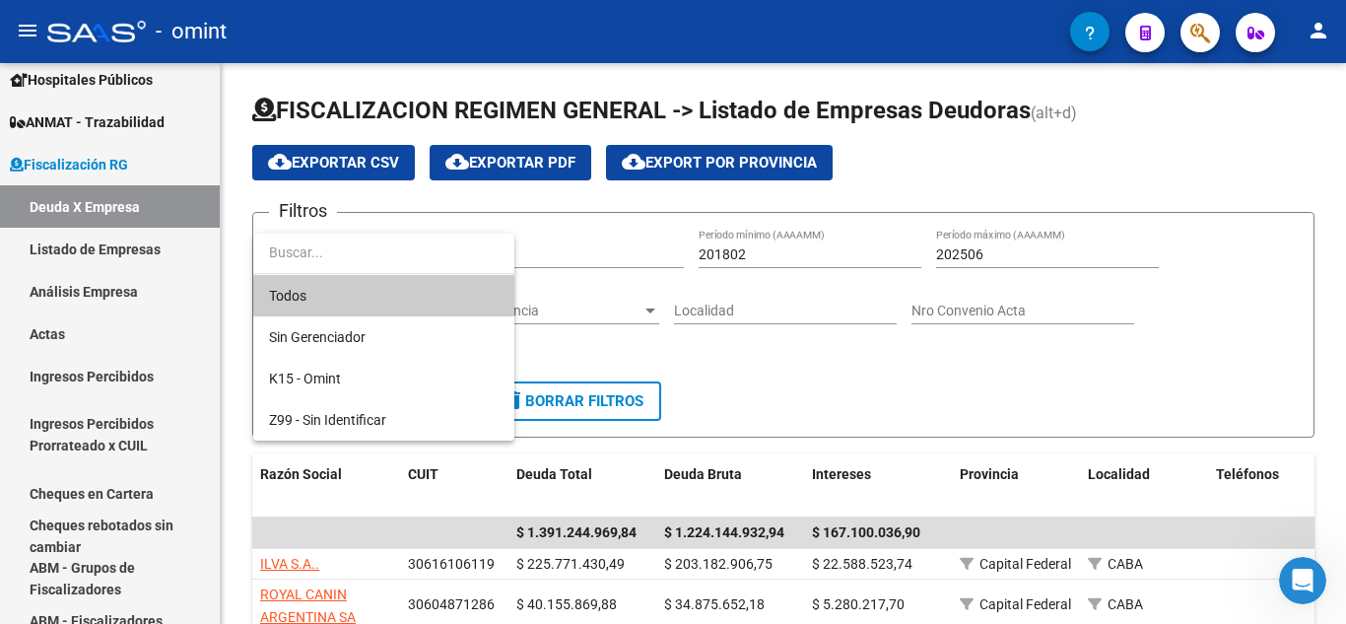
click at [599, 218] on div at bounding box center [673, 312] width 1346 height 624
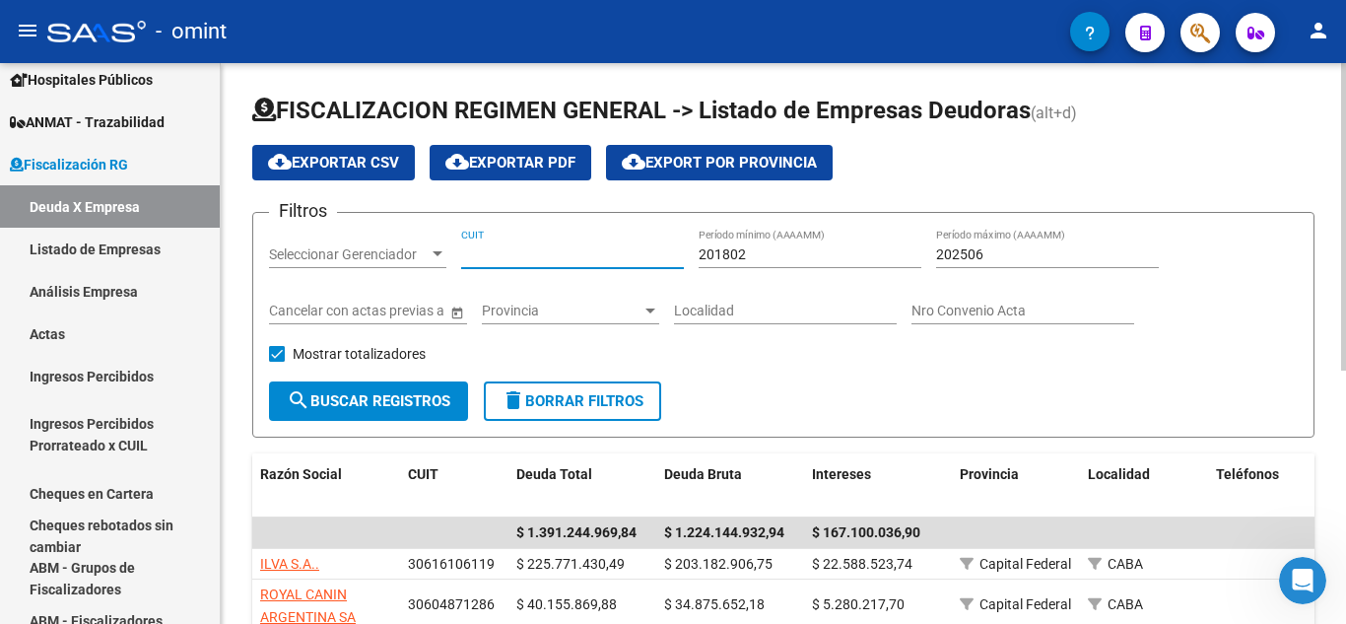
click at [618, 260] on input "CUIT" at bounding box center [572, 254] width 223 height 17
click at [869, 368] on div "Filtros Seleccionar Gerenciador Seleccionar Gerenciador CUIT 201802 Período mín…" at bounding box center [783, 305] width 1029 height 153
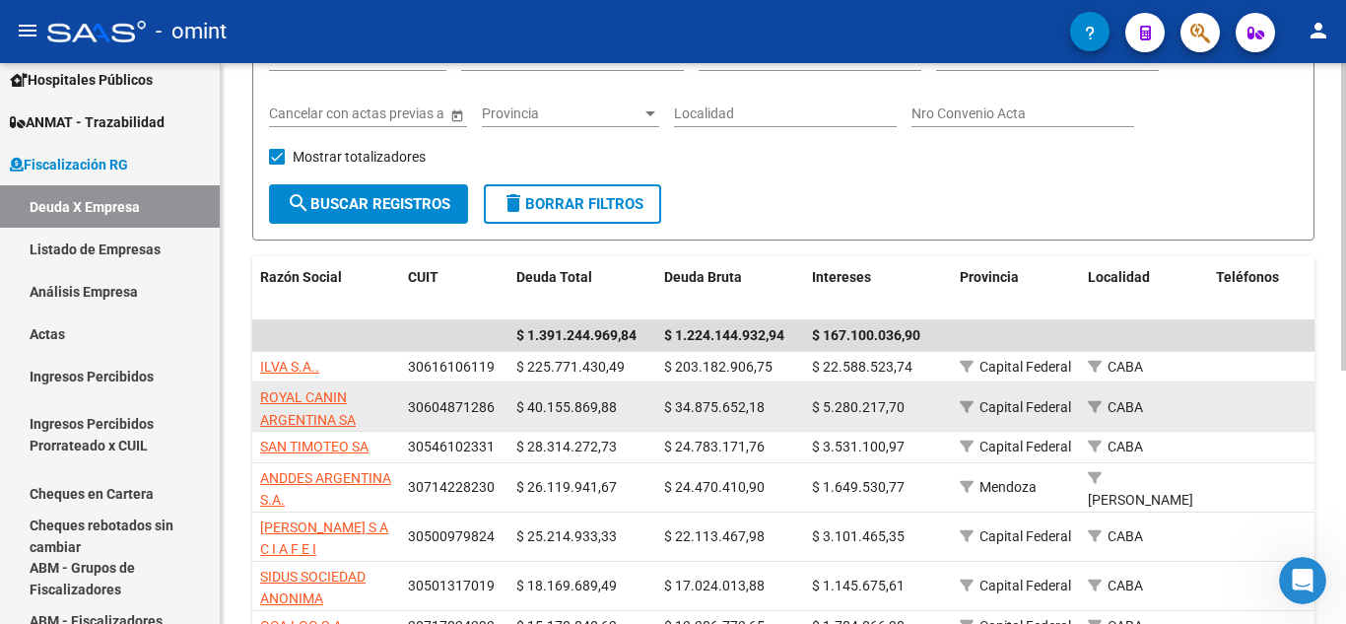
scroll to position [296, 0]
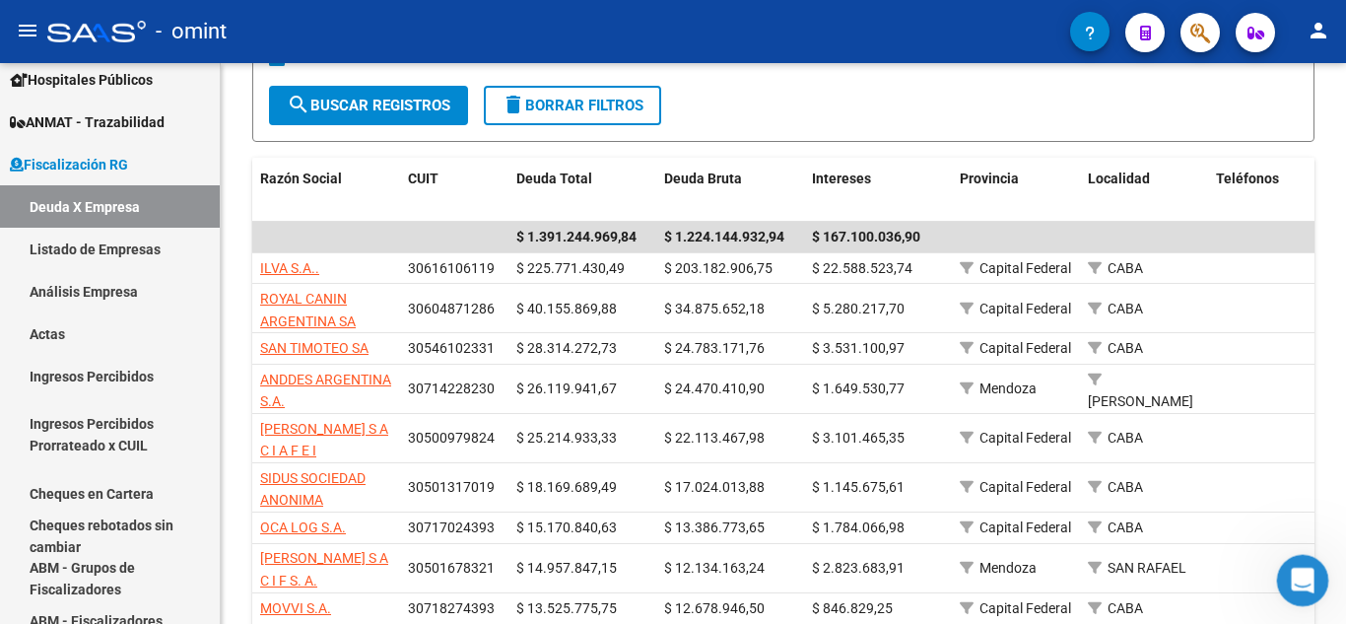
click at [1308, 581] on icon "Abrir Intercom Messenger" at bounding box center [1300, 578] width 33 height 33
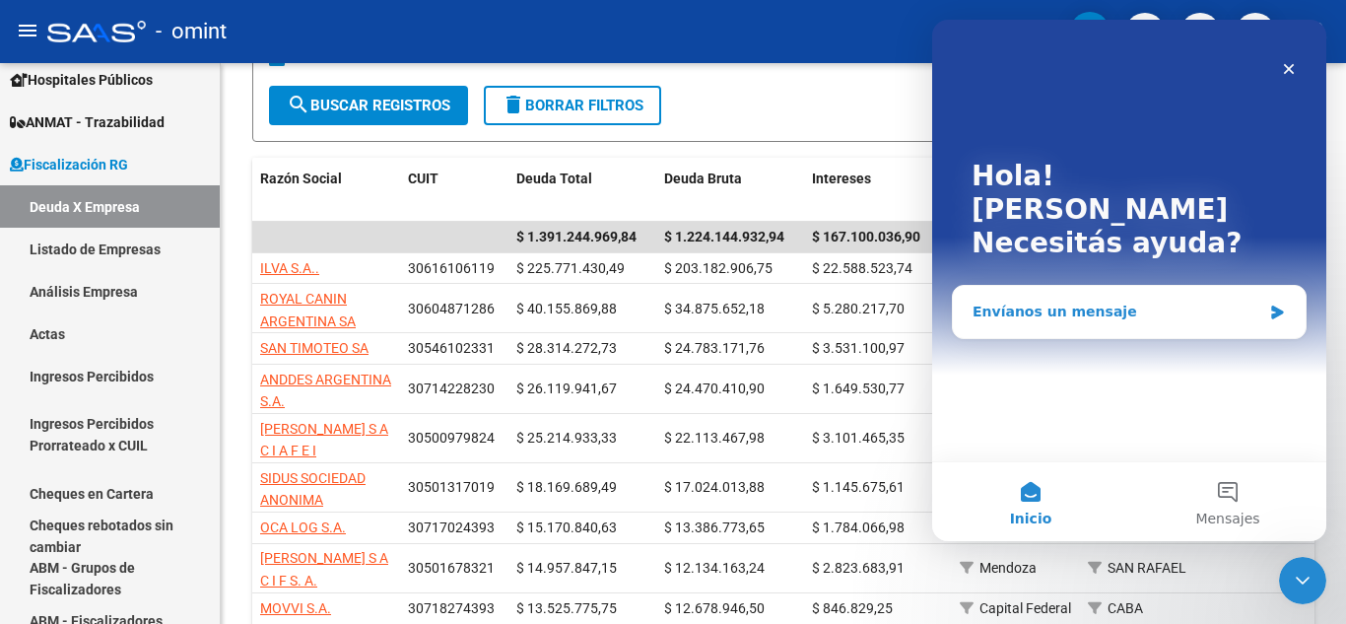
click at [1068, 302] on div "Envíanos un mensaje" at bounding box center [1117, 312] width 289 height 21
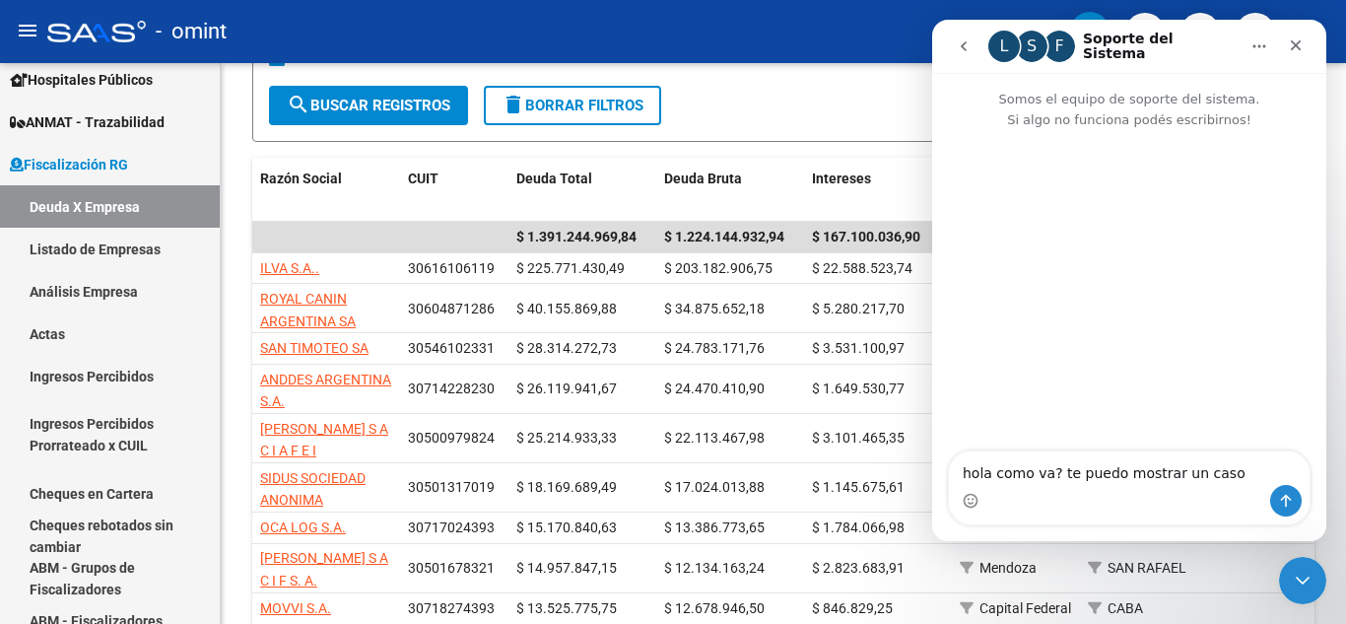
type textarea "hola como va? te puedo mostrar un caso?"
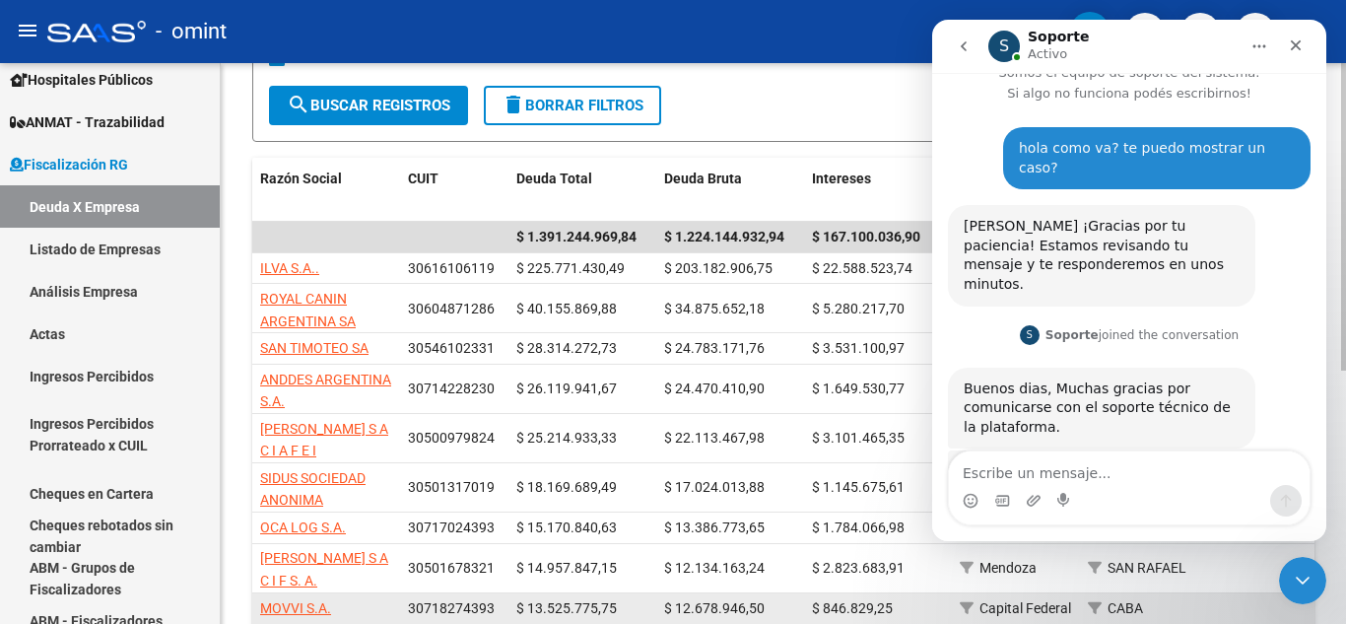
scroll to position [72, 0]
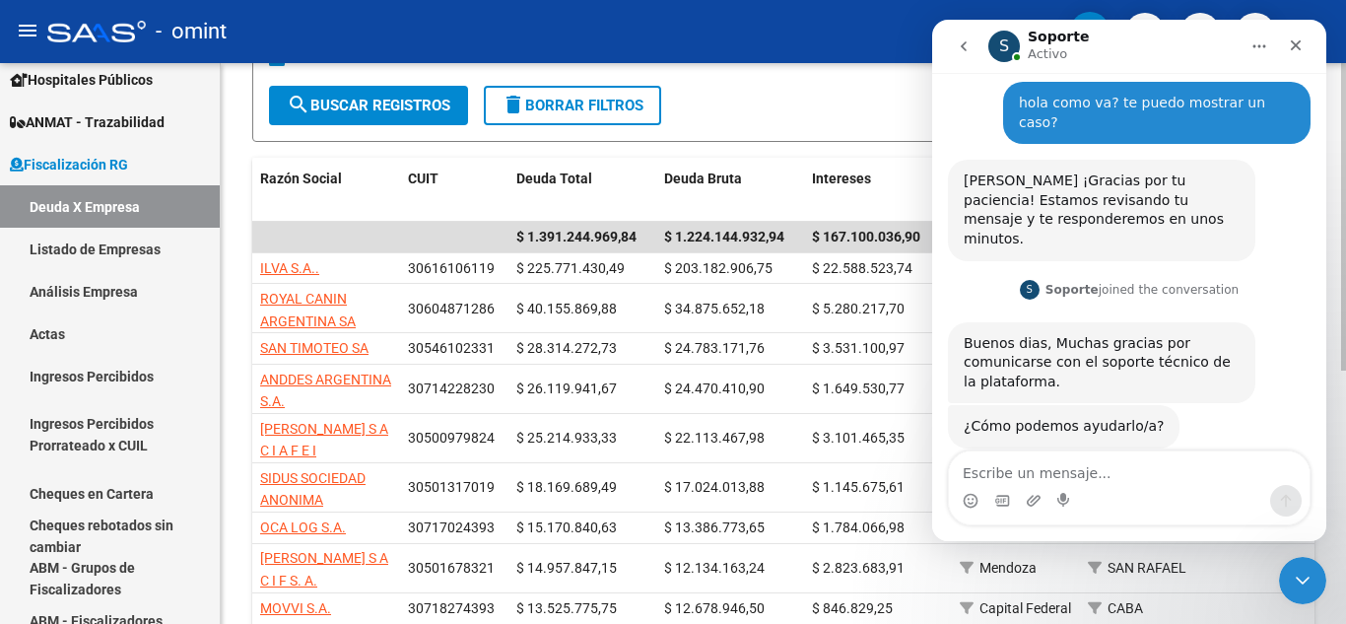
click at [833, 108] on form "Filtros Seleccionar Gerenciador Seleccionar Gerenciador CUIT 201802 Período mín…" at bounding box center [783, 29] width 1062 height 226
click at [1302, 43] on icon "Cerrar" at bounding box center [1296, 45] width 16 height 16
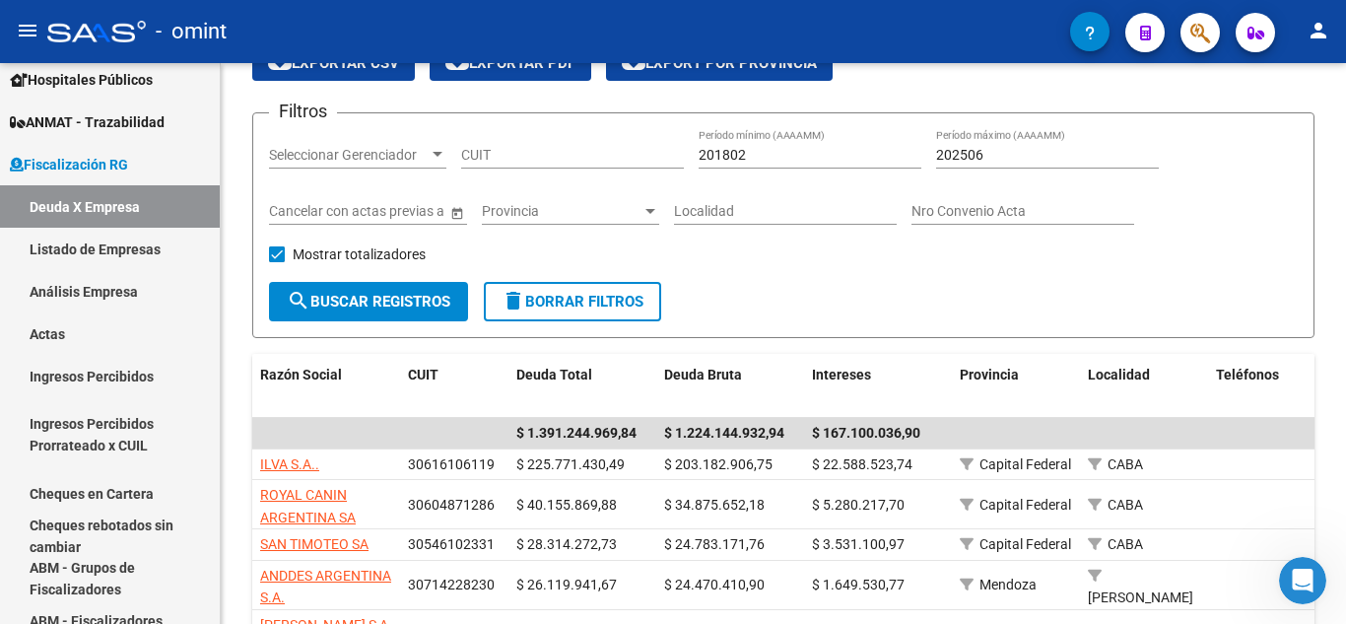
scroll to position [99, 0]
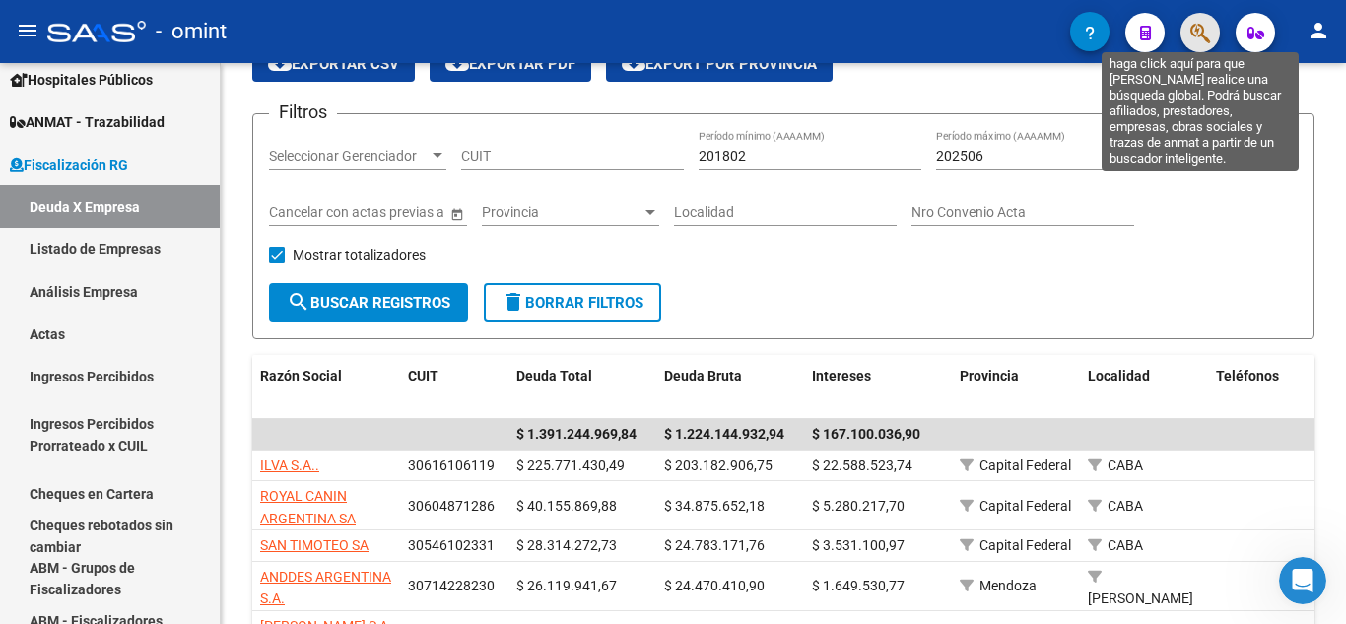
click at [1209, 32] on icon "button" at bounding box center [1200, 33] width 20 height 23
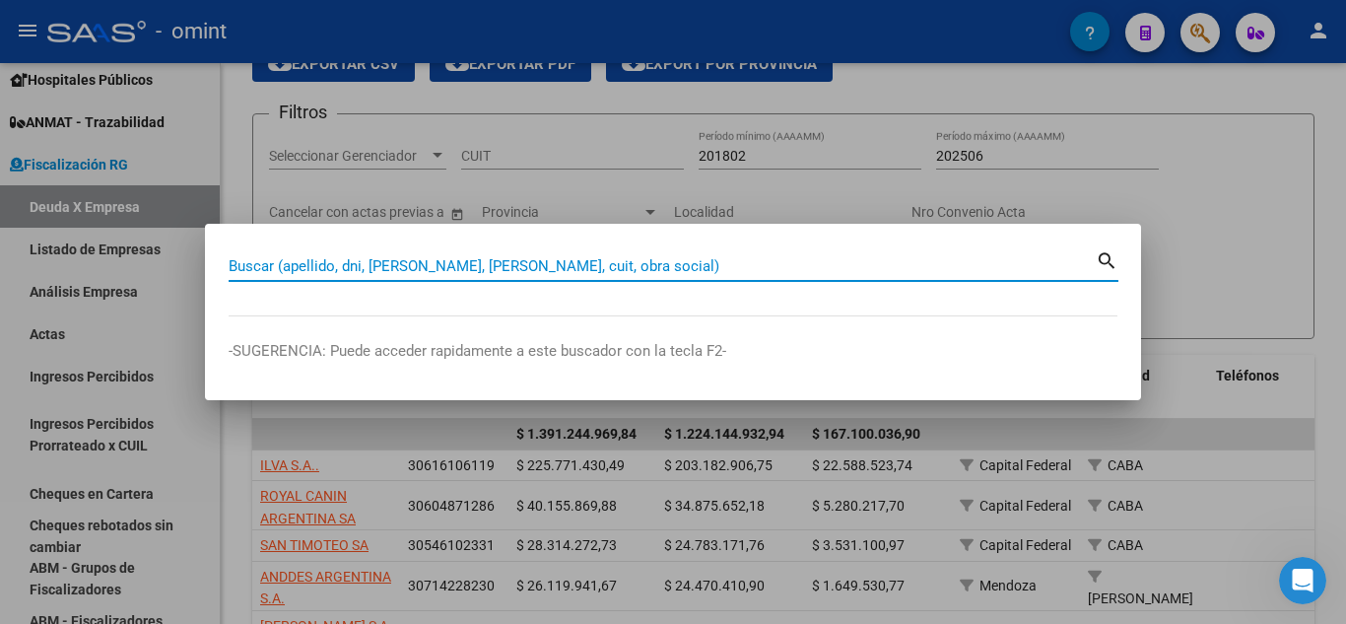
paste input "20-13487068-1"
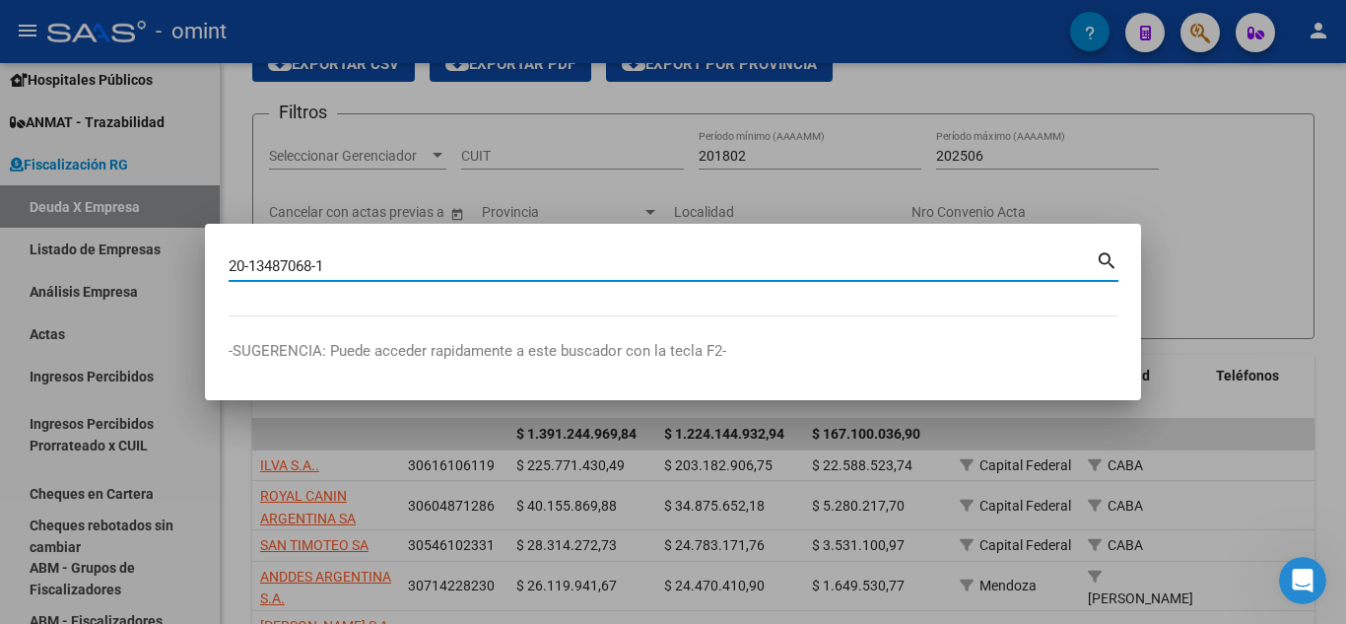
type input "20134870681"
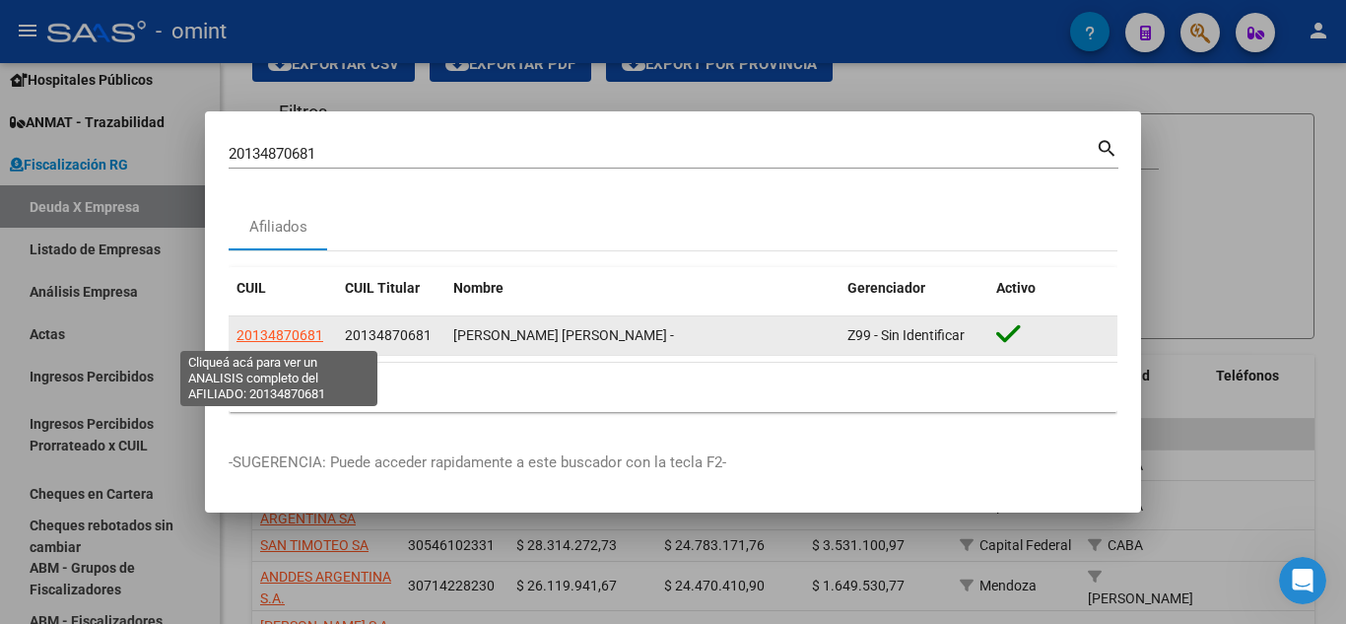
click at [277, 327] on span "20134870681" at bounding box center [279, 335] width 87 height 16
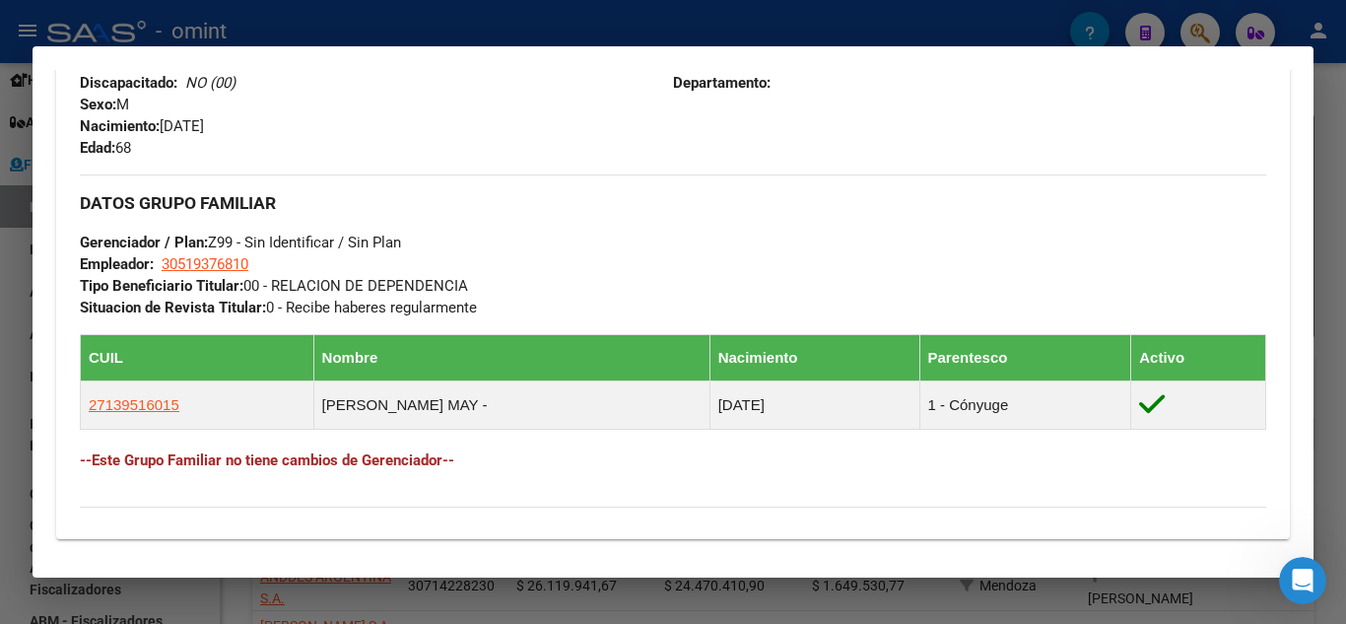
scroll to position [1135, 0]
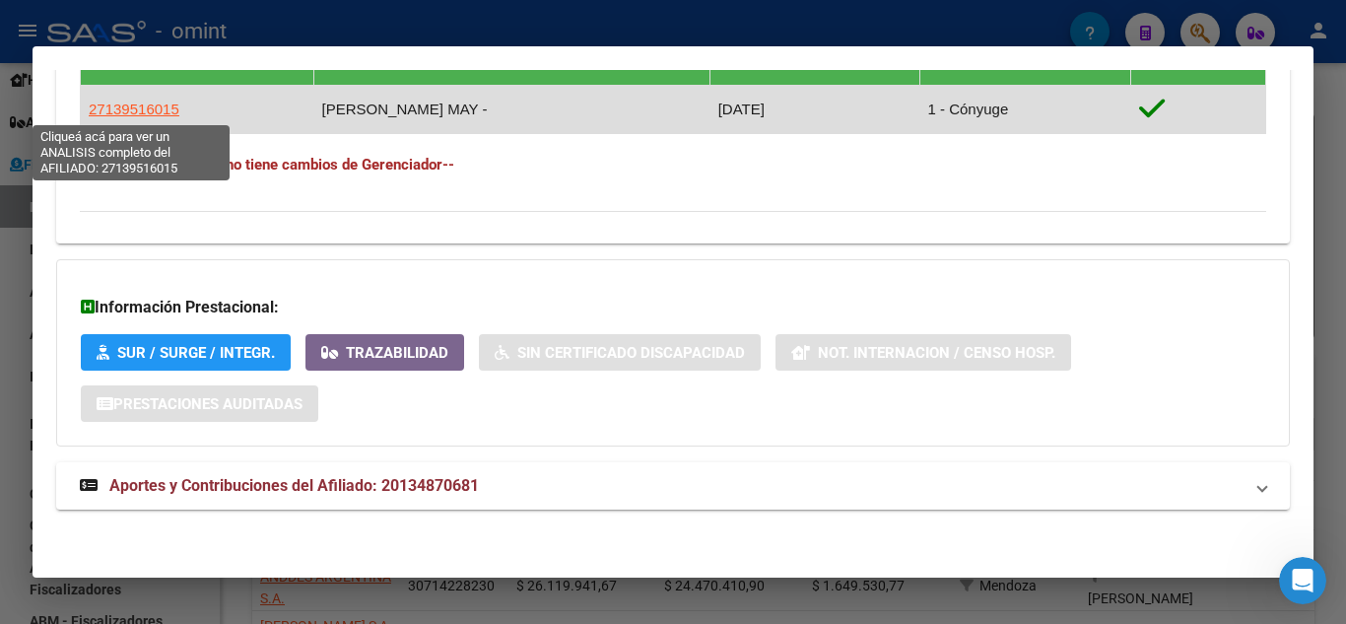
click at [145, 106] on span "27139516015" at bounding box center [134, 109] width 91 height 17
type textarea "27139516015"
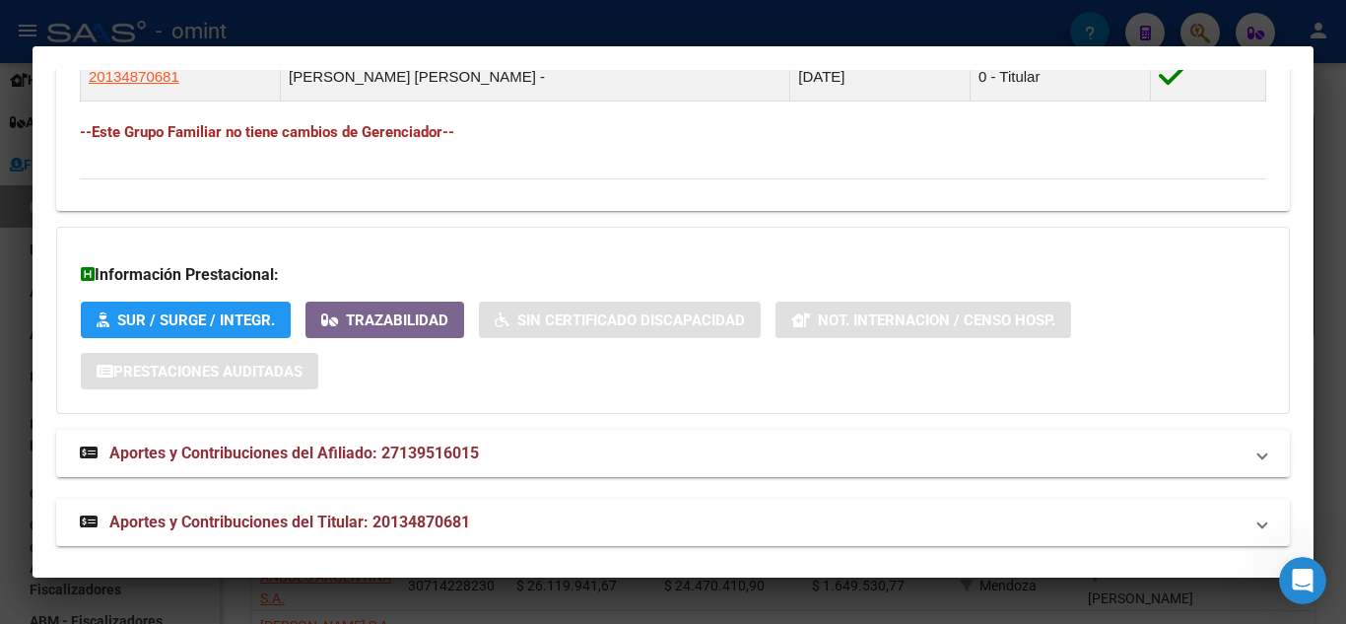
scroll to position [1182, 0]
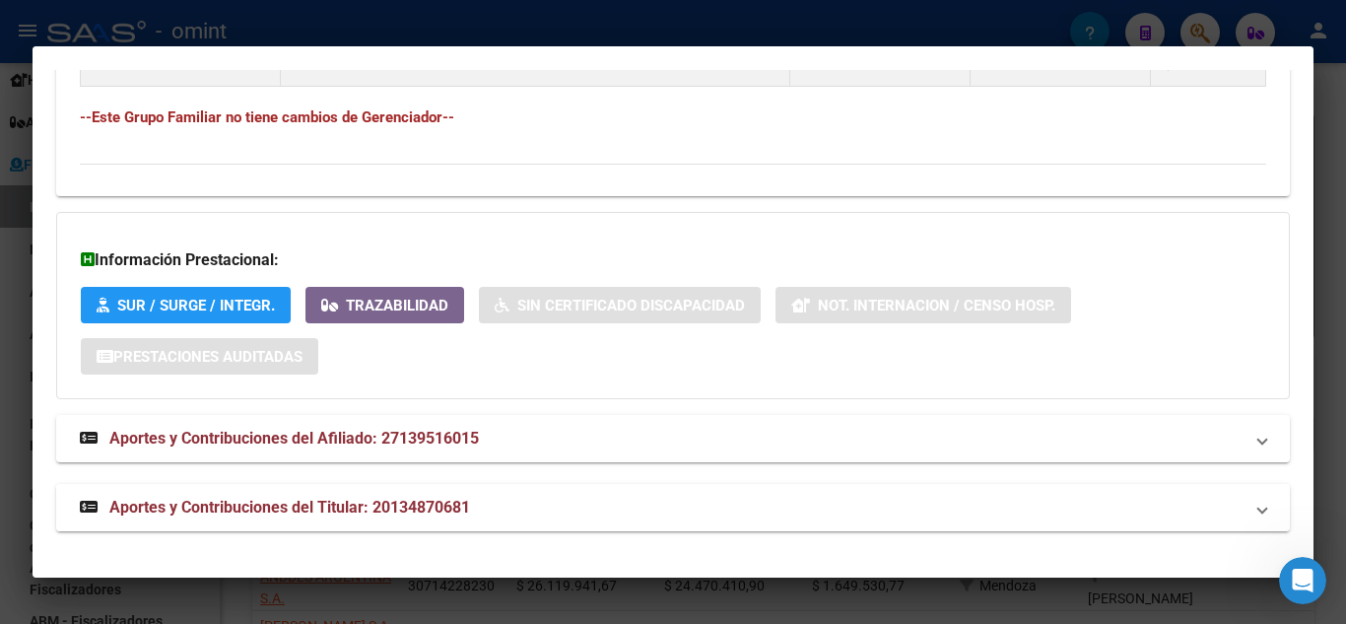
click at [422, 501] on span "Aportes y Contribuciones del Titular: 20134870681" at bounding box center [289, 507] width 361 height 19
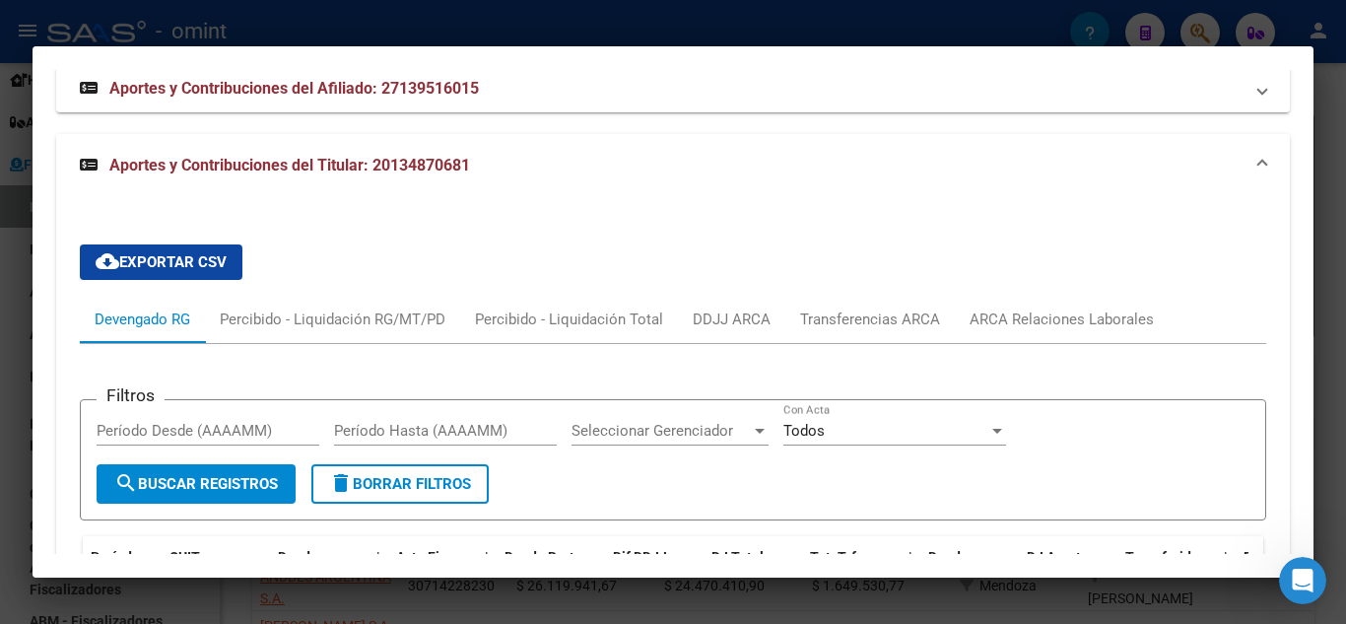
scroll to position [1577, 0]
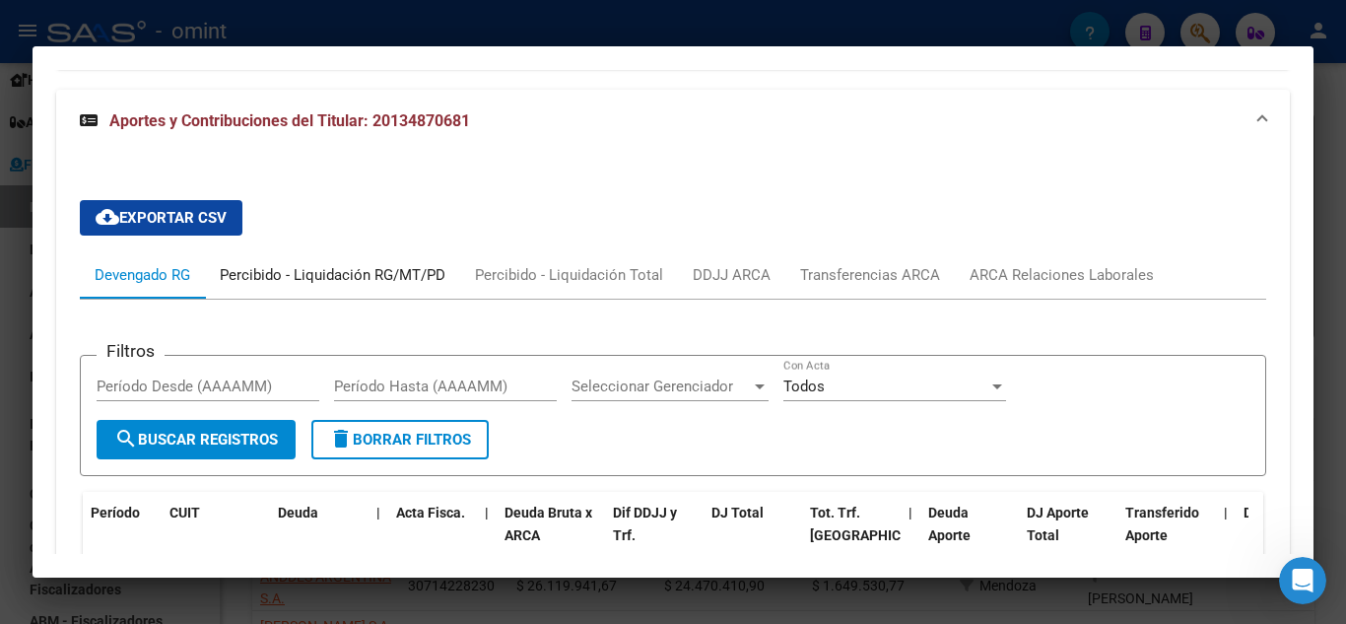
click at [254, 270] on div "Percibido - Liquidación RG/MT/PD" at bounding box center [333, 275] width 226 height 22
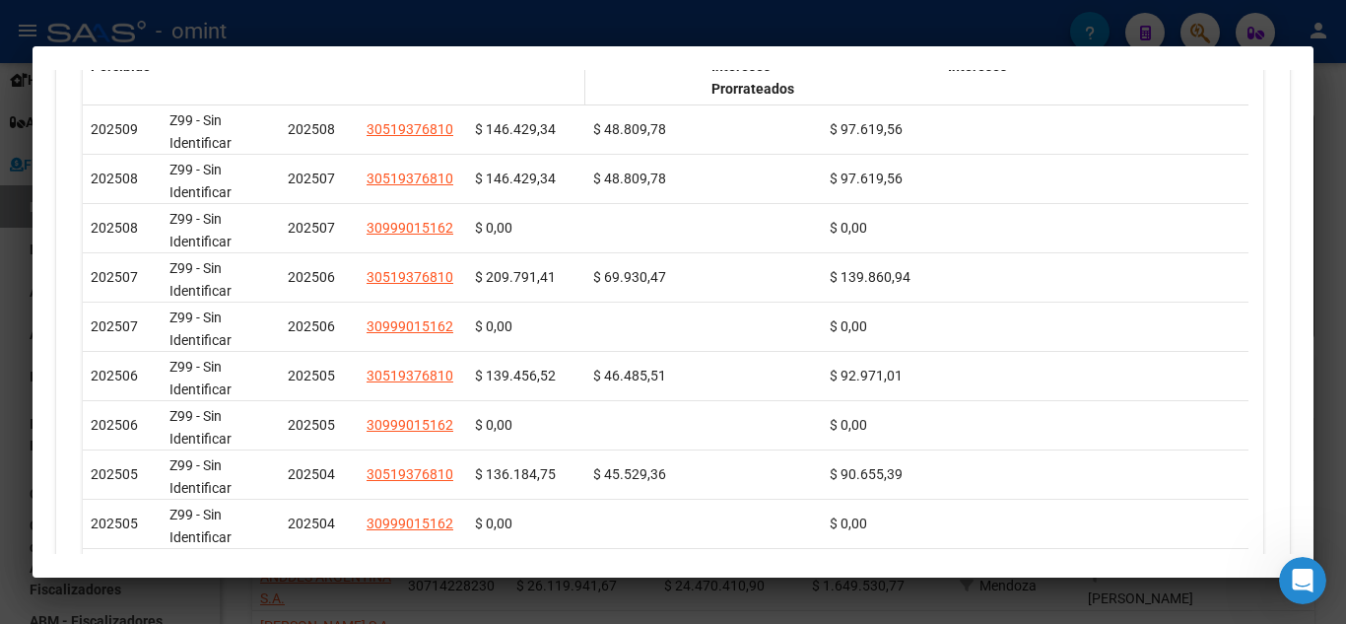
scroll to position [1971, 0]
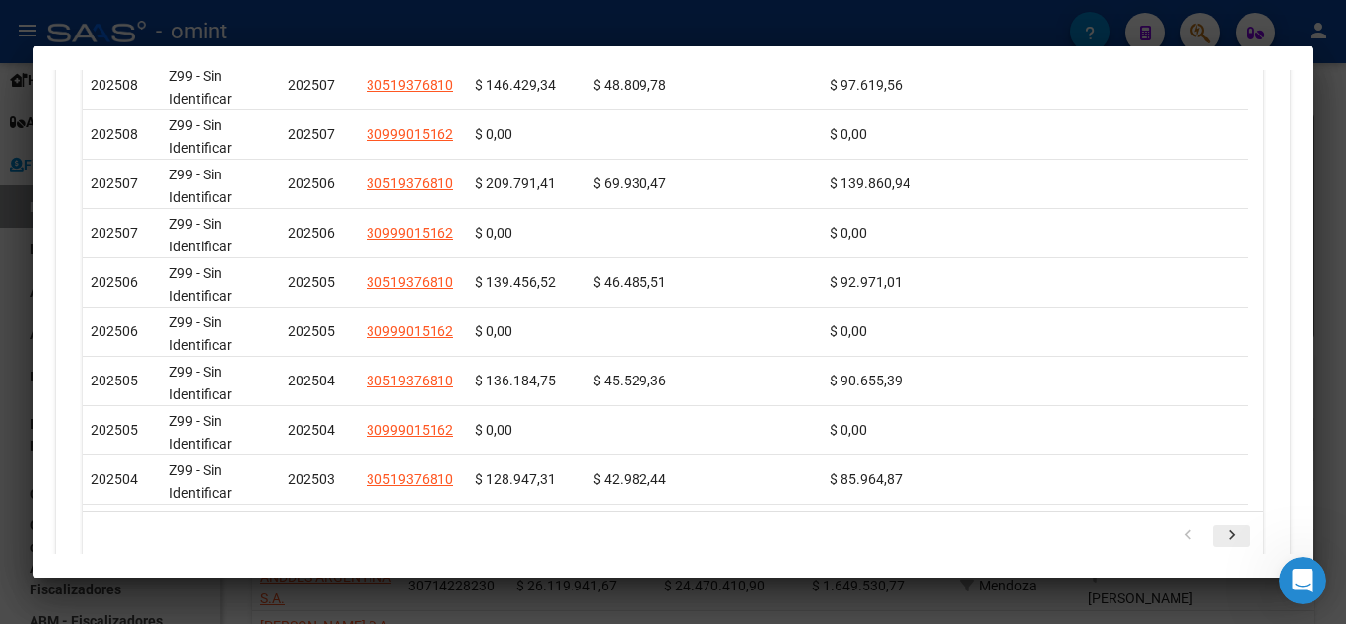
click at [1224, 550] on icon "go to next page" at bounding box center [1232, 538] width 26 height 24
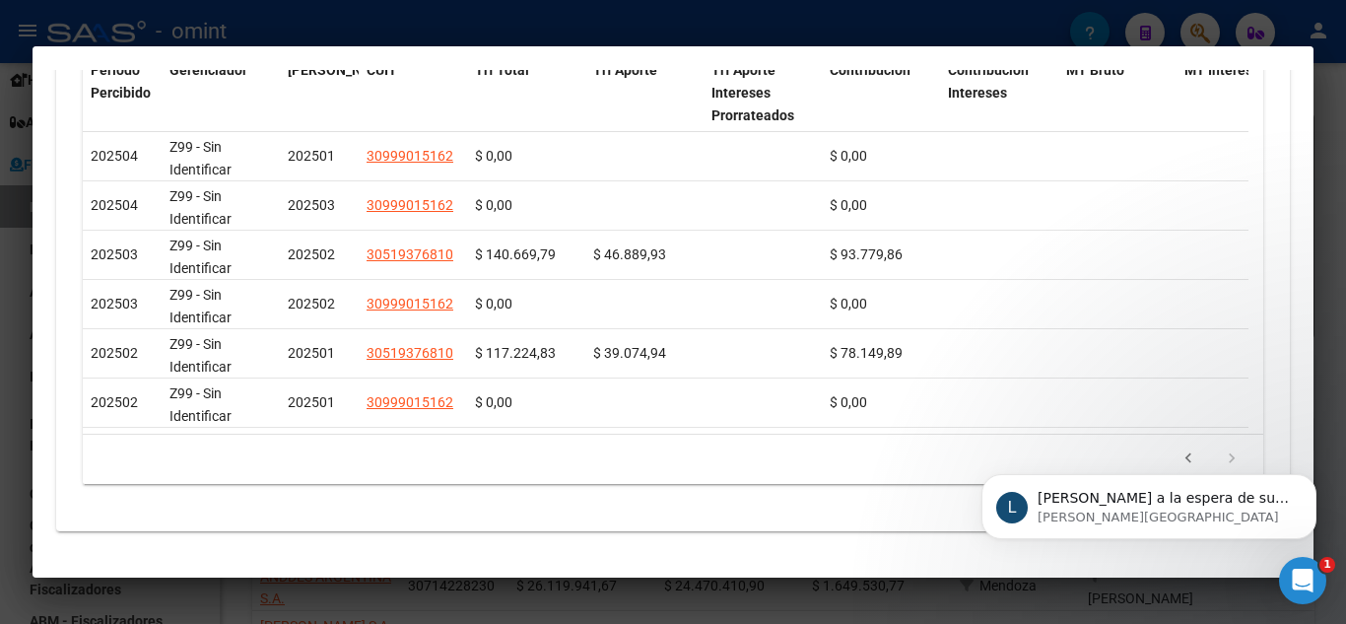
scroll to position [175, 0]
click at [1175, 501] on p "Quedamos a la espera de sus comentarios" at bounding box center [1165, 499] width 254 height 20
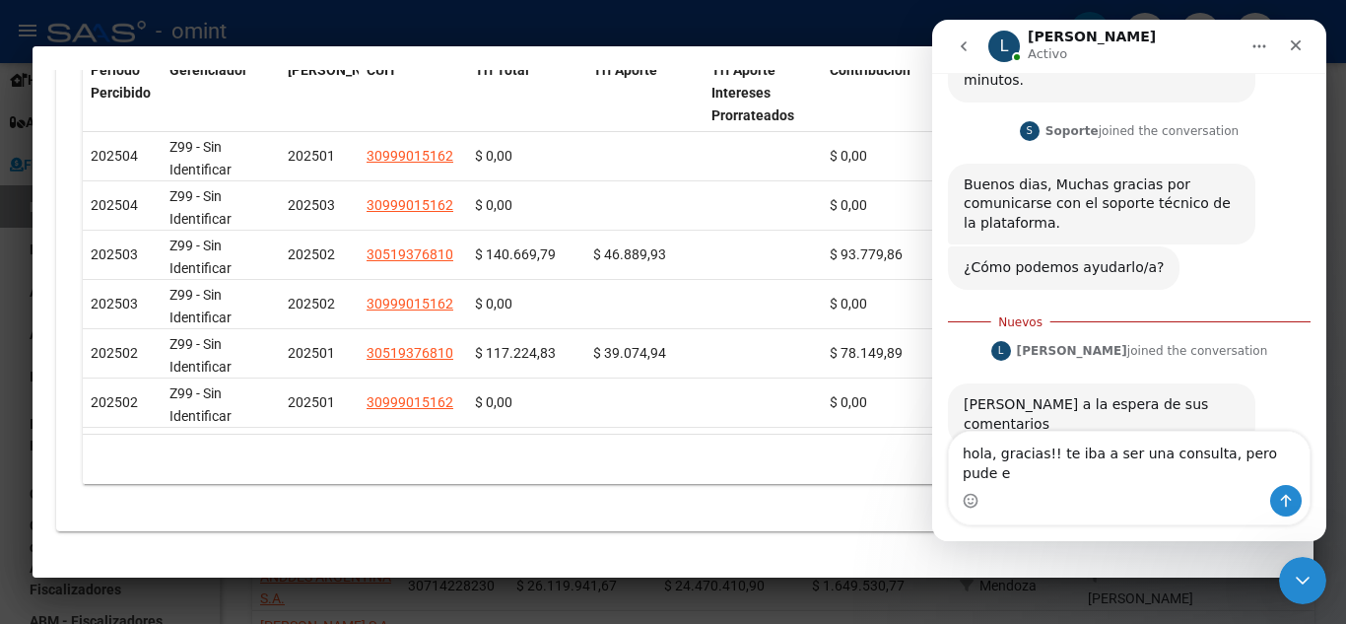
scroll to position [208, 0]
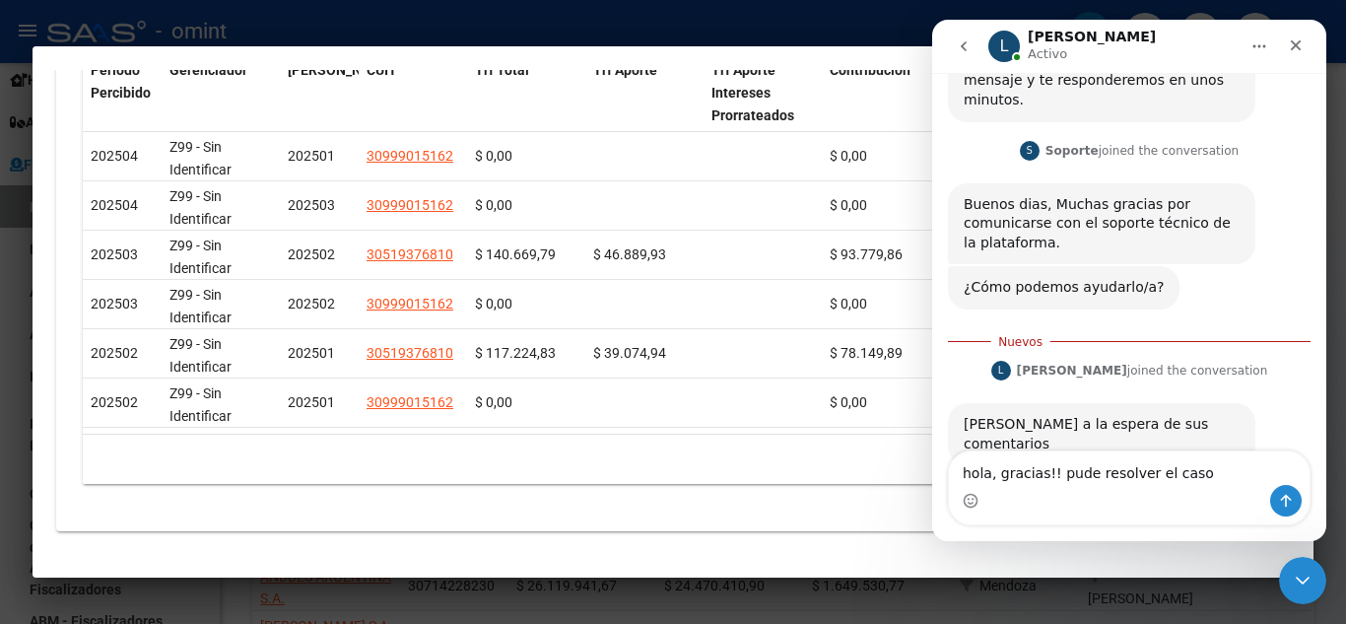
type textarea "hola, gracias!! pude resolver el caso!"
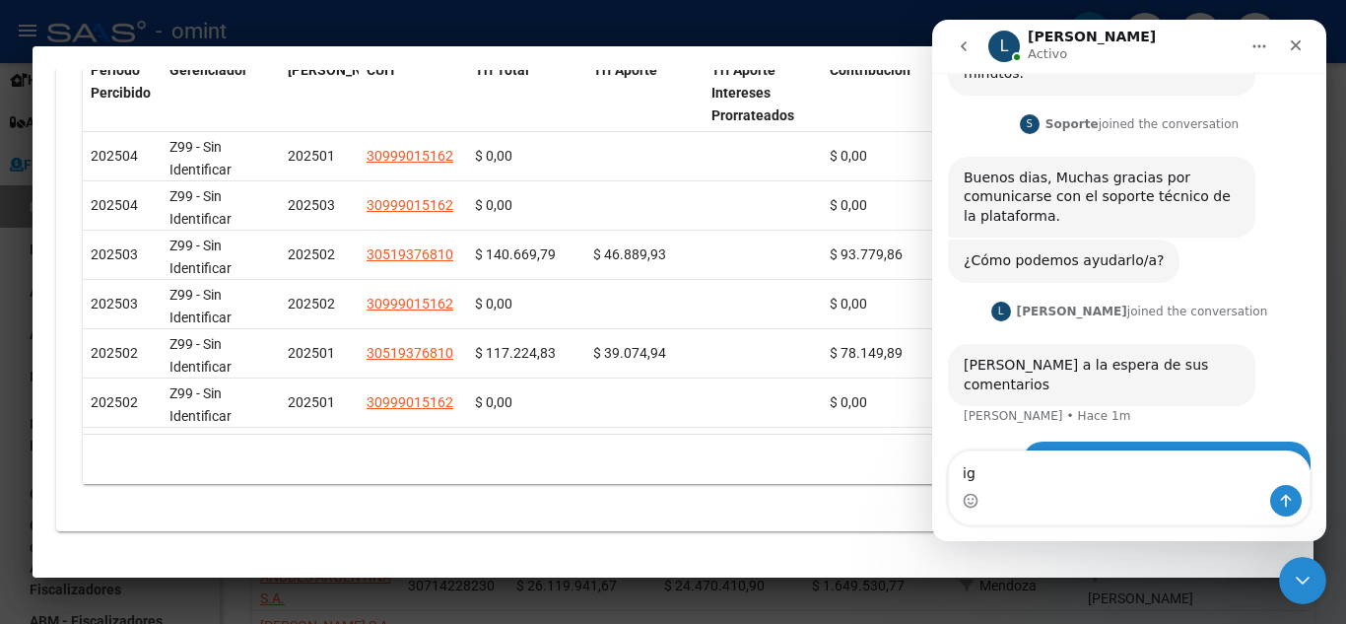
type textarea "i"
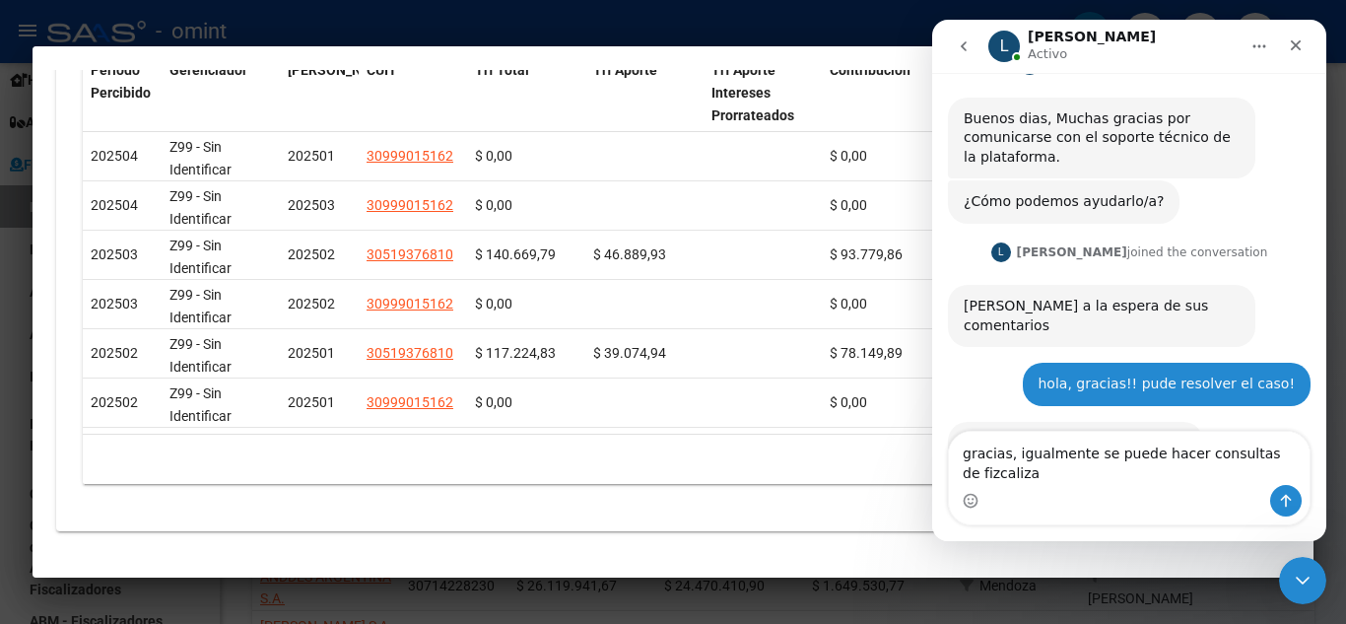
scroll to position [313, 0]
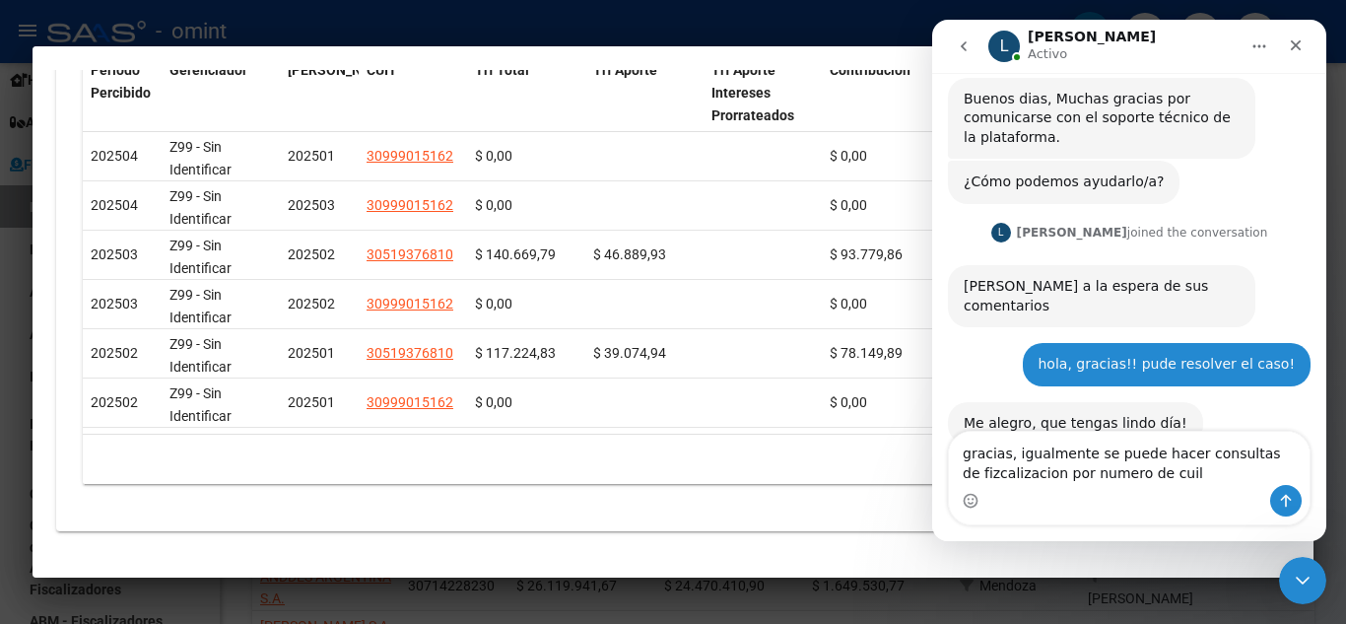
type textarea "gracias, igualmente se puede hacer consultas de fizcalizacion por numero de cui…"
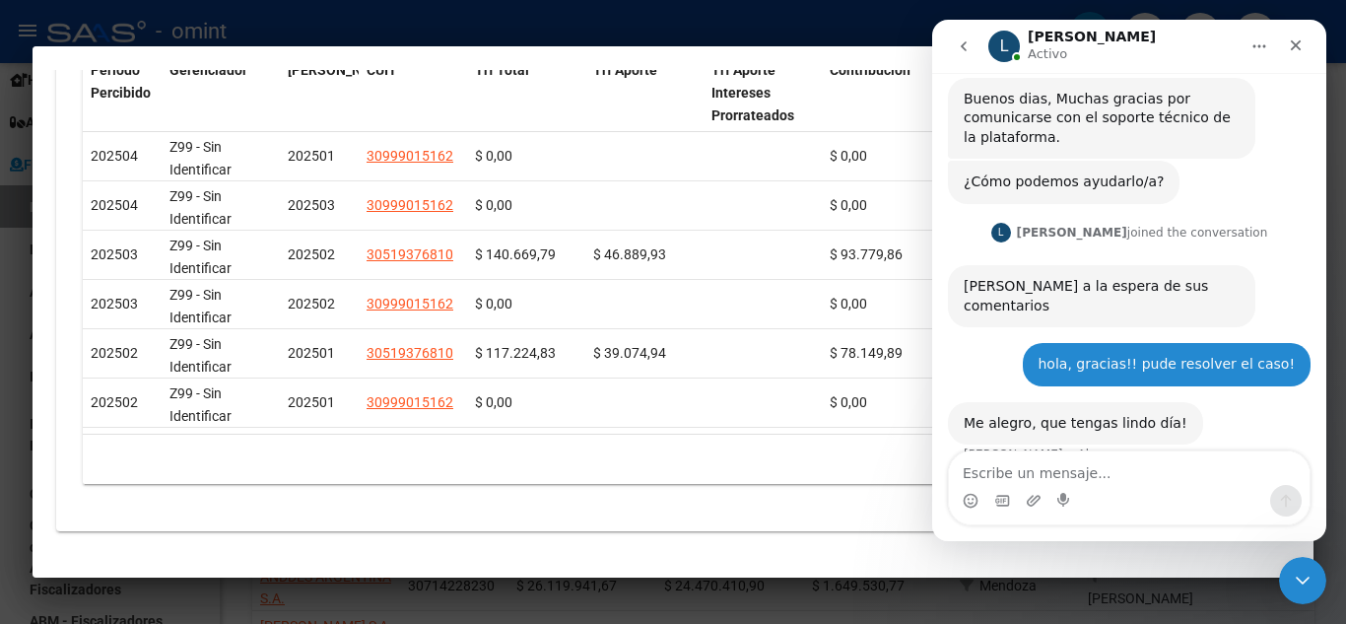
scroll to position [371, 0]
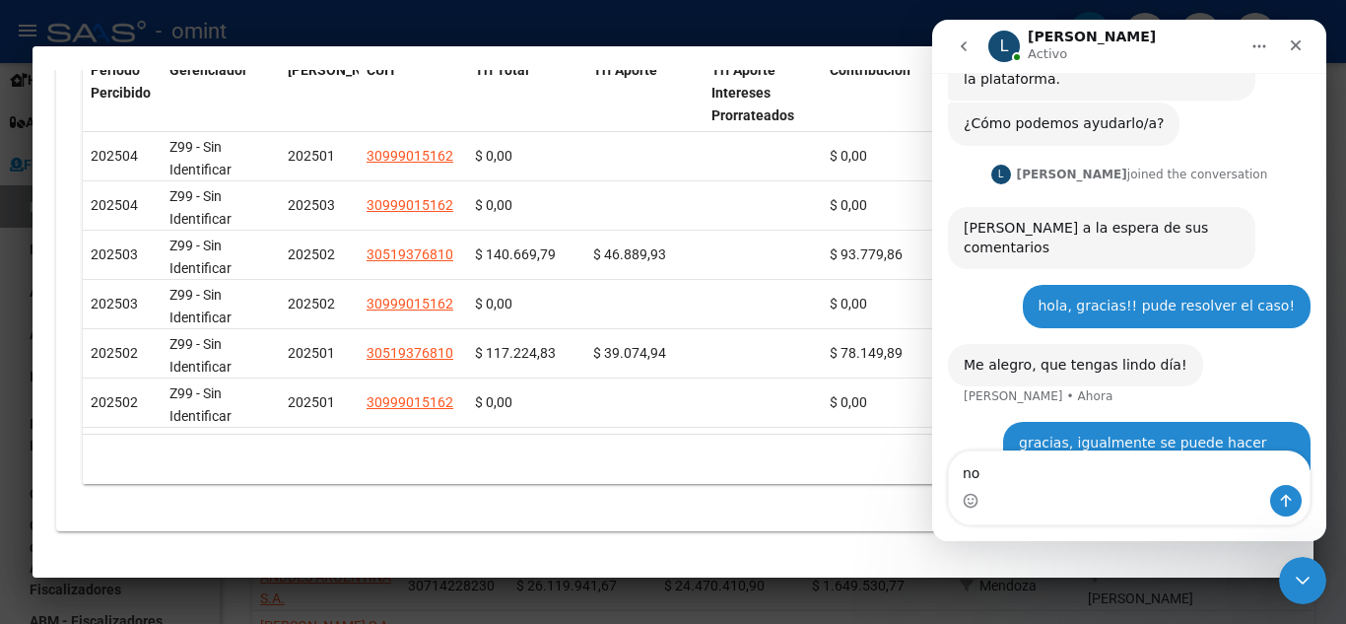
type textarea "n"
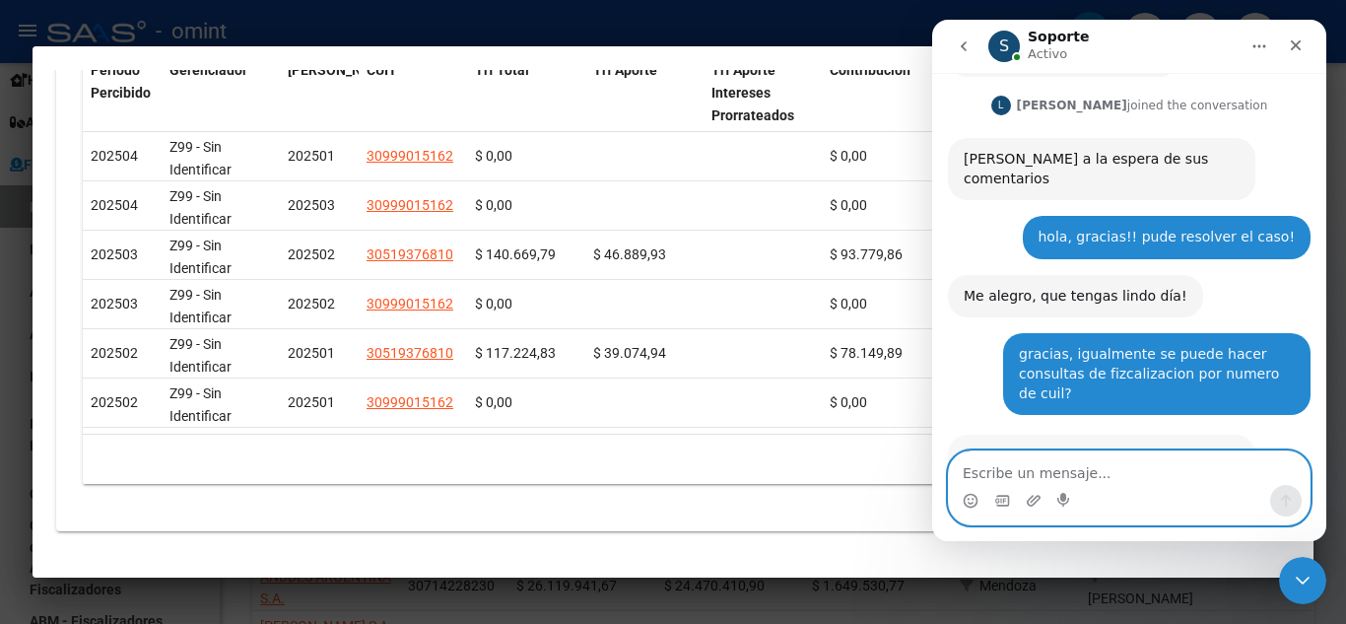
scroll to position [449, 0]
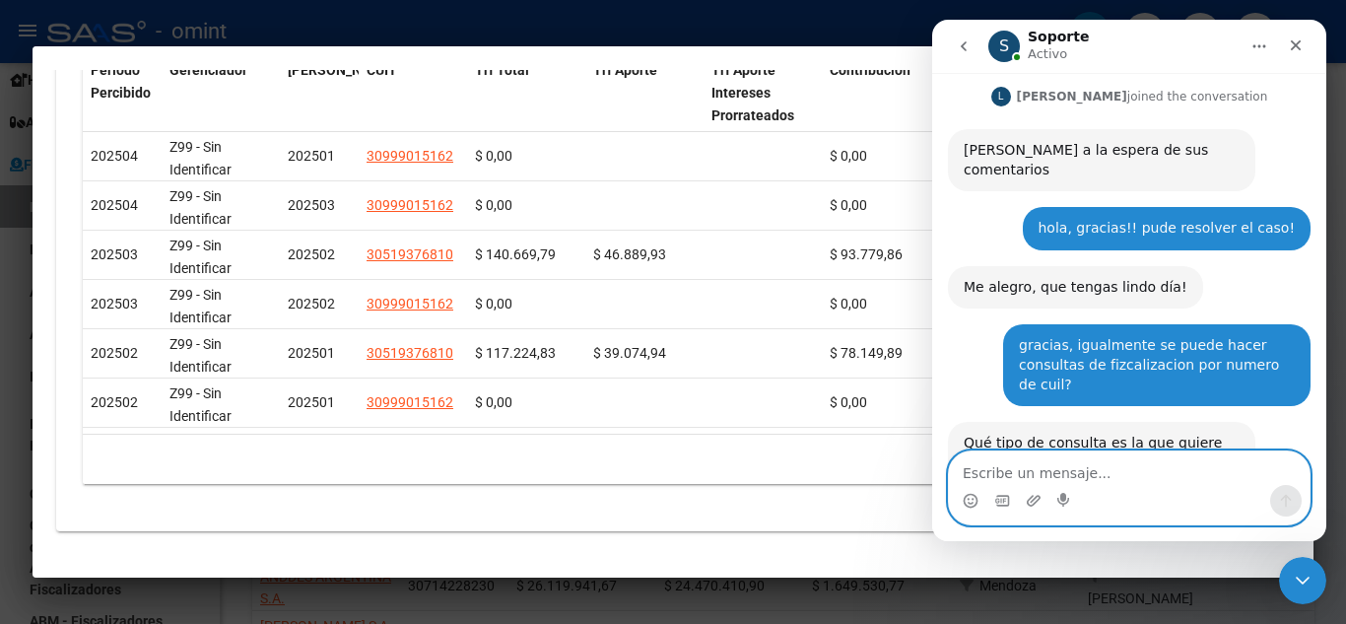
click at [1039, 478] on textarea "Escribe un mensaje..." at bounding box center [1129, 468] width 361 height 34
type textarea "s"
type textarea "a"
type textarea "m"
type textarea "si estaba pago, pero ya lo encontre"
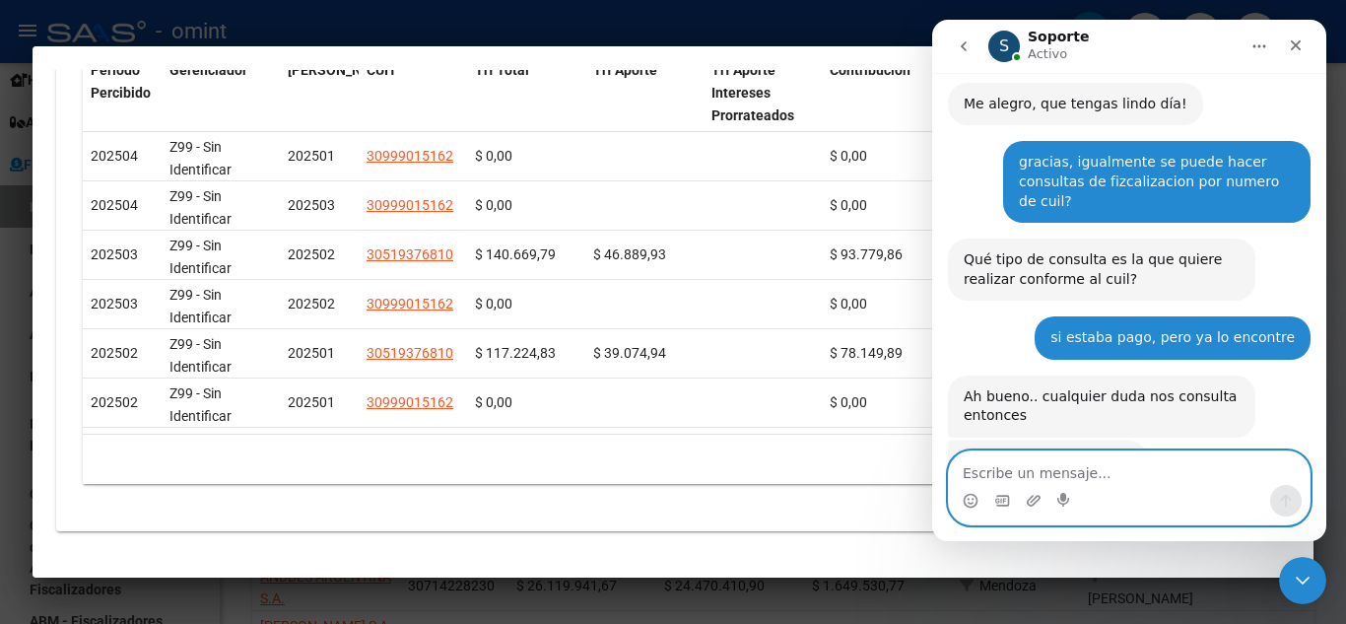
scroll to position [631, 0]
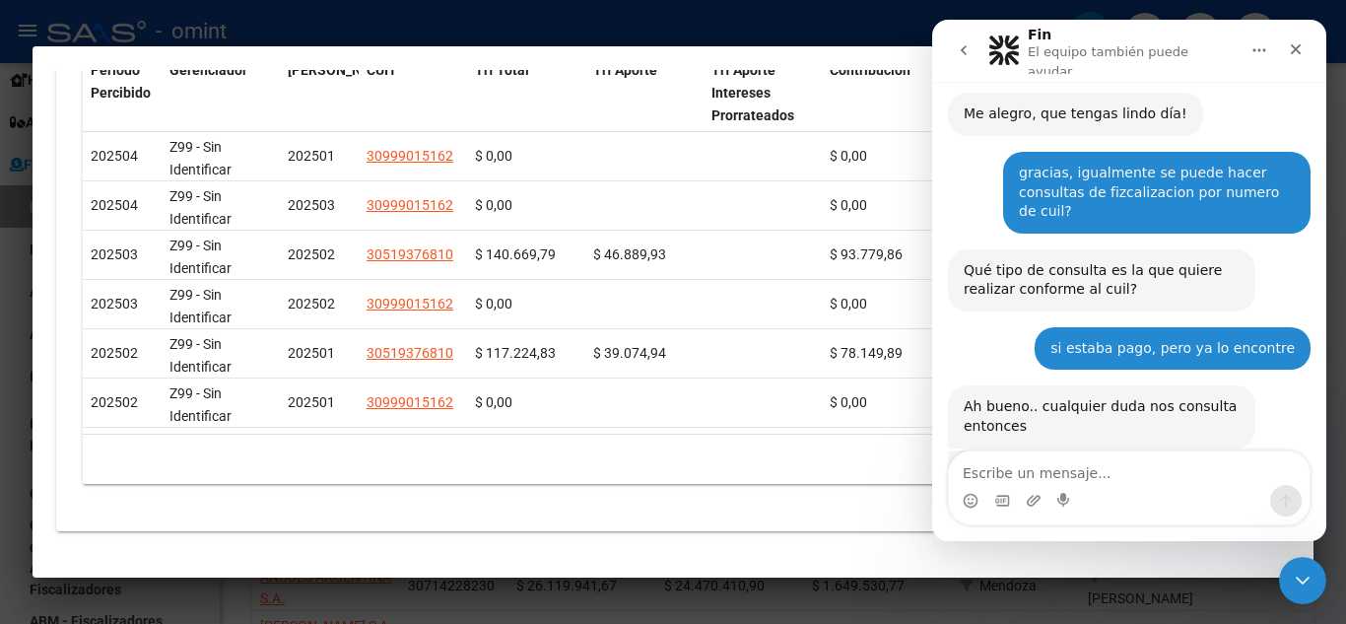
click at [761, 456] on datatable-pager "1 2" at bounding box center [673, 459] width 1161 height 34
click at [1300, 49] on icon "Cerrar" at bounding box center [1296, 49] width 11 height 11
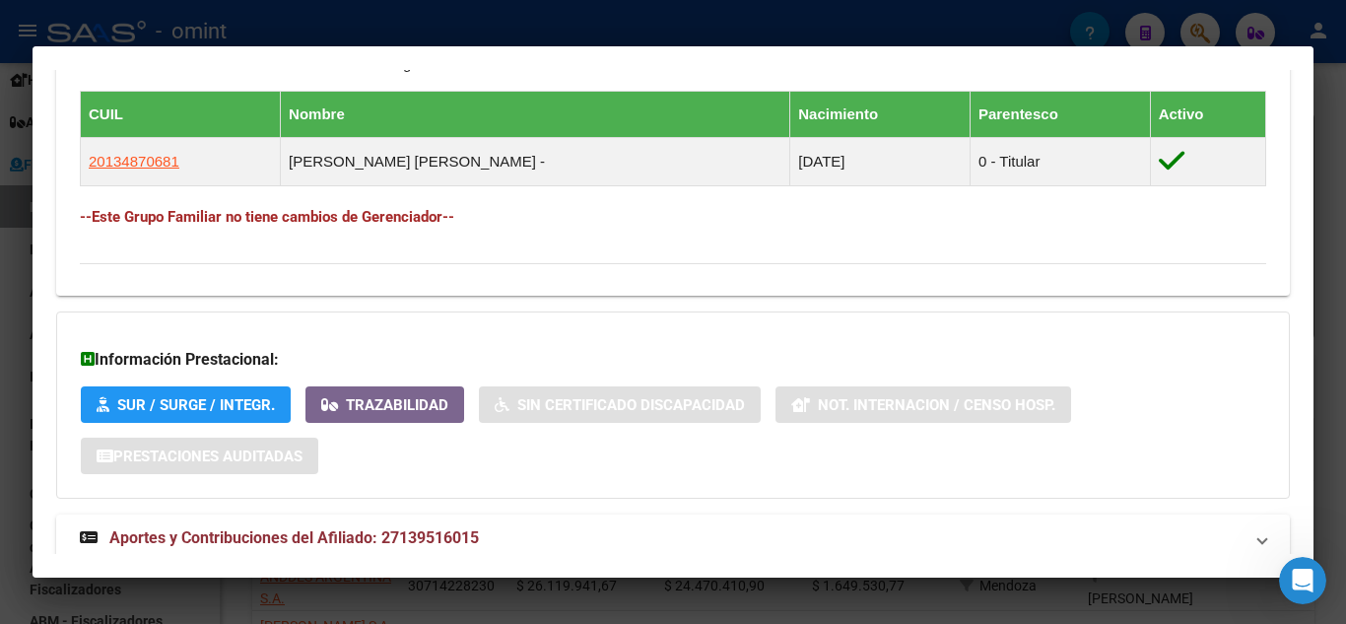
scroll to position [1084, 0]
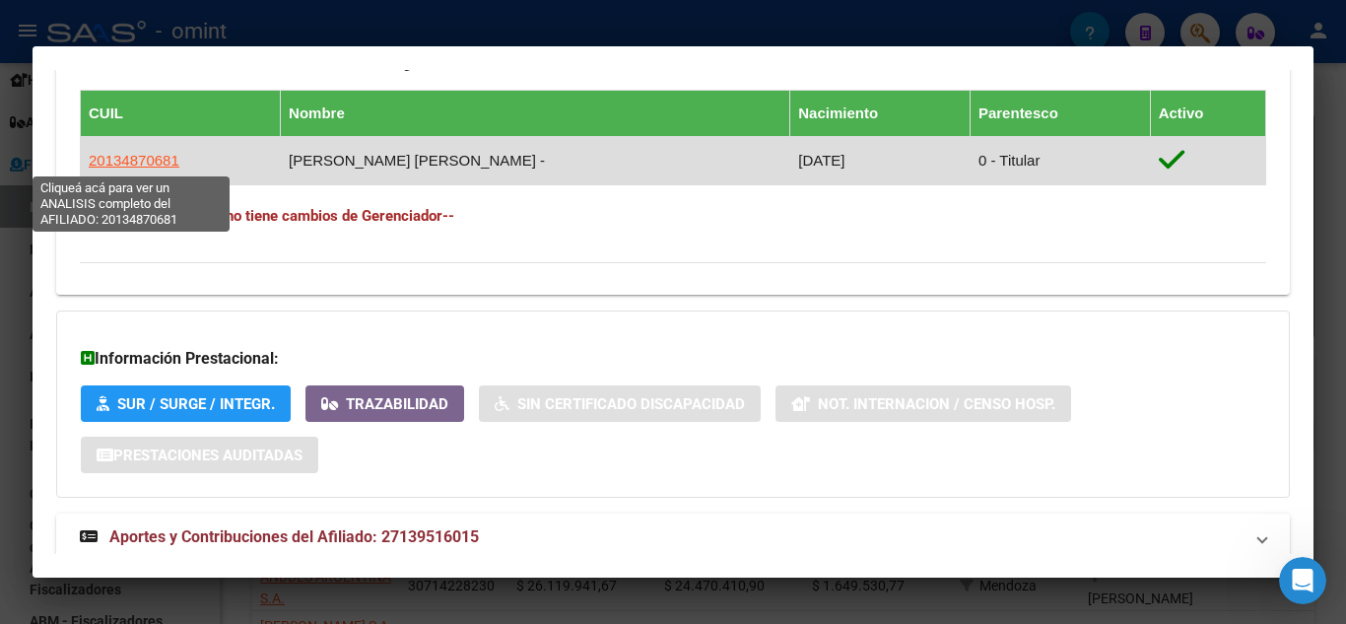
click at [125, 153] on span "20134870681" at bounding box center [134, 160] width 91 height 17
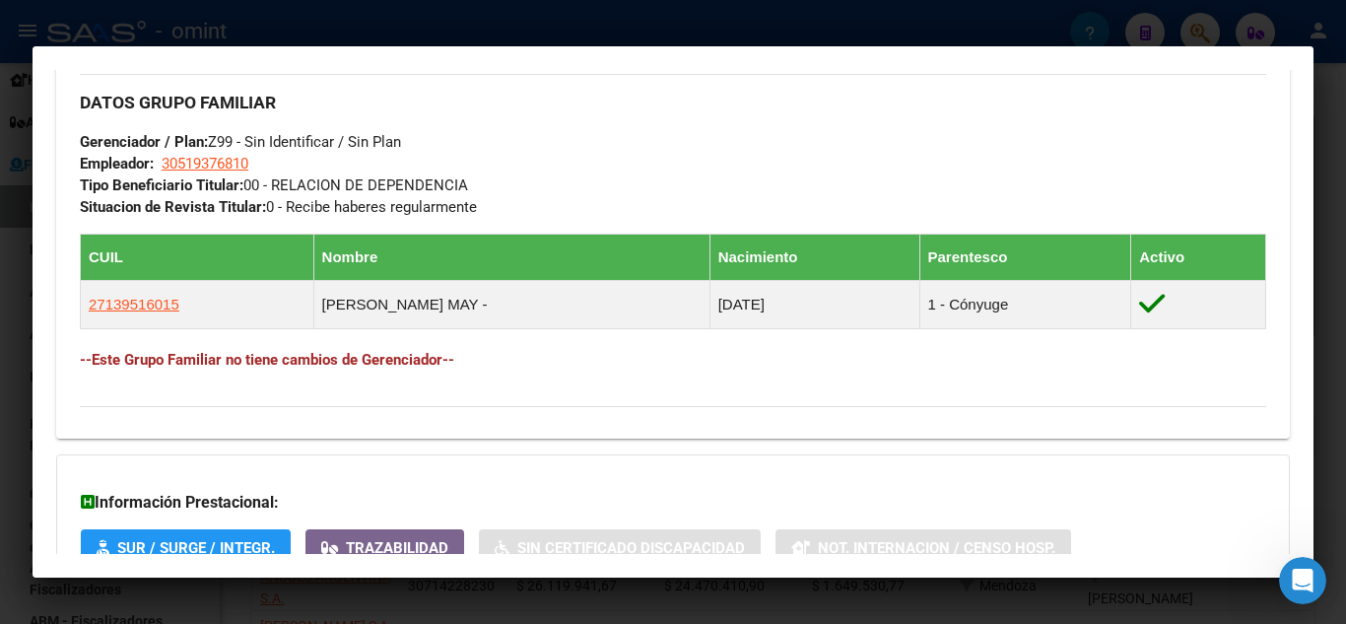
scroll to position [985, 0]
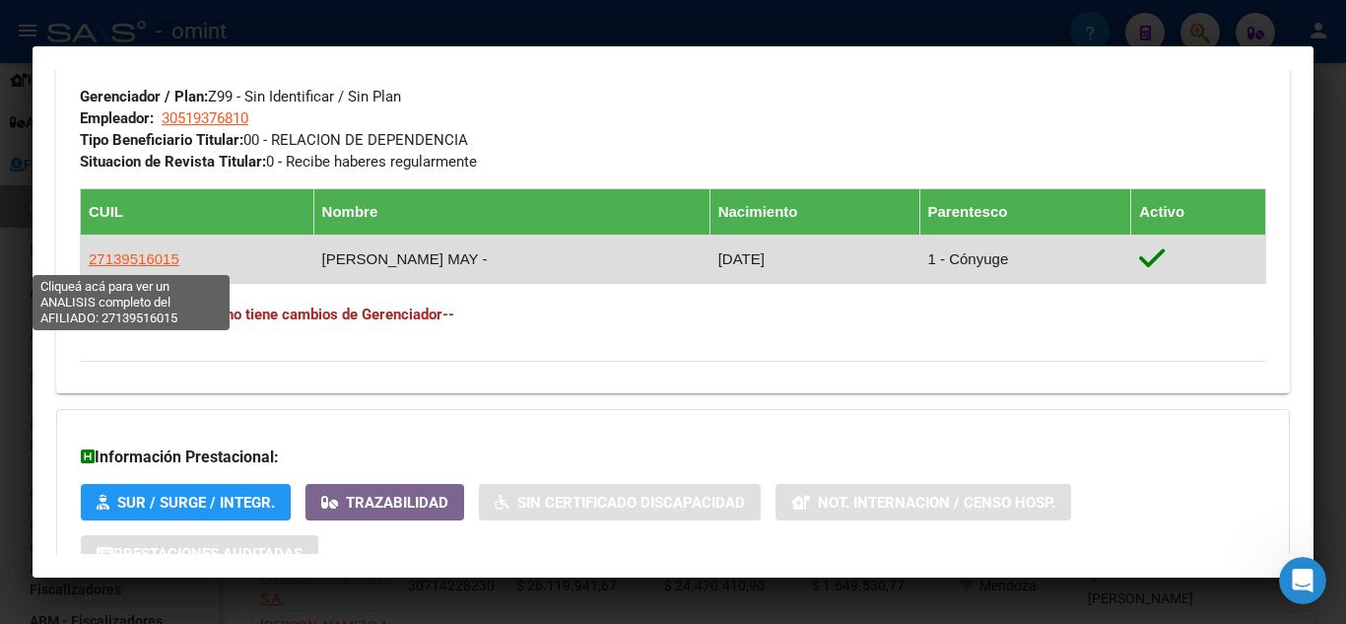
click at [129, 253] on span "27139516015" at bounding box center [134, 258] width 91 height 17
type textarea "27139516015"
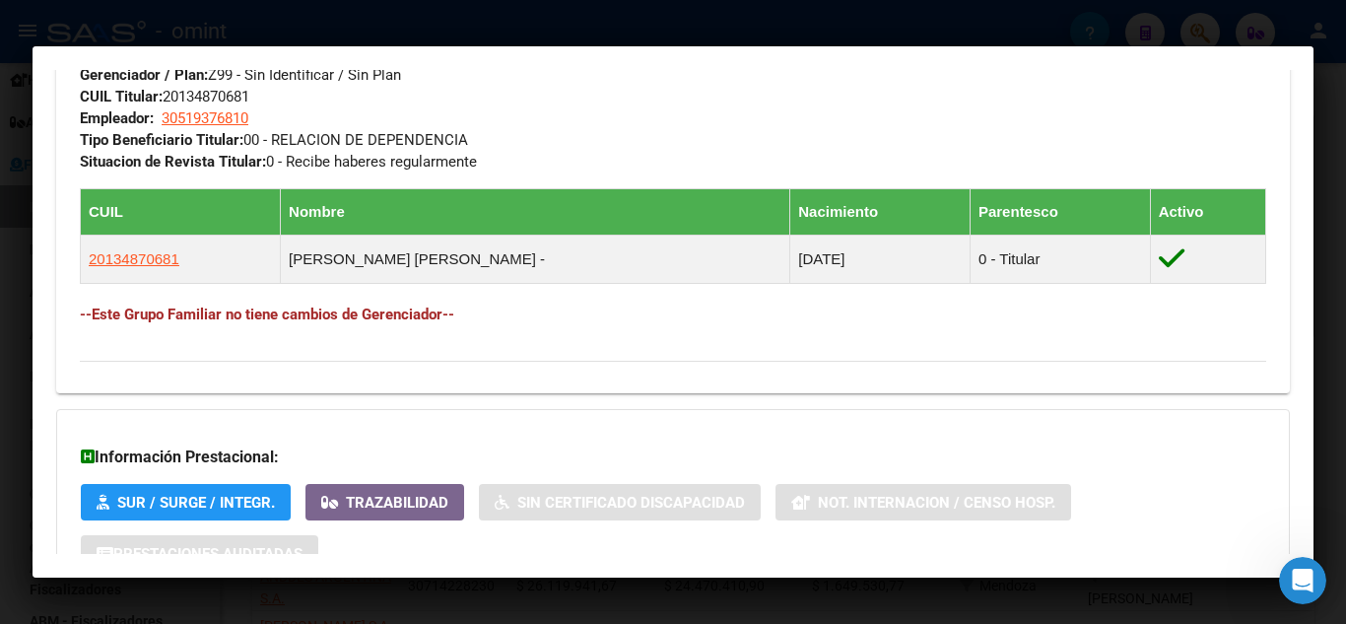
scroll to position [1182, 0]
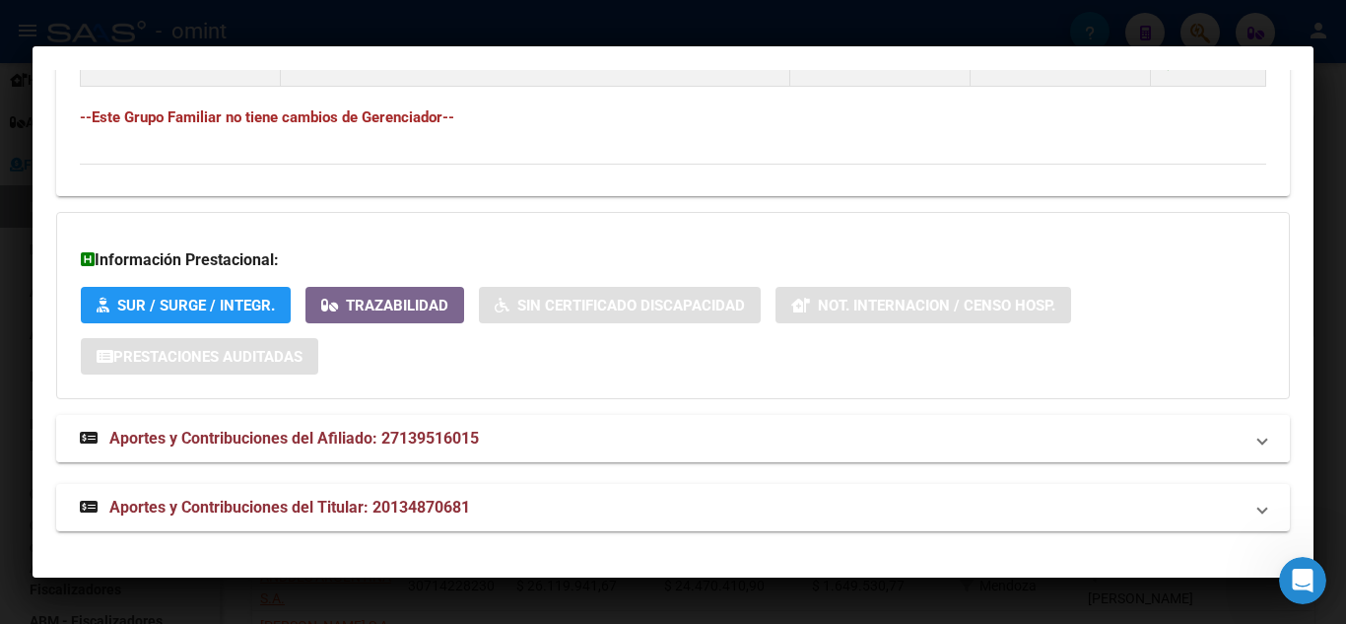
click at [381, 444] on span "Aportes y Contribuciones del Afiliado: 27139516015" at bounding box center [294, 438] width 370 height 19
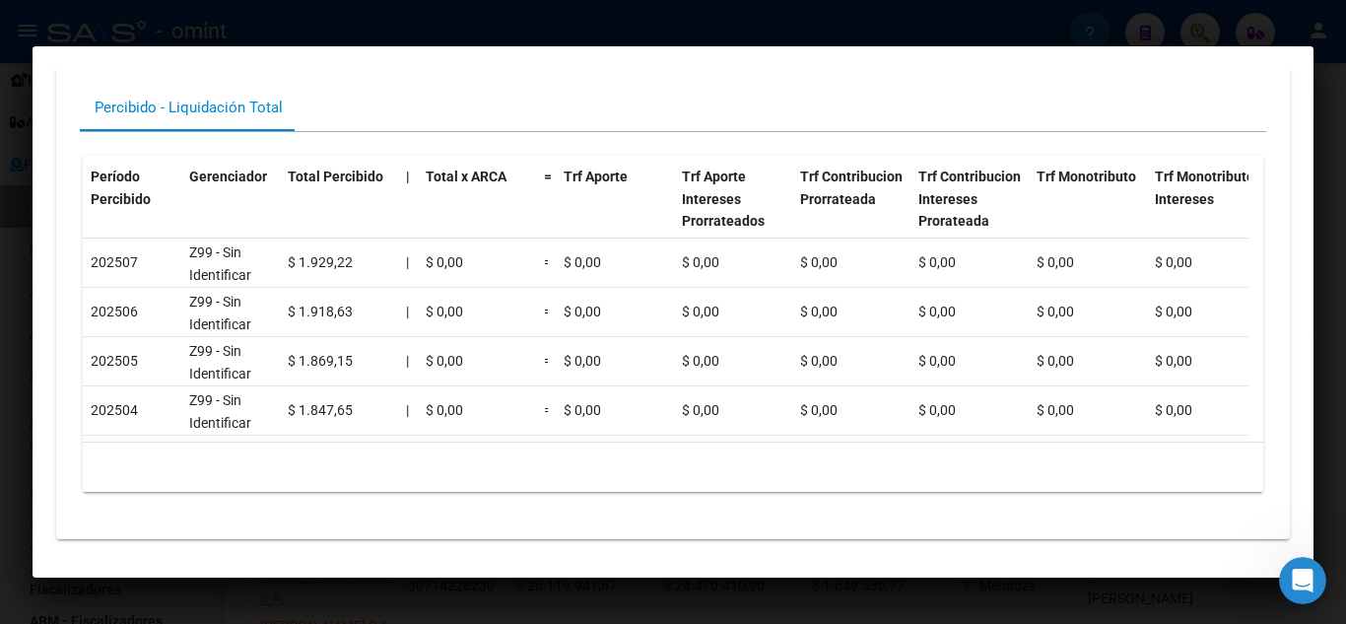
scroll to position [1767, 0]
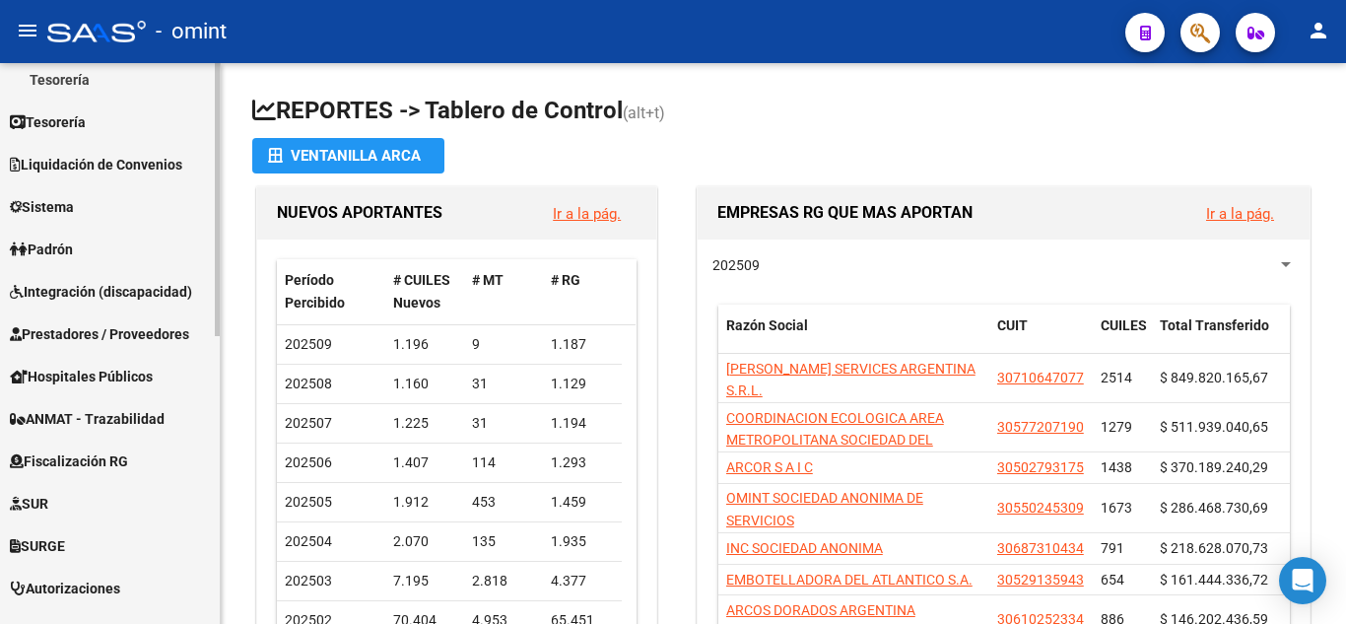
scroll to position [591, 0]
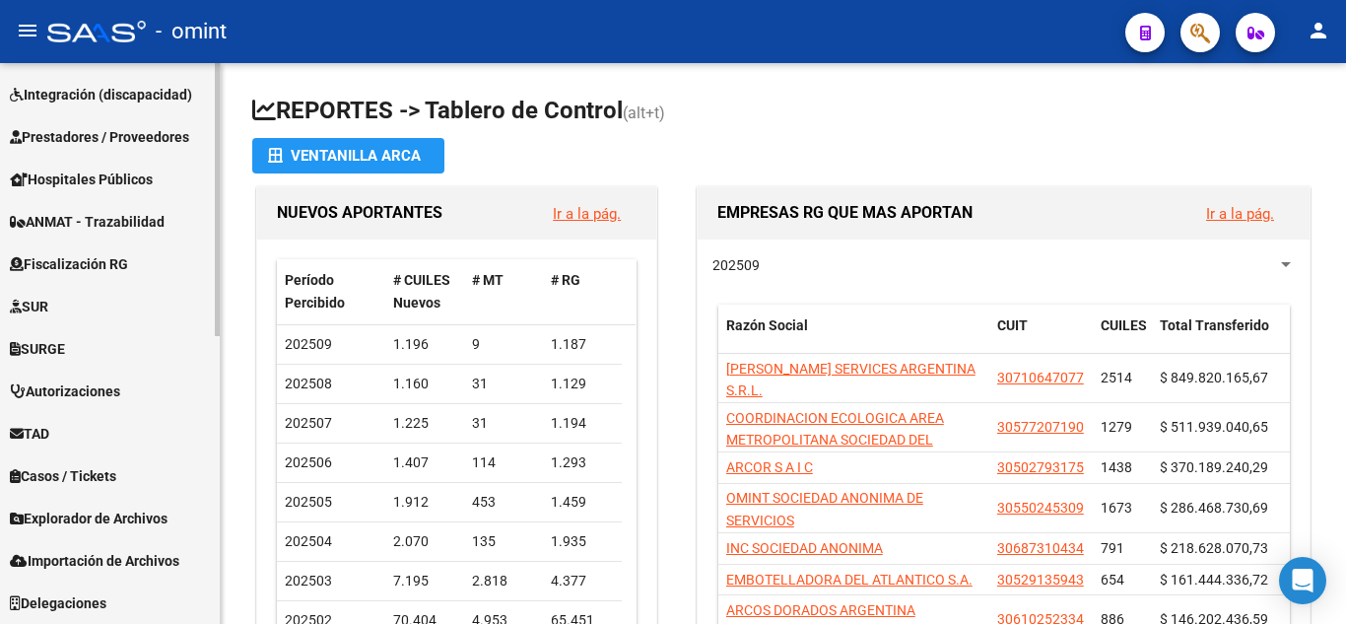
click at [85, 253] on span "Fiscalización RG" at bounding box center [69, 264] width 118 height 22
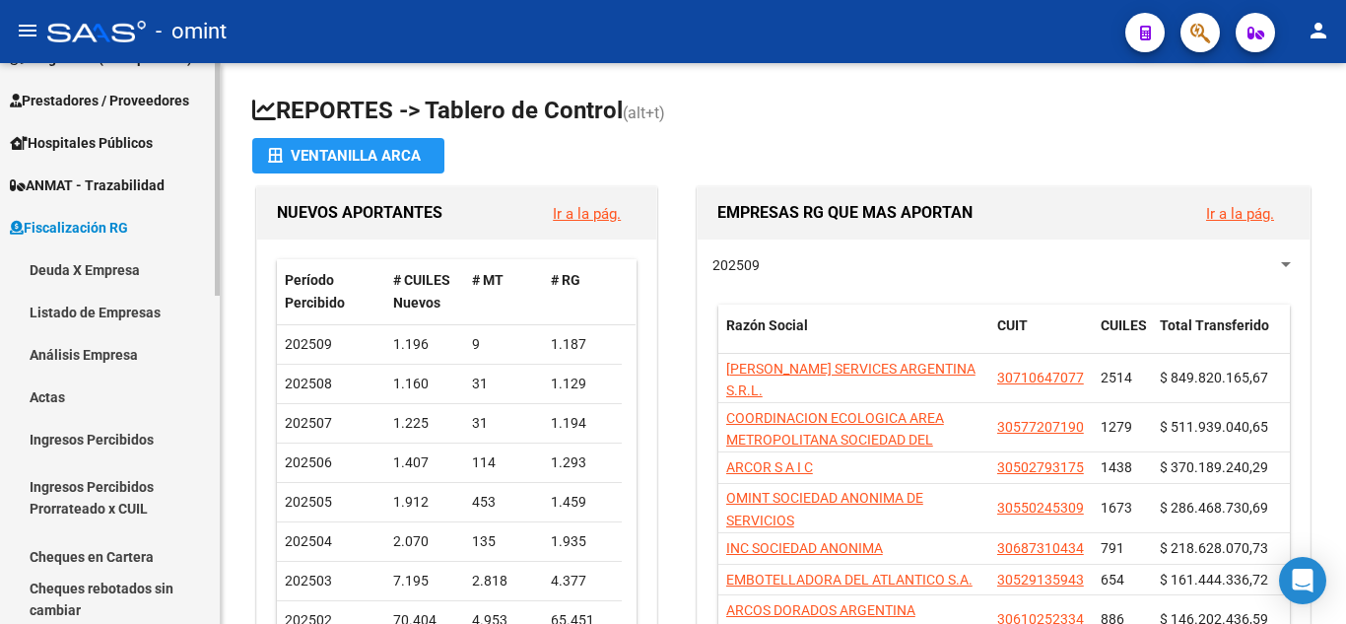
scroll to position [295, 0]
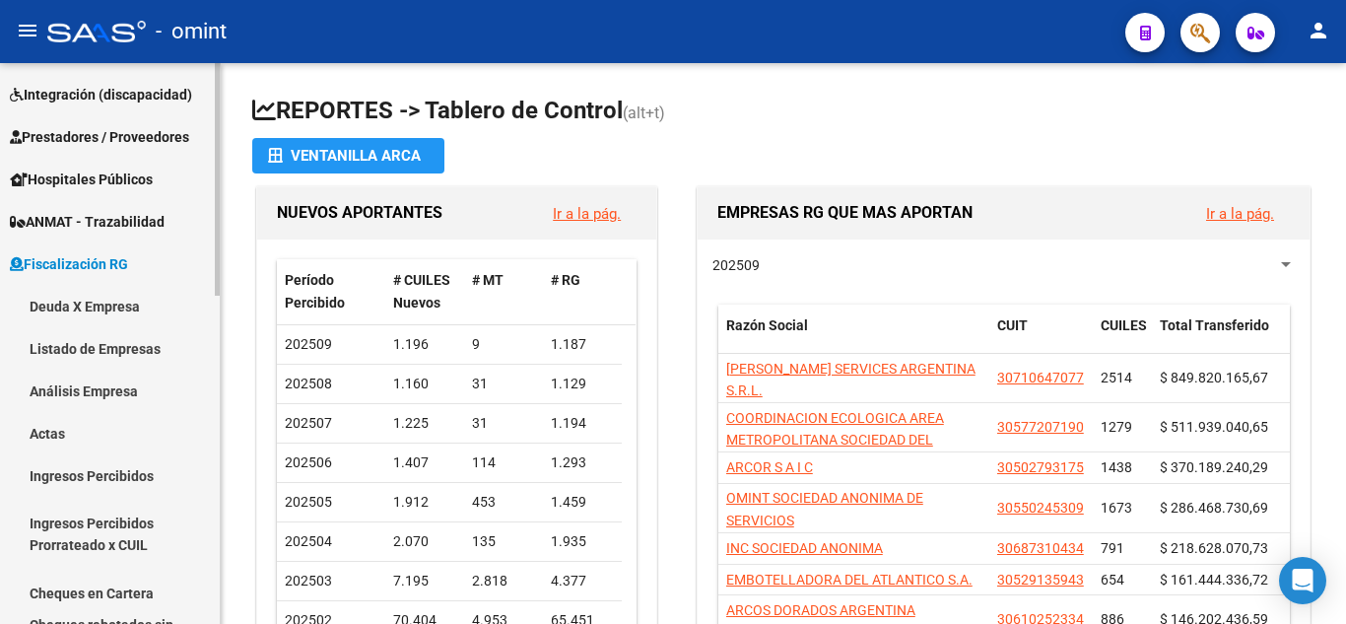
click at [119, 385] on link "Análisis Empresa" at bounding box center [110, 391] width 220 height 42
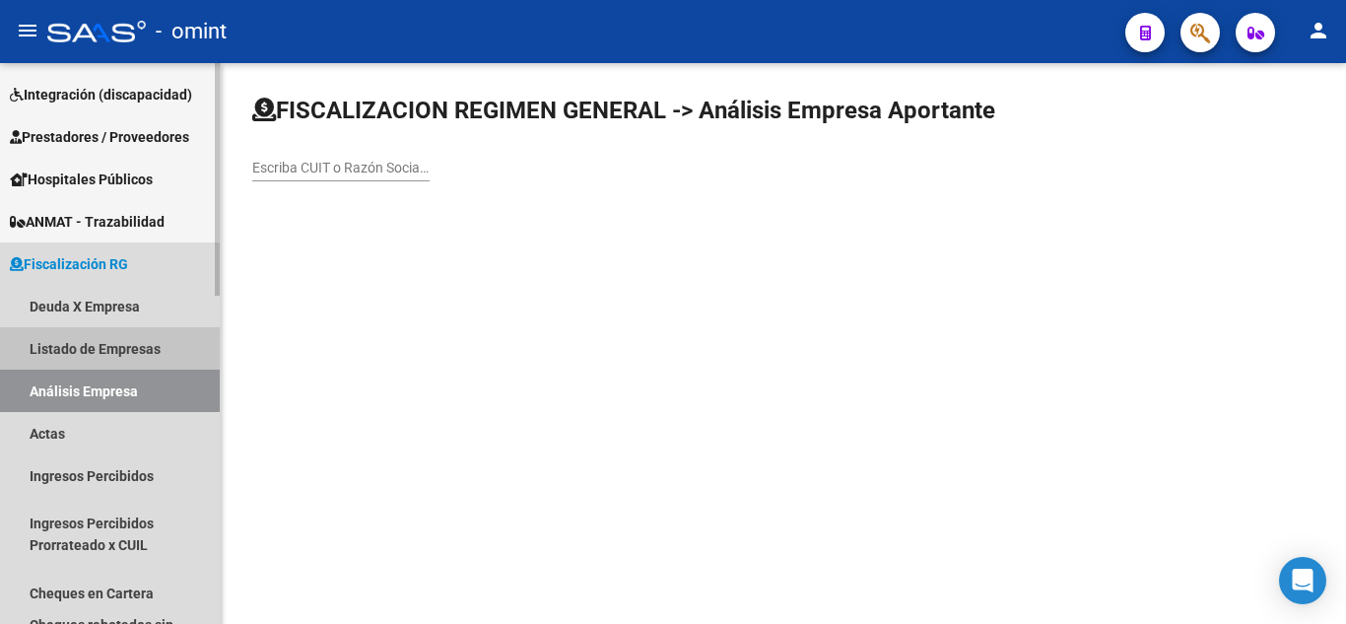
click at [107, 343] on link "Listado de Empresas" at bounding box center [110, 348] width 220 height 42
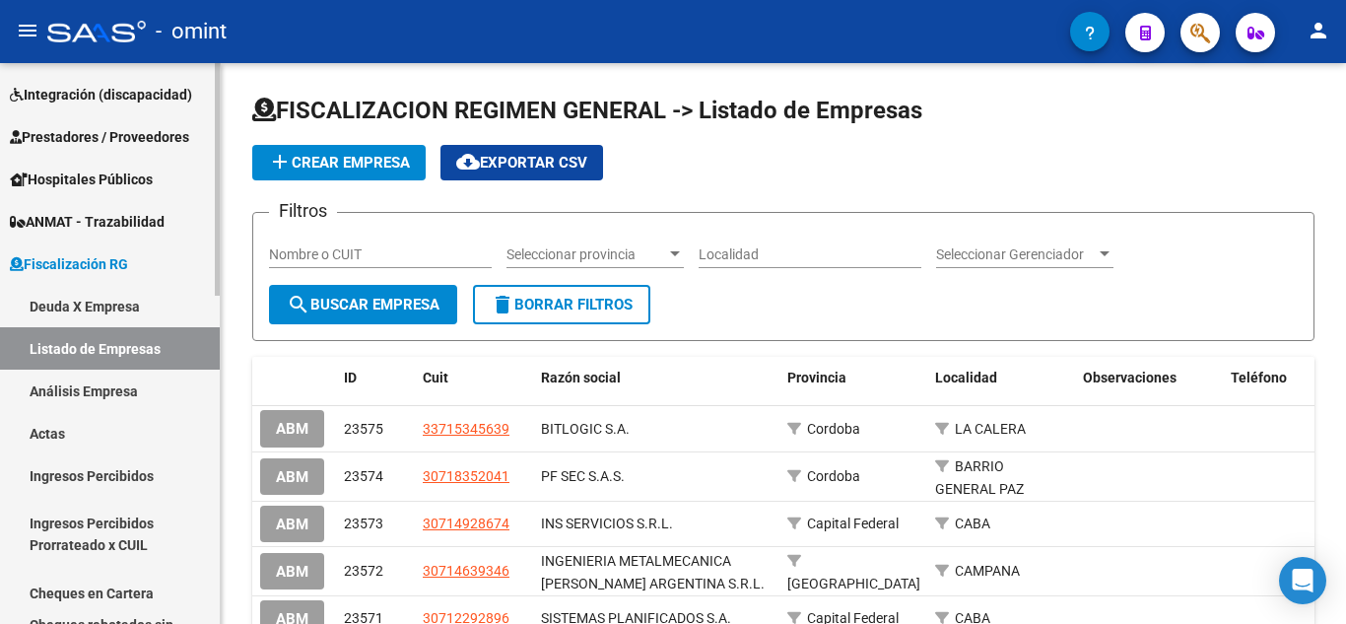
click at [110, 309] on link "Deuda X Empresa" at bounding box center [110, 306] width 220 height 42
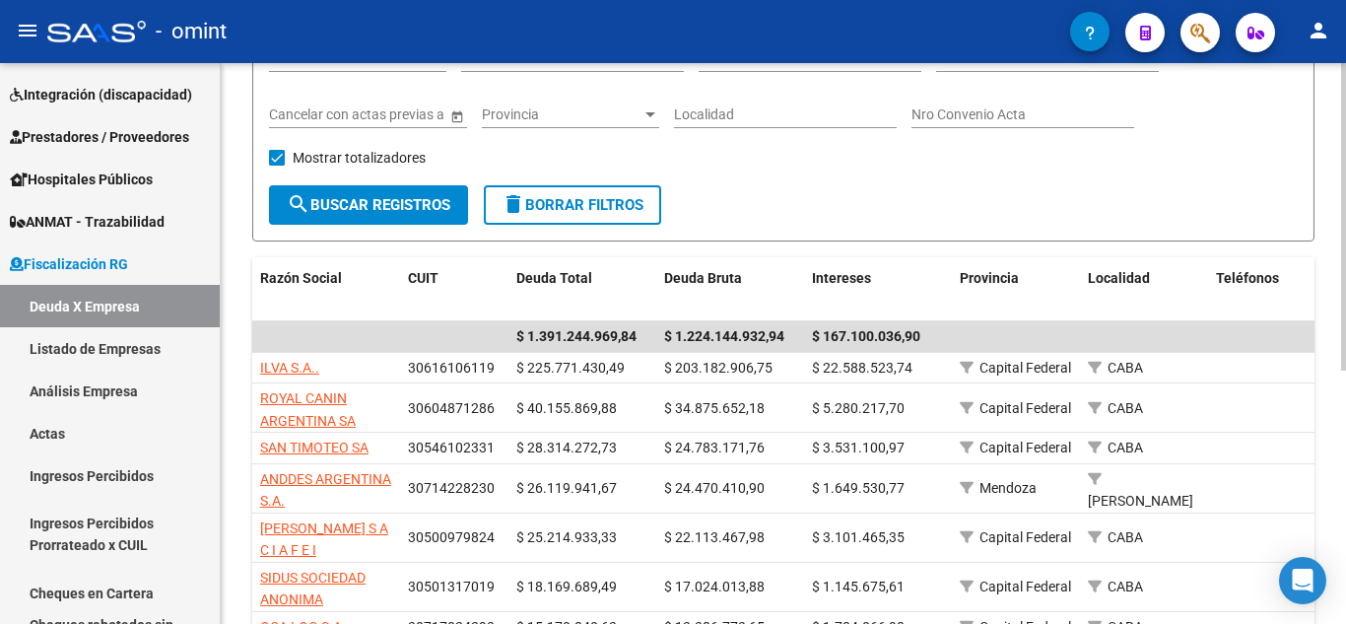
scroll to position [197, 0]
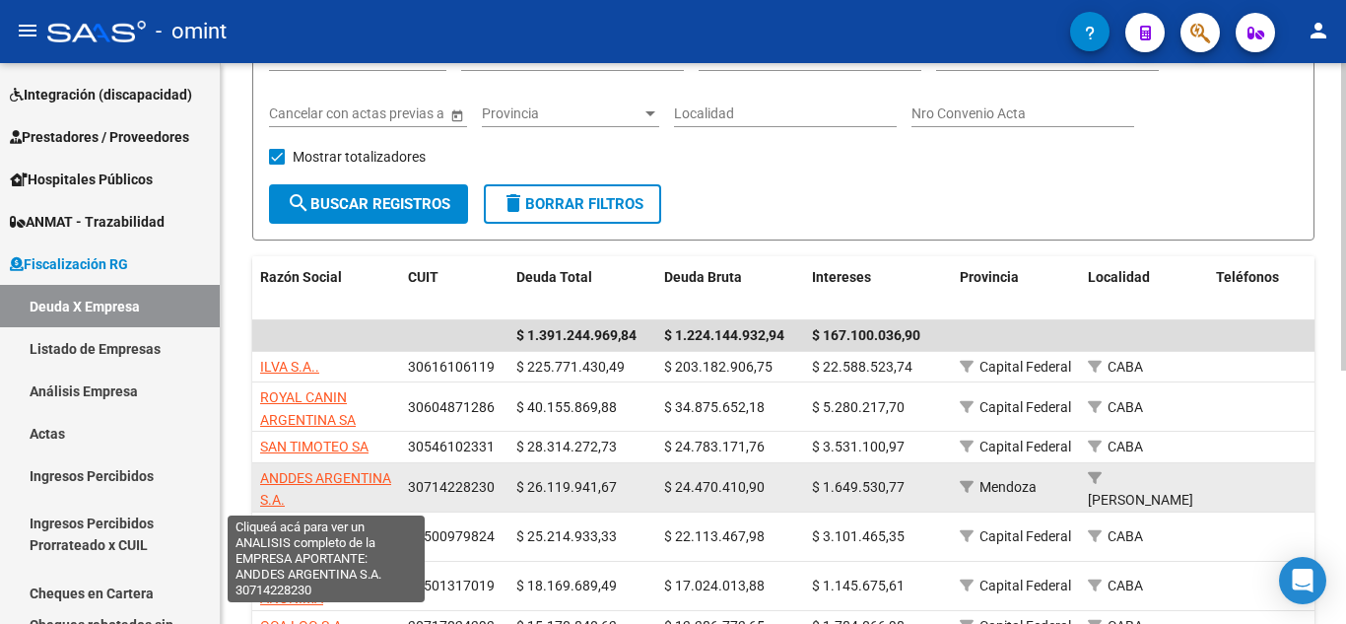
click at [322, 472] on span "ANDDES ARGENTINA S.A." at bounding box center [325, 489] width 131 height 38
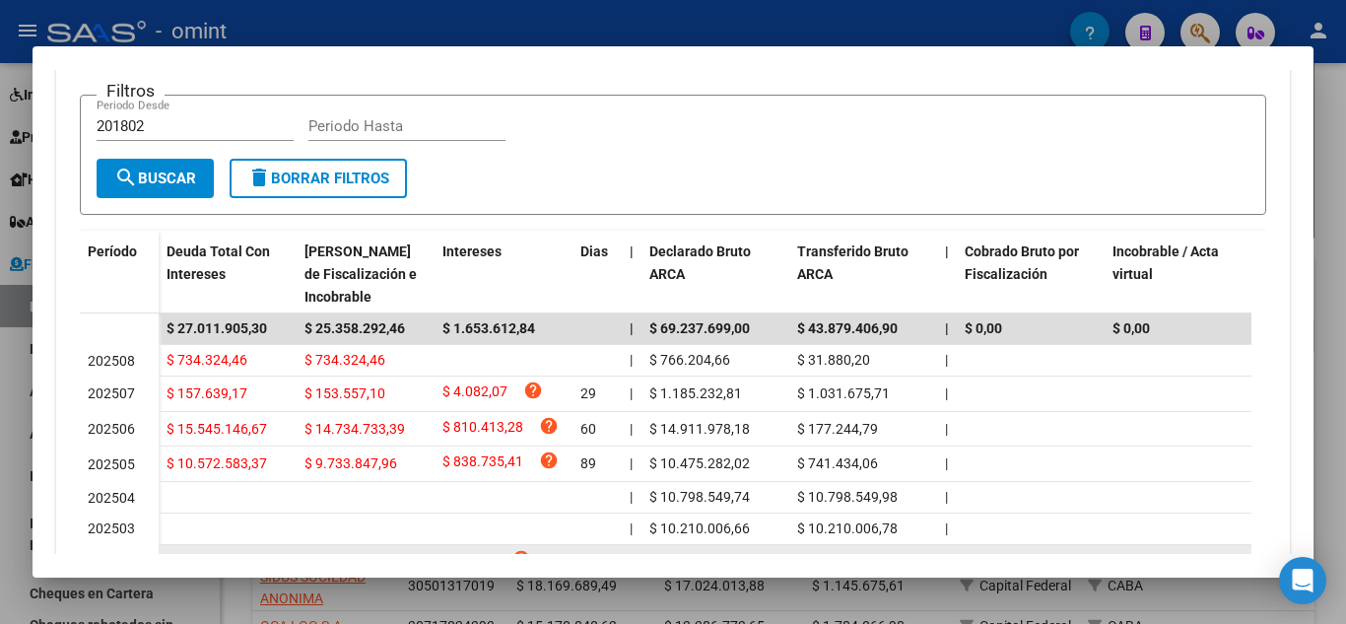
scroll to position [245, 0]
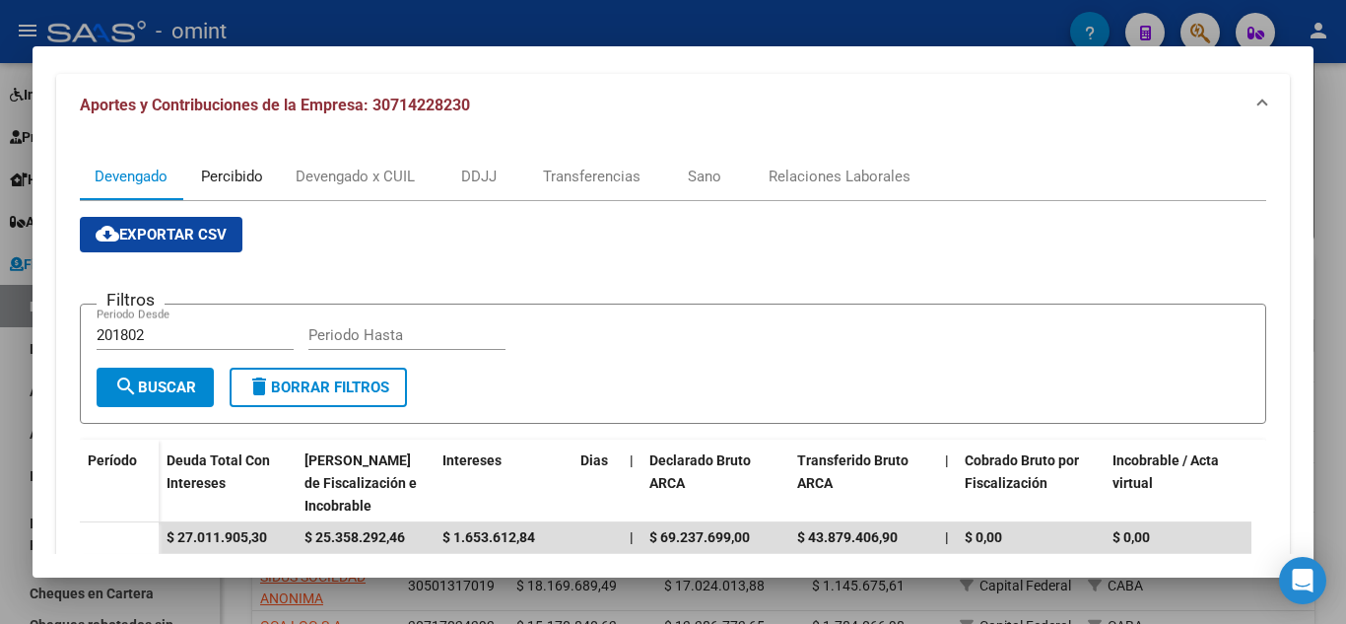
click at [239, 172] on div "Percibido" at bounding box center [232, 177] width 62 height 22
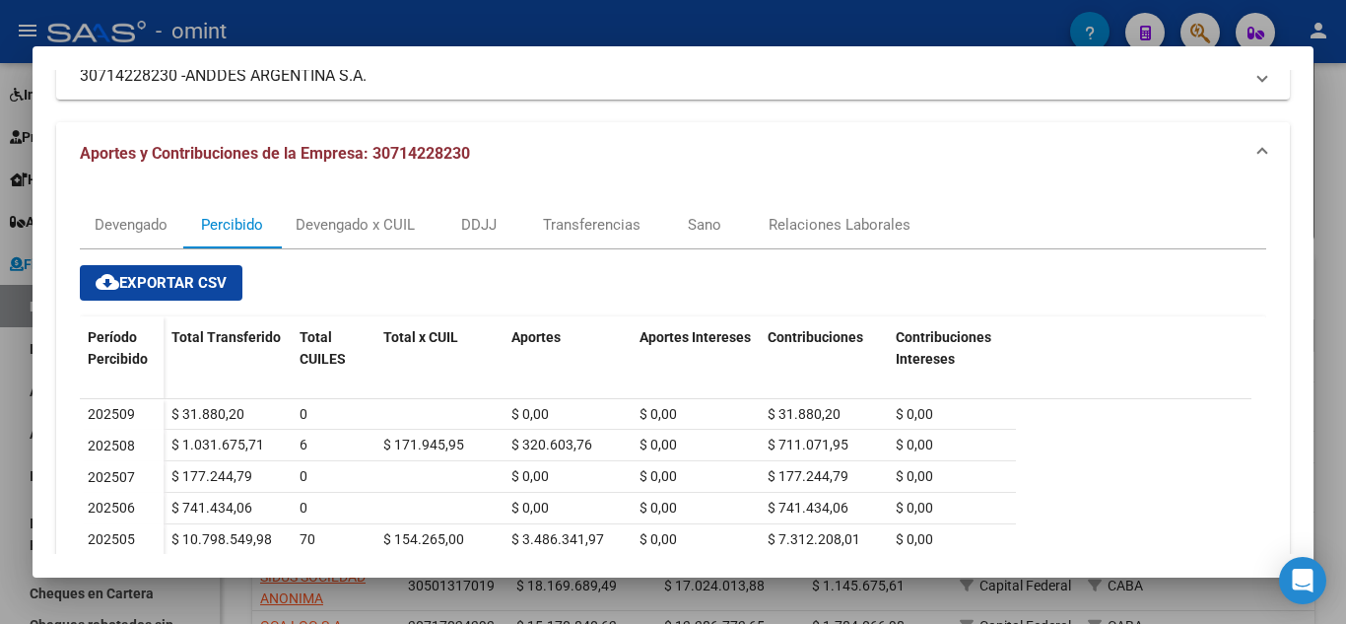
scroll to position [99, 0]
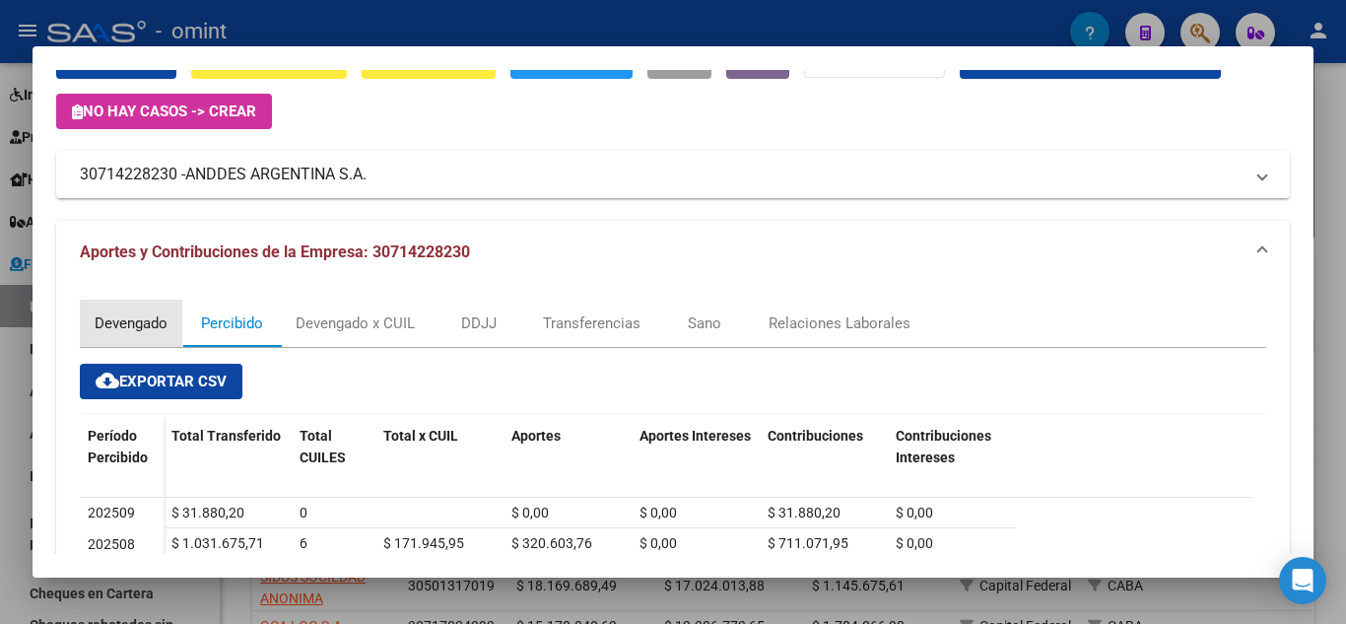
click at [153, 321] on div "Devengado" at bounding box center [131, 323] width 73 height 22
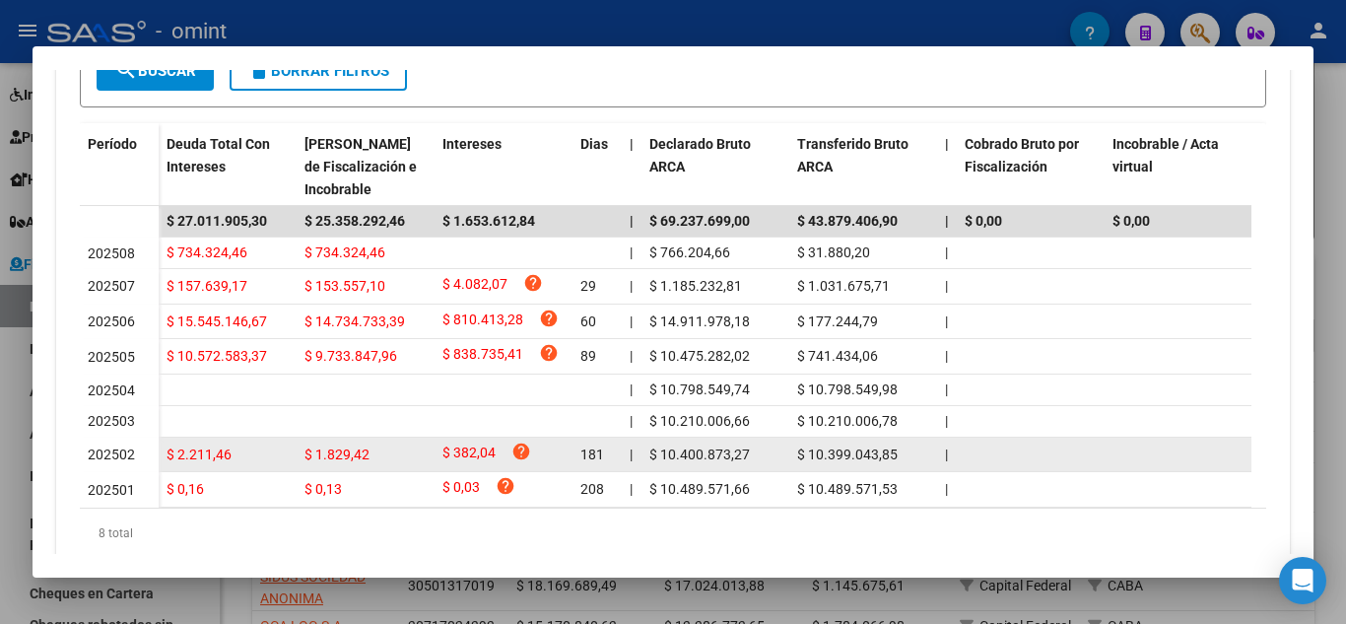
scroll to position [640, 0]
